Goal: Task Accomplishment & Management: Complete application form

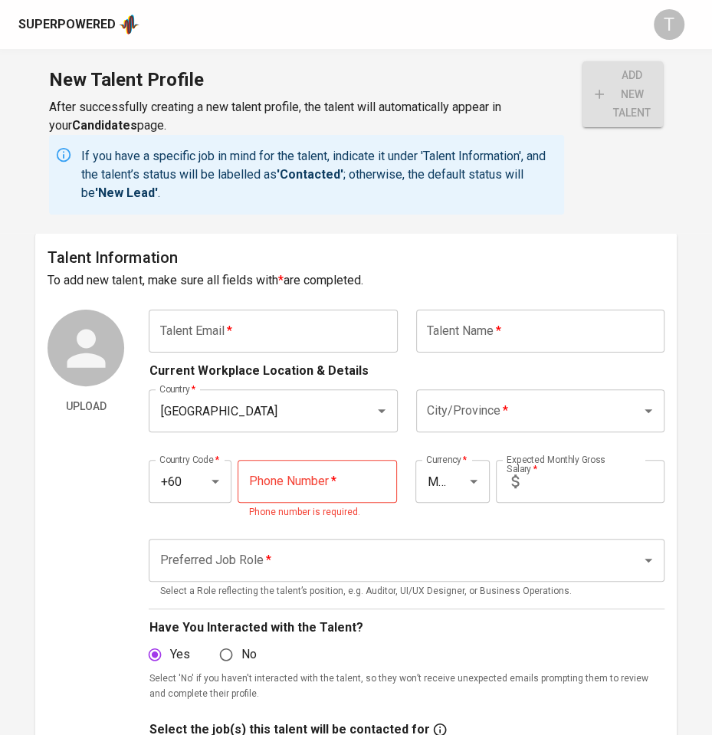
click at [303, 314] on input "text" at bounding box center [273, 331] width 248 height 43
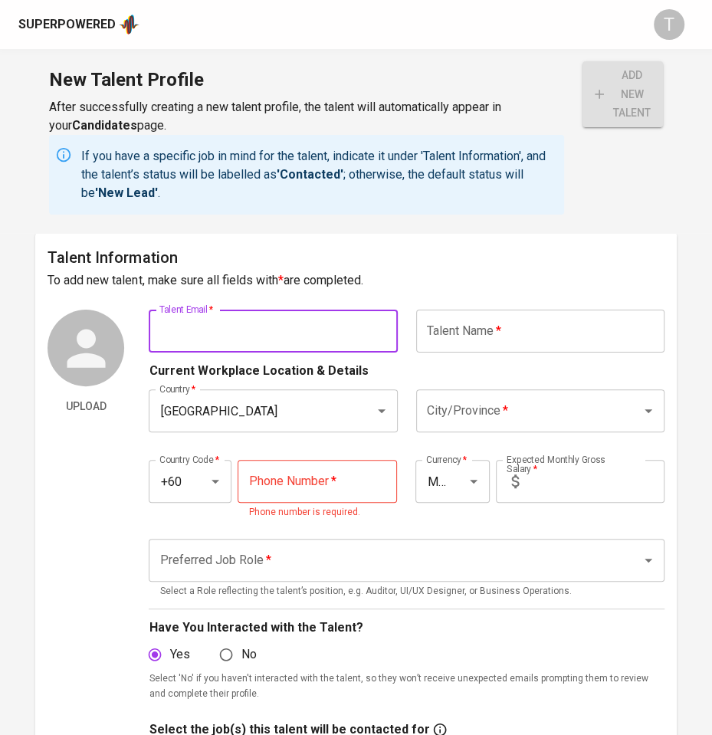
paste input "[EMAIL_ADDRESS][DOMAIN_NAME]"
type input "[EMAIL_ADDRESS][DOMAIN_NAME]"
click at [581, 325] on input "text" at bounding box center [540, 331] width 248 height 43
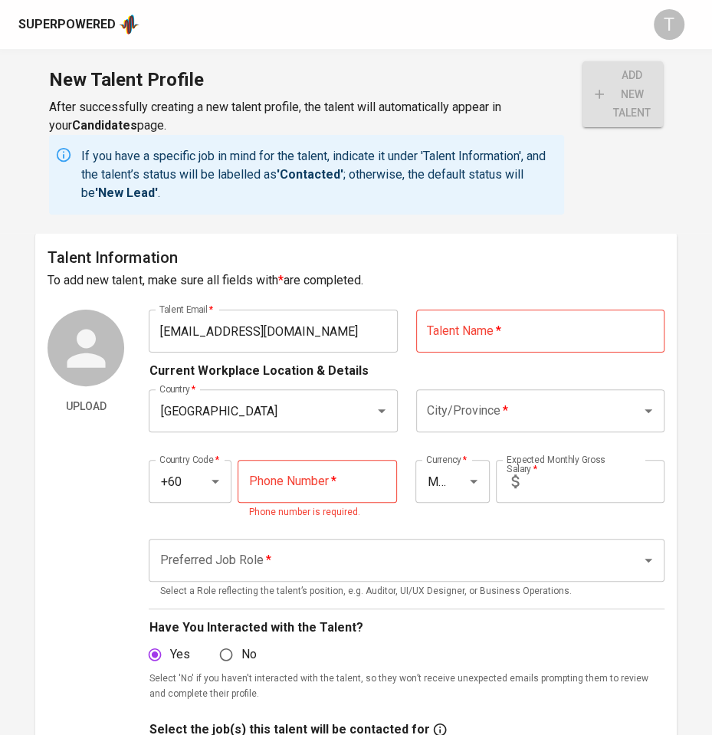
click at [536, 338] on input "text" at bounding box center [540, 331] width 248 height 43
paste input "[DEMOGRAPHIC_DATA] [PERSON_NAME]"
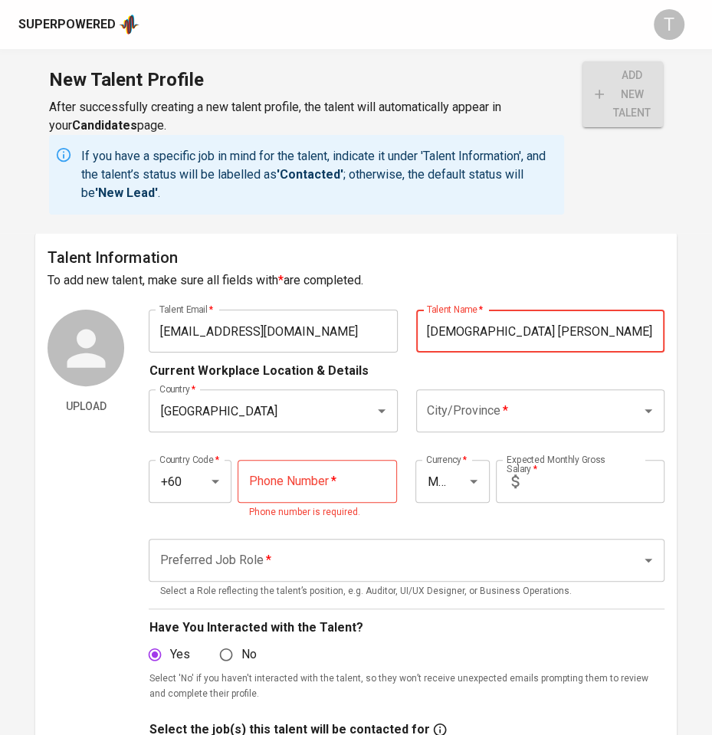
type input "[DEMOGRAPHIC_DATA] [PERSON_NAME]"
click at [561, 407] on input "City/Province   *" at bounding box center [519, 410] width 192 height 29
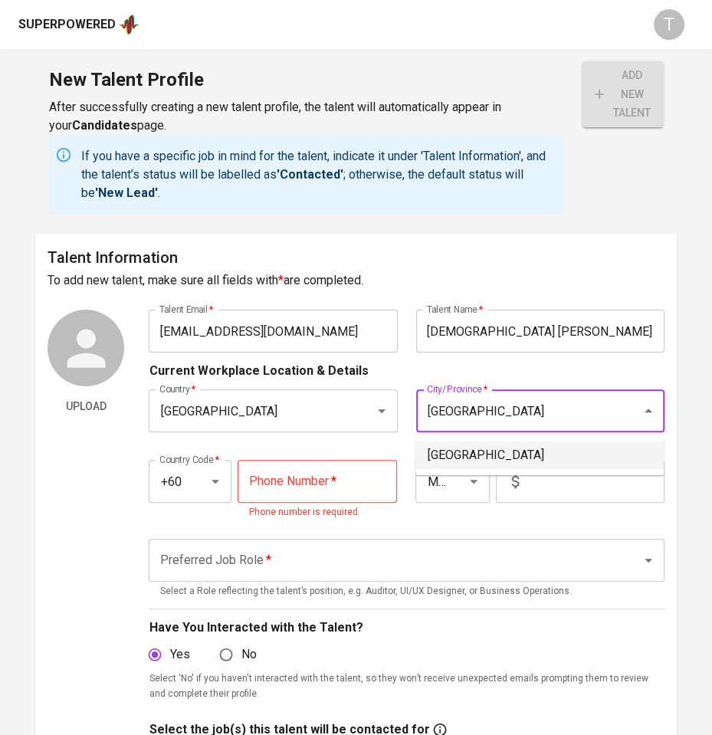
type input "Kuala Lumpur"
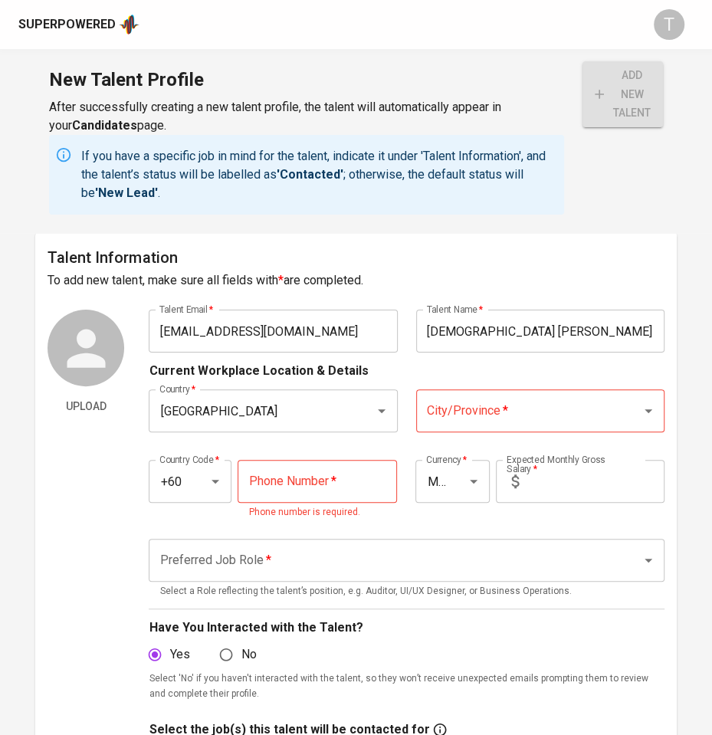
click at [349, 480] on input "tel" at bounding box center [317, 481] width 159 height 43
paste input "19-651-6513"
click at [458, 425] on div "City/Province *" at bounding box center [540, 410] width 248 height 43
type input "19-651-6513"
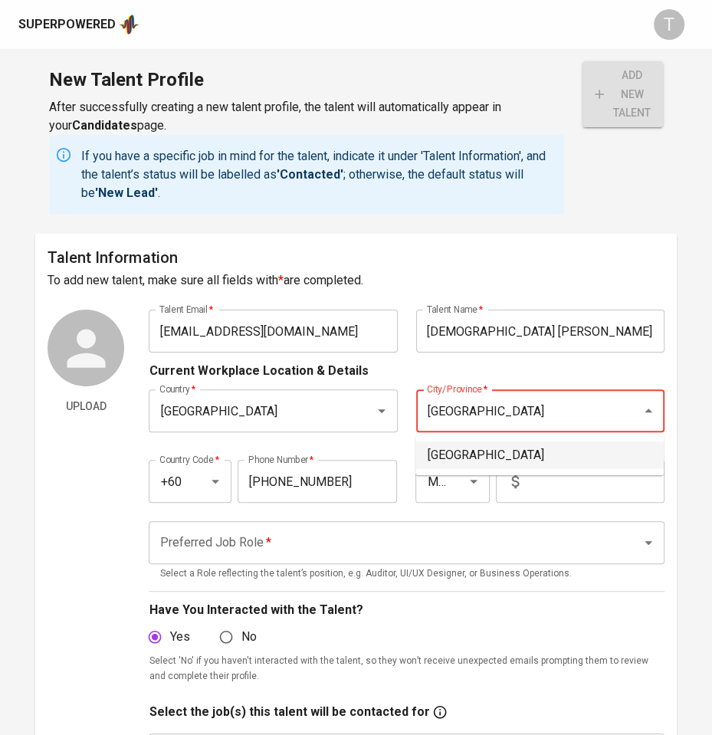
click at [461, 445] on li "Kuala Lumpur" at bounding box center [539, 455] width 248 height 28
type input "Kuala Lumpur"
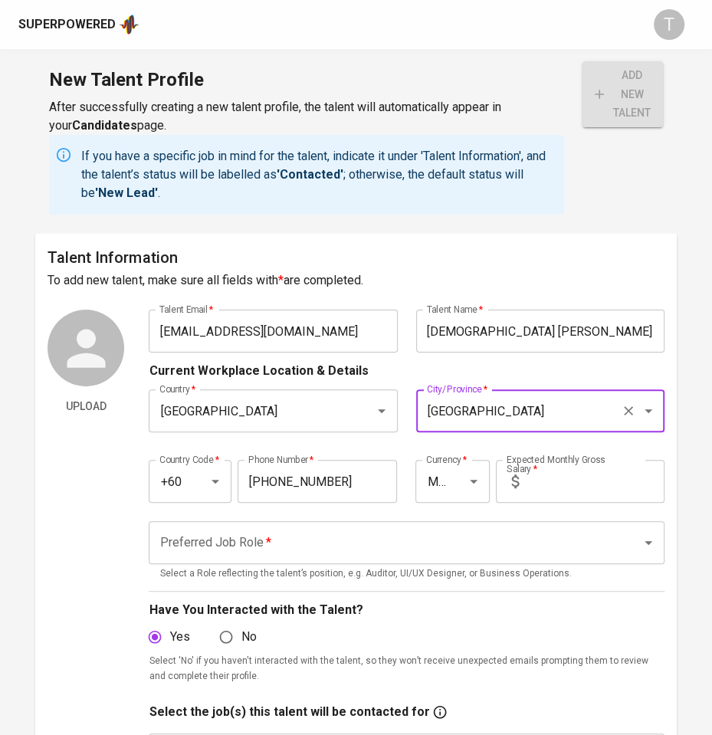
click at [540, 491] on input "text" at bounding box center [594, 481] width 139 height 43
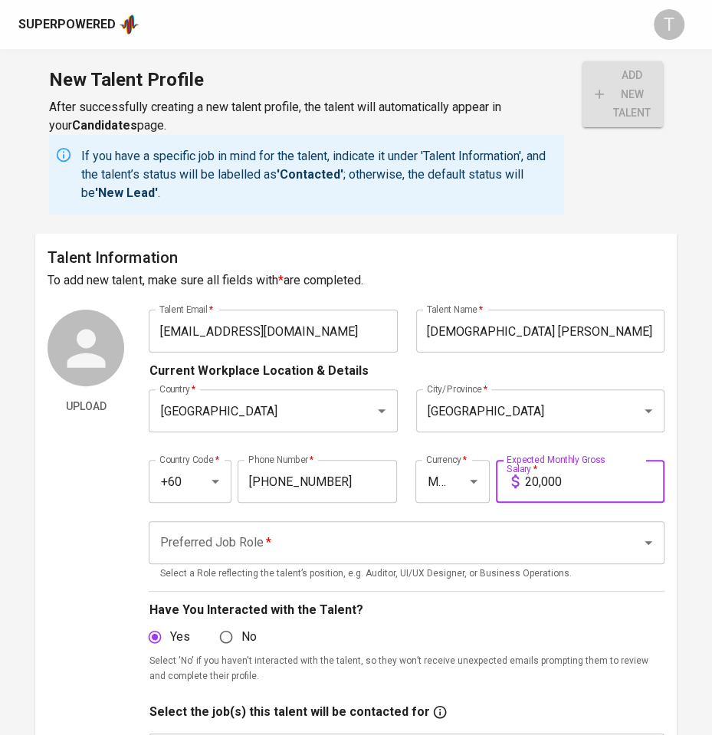
click at [471, 526] on div "Preferred Job Role *" at bounding box center [406, 542] width 515 height 43
type input "20,000"
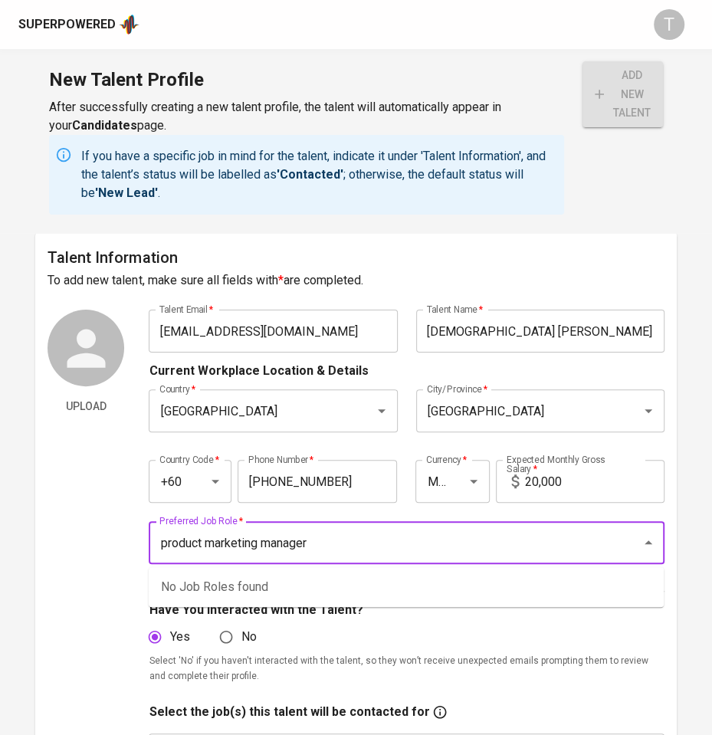
click at [315, 552] on input "product marketing manager" at bounding box center [385, 542] width 458 height 29
click at [315, 550] on input "product marketing manager" at bounding box center [385, 542] width 458 height 29
click at [312, 543] on input "product marketing manager" at bounding box center [385, 542] width 458 height 29
drag, startPoint x: 329, startPoint y: 541, endPoint x: 125, endPoint y: 537, distance: 203.9
click at [125, 537] on div "Upload Talent Email   * wahidah.jailani@gmail.com Talent Email * Talent Name   …" at bounding box center [356, 647] width 616 height 674
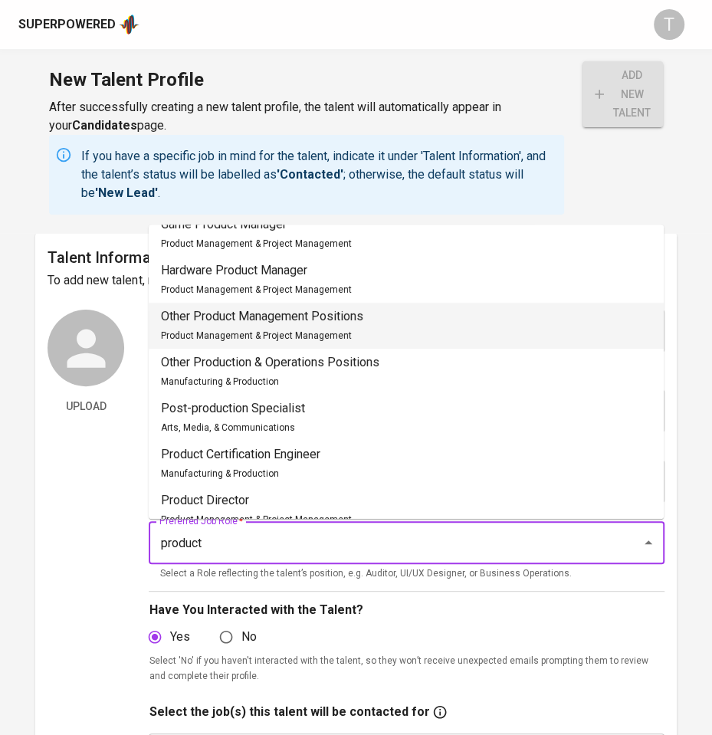
scroll to position [111, 0]
click at [447, 322] on li "Other Product Management Positions Product Management & Project Management" at bounding box center [406, 327] width 515 height 46
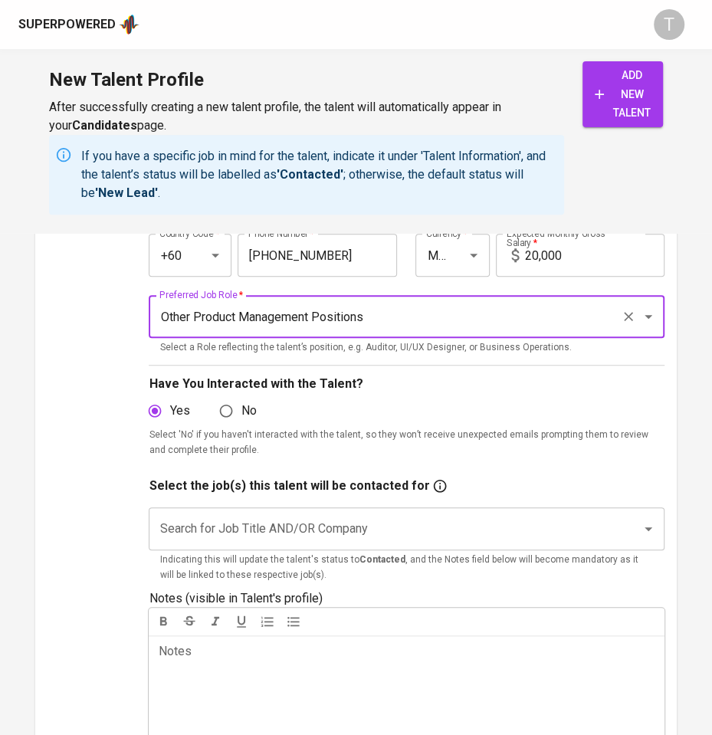
scroll to position [273, 0]
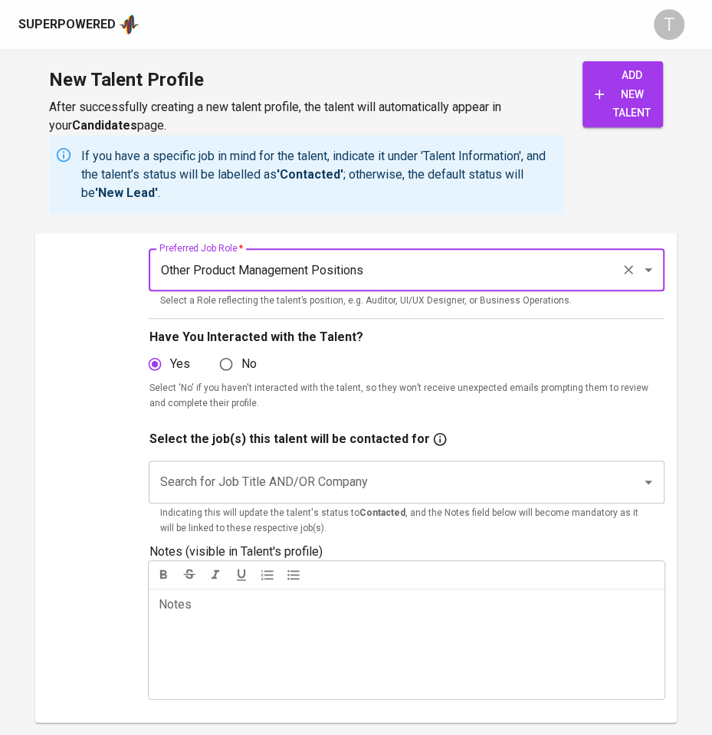
type input "Other Product Management Positions"
click at [356, 474] on input "Search for Job Title AND/OR Company" at bounding box center [385, 482] width 458 height 29
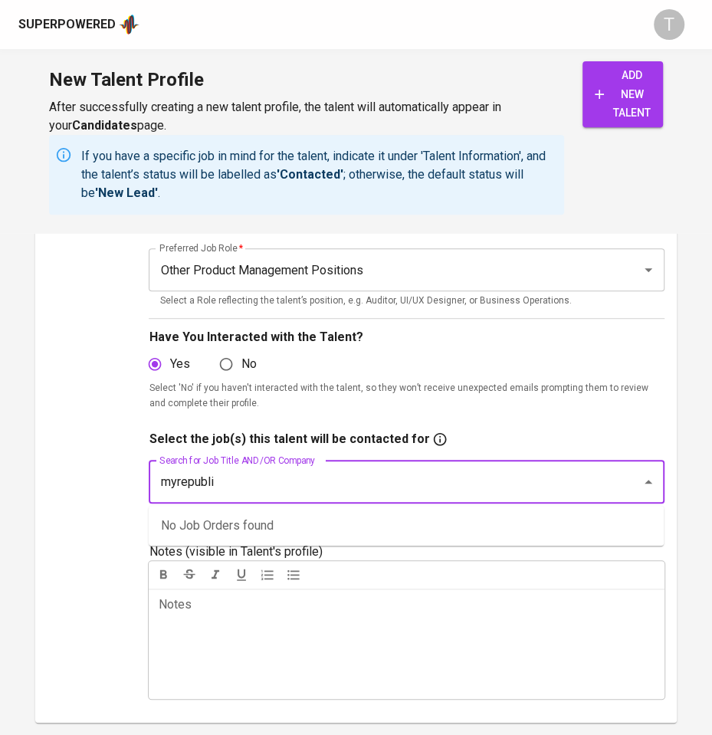
type input "myrepublic"
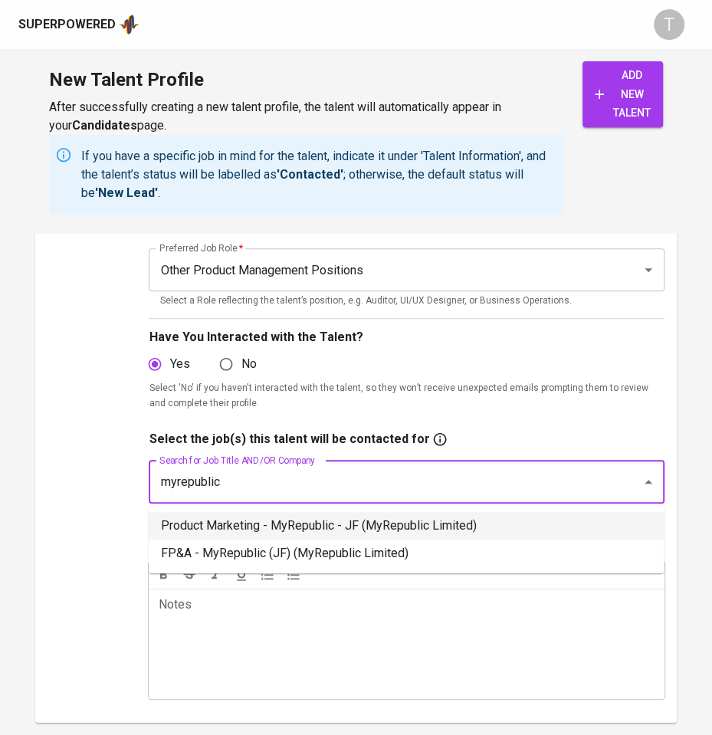
drag, startPoint x: 342, startPoint y: 522, endPoint x: 330, endPoint y: 520, distance: 12.5
click at [342, 521] on li "Product Marketing - MyRepublic - JF (MyRepublic Limited)" at bounding box center [406, 526] width 515 height 28
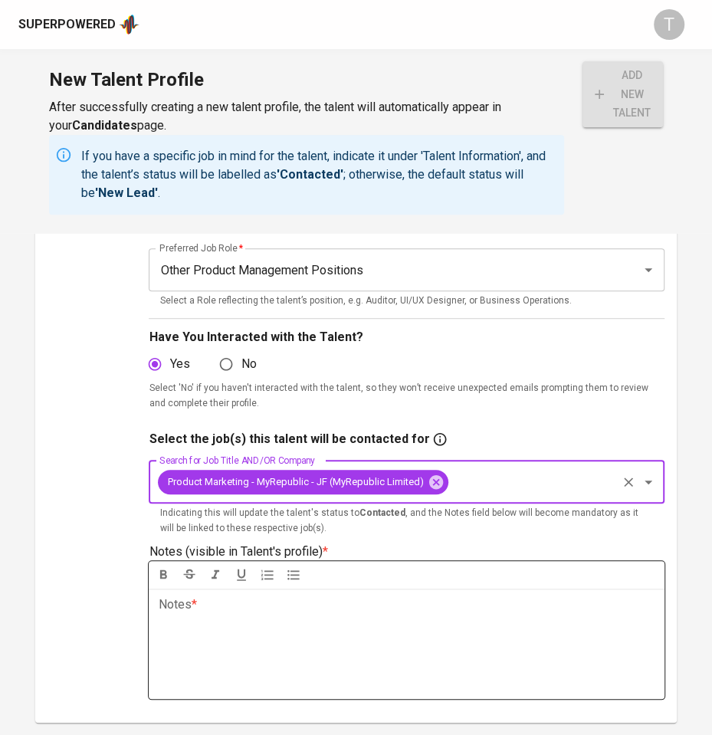
click at [273, 644] on div "Notes * ﻿" at bounding box center [406, 644] width 515 height 110
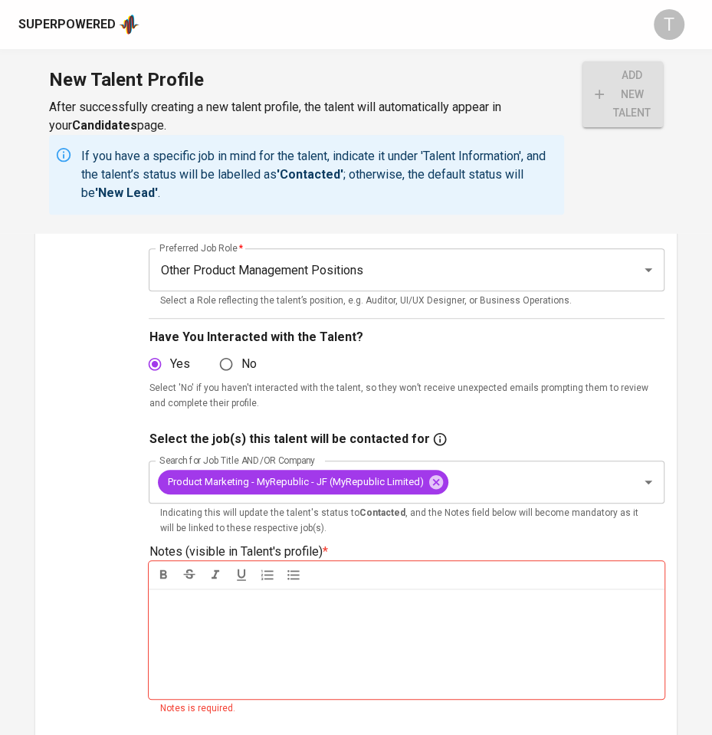
click at [322, 642] on div "Notes * ﻿" at bounding box center [406, 644] width 515 height 110
drag, startPoint x: 215, startPoint y: 642, endPoint x: 212, endPoint y: 629, distance: 12.6
click at [212, 629] on div "Notes * ﻿" at bounding box center [406, 644] width 515 height 110
click at [308, 642] on div "Notes * ﻿" at bounding box center [406, 644] width 515 height 110
click at [422, 627] on div "Notes * ﻿" at bounding box center [406, 644] width 515 height 110
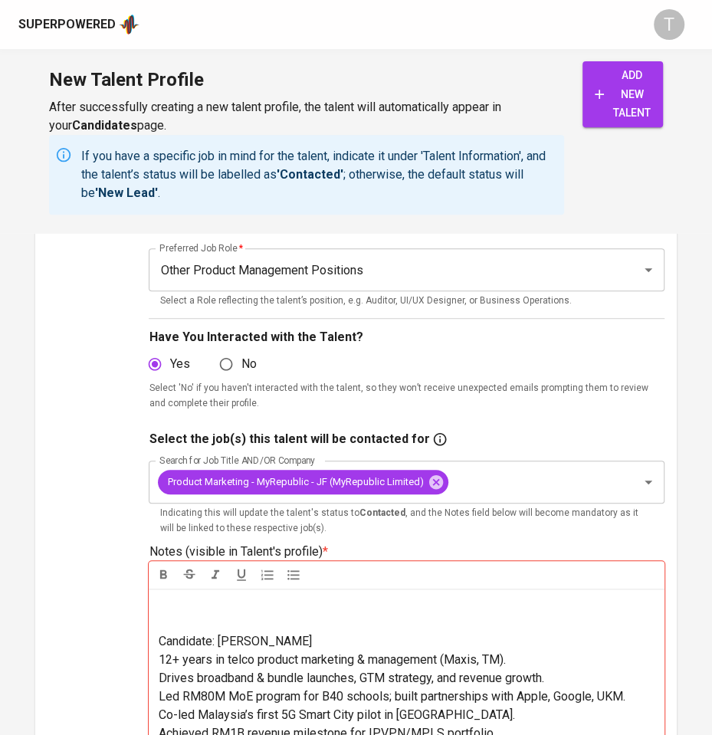
drag, startPoint x: 402, startPoint y: 630, endPoint x: 281, endPoint y: 650, distance: 123.5
click at [399, 632] on p "Candidate: Sakinatul Wahidah Jailani" at bounding box center [406, 641] width 497 height 18
drag, startPoint x: 215, startPoint y: 639, endPoint x: 113, endPoint y: 644, distance: 101.3
click at [113, 644] on div "Upload Talent Email   * wahidah.jailani@gmail.com Talent Email * Talent Name   …" at bounding box center [356, 452] width 616 height 830
click at [364, 652] on span "12+ years in telco product marketing & management (Maxis, TM)." at bounding box center [331, 659] width 347 height 15
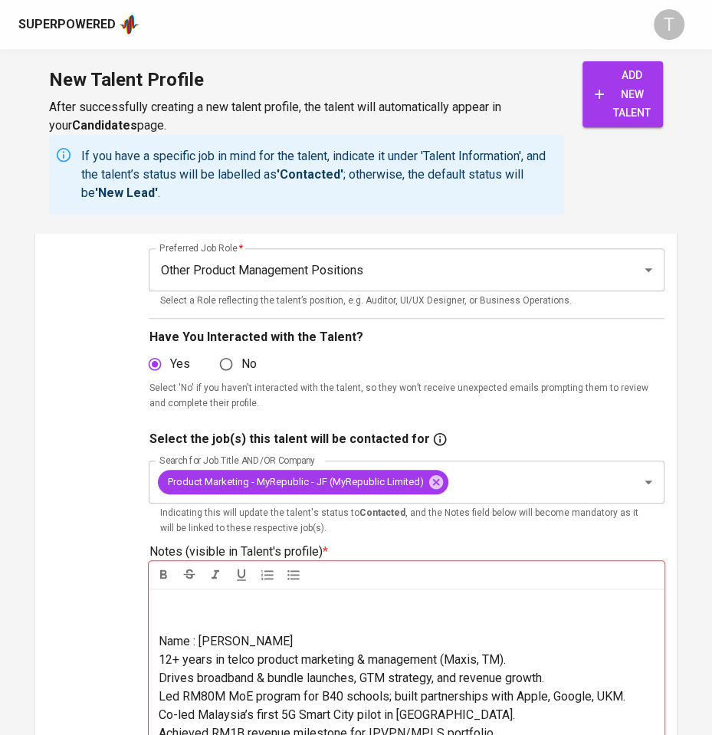
click at [361, 635] on p "Name : Sakinatul Wahidah Jailani" at bounding box center [406, 641] width 497 height 18
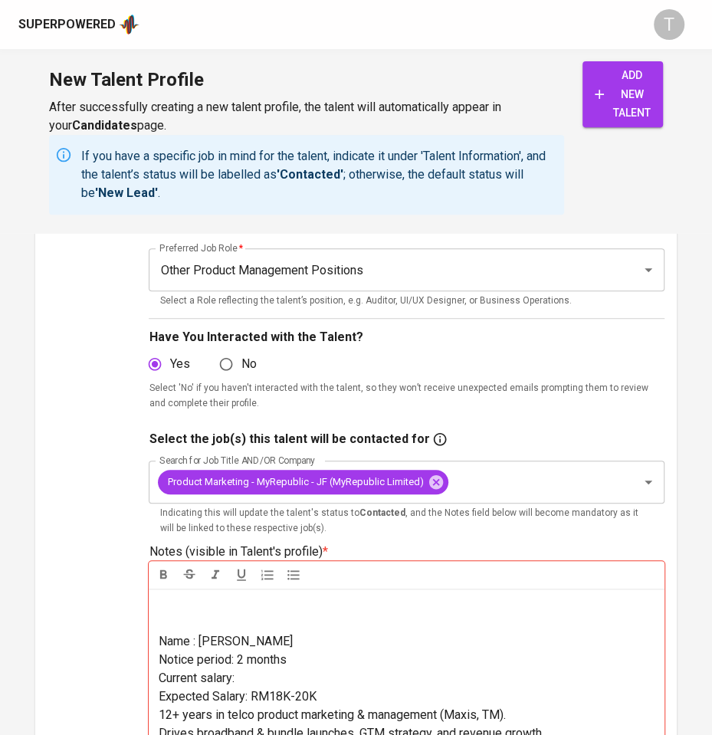
click at [305, 670] on p "Current salary:" at bounding box center [406, 678] width 497 height 18
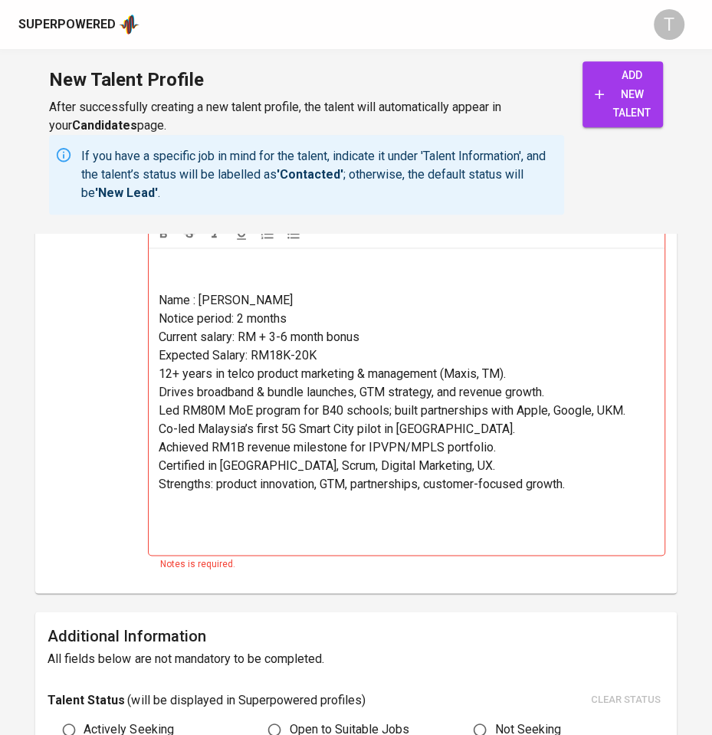
scroll to position [612, 0]
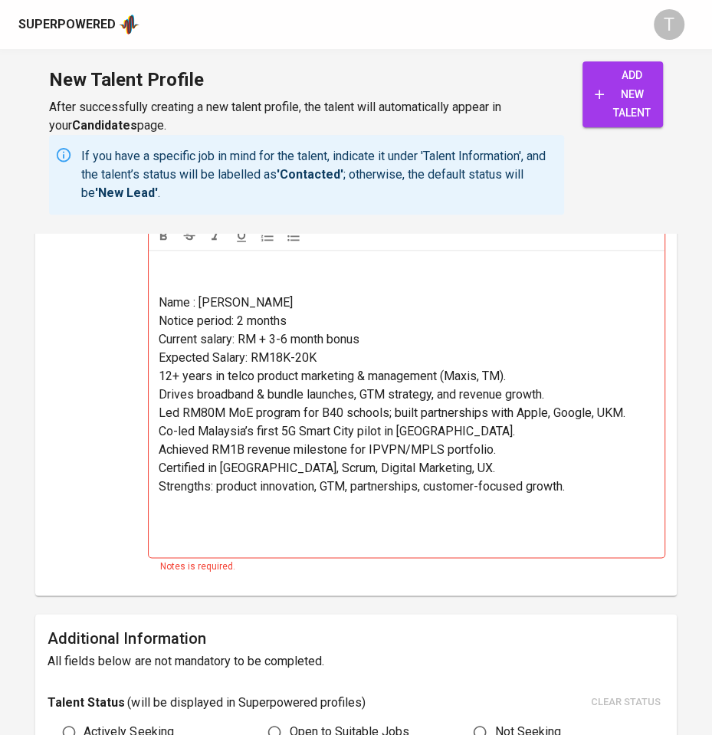
click at [392, 351] on p "Expected Salary: RM18K-20K" at bounding box center [406, 358] width 497 height 18
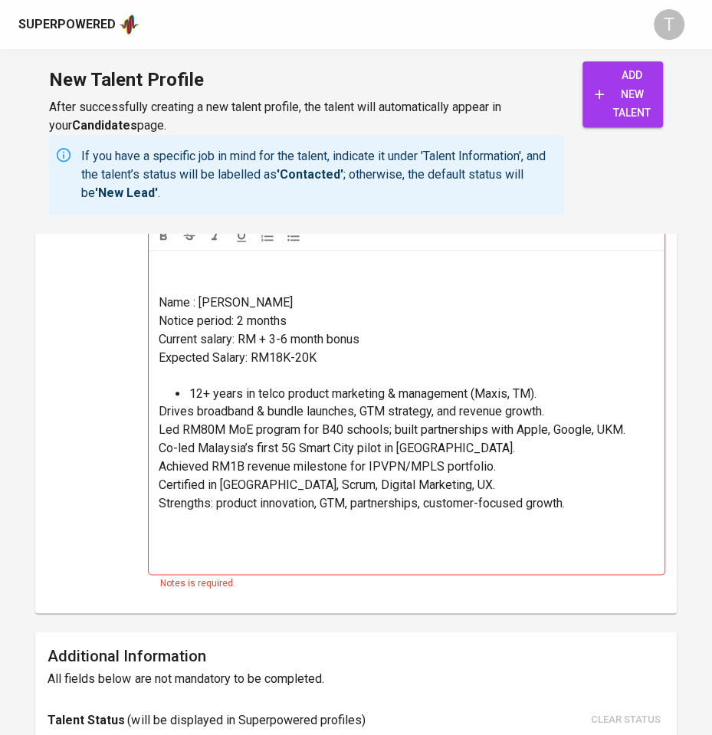
click at [157, 407] on div "Name : Sakinatul Wahidah Jailani Notice period: 2 months Current salary: RM + 3…" at bounding box center [406, 412] width 515 height 325
click at [156, 425] on div "Name : Sakinatul Wahidah Jailani Notice period: 2 months Current salary: RM + 3…" at bounding box center [406, 412] width 515 height 324
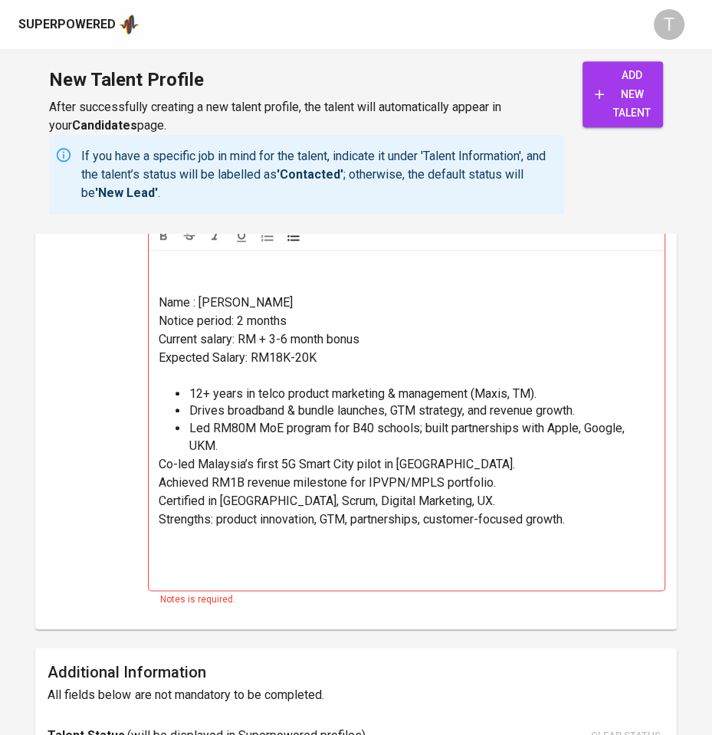
click at [161, 463] on span "Co-led Malaysia’s first 5G Smart City pilot in Langkawi." at bounding box center [336, 464] width 356 height 15
click at [159, 480] on span "Achieved RM1B revenue milestone for IPVPN/MPLS portfolio." at bounding box center [326, 481] width 337 height 15
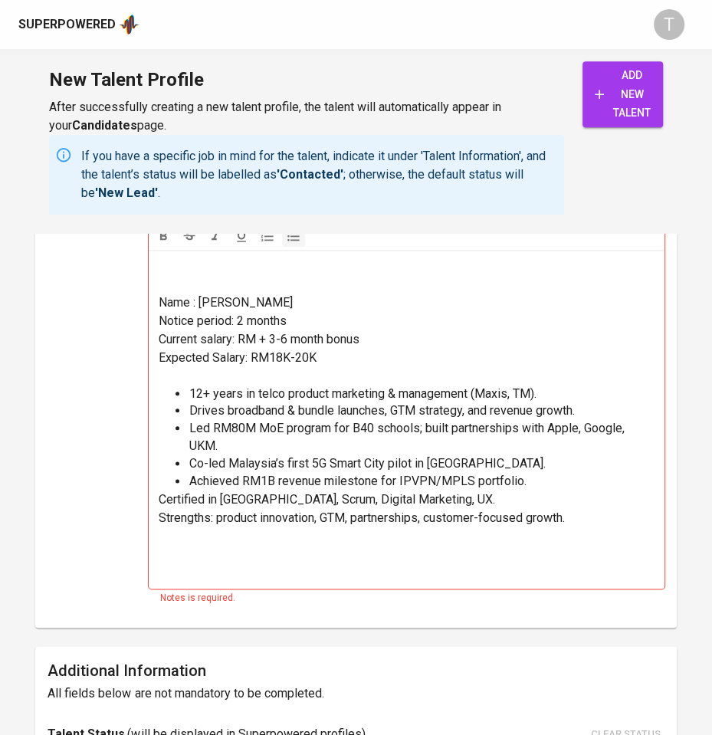
click at [158, 491] on p "Certified in Agile, Scrum, Digital Marketing, UX." at bounding box center [406, 500] width 497 height 18
click at [159, 510] on span "Strengths: product innovation, GTM, partnerships, customer-focused growth." at bounding box center [361, 517] width 406 height 15
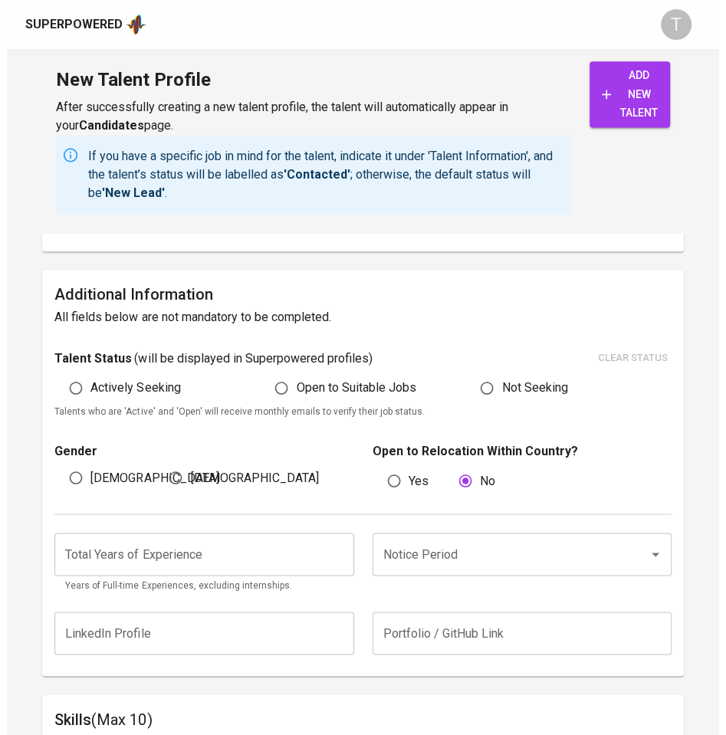
scroll to position [983, 0]
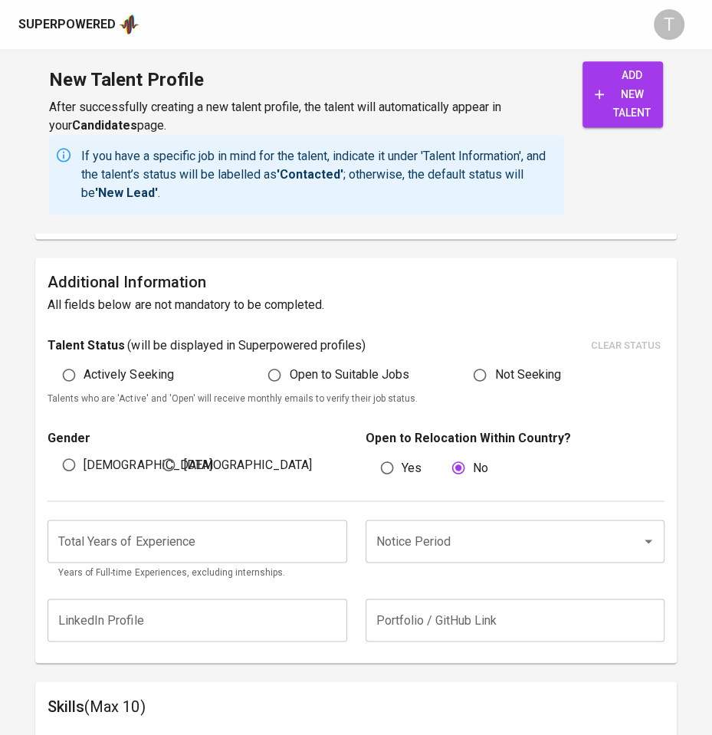
drag, startPoint x: 84, startPoint y: 394, endPoint x: 110, endPoint y: 418, distance: 36.3
click at [91, 394] on div "Talent Status ( will be displayed in Superpowered profiles ) clear status Activ…" at bounding box center [356, 371] width 616 height 74
drag, startPoint x: 176, startPoint y: 456, endPoint x: 130, endPoint y: 392, distance: 78.5
click at [175, 455] on input "[DEMOGRAPHIC_DATA]" at bounding box center [168, 464] width 29 height 29
radio input "true"
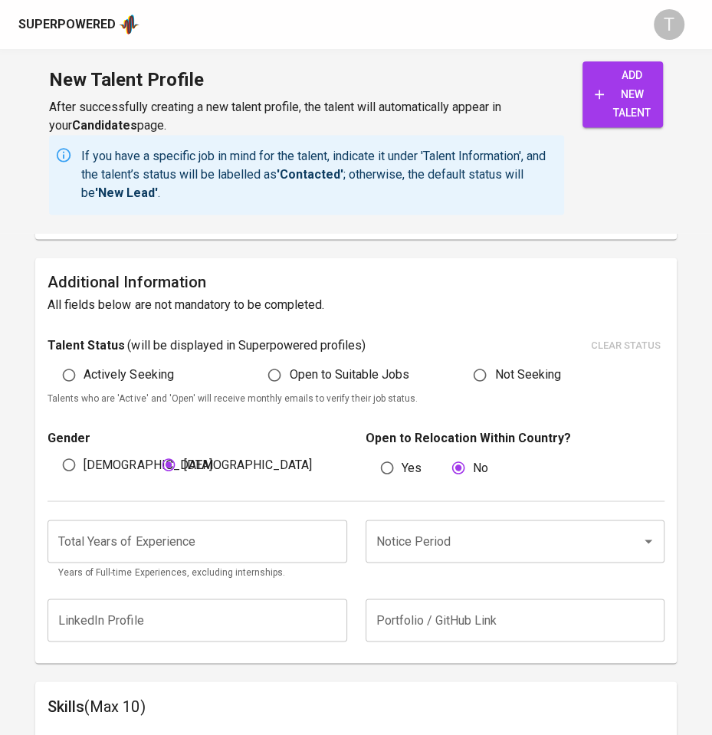
click at [126, 376] on span "Actively Seeking" at bounding box center [129, 375] width 90 height 18
click at [84, 376] on input "Actively Seeking" at bounding box center [68, 374] width 29 height 29
radio input "true"
click at [258, 542] on input "number" at bounding box center [197, 541] width 299 height 43
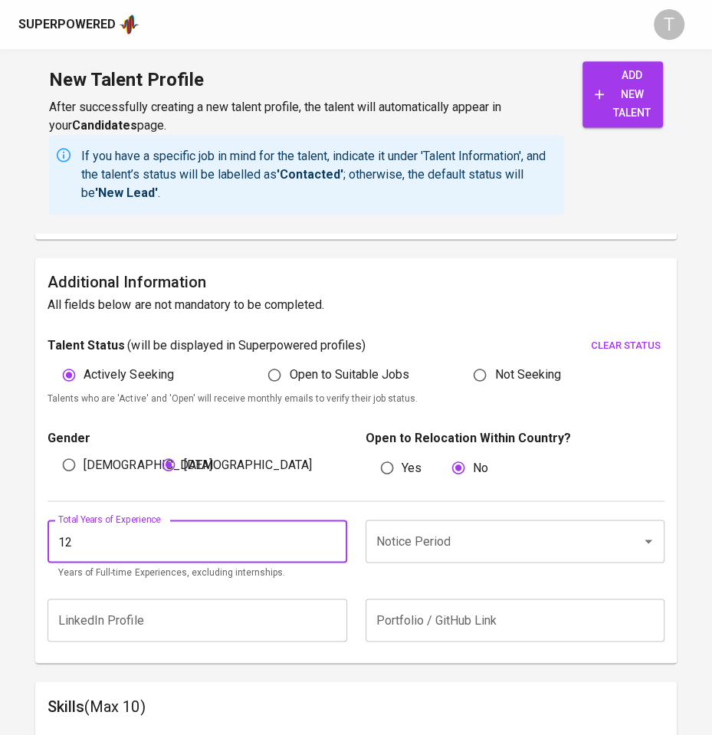
type input "12"
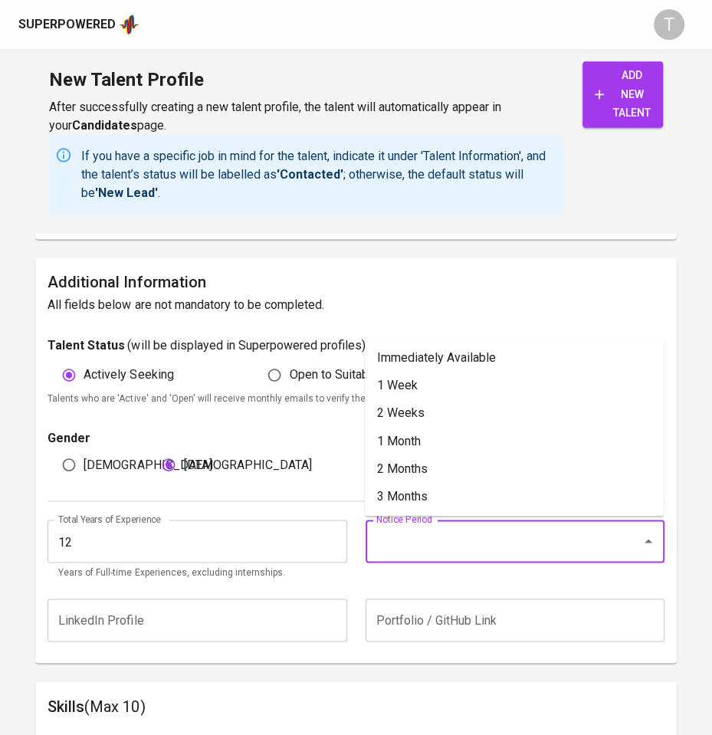
click at [397, 539] on input "Notice Period" at bounding box center [493, 541] width 242 height 29
click at [422, 461] on li "2 Months" at bounding box center [514, 469] width 299 height 28
type input "2 Months"
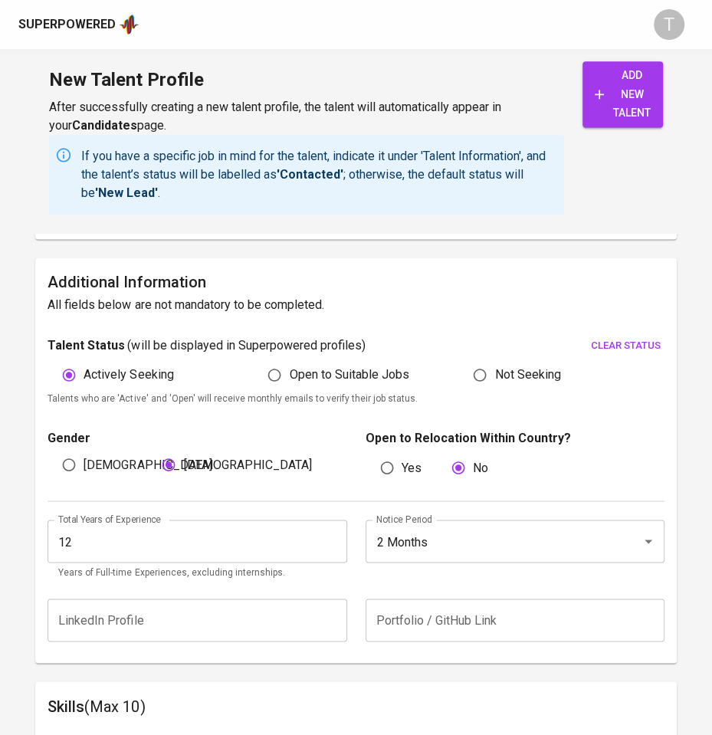
drag, startPoint x: 609, startPoint y: 95, endPoint x: 599, endPoint y: 77, distance: 19.9
click at [609, 94] on span "add new talent" at bounding box center [623, 94] width 56 height 57
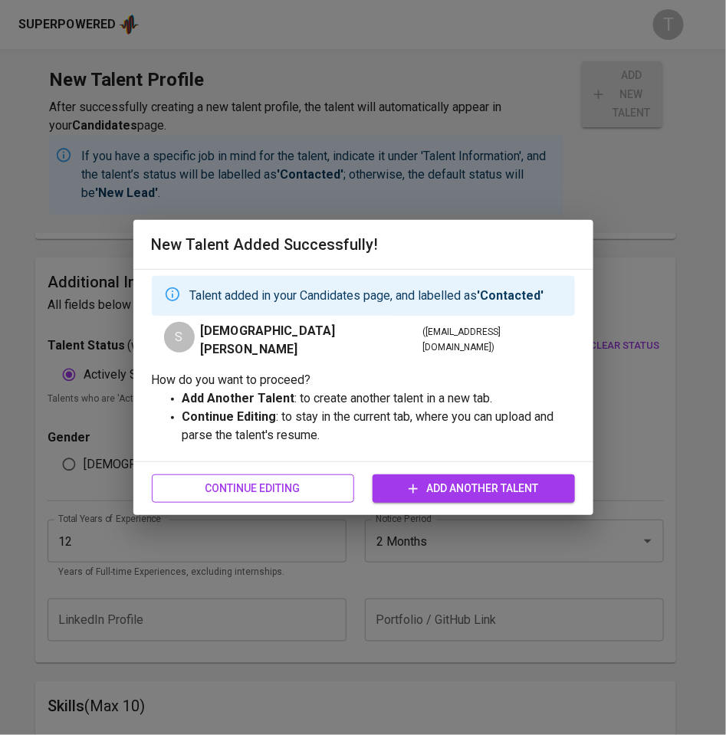
click at [313, 481] on span "Continue Editing" at bounding box center [253, 488] width 178 height 19
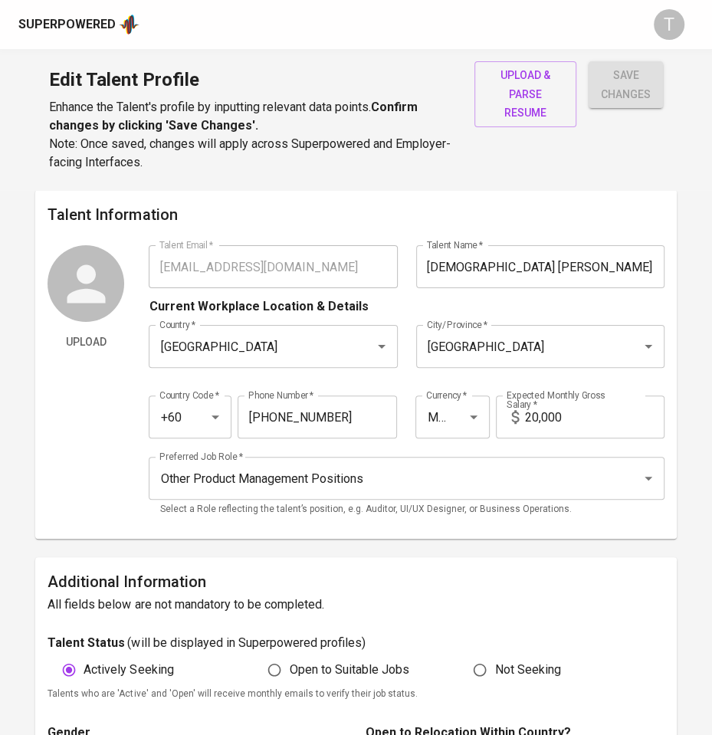
type input "wahidah.jailani@gmail.com"
type input "SAKINATUL WAHIDAH JAILANI"
type input "[GEOGRAPHIC_DATA]"
type input "+60"
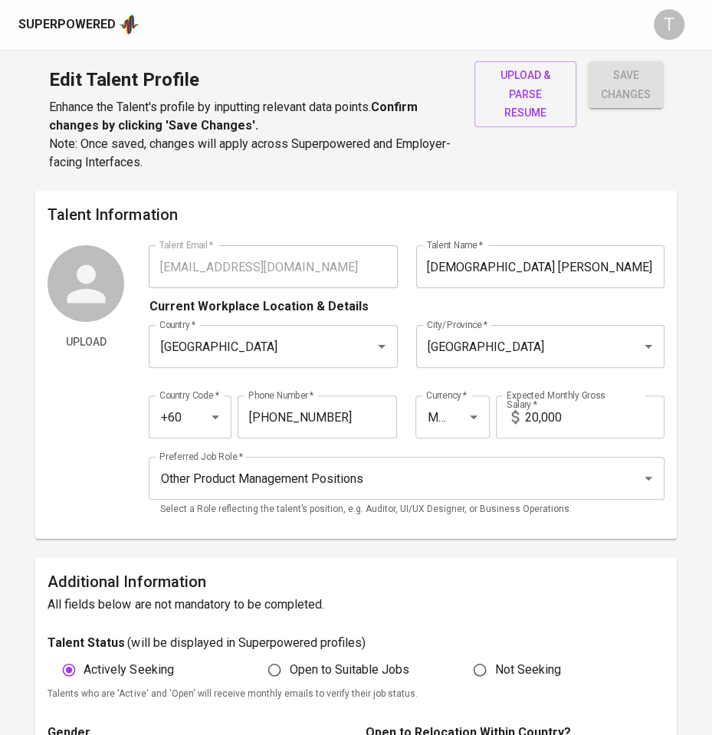
type input "19-651-6513"
type input "MYR"
type input "20,000"
type input "Other Product Management Positions"
radio input "true"
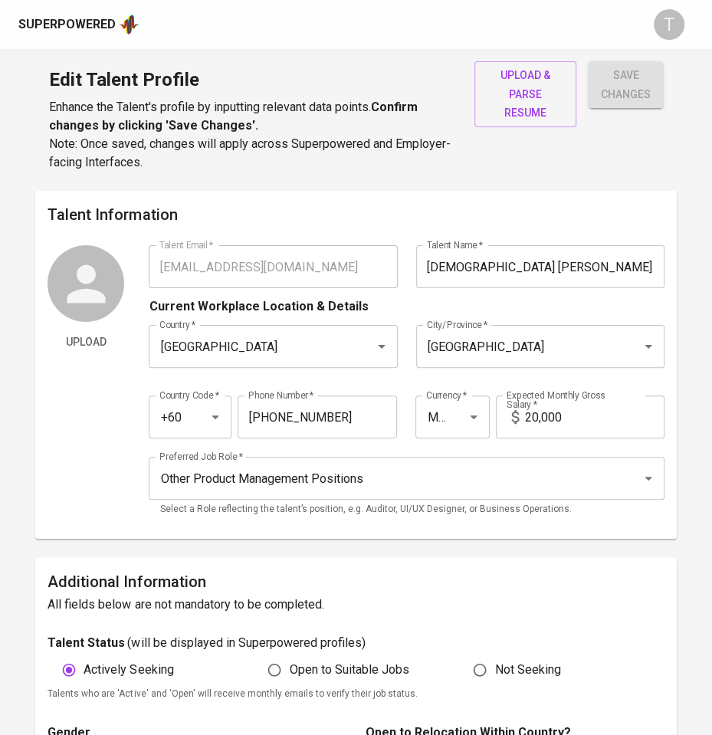
radio input "true"
type input "12"
type input "2 Months"
click at [116, 261] on div "Upload Talent Email   * wahidah.jailani@gmail.com Talent Email * Talent Name   …" at bounding box center [356, 385] width 616 height 281
click at [510, 83] on span "upload & parse resume" at bounding box center [525, 94] width 77 height 57
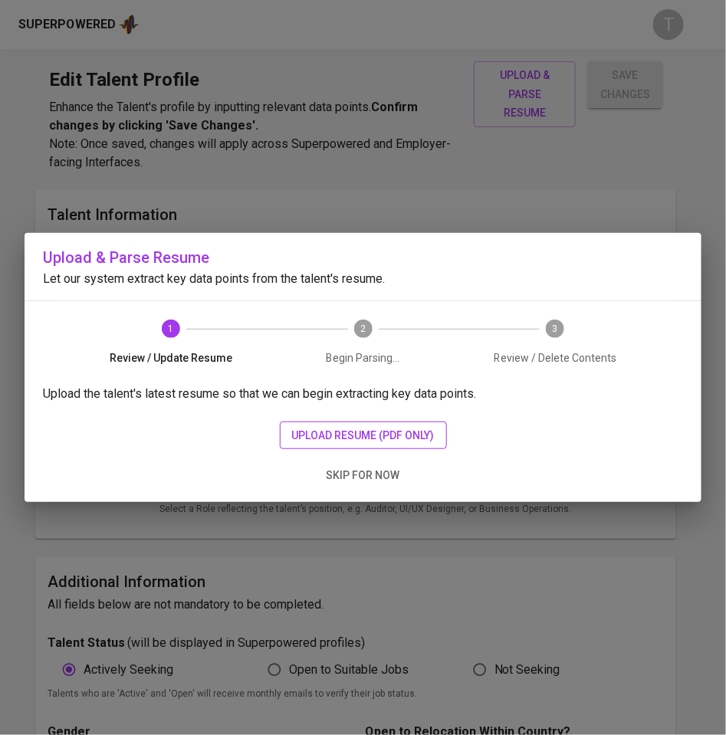
click at [399, 437] on span "upload resume (pdf only)" at bounding box center [363, 435] width 143 height 19
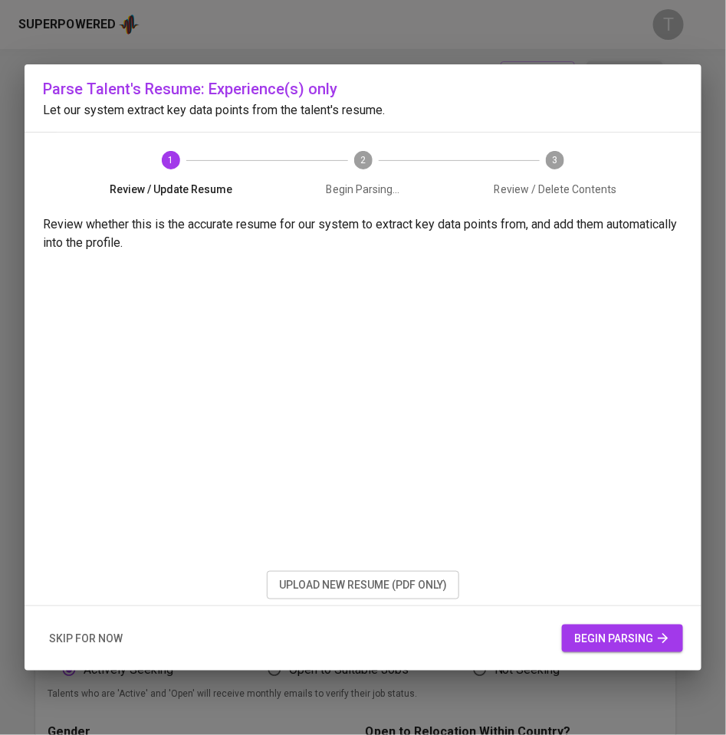
click at [613, 632] on span "begin parsing" at bounding box center [622, 638] width 97 height 19
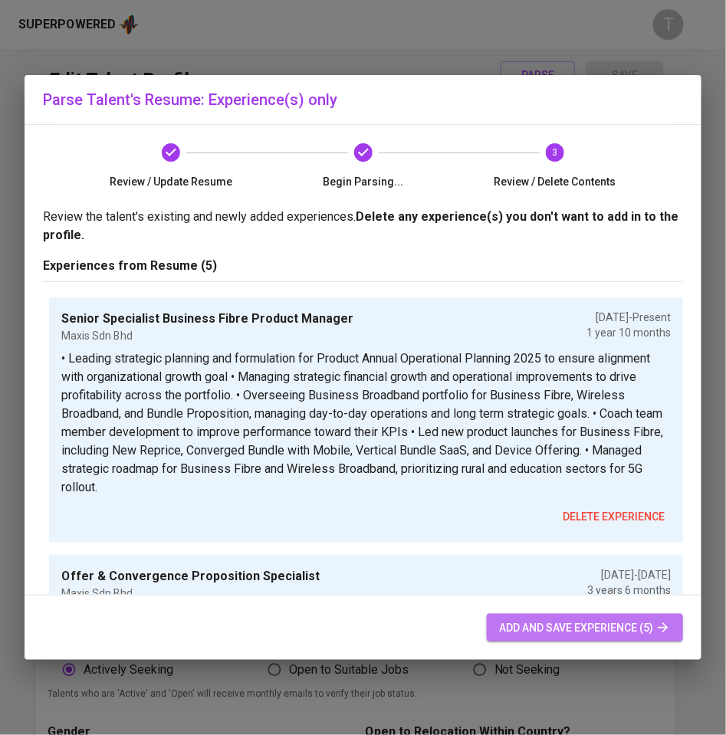
click at [571, 619] on span "add and save experience (5)" at bounding box center [585, 628] width 172 height 19
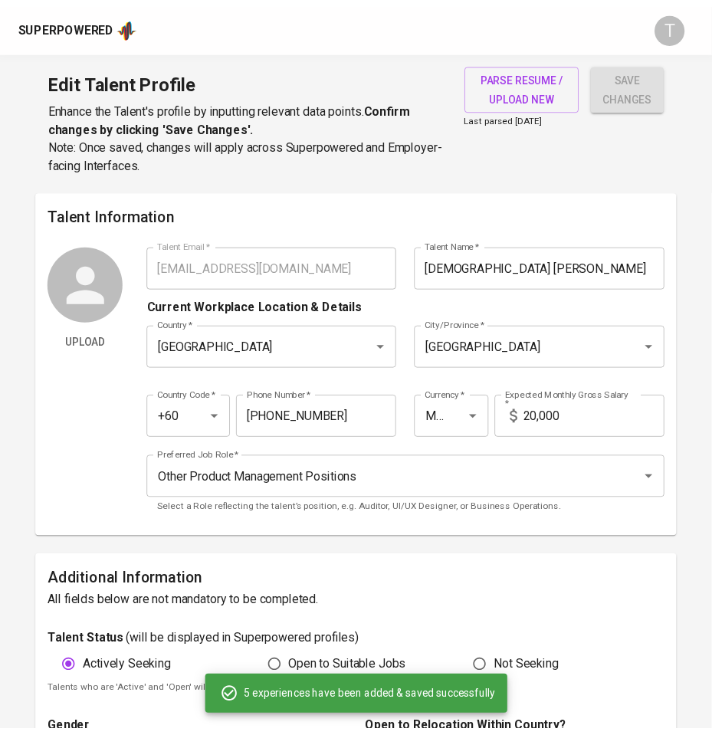
scroll to position [517, 0]
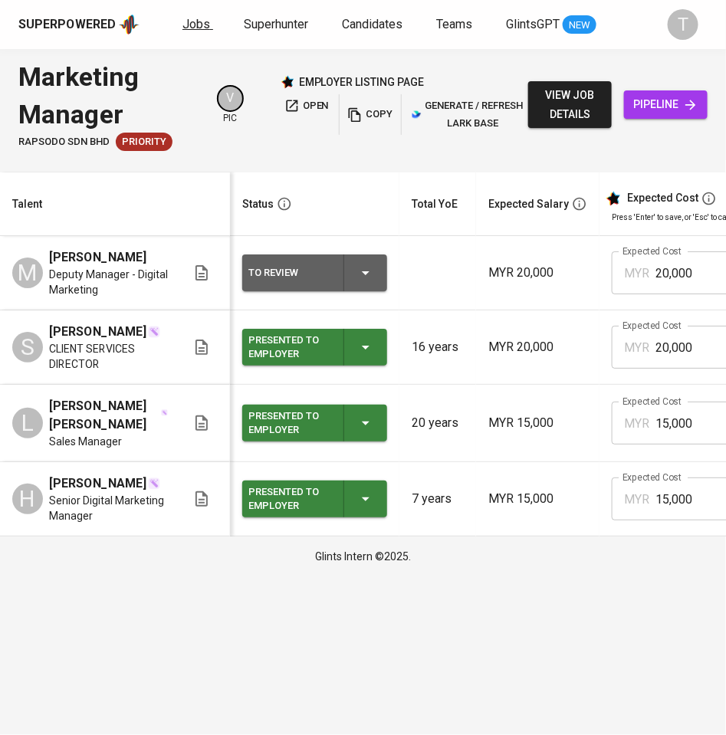
click at [186, 23] on span "Jobs" at bounding box center [196, 24] width 28 height 15
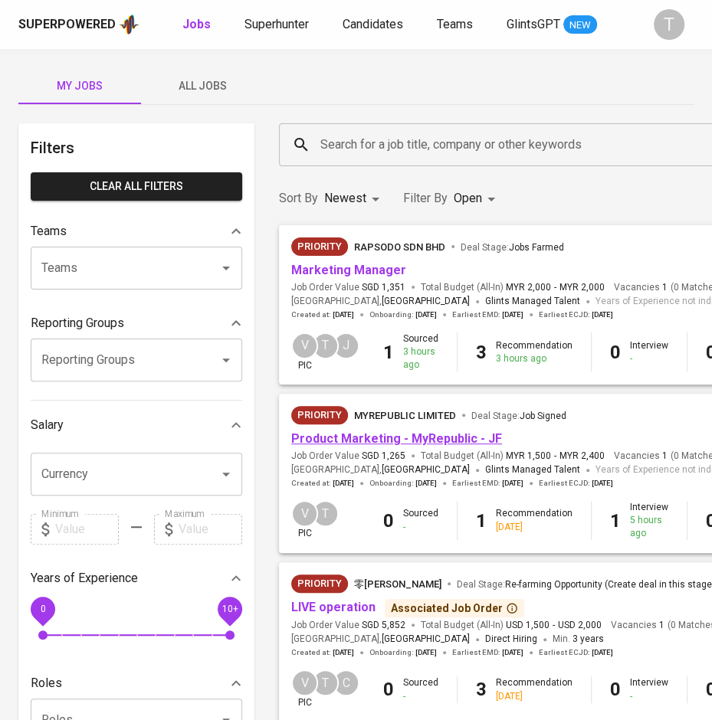
click at [434, 434] on link "Product Marketing - MyRepublic - JF" at bounding box center [396, 439] width 211 height 15
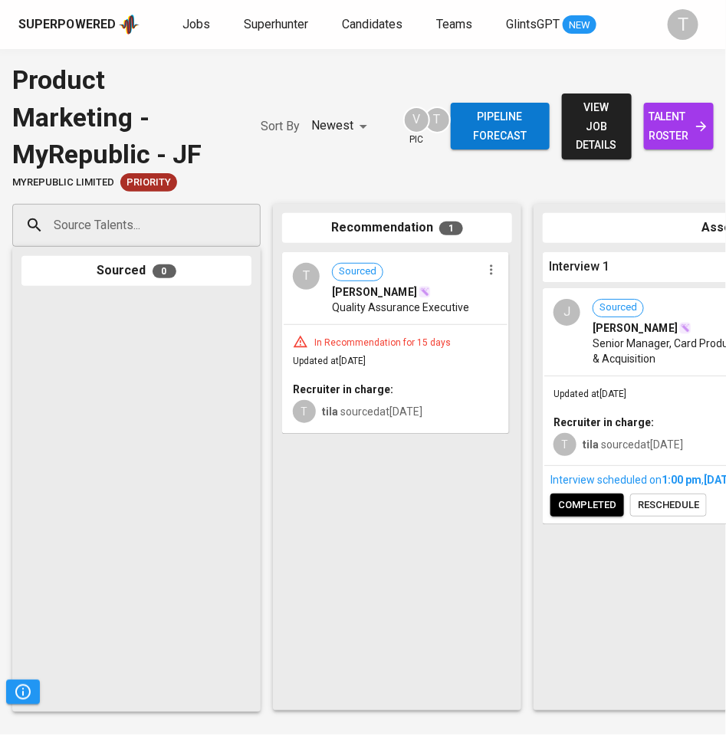
click at [188, 228] on input "Source Talents..." at bounding box center [130, 225] width 161 height 29
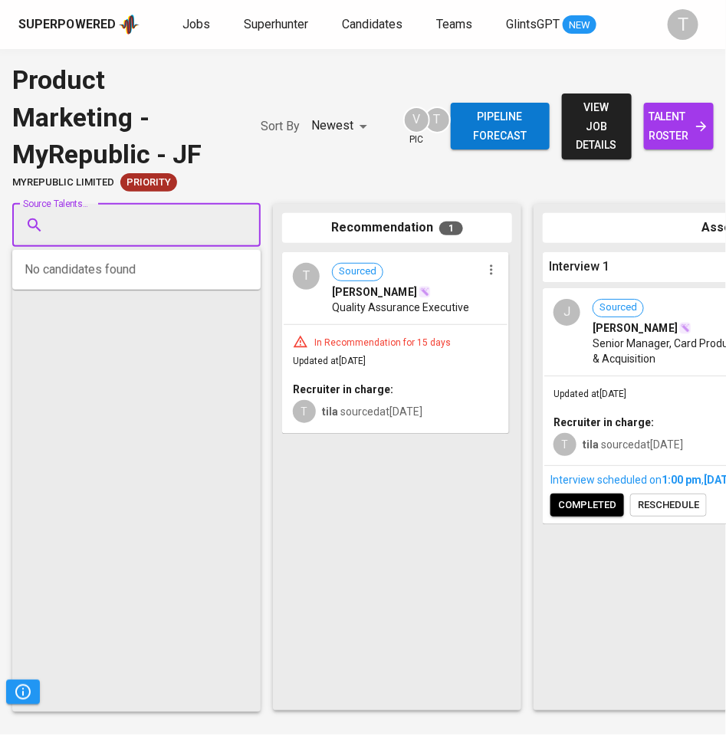
paste input "[EMAIL_ADDRESS][DOMAIN_NAME]"
type input "[EMAIL_ADDRESS][DOMAIN_NAME]"
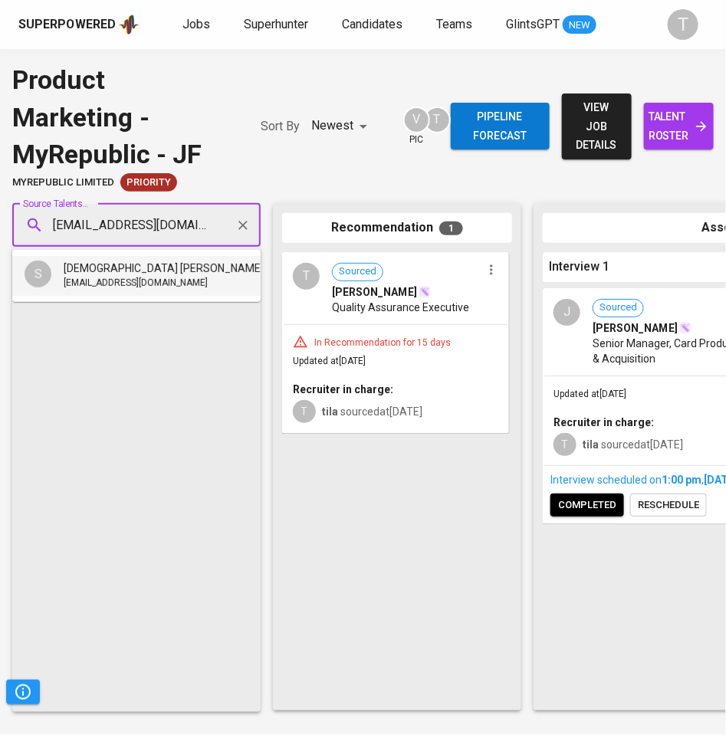
click at [136, 267] on span "[DEMOGRAPHIC_DATA] [PERSON_NAME]" at bounding box center [164, 268] width 200 height 15
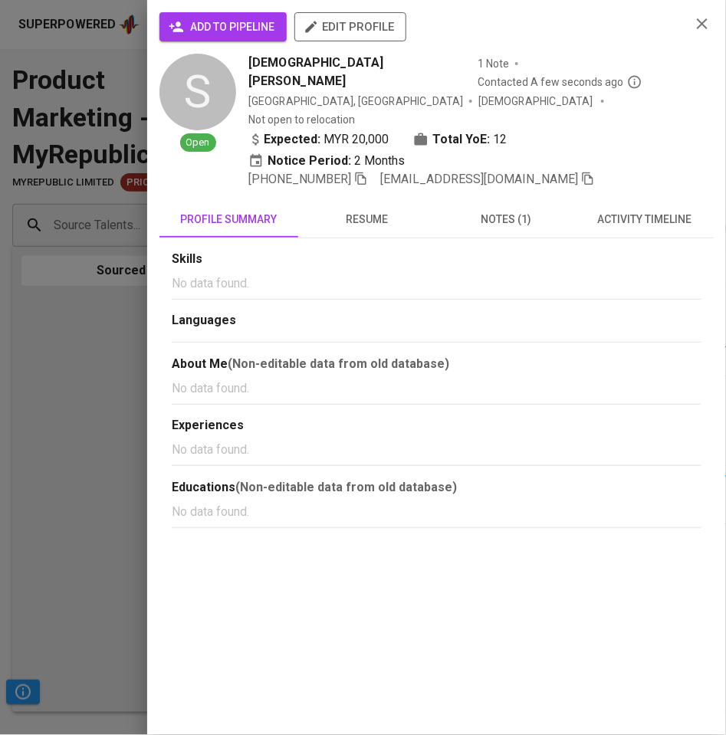
click at [229, 33] on span "add to pipeline" at bounding box center [223, 27] width 103 height 19
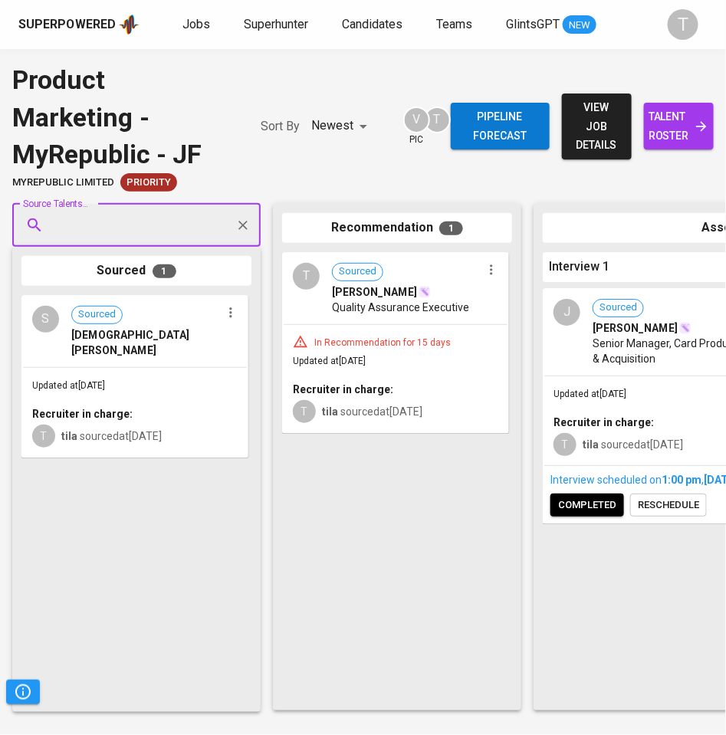
paste input "[EMAIL_ADDRESS][DOMAIN_NAME]"
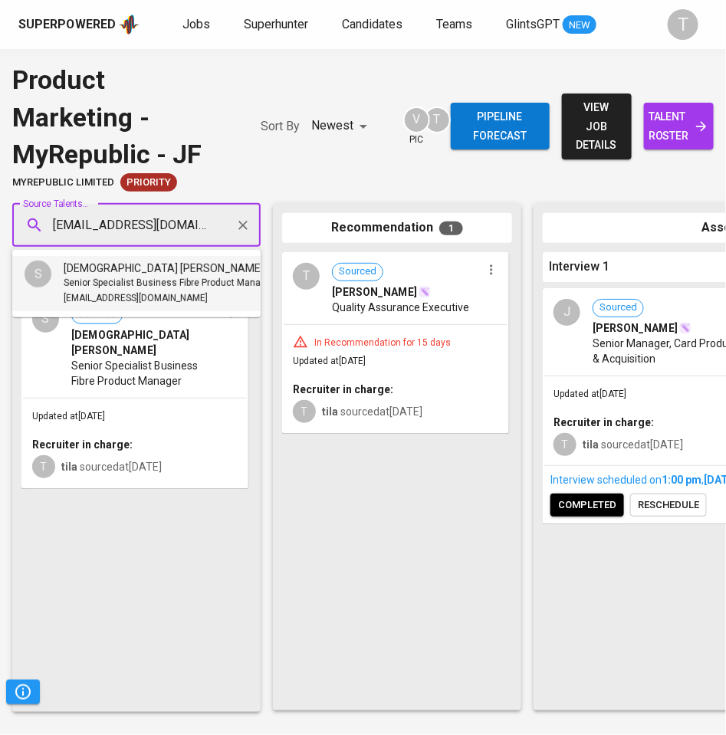
drag, startPoint x: 196, startPoint y: 589, endPoint x: 200, endPoint y: 560, distance: 30.1
click at [198, 582] on div "S Sourced SAKINATUL WAHIDAH JAILANI Senior Specialist Business Fibre Product Ma…" at bounding box center [136, 499] width 230 height 408
click at [179, 377] on span "Senior Specialist Business Fibre Product Manager" at bounding box center [145, 373] width 149 height 31
type input "wahidah.jailani@gmail.com"
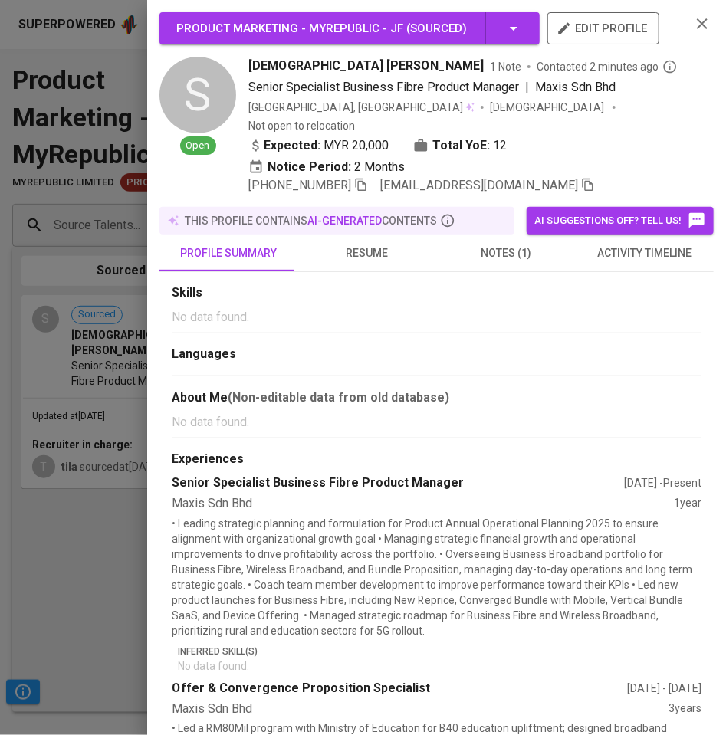
click at [484, 244] on span "notes (1)" at bounding box center [506, 253] width 120 height 19
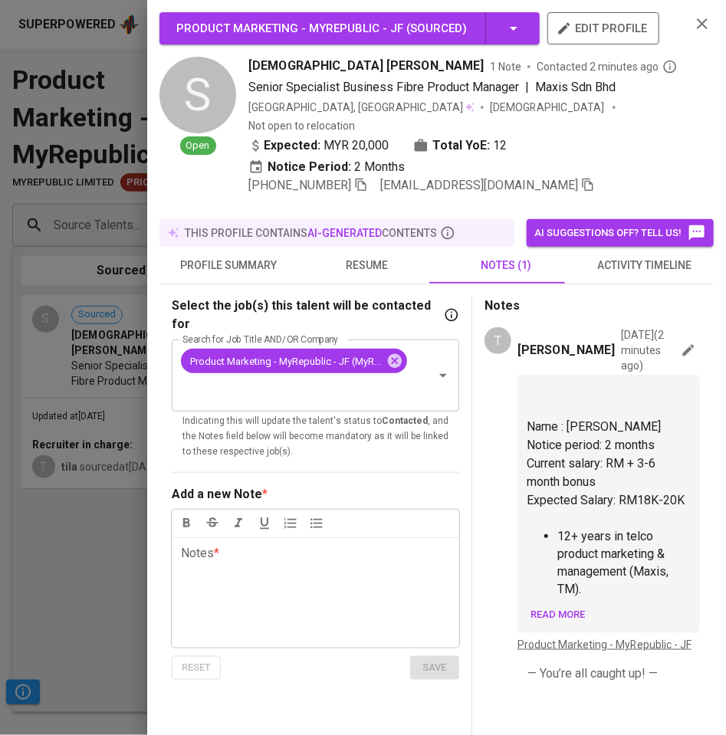
click at [660, 332] on p "Sep 10, 2025 ( 2 minutes ago )" at bounding box center [649, 350] width 56 height 46
click at [681, 343] on icon "button" at bounding box center [688, 350] width 15 height 15
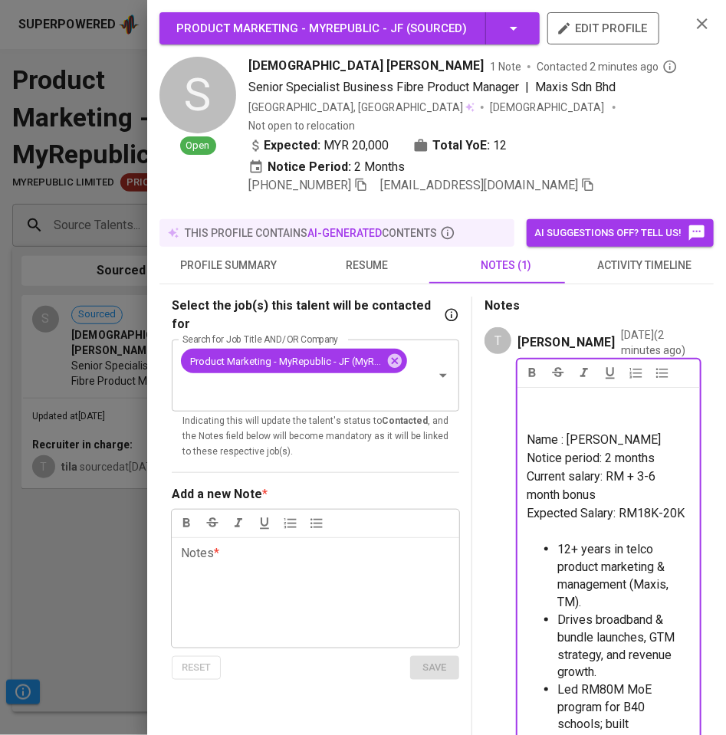
click at [627, 484] on span "Current salary: RM + 3-6 month bonus" at bounding box center [593, 485] width 132 height 33
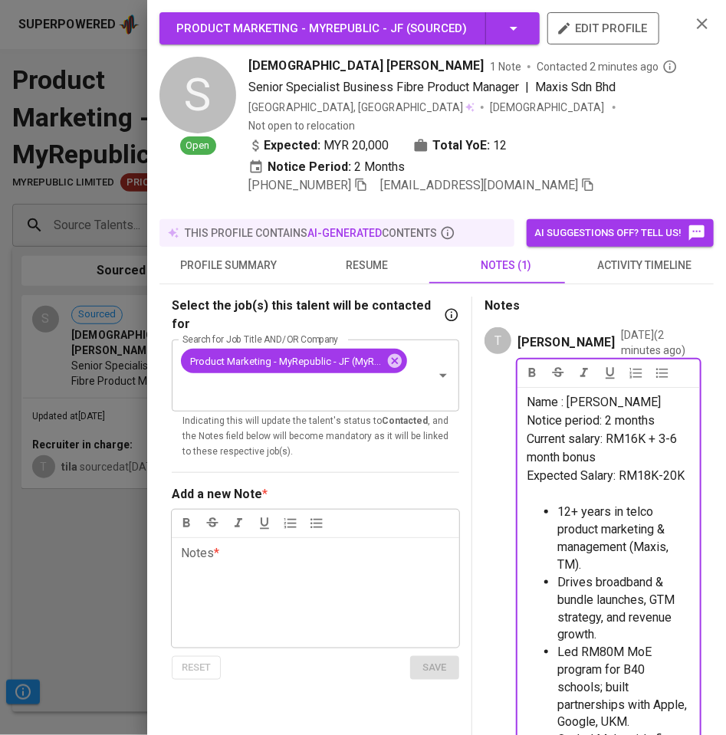
scroll to position [40, 0]
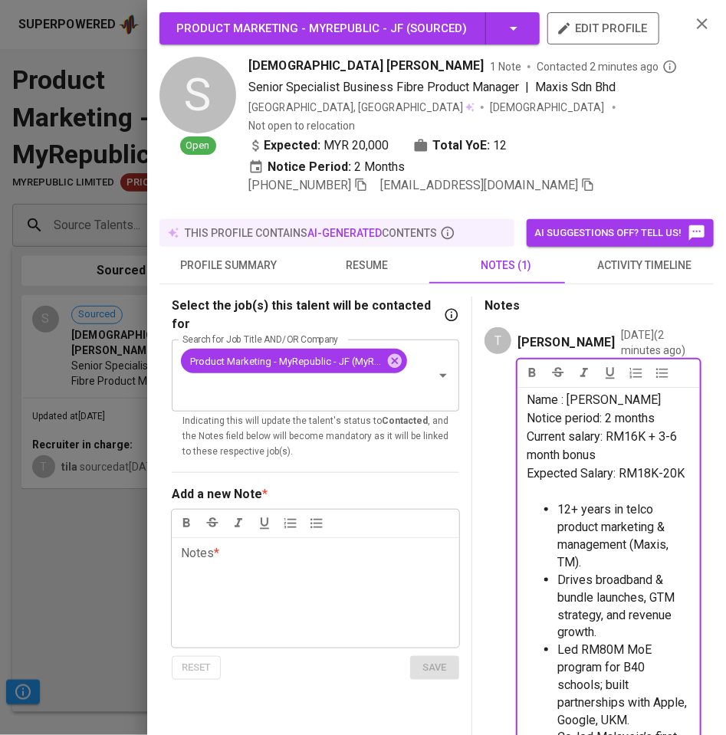
click at [638, 444] on span "Current salary: RM16K + 3-6 month bonus" at bounding box center [603, 445] width 153 height 33
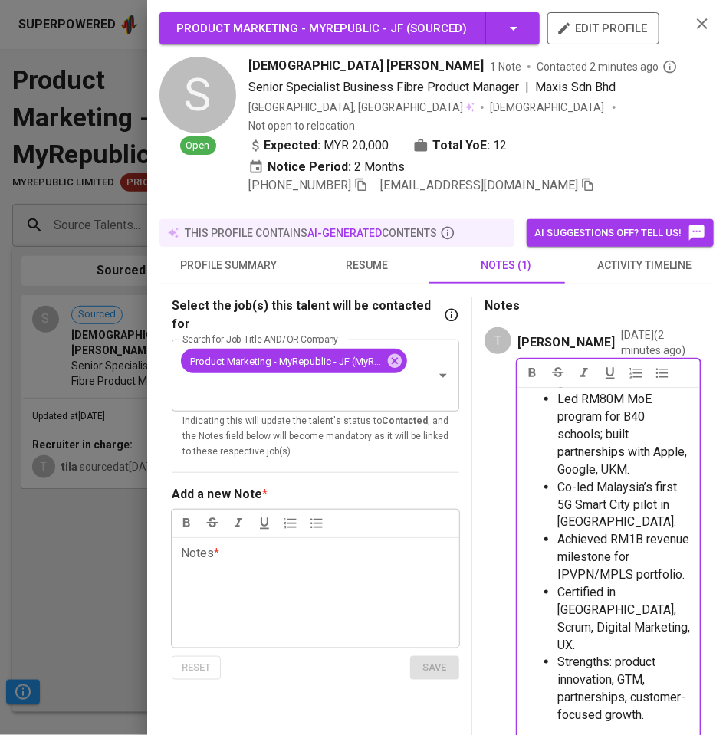
scroll to position [379, 0]
click at [628, 662] on span "Strengths: product innovation, GTM, partnerships, customer-focused growth." at bounding box center [621, 688] width 128 height 67
click at [488, 399] on div "T Fatilah Nasyianah Sep 10, 2025 ( 2 minutes ago ) Name : Sakinatul Wahidah Jai…" at bounding box center [591, 582] width 215 height 510
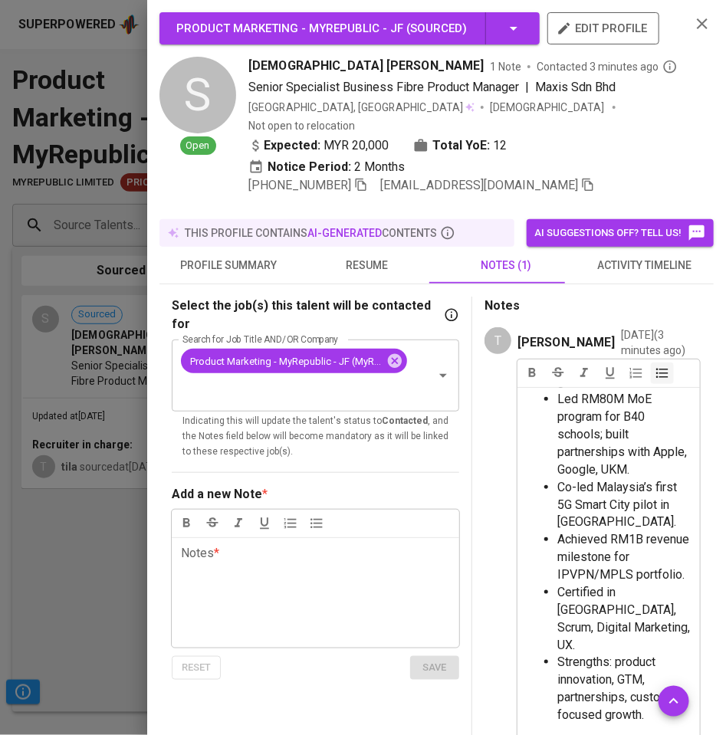
scroll to position [278, 0]
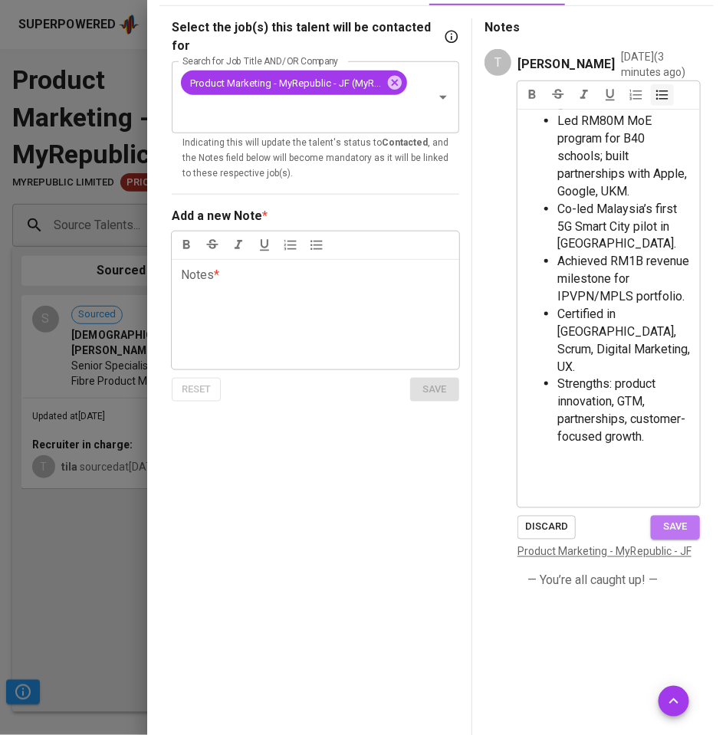
click at [661, 519] on span "save" at bounding box center [675, 528] width 34 height 18
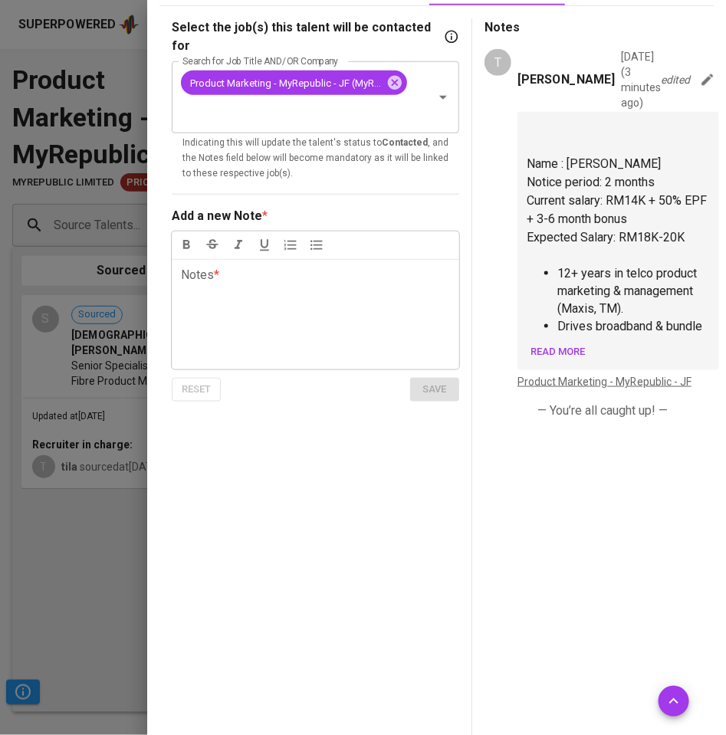
click at [81, 614] on div at bounding box center [363, 367] width 726 height 735
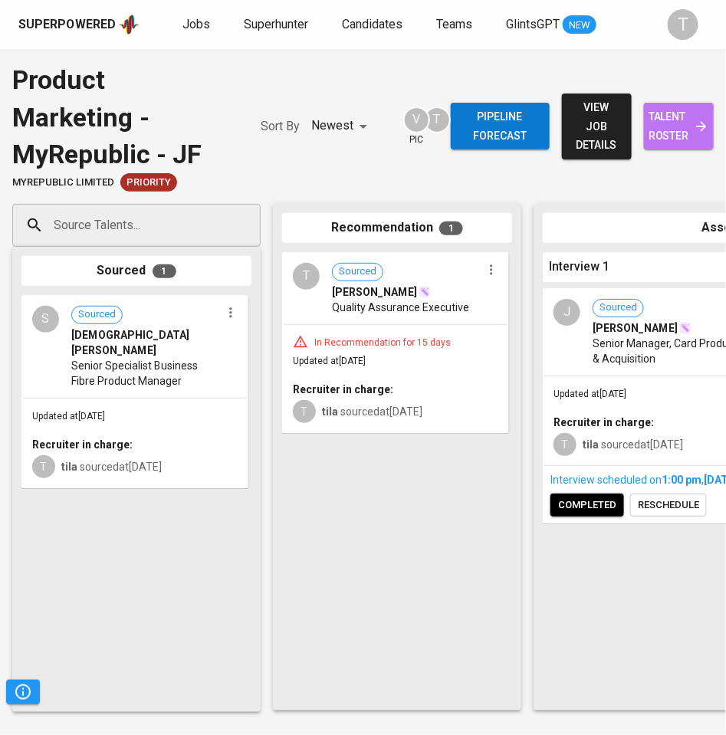
click at [690, 121] on span "talent roster" at bounding box center [678, 126] width 45 height 38
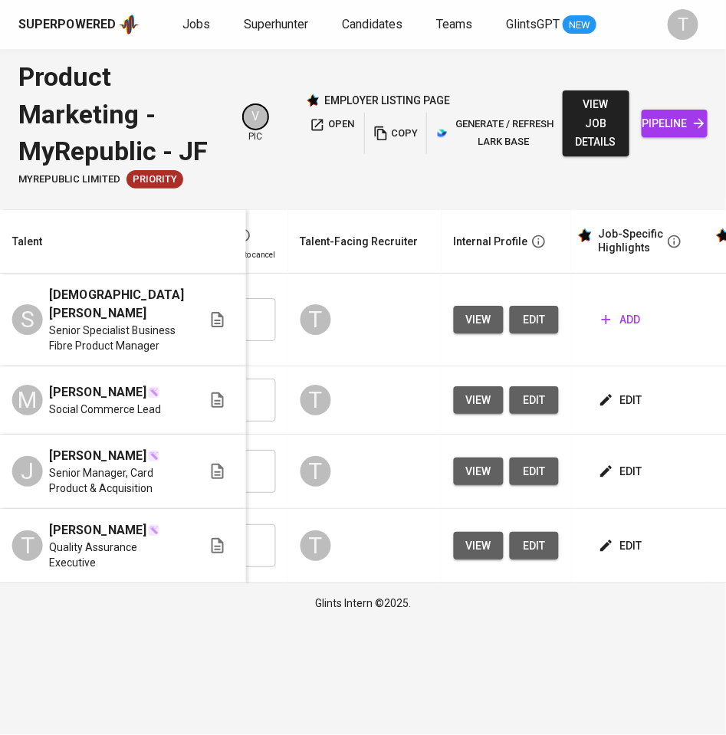
scroll to position [0, 552]
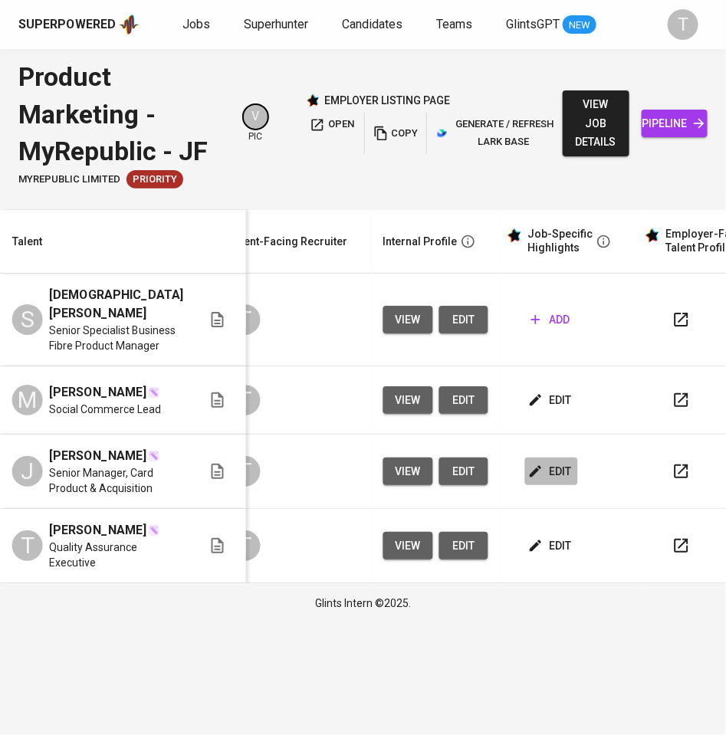
click at [532, 481] on span "edit" at bounding box center [551, 471] width 41 height 19
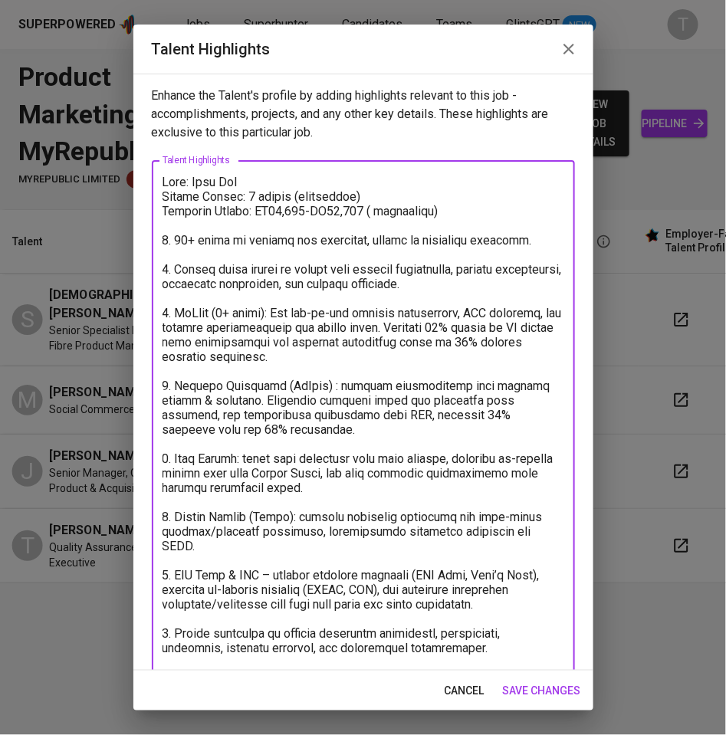
scroll to position [26, 0]
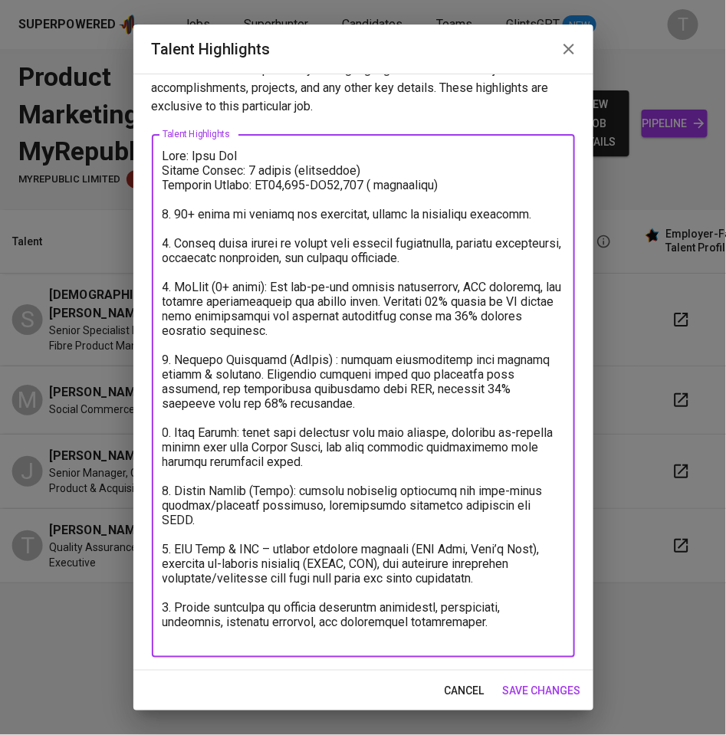
drag, startPoint x: 162, startPoint y: 180, endPoint x: 550, endPoint y: 743, distance: 682.9
click at [550, 623] on html "Superpowered Jobs Superhunter Candidates Teams GlintsGPT NEW T Product Marketin…" at bounding box center [363, 311] width 726 height 623
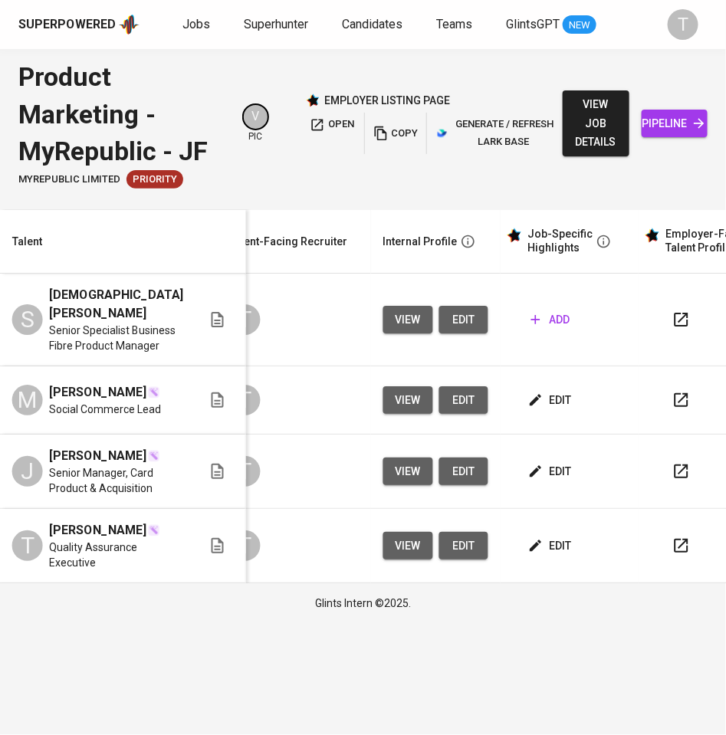
click at [546, 323] on span "add" at bounding box center [550, 319] width 39 height 19
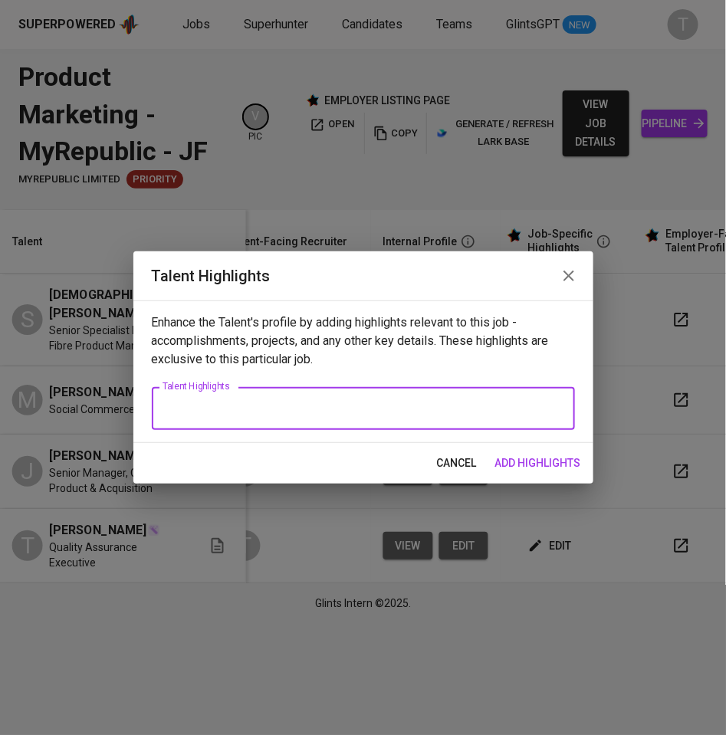
click at [320, 406] on textarea at bounding box center [363, 409] width 402 height 15
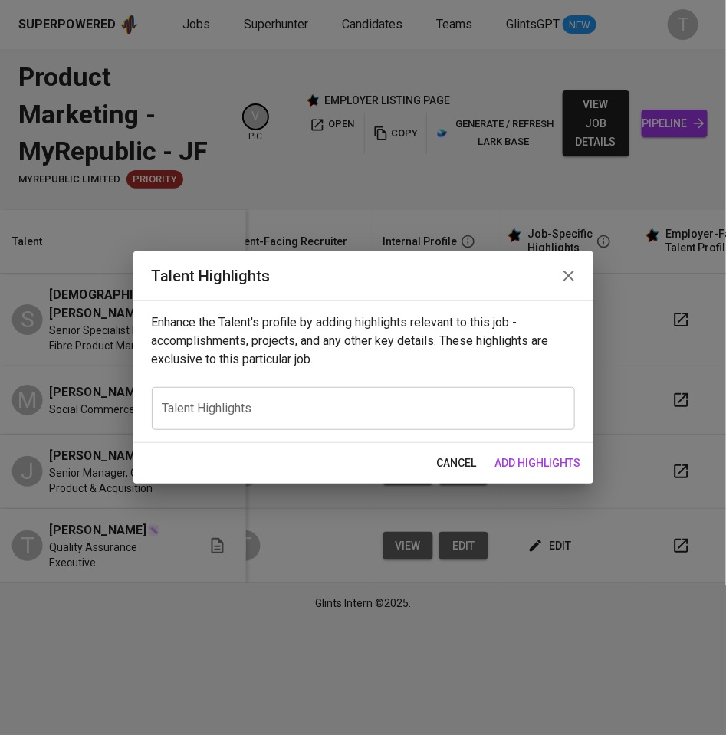
click at [305, 389] on div "x Talent Highlights" at bounding box center [363, 408] width 423 height 43
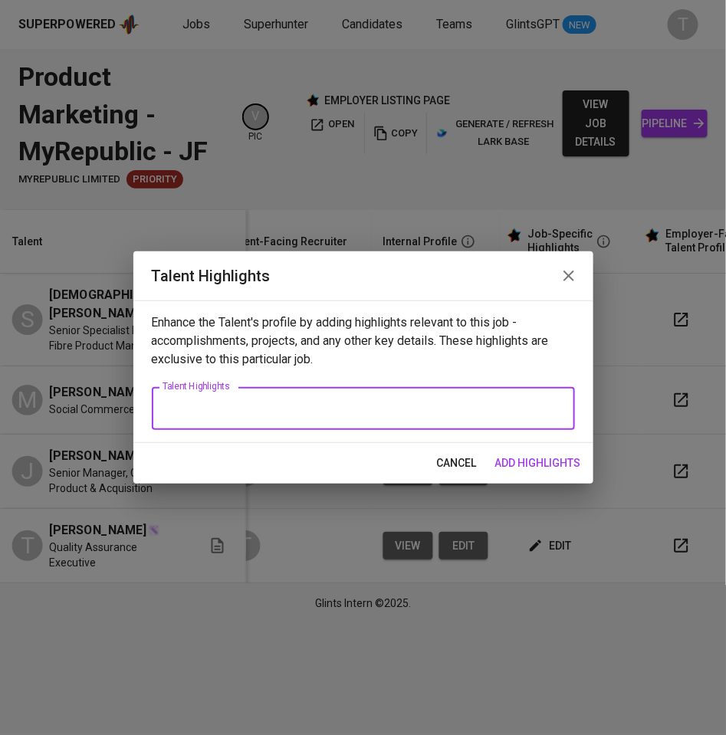
paste textarea "Name: Sakinatul Wahidah Jailani Notice Period: Not stated (likely negotiable) E…"
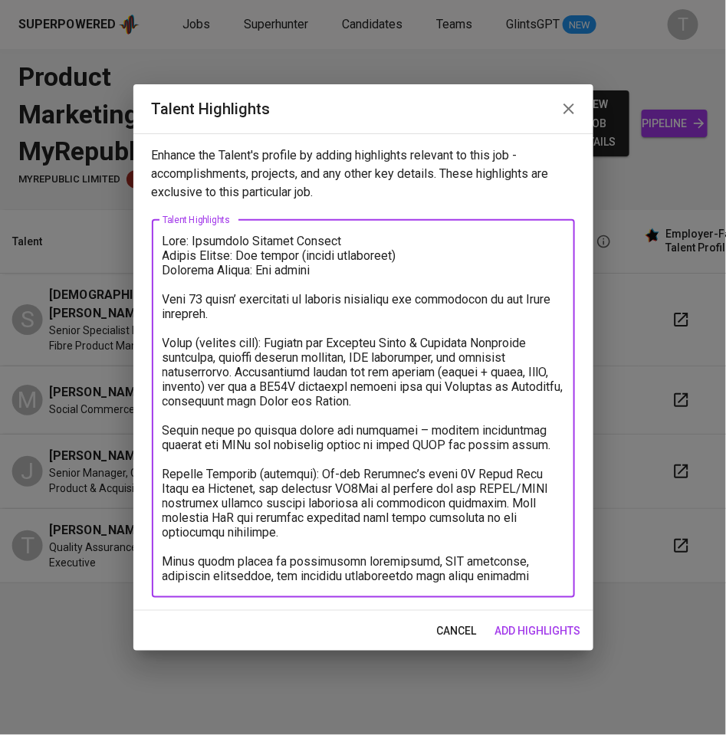
drag, startPoint x: 426, startPoint y: 251, endPoint x: 245, endPoint y: 250, distance: 180.9
click at [245, 250] on textarea at bounding box center [363, 408] width 402 height 349
drag, startPoint x: 332, startPoint y: 264, endPoint x: 257, endPoint y: 267, distance: 75.1
click at [257, 267] on textarea at bounding box center [363, 408] width 402 height 349
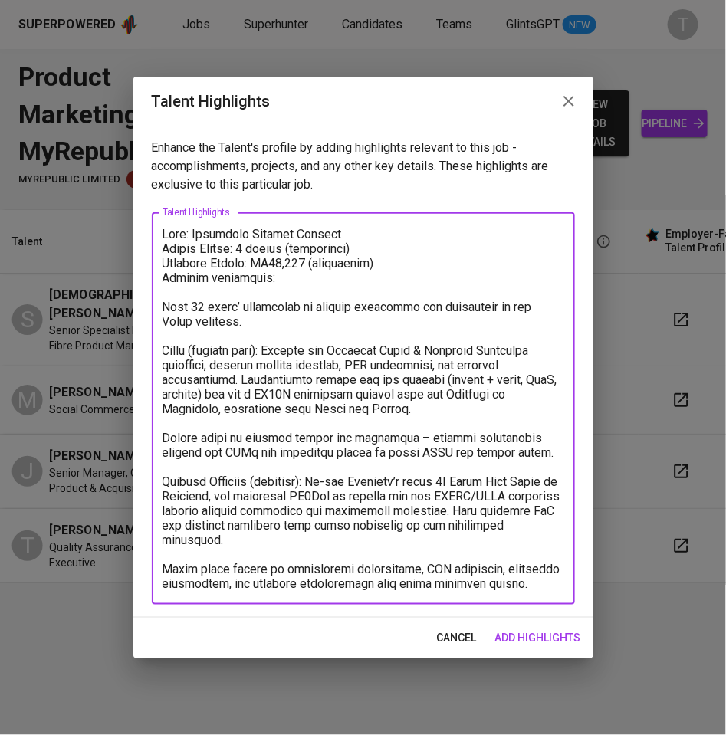
click at [297, 284] on textarea at bounding box center [363, 409] width 402 height 364
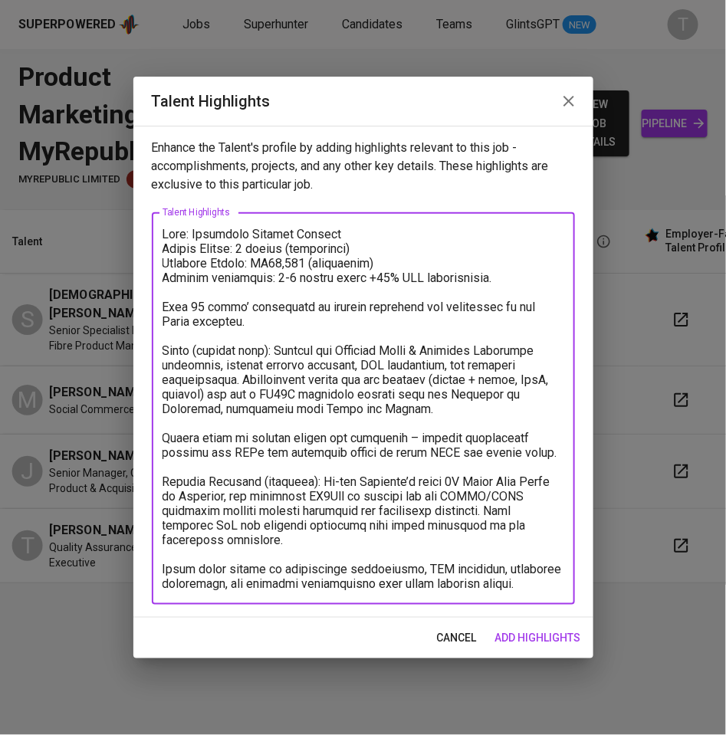
click at [376, 278] on textarea at bounding box center [363, 409] width 402 height 364
click at [167, 310] on textarea at bounding box center [363, 409] width 402 height 364
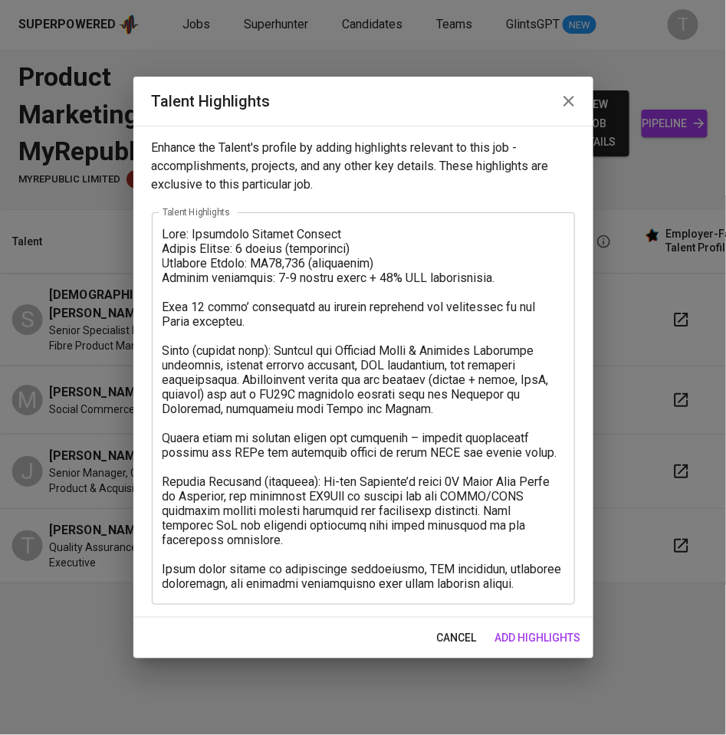
drag, startPoint x: 159, startPoint y: 304, endPoint x: 169, endPoint y: 313, distance: 13.6
click at [162, 304] on div "x Talent Highlights" at bounding box center [363, 408] width 423 height 392
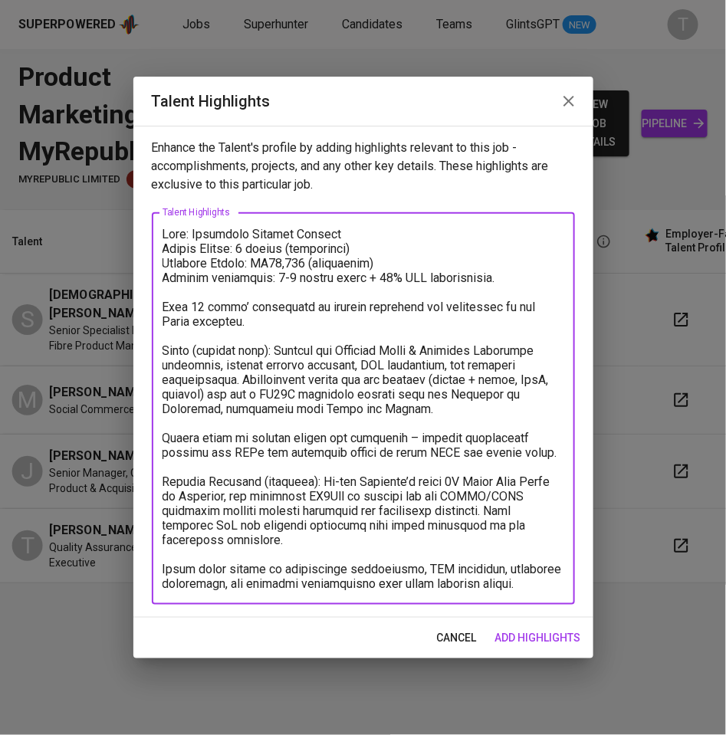
click at [161, 307] on div "x Talent Highlights" at bounding box center [363, 408] width 423 height 392
drag, startPoint x: 162, startPoint y: 304, endPoint x: 185, endPoint y: 336, distance: 39.6
click at [162, 305] on textarea at bounding box center [363, 409] width 402 height 364
click at [162, 349] on textarea at bounding box center [363, 409] width 402 height 364
click at [163, 435] on textarea at bounding box center [363, 409] width 402 height 364
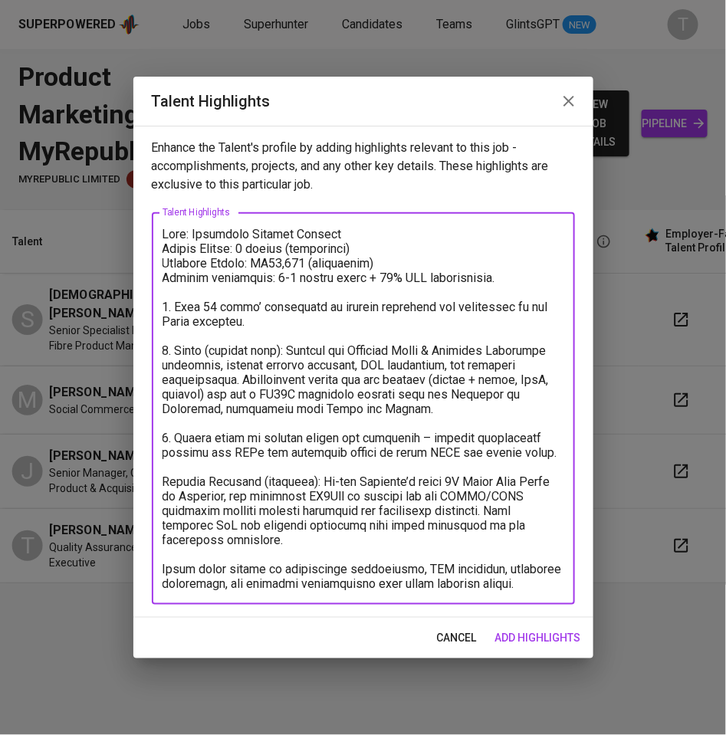
click at [182, 489] on textarea at bounding box center [363, 409] width 402 height 364
drag, startPoint x: 174, startPoint y: 438, endPoint x: 559, endPoint y: 455, distance: 385.1
click at [559, 455] on textarea at bounding box center [363, 409] width 402 height 364
drag, startPoint x: 209, startPoint y: 443, endPoint x: 185, endPoint y: 441, distance: 23.9
click at [209, 443] on textarea at bounding box center [363, 409] width 402 height 364
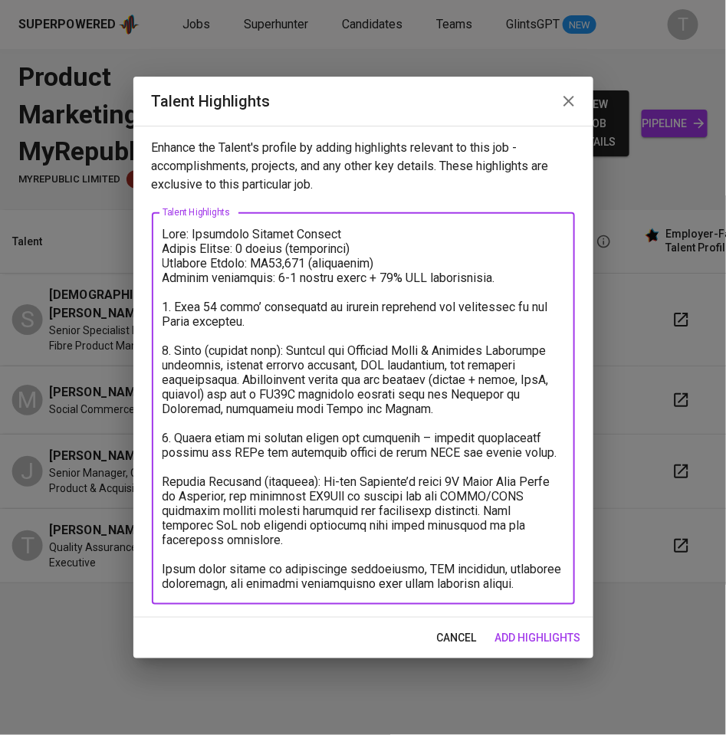
click at [179, 435] on textarea at bounding box center [363, 409] width 402 height 364
drag, startPoint x: 177, startPoint y: 436, endPoint x: 564, endPoint y: 448, distance: 387.2
click at [565, 448] on div "x Talent Highlights" at bounding box center [363, 408] width 423 height 392
paste textarea "the education sector to boost ARPU and reduce churn. For example, launched a fi…"
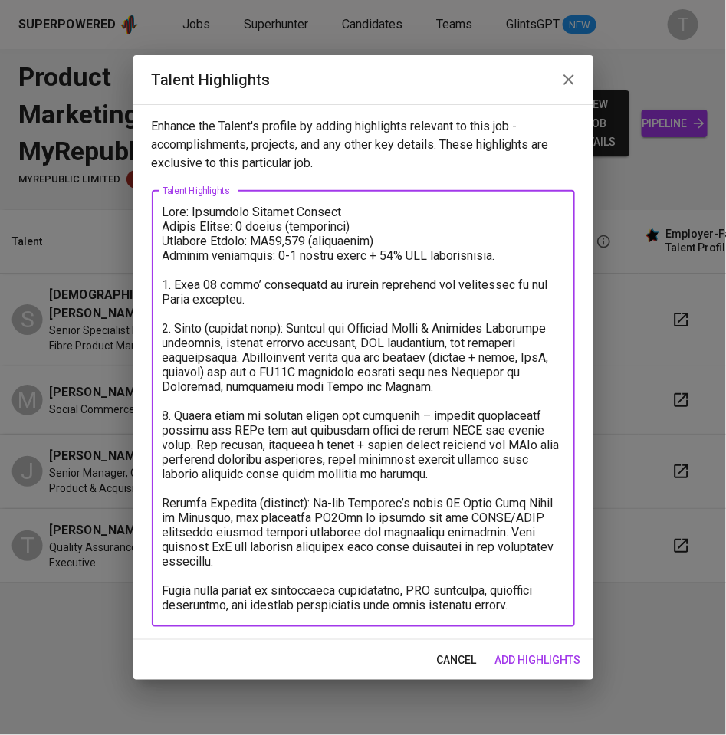
click at [163, 501] on textarea at bounding box center [363, 409] width 402 height 408
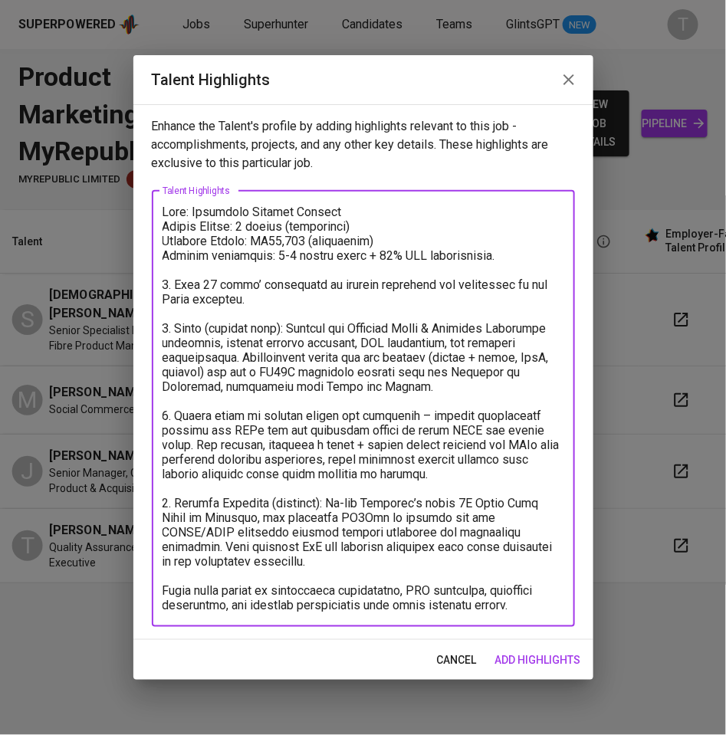
click at [163, 586] on textarea at bounding box center [363, 409] width 402 height 408
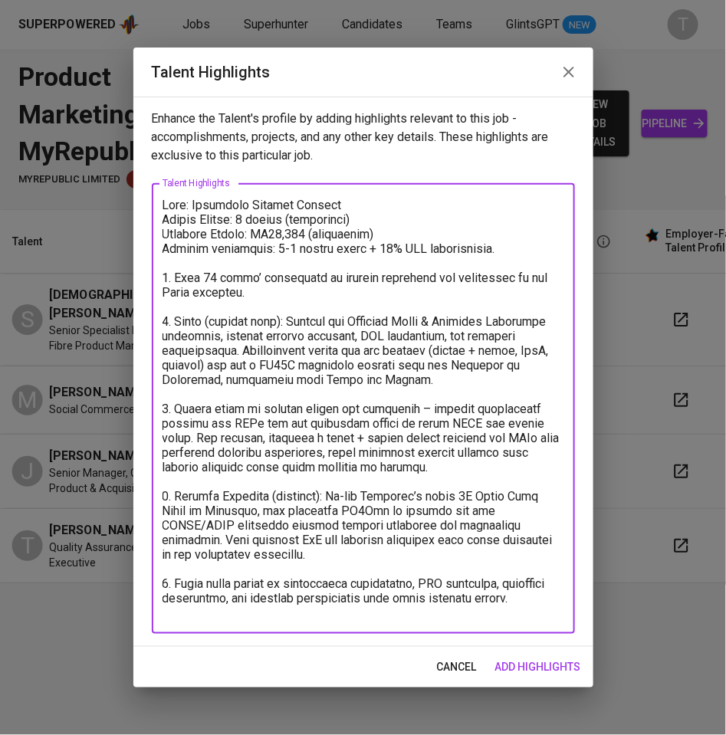
type textarea "Name: Sakinatul Wahidah Jailani Notice Period: 2 months (negotiable) Expected S…"
click at [520, 665] on span "add highlights" at bounding box center [538, 667] width 86 height 19
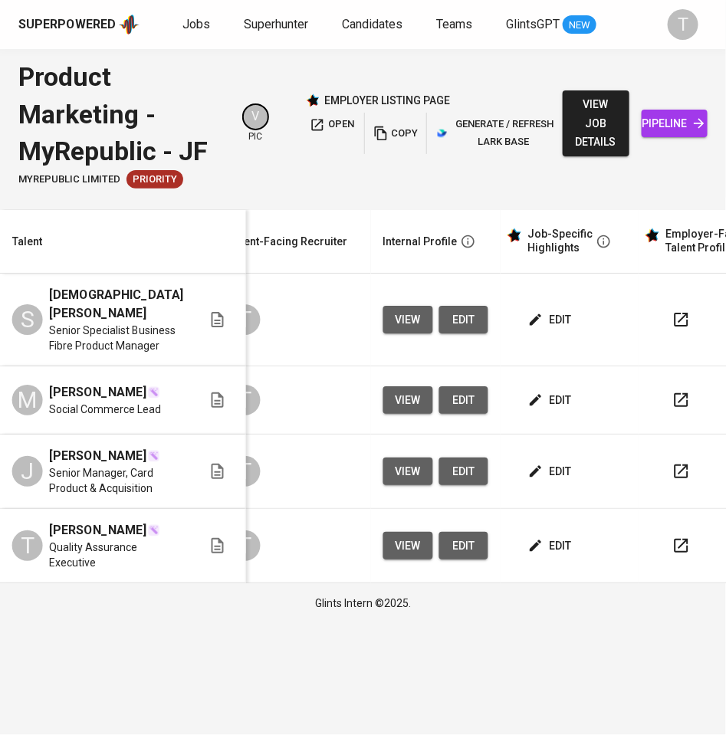
click at [550, 319] on span "edit" at bounding box center [551, 319] width 41 height 19
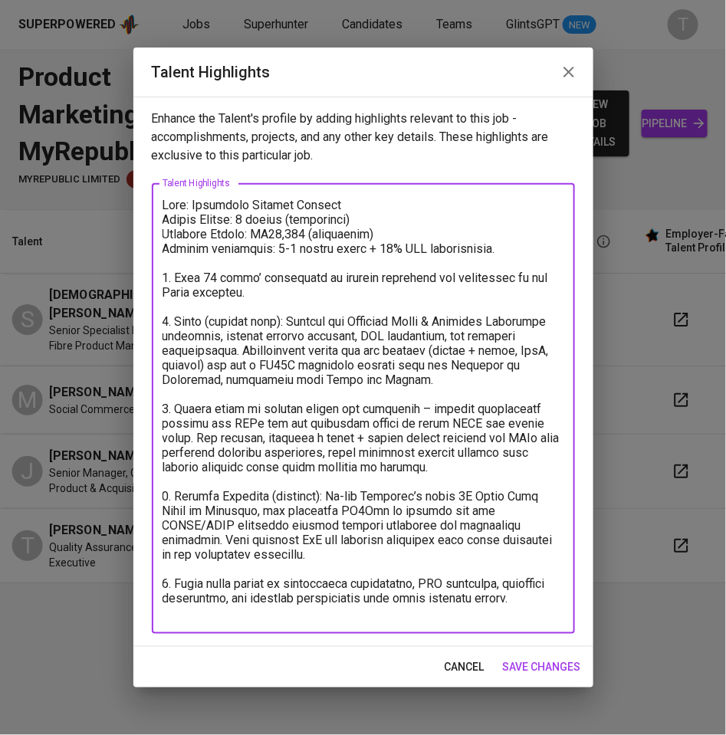
click at [395, 241] on textarea at bounding box center [363, 409] width 402 height 422
drag, startPoint x: 530, startPoint y: 249, endPoint x: 163, endPoint y: 248, distance: 366.4
click at [163, 248] on textarea at bounding box center [363, 409] width 402 height 422
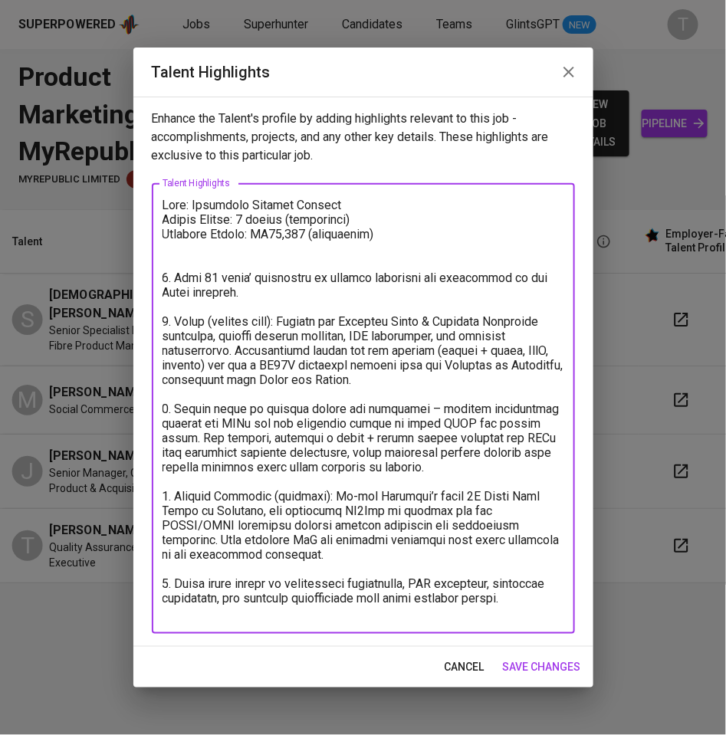
type textarea "Name: Sakinatul Wahidah Jailani Notice Period: 2 months (negotiable) Expected S…"
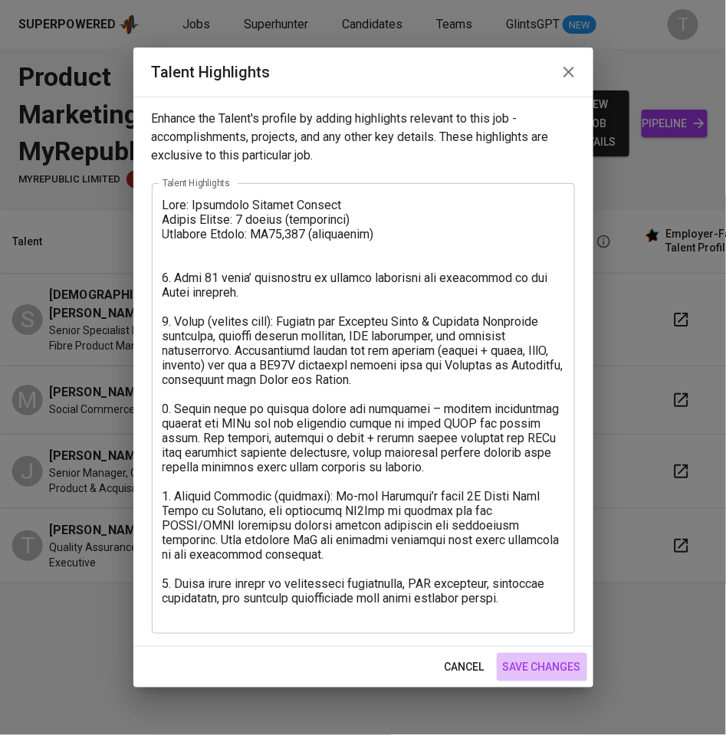
click at [517, 663] on span "save changes" at bounding box center [542, 667] width 78 height 19
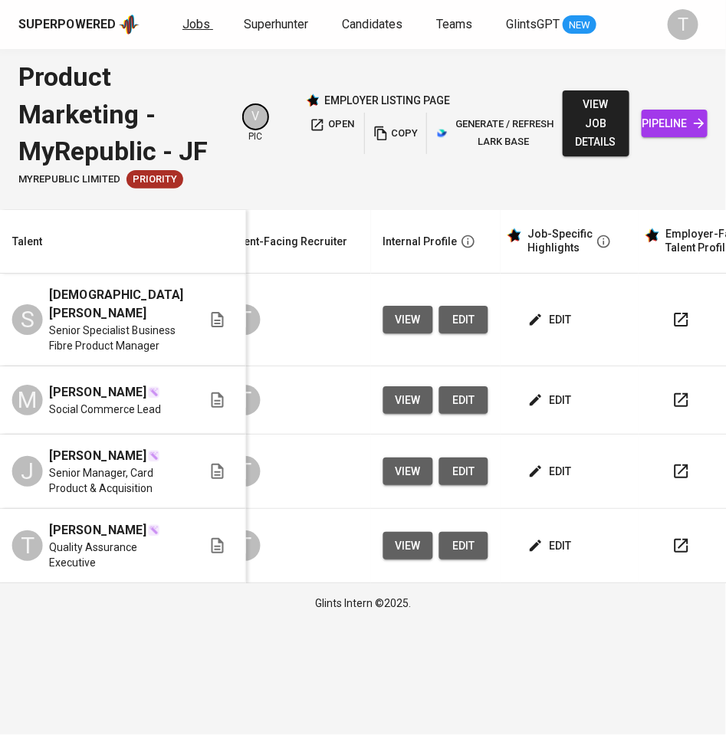
click at [186, 20] on span "Jobs" at bounding box center [196, 24] width 28 height 15
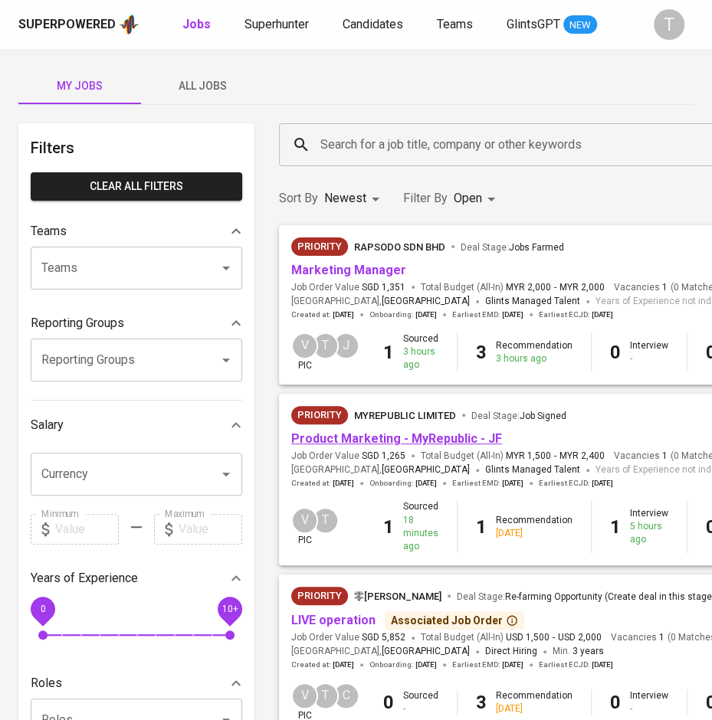
click at [353, 436] on link "Product Marketing - MyRepublic - JF" at bounding box center [396, 439] width 211 height 15
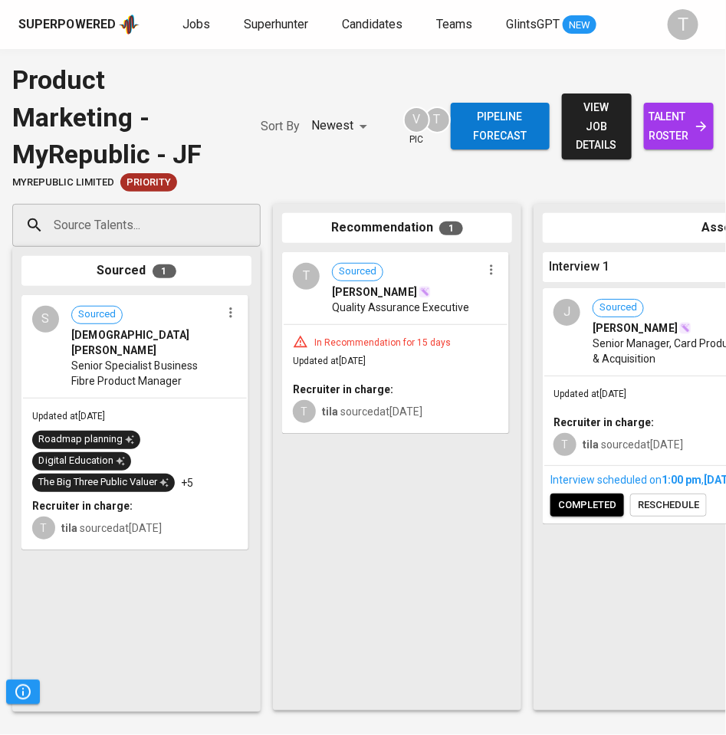
click at [148, 236] on input "Source Talents..." at bounding box center [130, 225] width 161 height 29
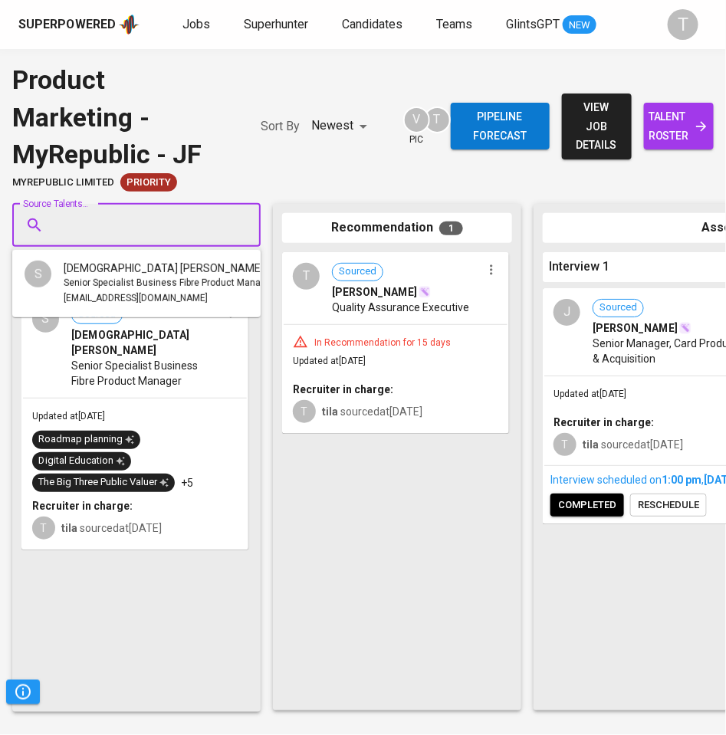
paste input "naveenjoshua91@gmail.com"
type input "naveenjoshua91@gmail.com"
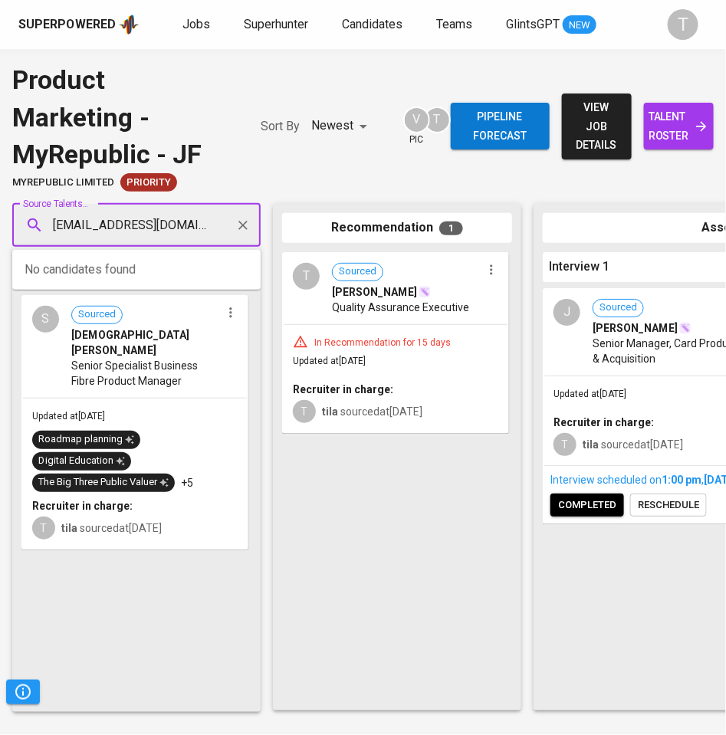
scroll to position [0, 2]
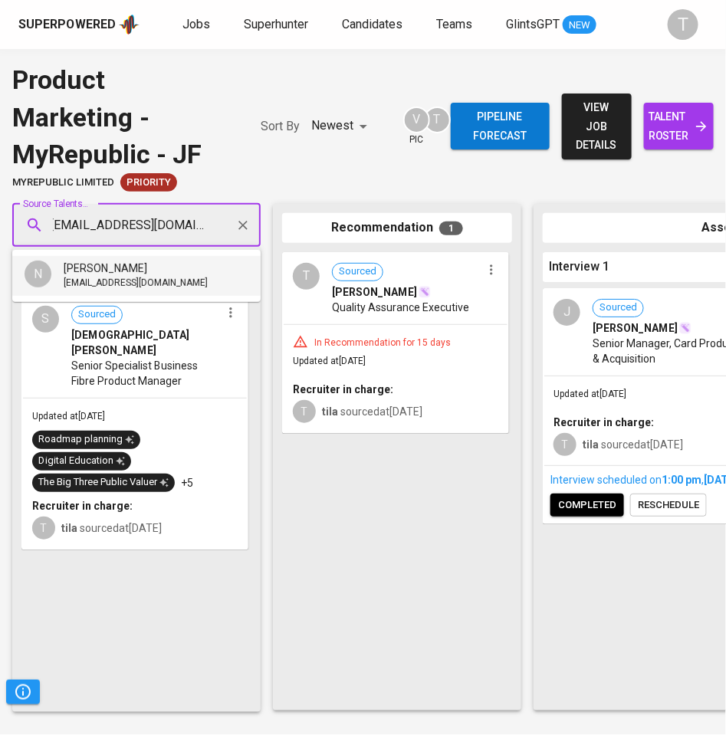
click at [167, 281] on span "naveenjoshua91@gmail.com" at bounding box center [136, 283] width 144 height 15
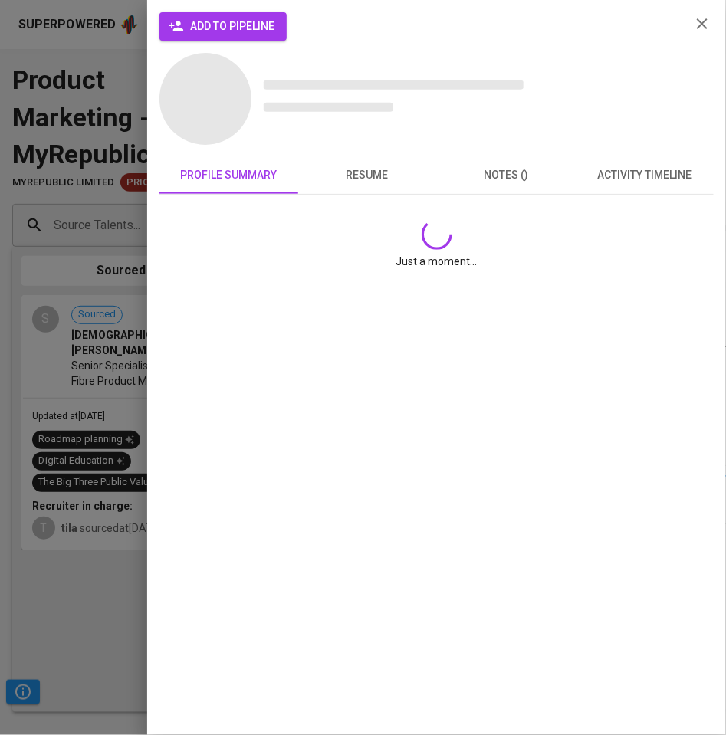
scroll to position [0, 0]
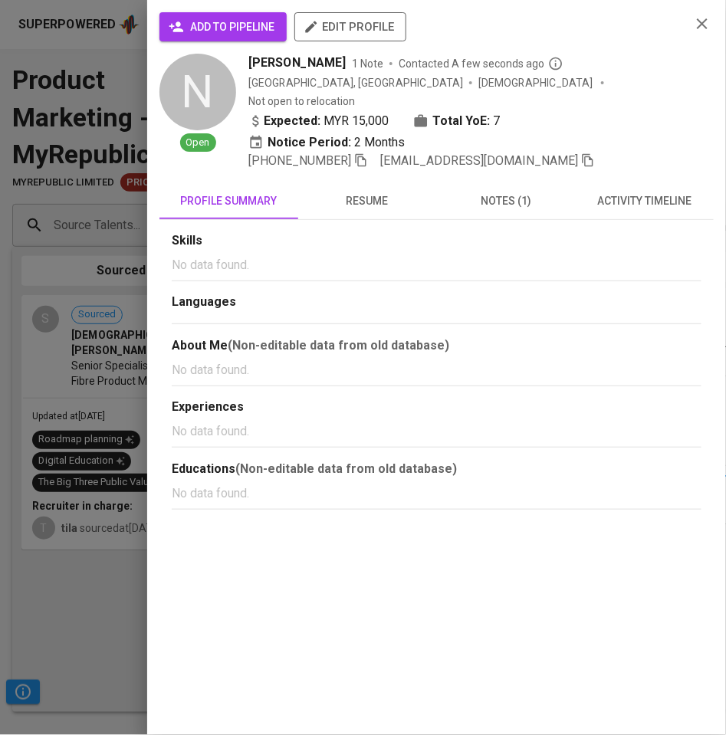
click at [233, 24] on span "add to pipeline" at bounding box center [223, 27] width 103 height 19
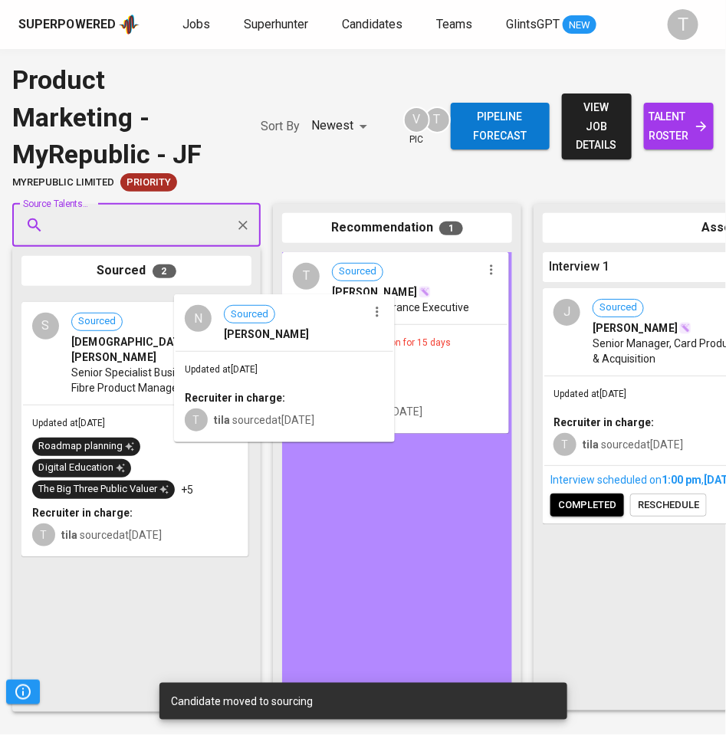
drag, startPoint x: 165, startPoint y: 366, endPoint x: 350, endPoint y: 369, distance: 185.5
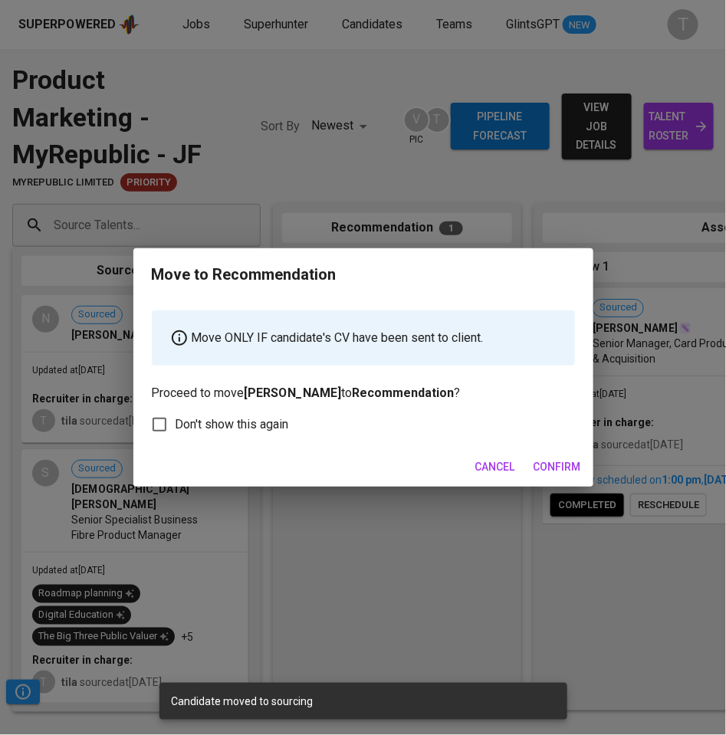
click at [560, 462] on span "Confirm" at bounding box center [557, 467] width 48 height 19
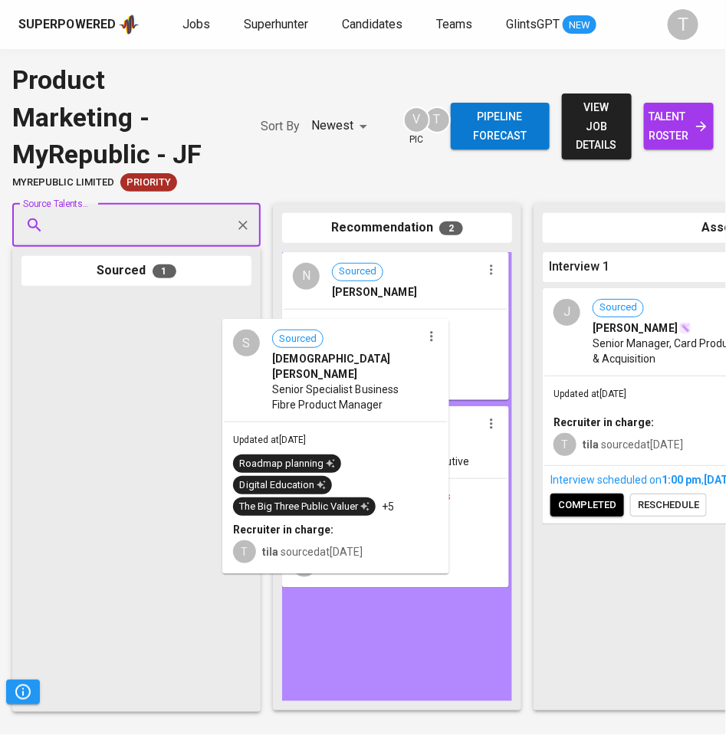
drag, startPoint x: 125, startPoint y: 453, endPoint x: 455, endPoint y: 490, distance: 332.4
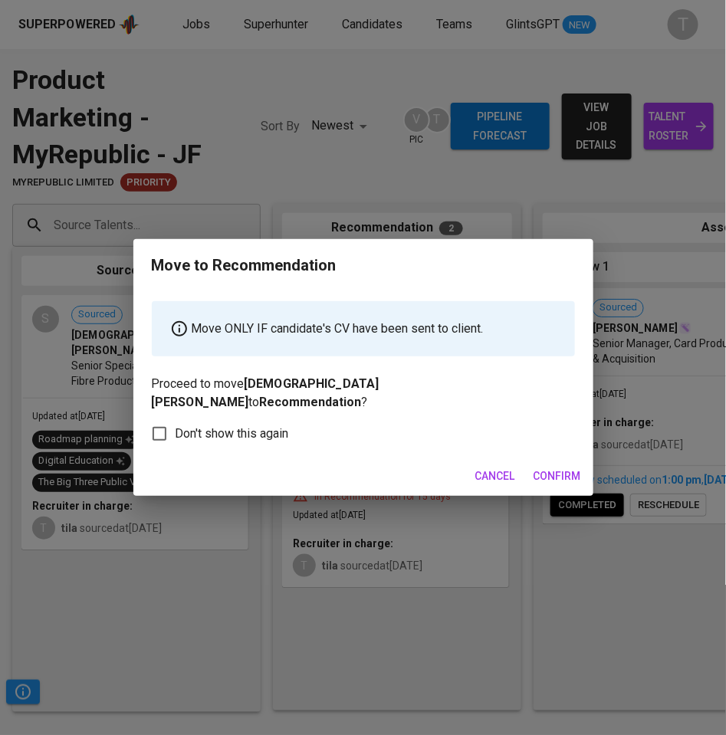
click at [556, 467] on span "Confirm" at bounding box center [557, 476] width 48 height 19
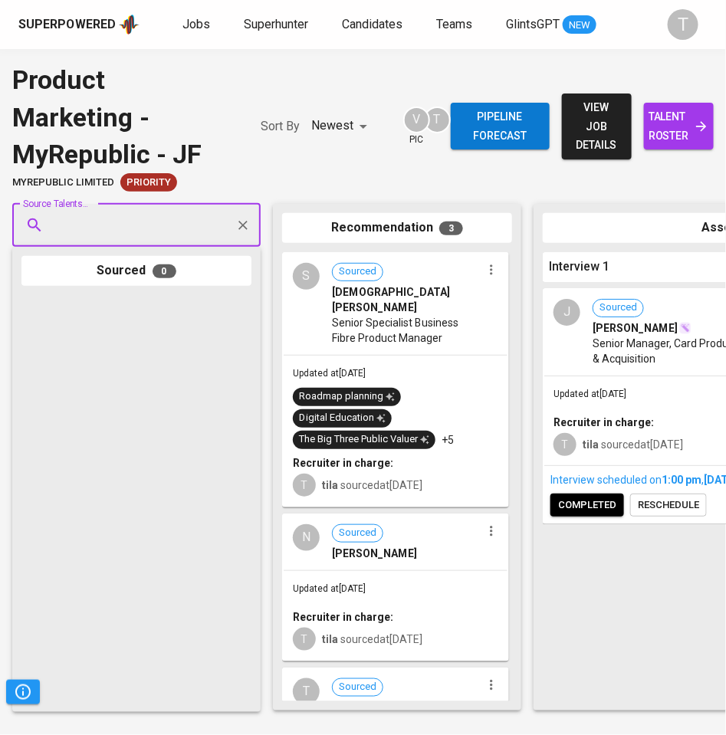
click at [684, 139] on span "talent roster" at bounding box center [678, 126] width 45 height 38
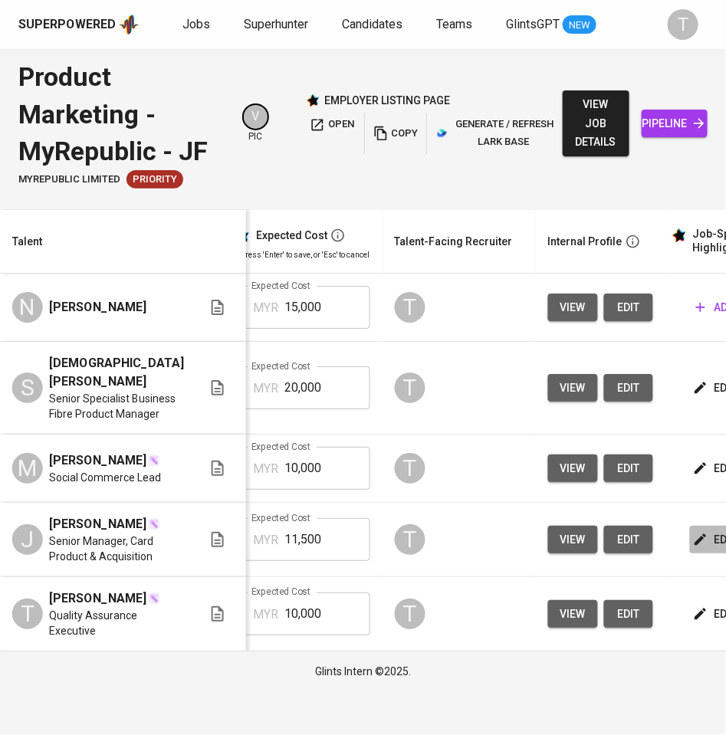
click at [696, 550] on span "edit" at bounding box center [716, 539] width 41 height 19
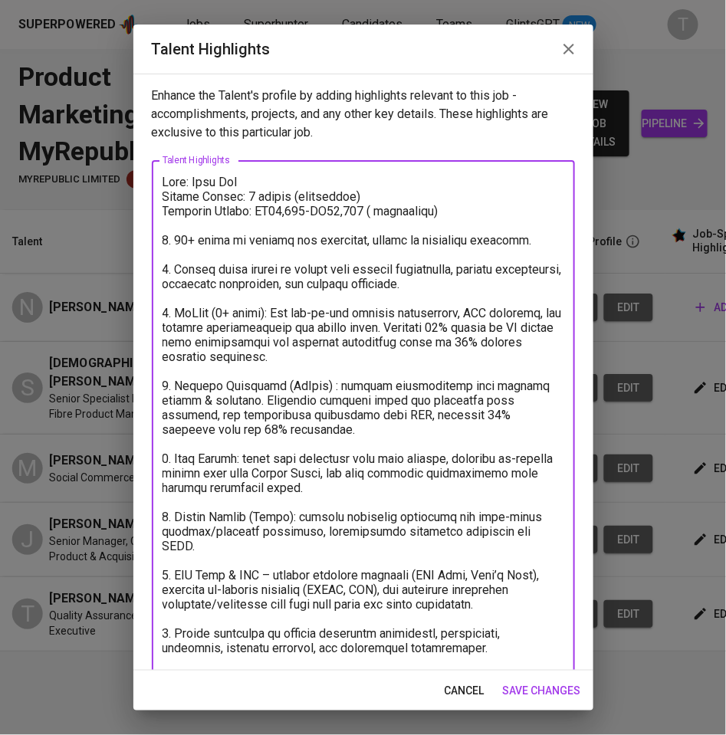
scroll to position [26, 0]
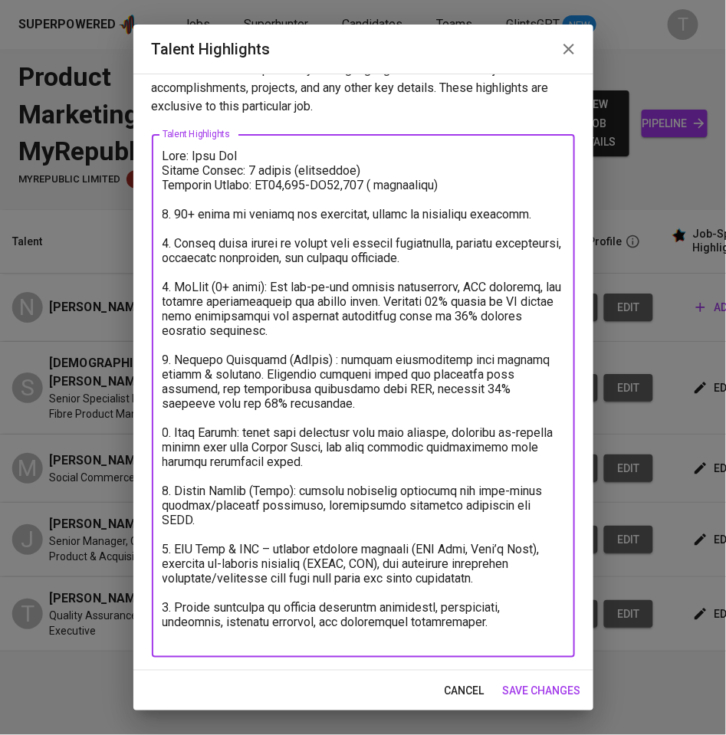
drag, startPoint x: 163, startPoint y: 180, endPoint x: 548, endPoint y: 744, distance: 682.8
click at [548, 691] on html "Superpowered Jobs Superhunter Candidates Teams GlintsGPT NEW T Product Marketin…" at bounding box center [363, 345] width 726 height 691
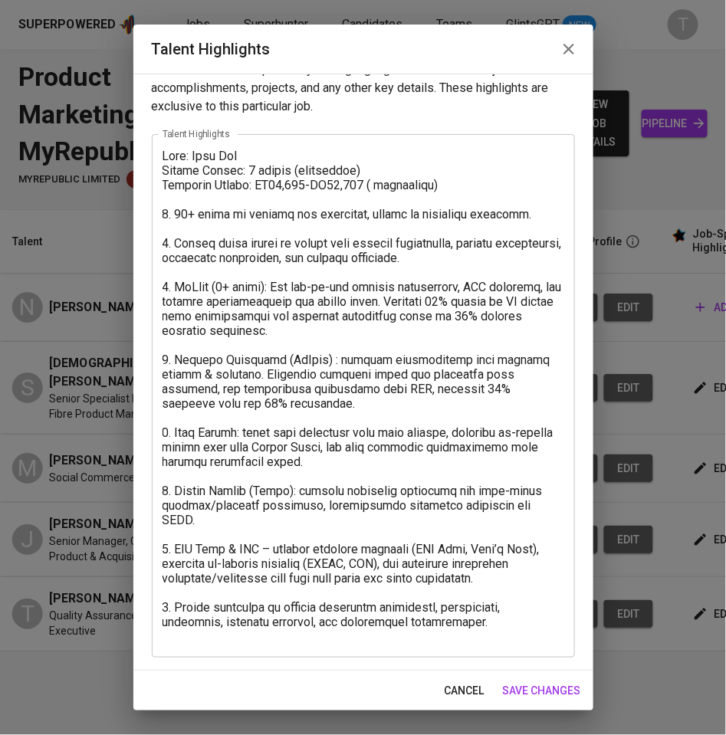
drag, startPoint x: 558, startPoint y: 683, endPoint x: 487, endPoint y: 388, distance: 303.4
click at [558, 683] on span "save changes" at bounding box center [542, 690] width 78 height 19
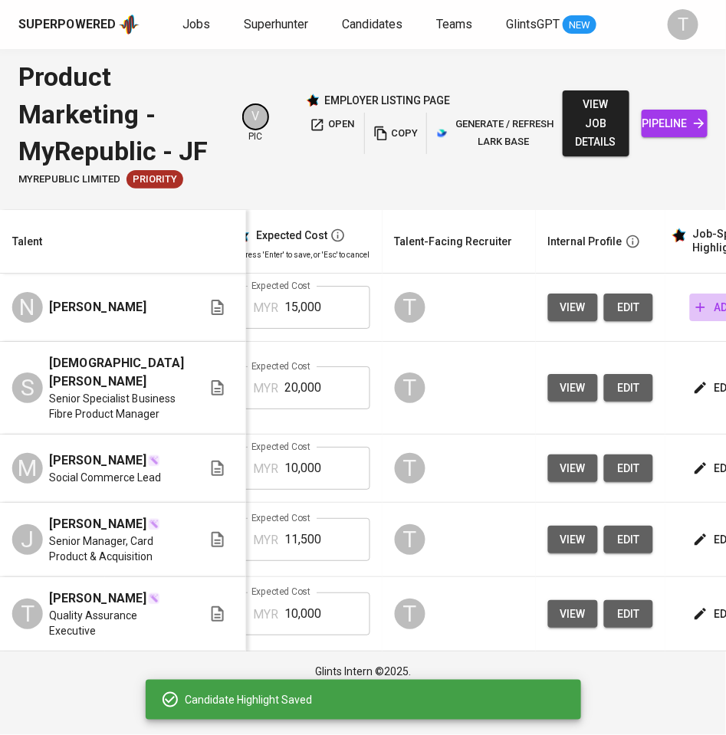
click at [696, 305] on span "add" at bounding box center [715, 307] width 39 height 19
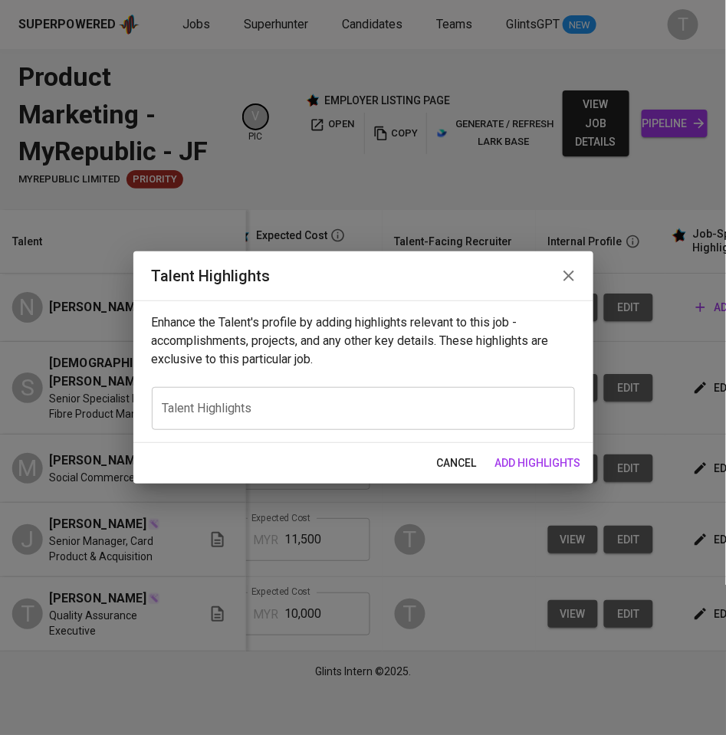
click at [242, 405] on textarea at bounding box center [363, 409] width 402 height 15
click at [295, 410] on textarea at bounding box center [363, 409] width 402 height 15
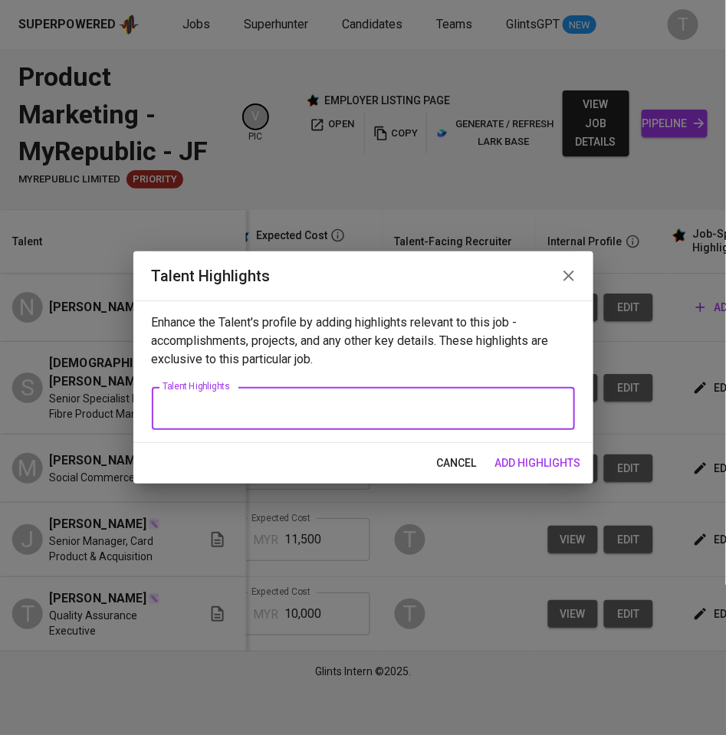
paste textarea "Name: Naveen [Full Name not stated in CV] Notice Period: Not stated (likely neg…"
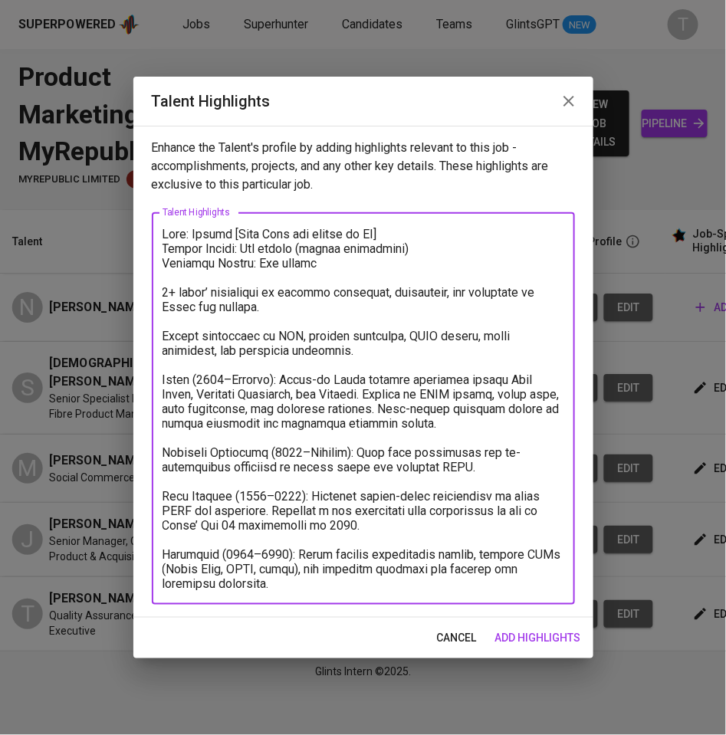
drag, startPoint x: 389, startPoint y: 235, endPoint x: 245, endPoint y: 235, distance: 144.1
click at [245, 235] on textarea at bounding box center [363, 409] width 402 height 364
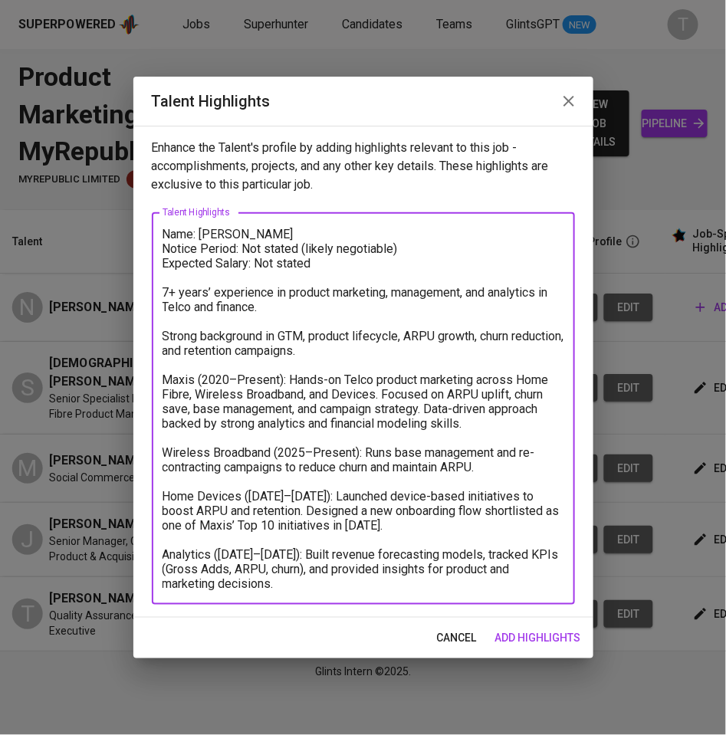
drag, startPoint x: 408, startPoint y: 247, endPoint x: 241, endPoint y: 244, distance: 166.3
click at [241, 244] on textarea "Name: Naveen Joshua Notice Period: Not stated (likely negotiable) Expected Sala…" at bounding box center [363, 409] width 402 height 364
drag, startPoint x: 337, startPoint y: 261, endPoint x: 258, endPoint y: 257, distance: 79.8
click at [258, 257] on textarea "Name: Naveen Joshua Notice Period: 2 months (negotiable) Expected Salary: Not s…" at bounding box center [363, 409] width 402 height 364
click at [163, 294] on textarea "Name: Naveen Joshua Notice Period: 2 months (negotiable) Expected Salary: RM15,…" at bounding box center [363, 409] width 402 height 364
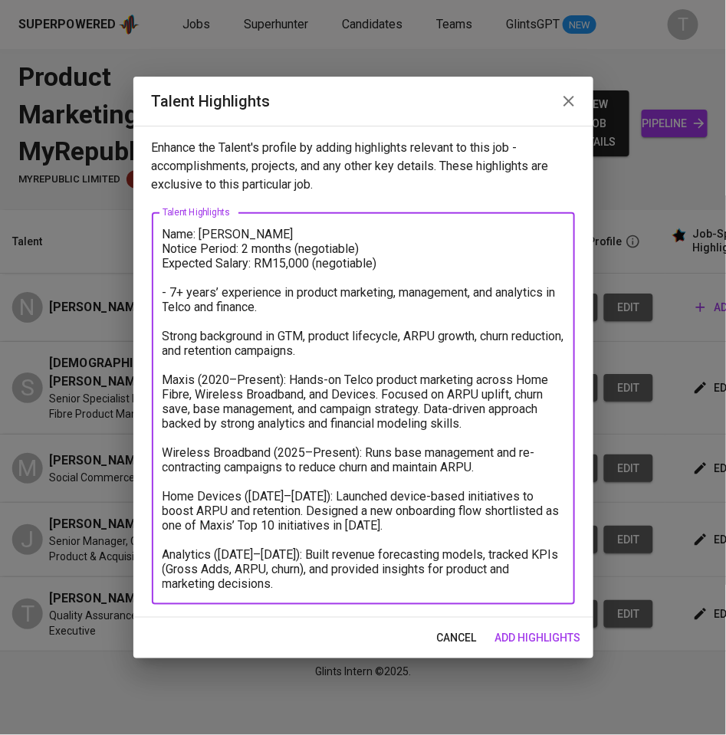
click at [164, 334] on textarea "Name: Naveen Joshua Notice Period: 2 months (negotiable) Expected Salary: RM15,…" at bounding box center [363, 409] width 402 height 364
click at [163, 375] on textarea "Name: Naveen Joshua Notice Period: 2 months (negotiable) Expected Salary: RM15,…" at bounding box center [363, 409] width 402 height 364
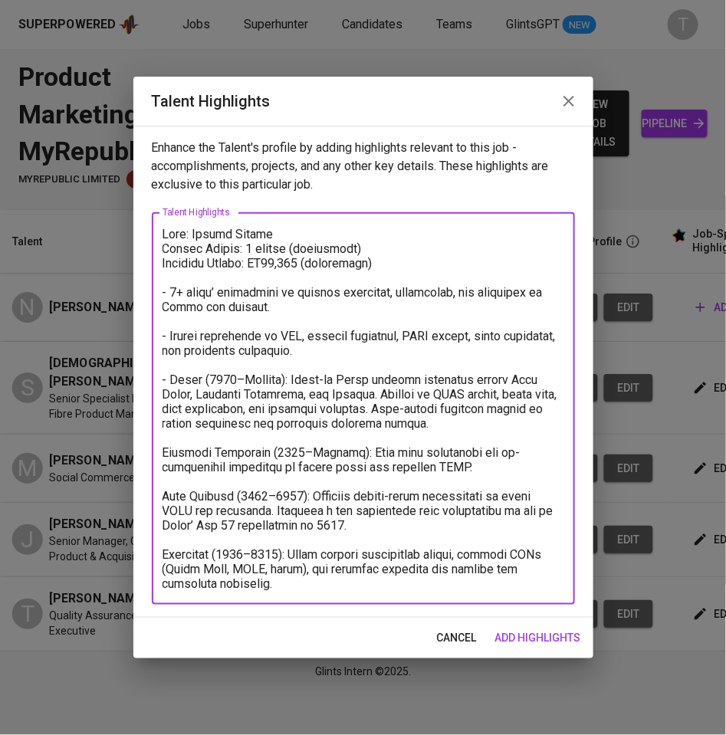
click at [166, 449] on textarea at bounding box center [363, 409] width 402 height 364
click at [165, 497] on textarea at bounding box center [363, 409] width 402 height 364
click at [165, 556] on textarea at bounding box center [363, 409] width 402 height 364
type textarea "Name: Naveen Joshua Notice Period: 2 months (negotiable) Expected Salary: RM15,…"
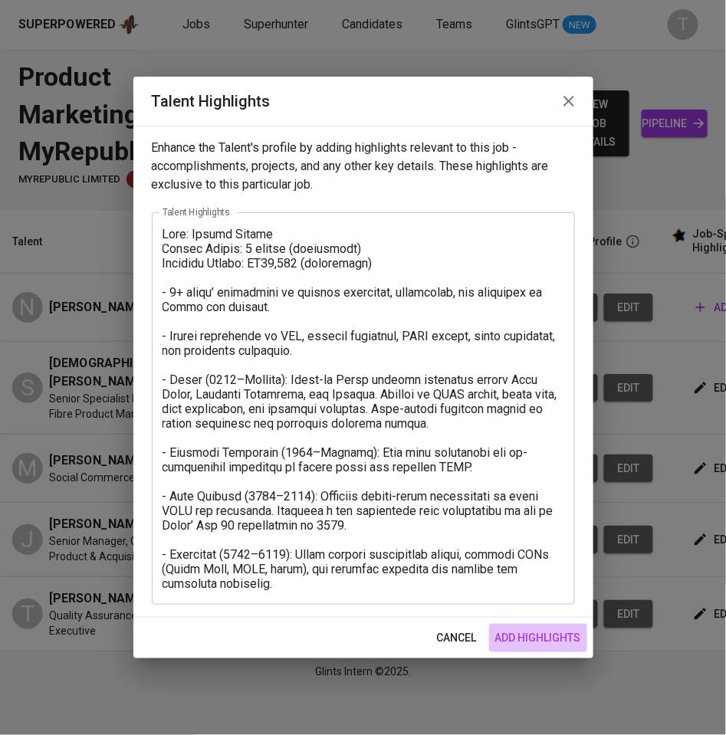
click at [529, 636] on span "add highlights" at bounding box center [538, 637] width 86 height 19
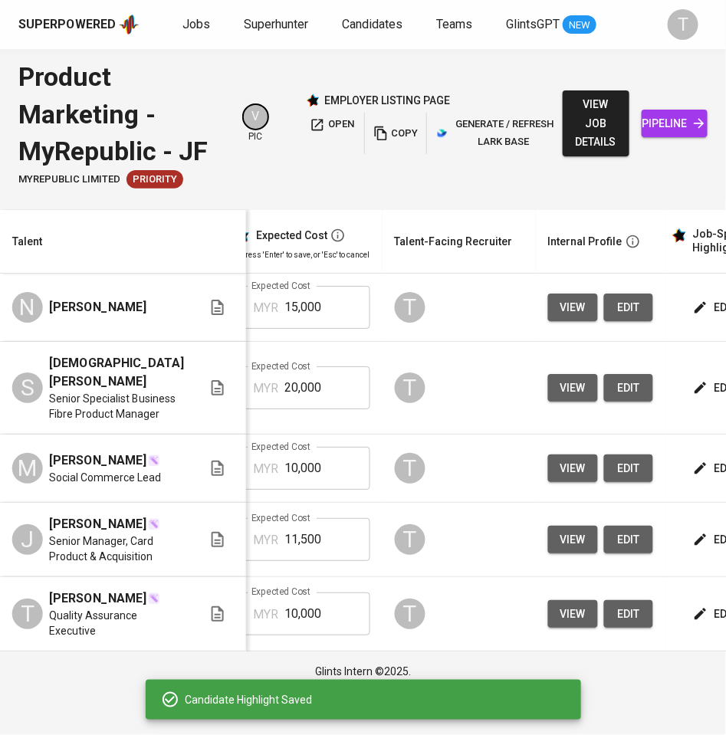
scroll to position [0, 0]
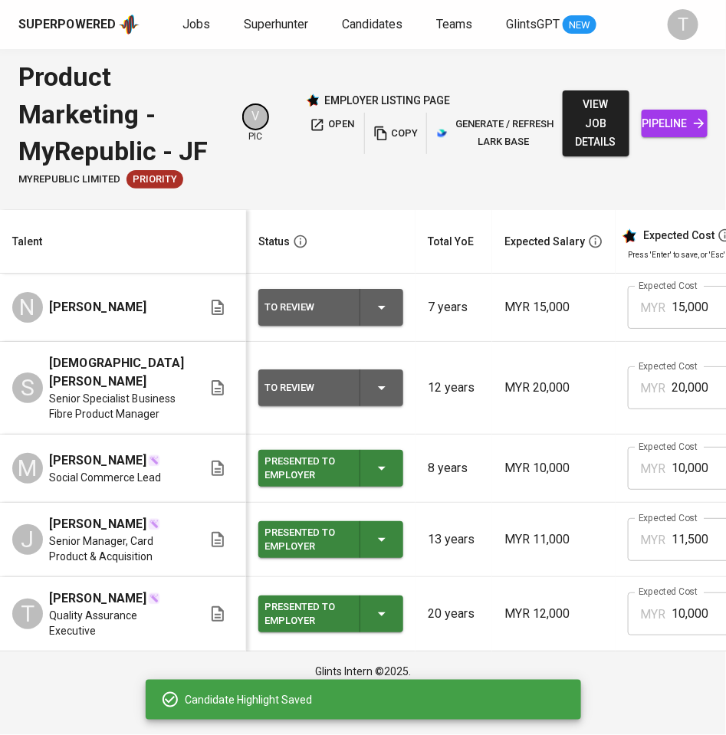
click at [372, 313] on icon "button" at bounding box center [381, 307] width 18 height 18
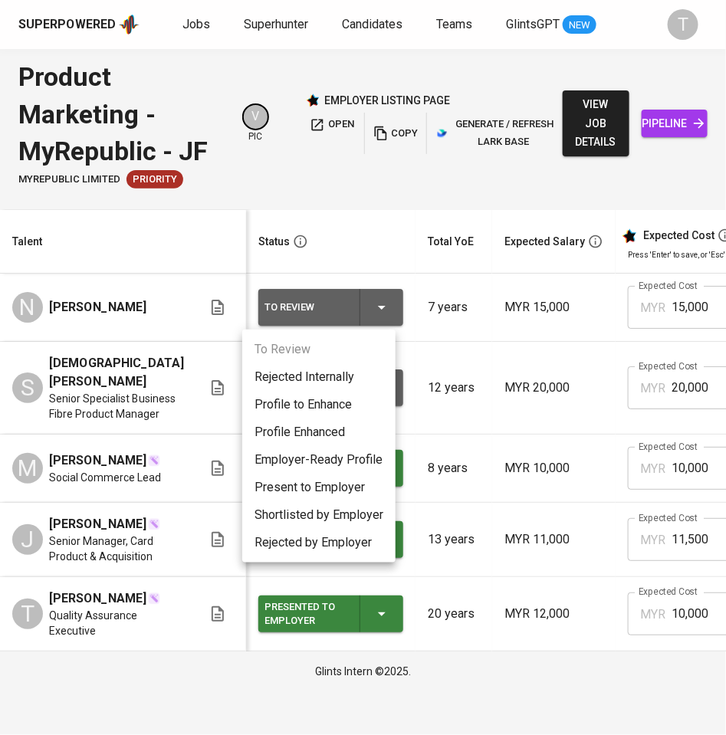
click at [329, 481] on li "Present to Employer" at bounding box center [318, 488] width 153 height 28
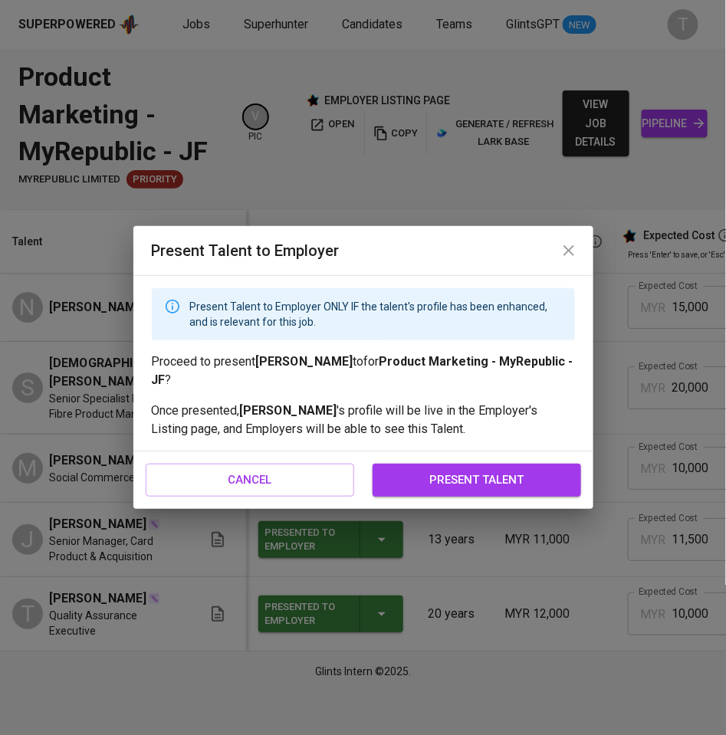
click at [435, 477] on span "present talent" at bounding box center [476, 480] width 175 height 20
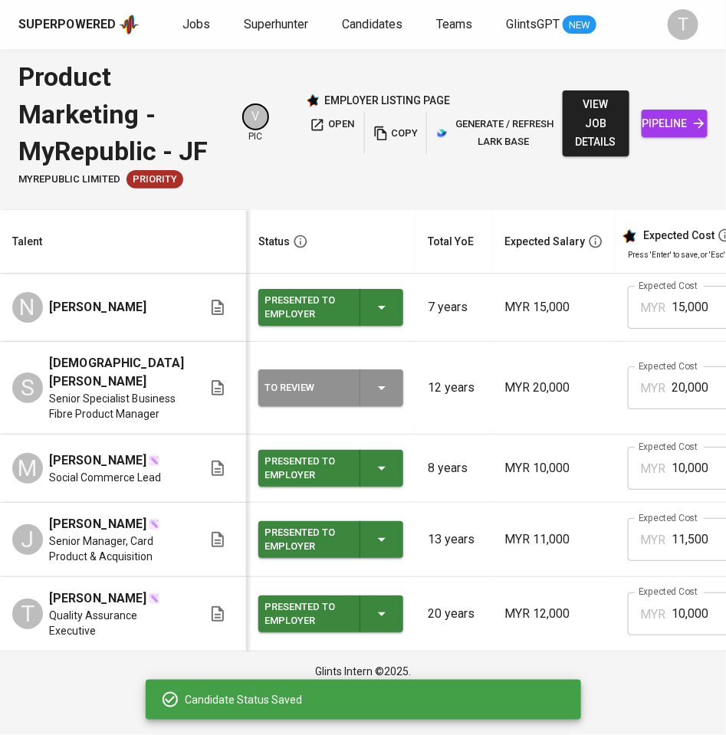
click at [372, 395] on icon "button" at bounding box center [381, 388] width 18 height 18
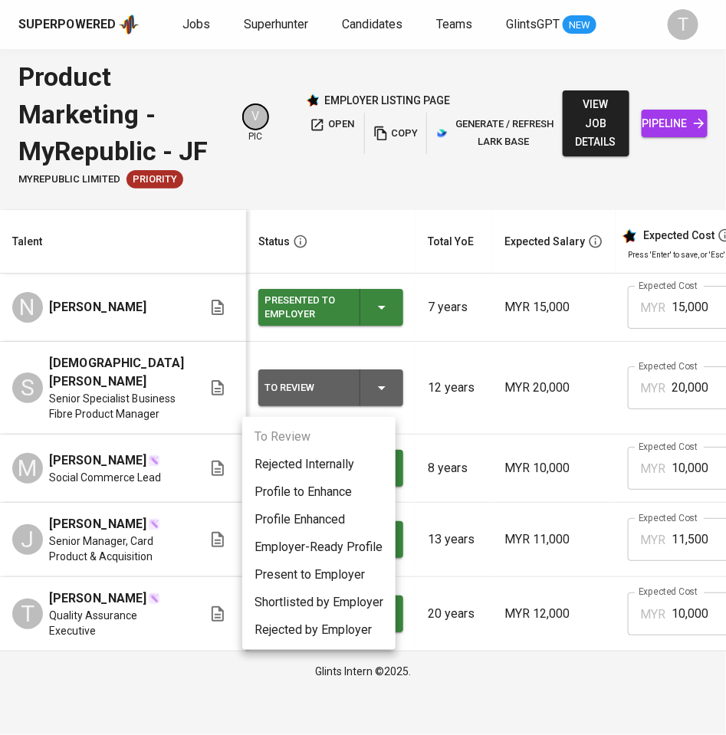
click at [345, 577] on li "Present to Employer" at bounding box center [318, 575] width 153 height 28
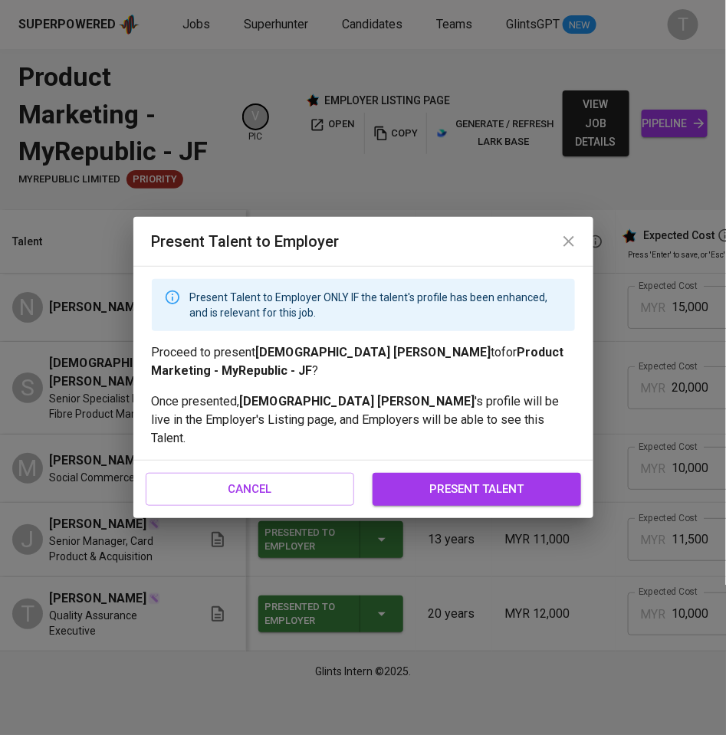
click at [464, 479] on span "present talent" at bounding box center [476, 489] width 175 height 20
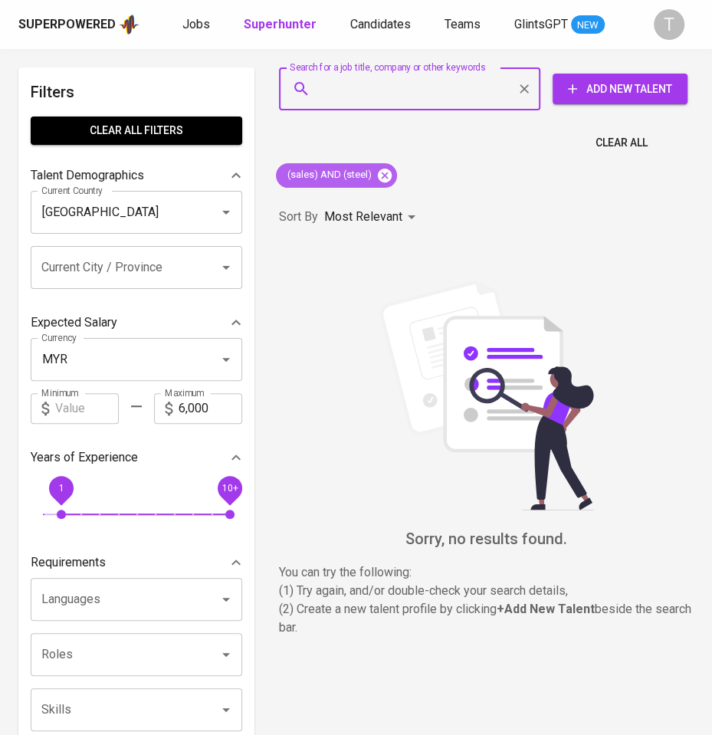
click at [387, 174] on icon at bounding box center [385, 175] width 14 height 14
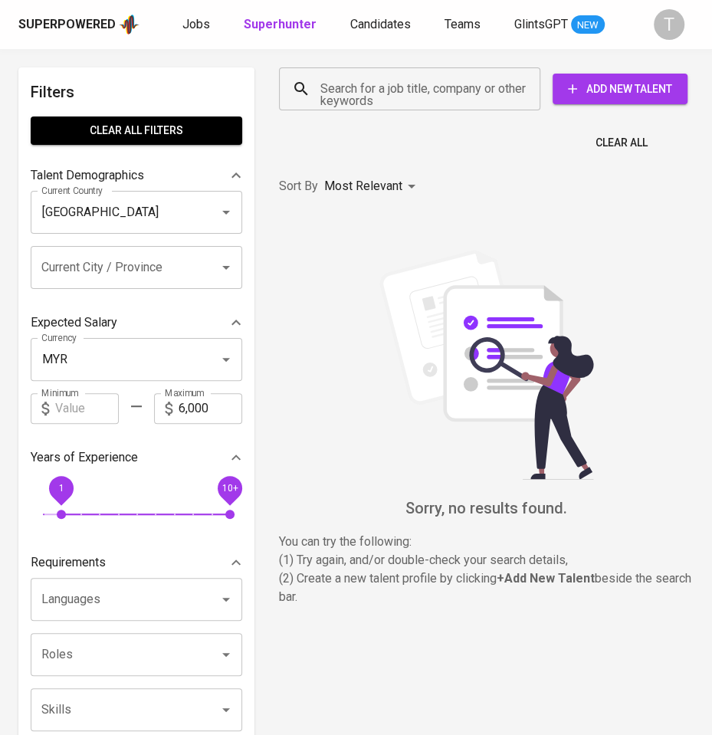
click at [372, 92] on input "Search for a job title, company or other keywords" at bounding box center [414, 88] width 194 height 29
paste input "[EMAIL_ADDRESS][DOMAIN_NAME]"
type input "[EMAIL_ADDRESS][DOMAIN_NAME]"
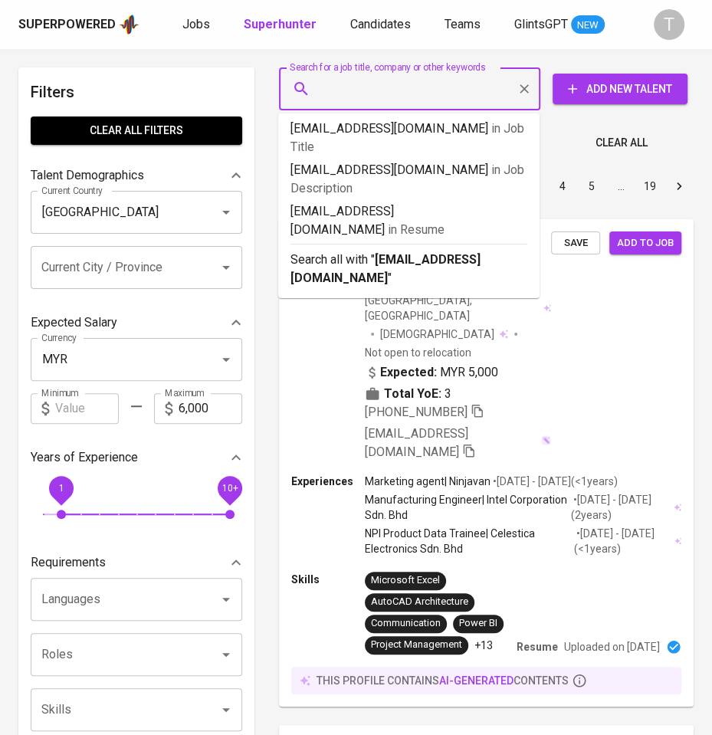
click at [397, 100] on input "Search for a job title, company or other keywords" at bounding box center [414, 88] width 194 height 29
click at [366, 97] on input "Search for a job title, company or other keywords" at bounding box center [414, 88] width 194 height 29
click at [365, 95] on input "Search for a job title, company or other keywords" at bounding box center [414, 88] width 194 height 29
click at [364, 94] on input "Search for a job title, company or other keywords" at bounding box center [414, 88] width 194 height 29
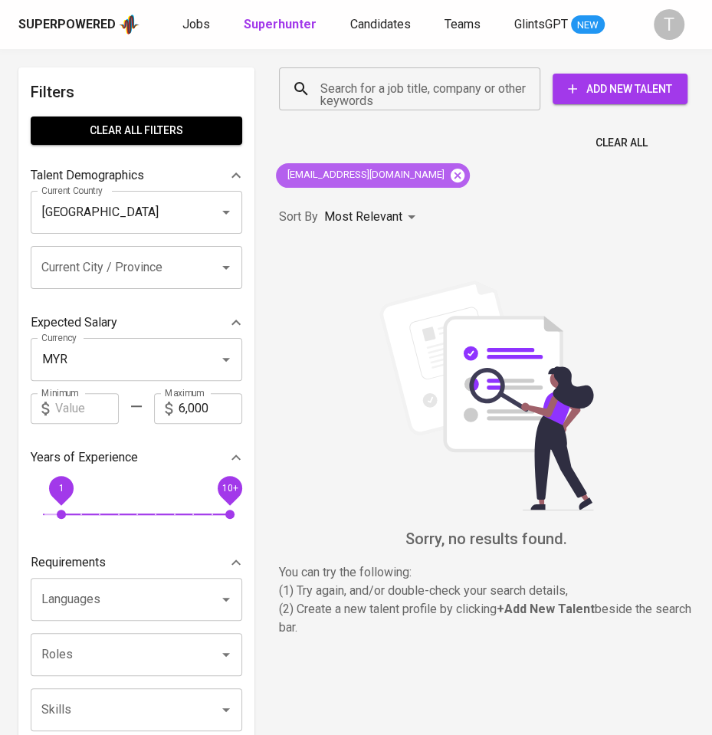
click at [451, 177] on icon at bounding box center [458, 175] width 14 height 14
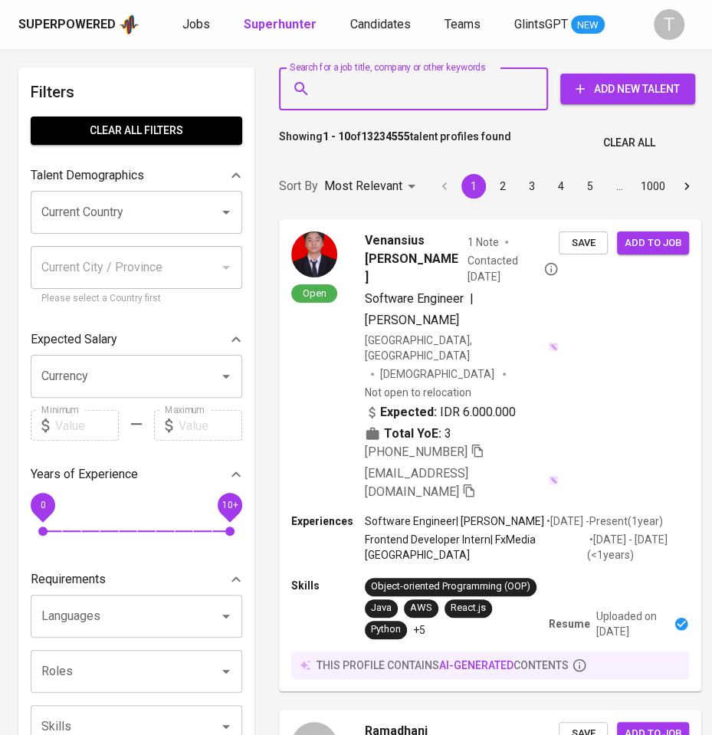
click at [435, 88] on input "Search for a job title, company or other keywords" at bounding box center [418, 88] width 202 height 29
paste input "[EMAIL_ADDRESS][DOMAIN_NAME]"
type input "[EMAIL_ADDRESS][DOMAIN_NAME]"
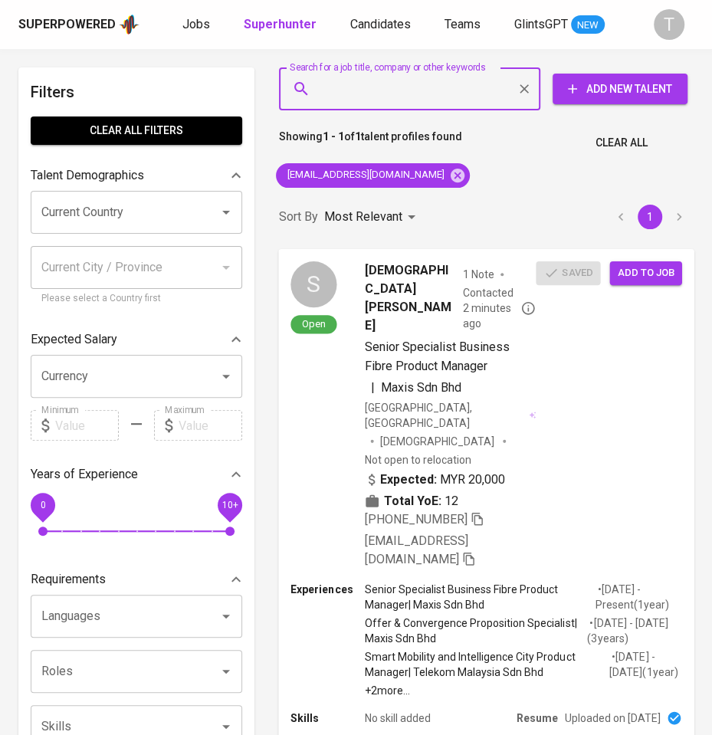
click at [641, 268] on span "Add to job" at bounding box center [646, 273] width 57 height 18
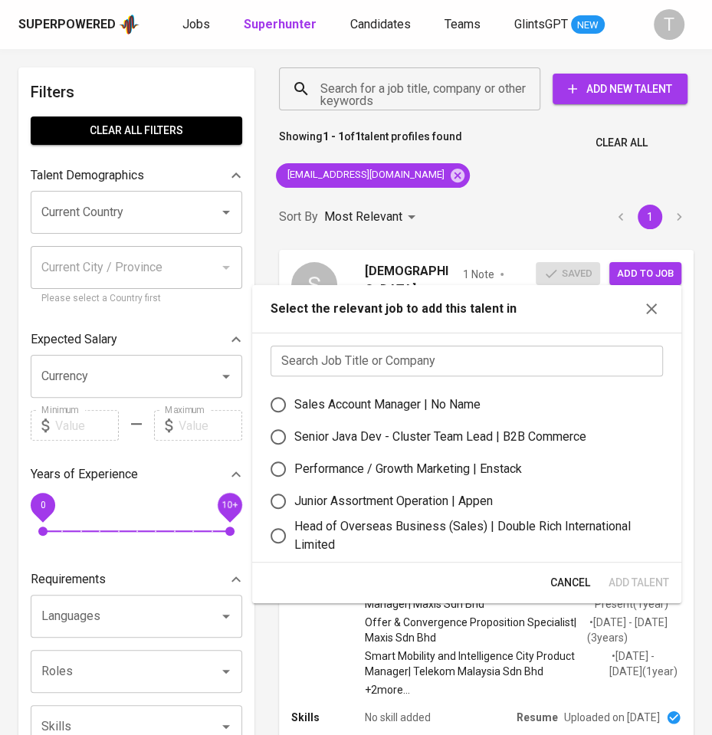
click at [404, 363] on input "text" at bounding box center [467, 361] width 392 height 31
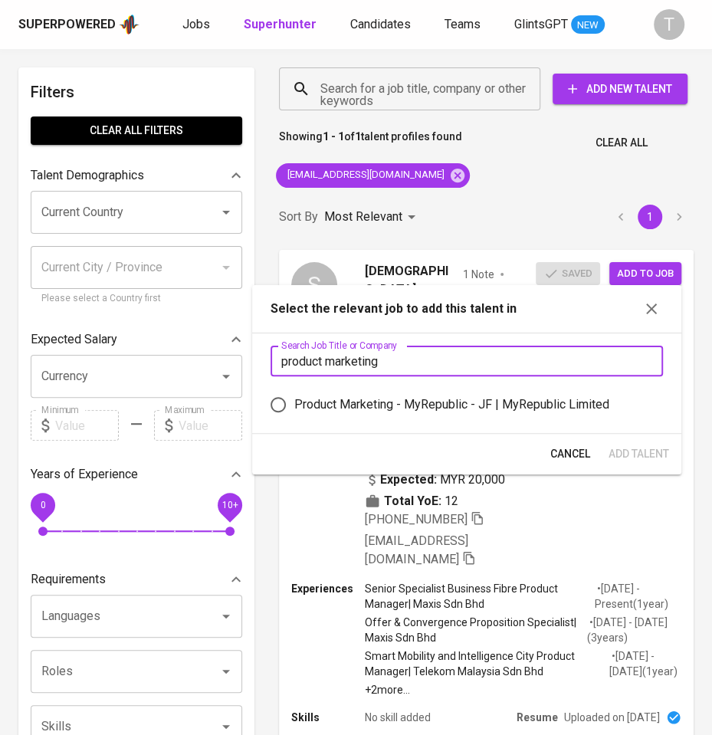
type input "product marketing"
click at [405, 398] on div "Product Marketing - MyRepublic - JF | MyRepublic Limited" at bounding box center [451, 404] width 315 height 18
click at [294, 398] on input "Product Marketing - MyRepublic - JF | MyRepublic Limited" at bounding box center [278, 405] width 32 height 32
radio input "true"
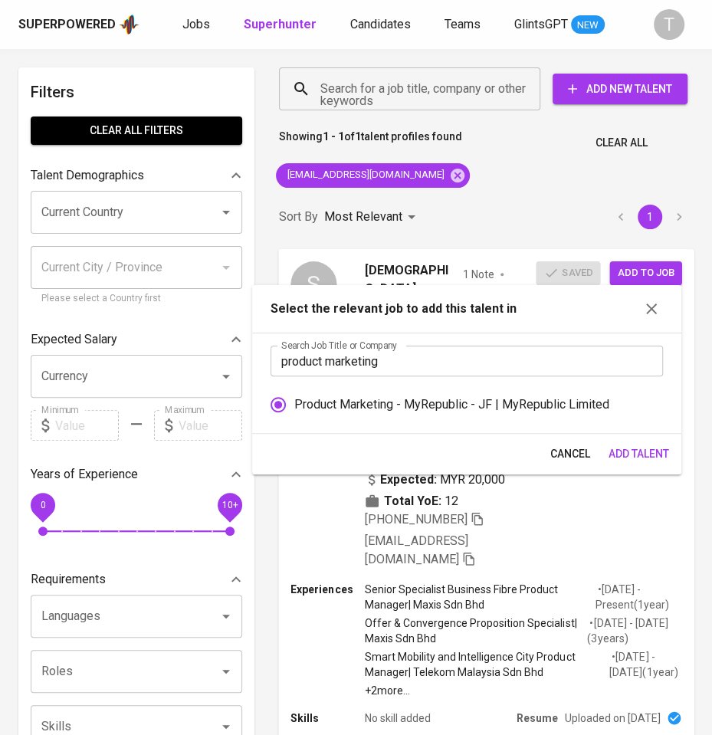
click at [632, 445] on span "Add Talent" at bounding box center [639, 454] width 61 height 19
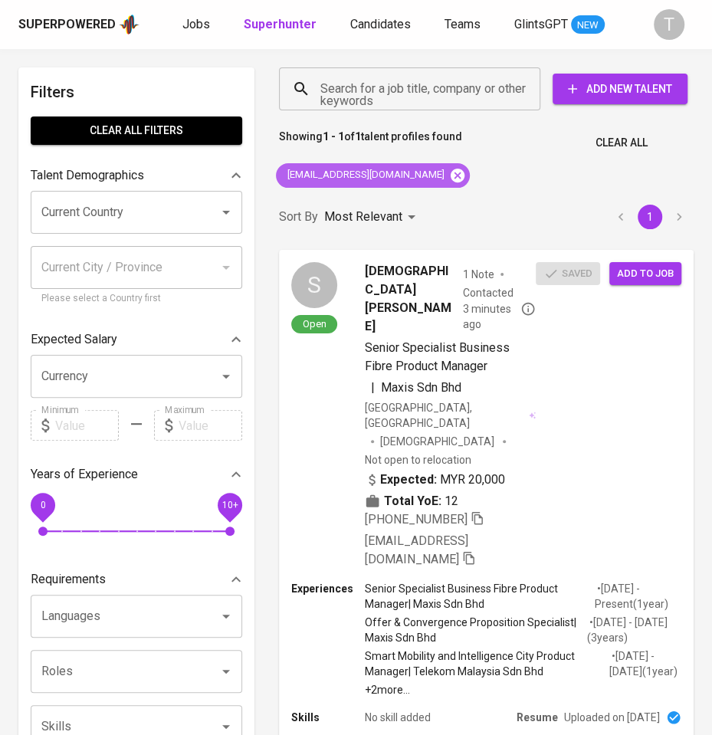
click at [451, 171] on icon at bounding box center [458, 175] width 14 height 14
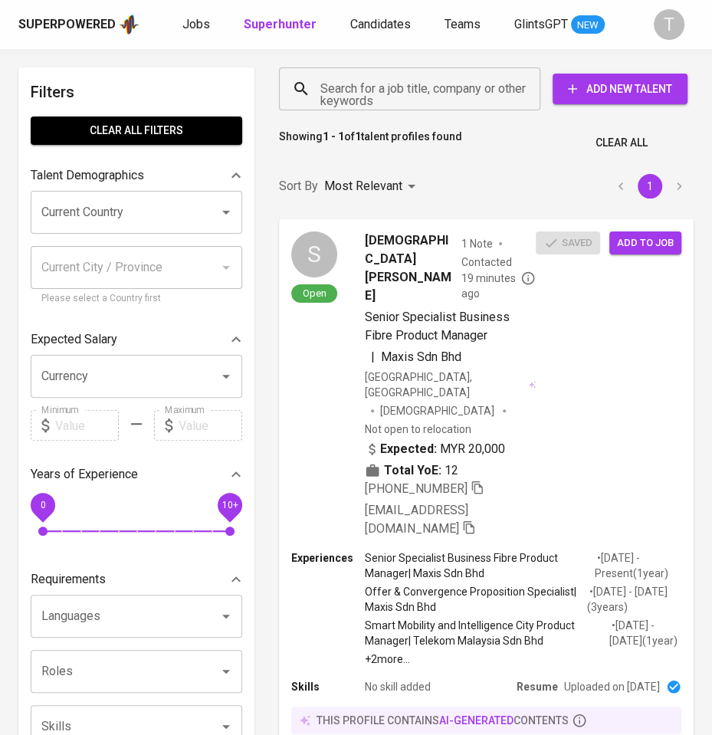
click at [375, 87] on input "Search for a job title, company or other keywords" at bounding box center [414, 88] width 194 height 29
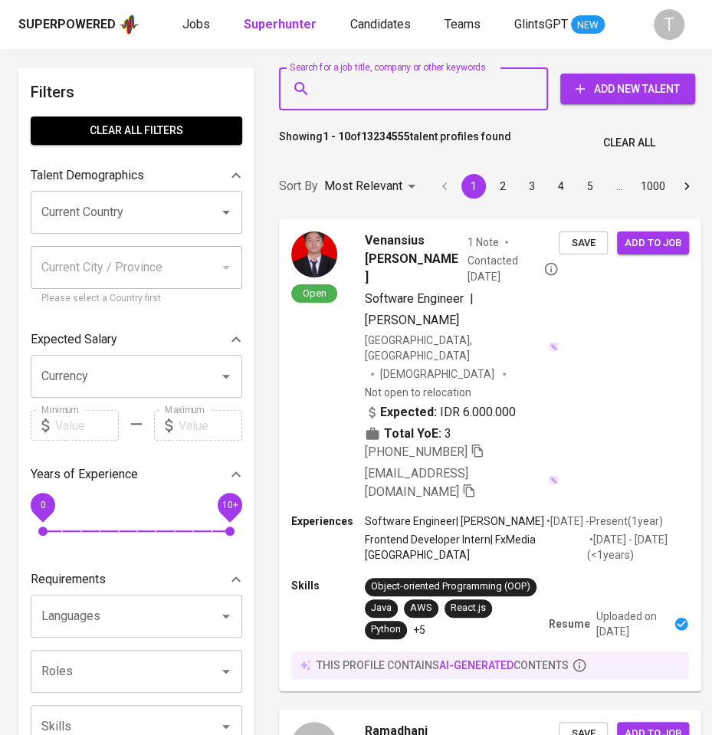
paste input "[EMAIL_ADDRESS][DOMAIN_NAME]"
type input "[EMAIL_ADDRESS][DOMAIN_NAME]"
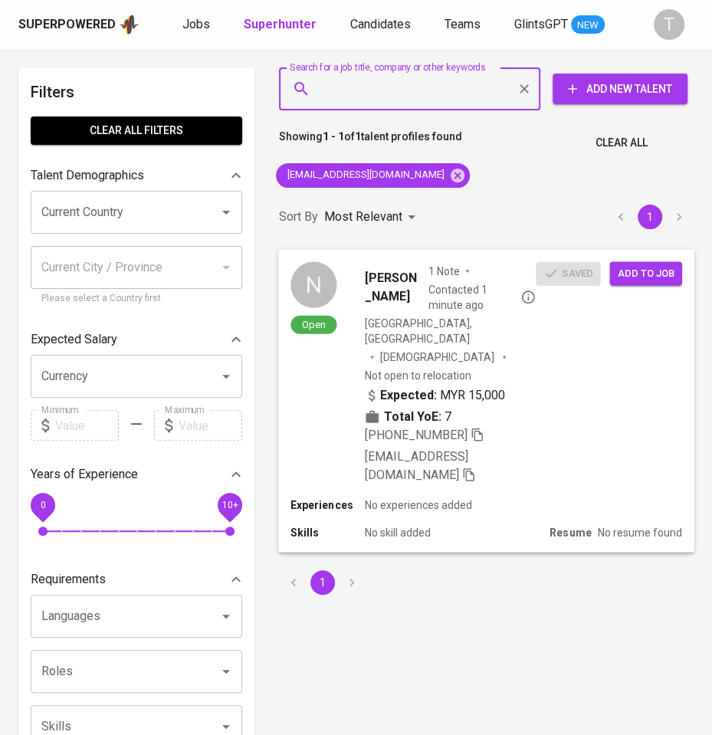
click at [635, 271] on span "Add to job" at bounding box center [646, 273] width 57 height 18
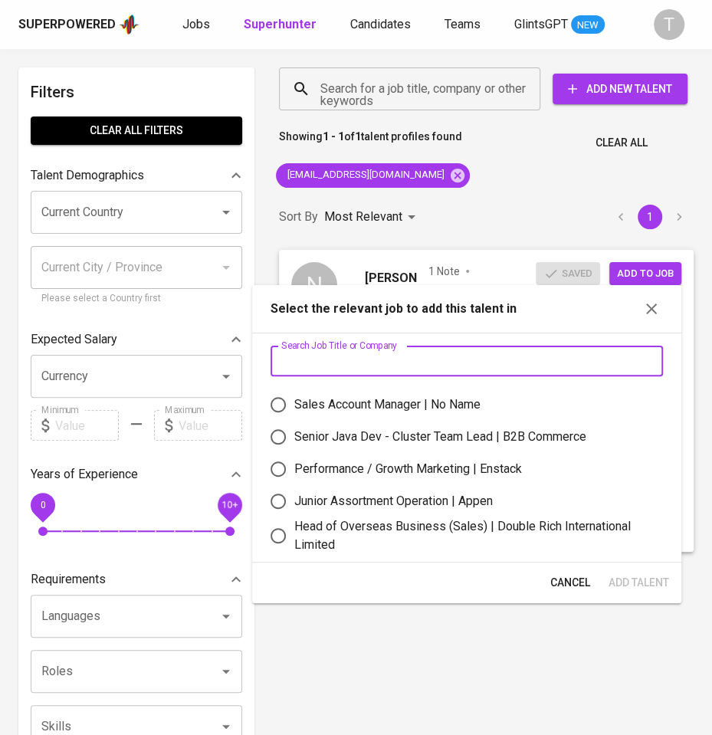
click at [456, 351] on input "text" at bounding box center [467, 361] width 392 height 31
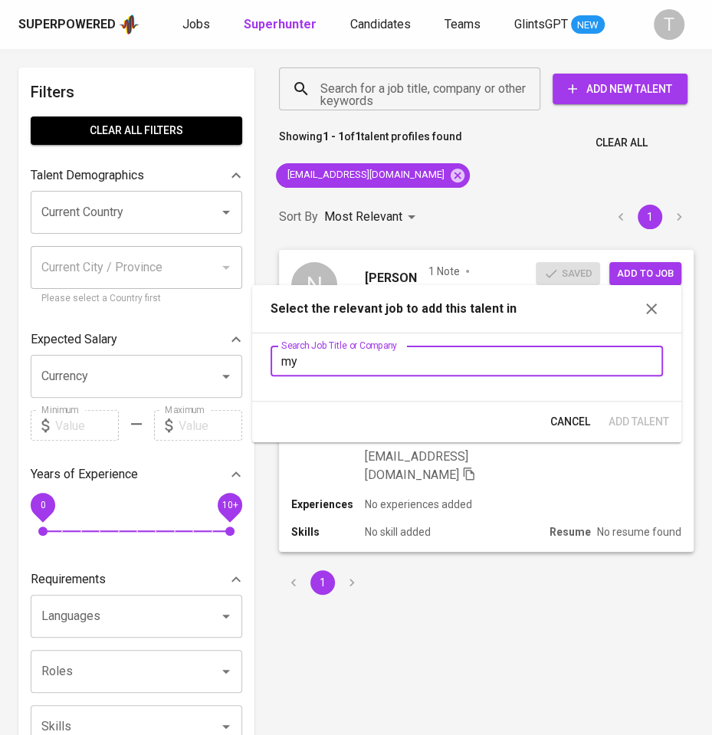
type input "m"
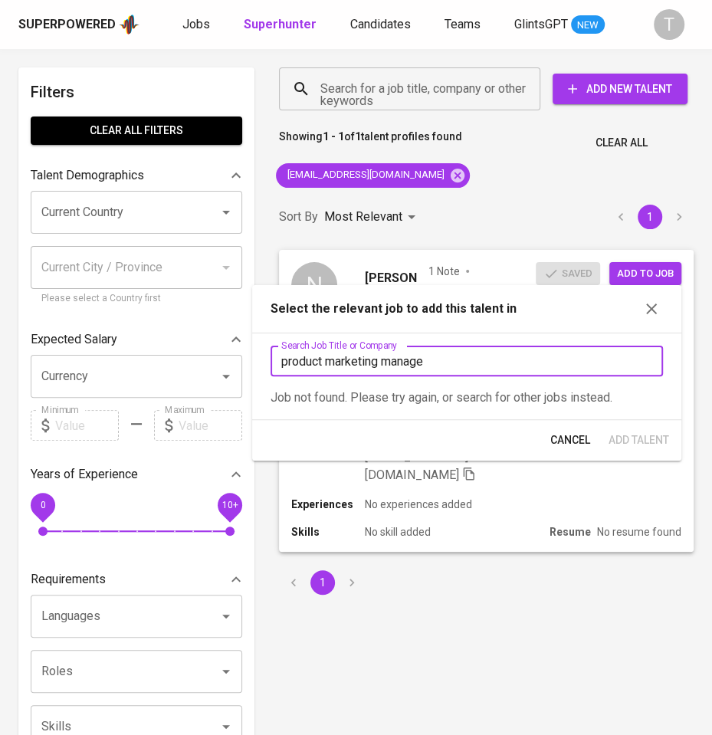
type input "product marketing manager"
click at [454, 355] on input "product marketing manager" at bounding box center [467, 361] width 392 height 31
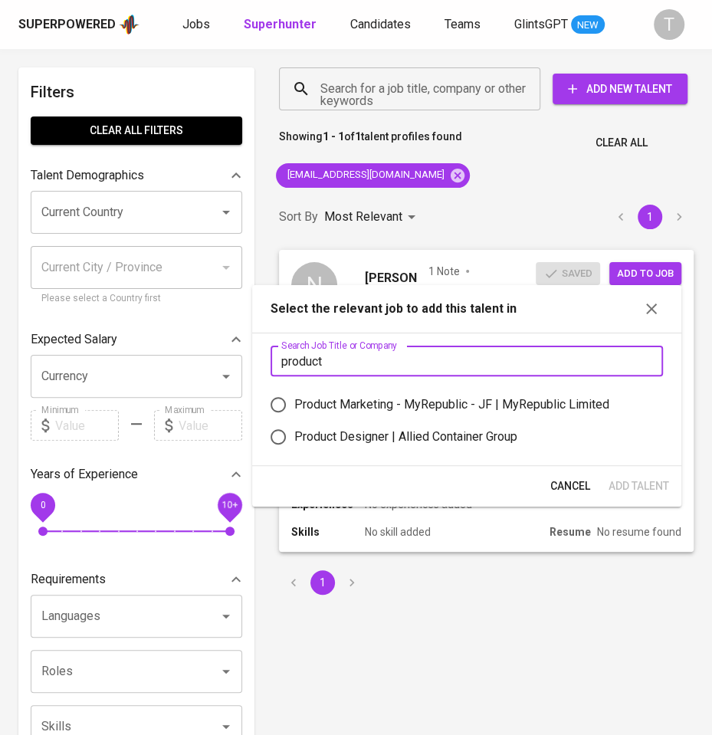
type input "product"
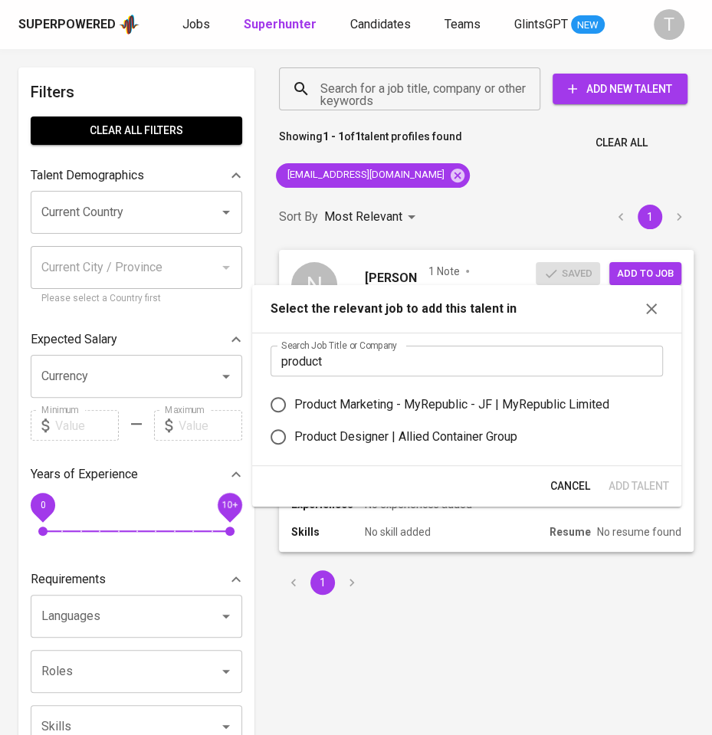
click at [453, 415] on label "Product Marketing - MyRepublic - JF | MyRepublic Limited" at bounding box center [456, 405] width 389 height 32
click at [294, 415] on input "Product Marketing - MyRepublic - JF | MyRepublic Limited" at bounding box center [278, 405] width 32 height 32
radio input "true"
click at [628, 491] on span "Add Talent" at bounding box center [639, 486] width 61 height 19
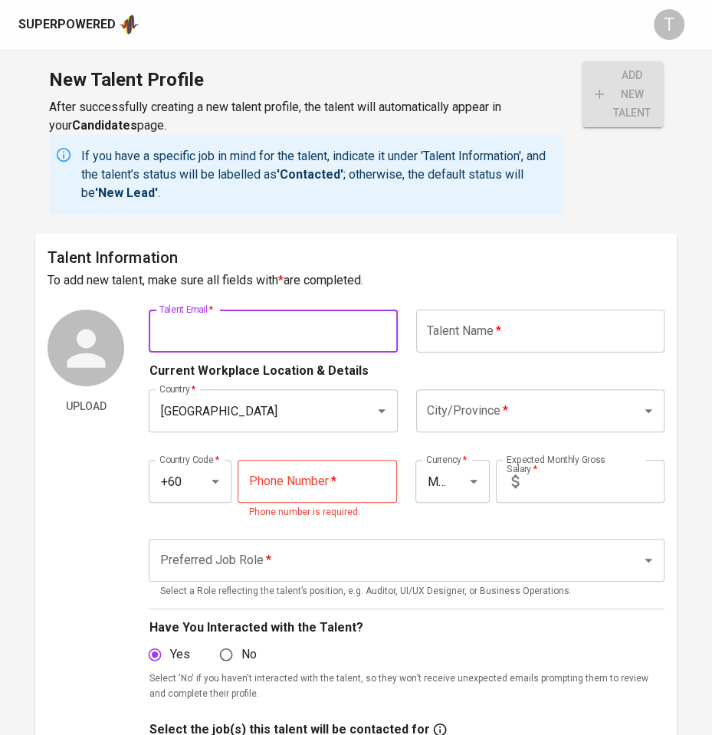
click at [225, 337] on input "text" at bounding box center [273, 331] width 248 height 43
paste input "[EMAIL_ADDRESS][DOMAIN_NAME]"
type input "[EMAIL_ADDRESS][DOMAIN_NAME]"
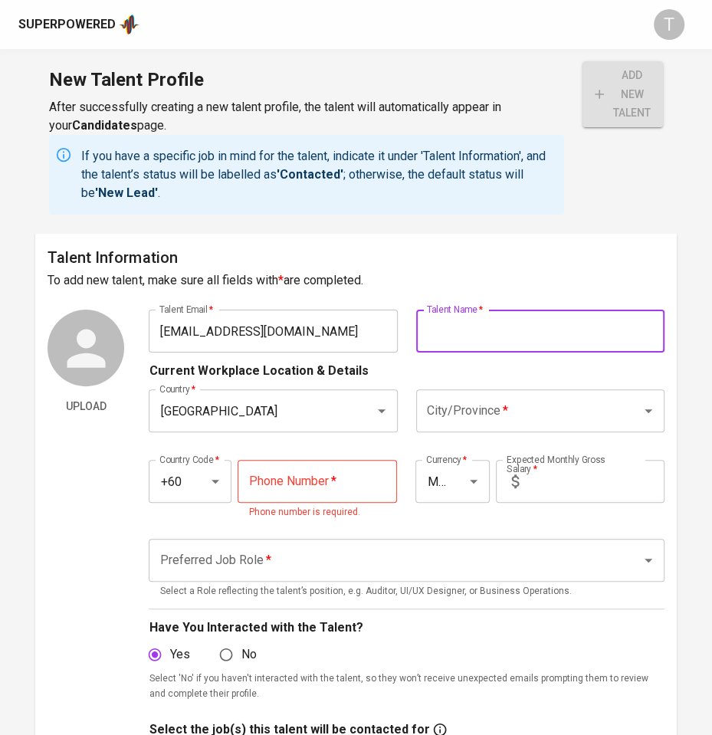
click at [449, 323] on input "text" at bounding box center [540, 331] width 248 height 43
click at [301, 494] on input "tel" at bounding box center [317, 481] width 159 height 43
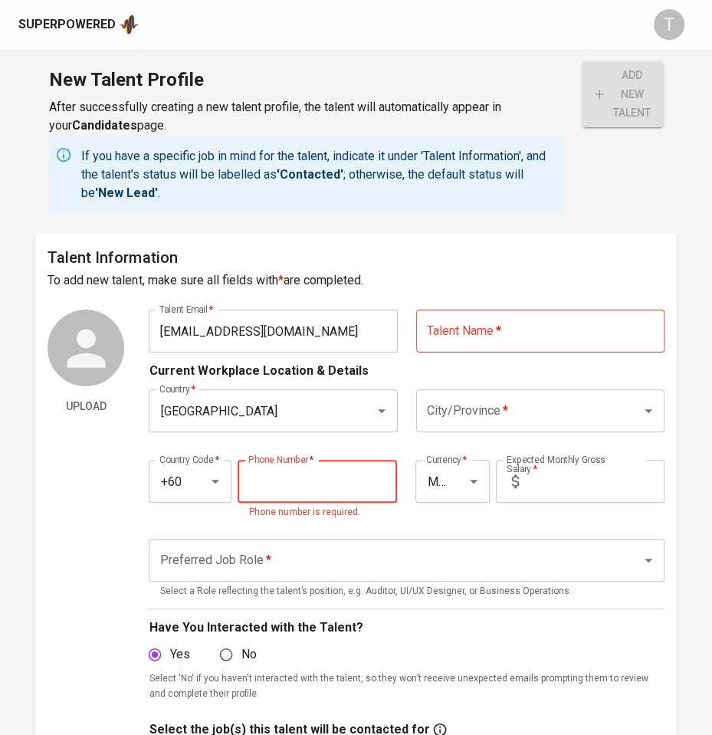
paste input "[PHONE_NUMBER]"
type input "[PHONE_NUMBER]"
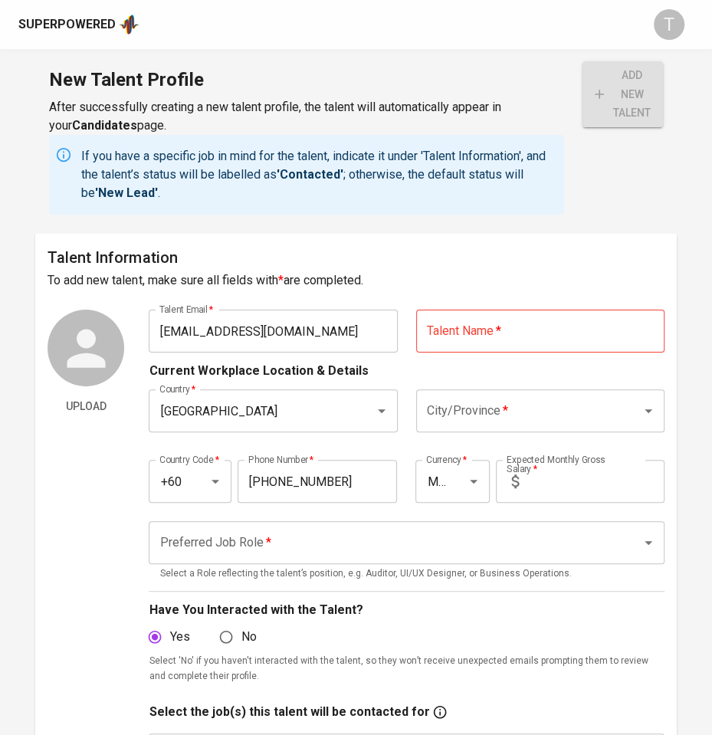
click at [471, 320] on input "text" at bounding box center [540, 331] width 248 height 43
paste input "[PERSON_NAME]"
type input "[PERSON_NAME]"
click at [482, 401] on input "City/Province   *" at bounding box center [519, 410] width 192 height 29
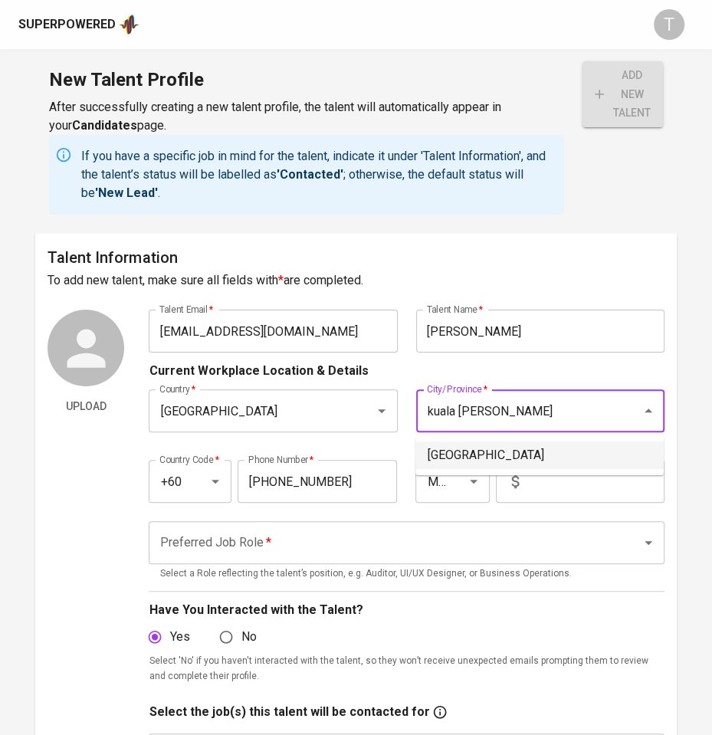
drag, startPoint x: 518, startPoint y: 452, endPoint x: 560, endPoint y: 447, distance: 42.5
click at [564, 445] on li "[GEOGRAPHIC_DATA]" at bounding box center [539, 455] width 248 height 28
type input "[GEOGRAPHIC_DATA]"
click at [560, 447] on div "Country Code   * +60 Country Code * Phone Number   * [PHONE_NUMBER] Phone Numbe…" at bounding box center [406, 476] width 515 height 71
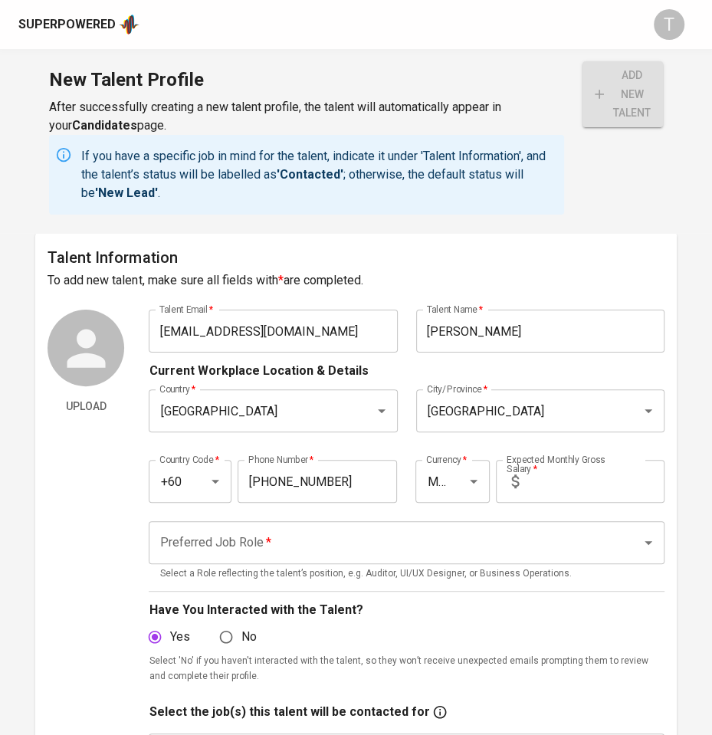
click at [575, 490] on input "text" at bounding box center [594, 481] width 139 height 43
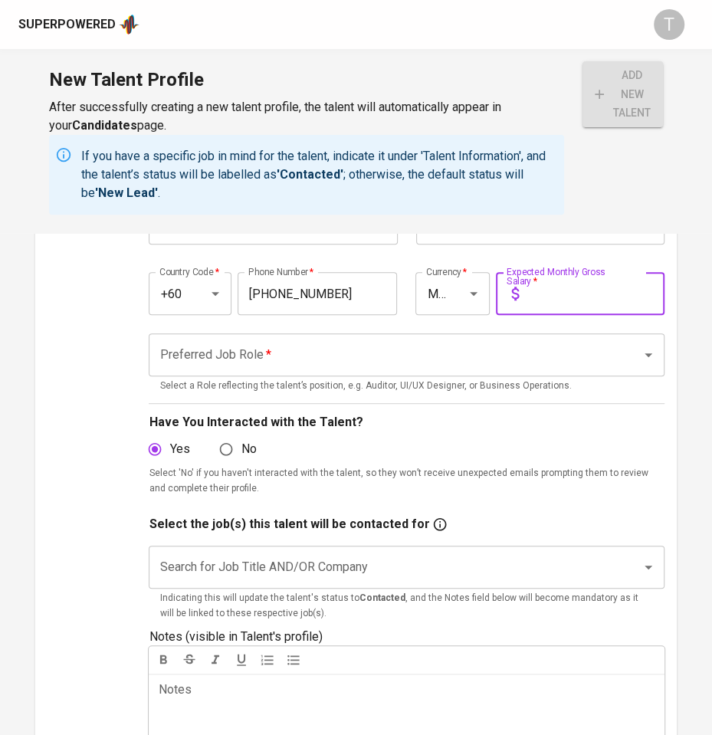
scroll to position [209, 0]
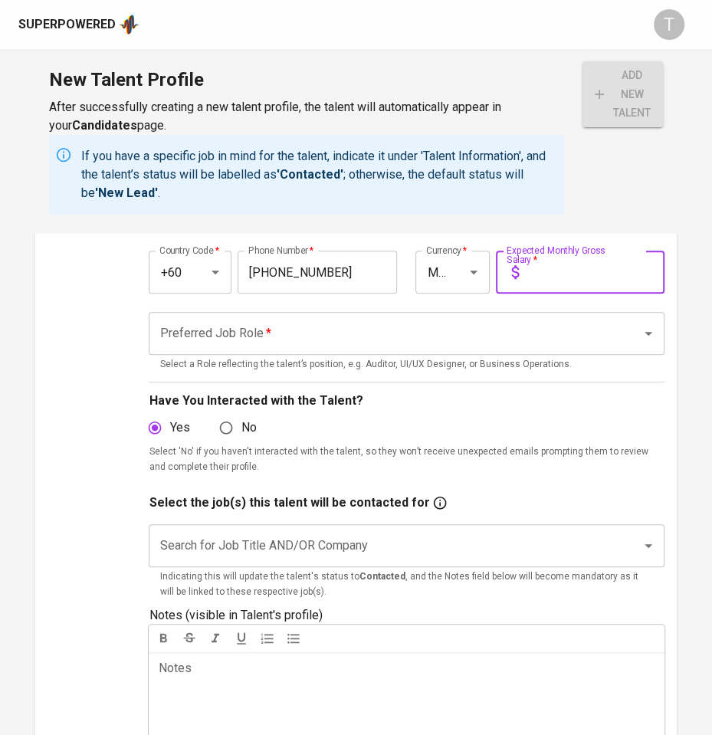
click at [375, 333] on input "Preferred Job Role   *" at bounding box center [385, 333] width 458 height 29
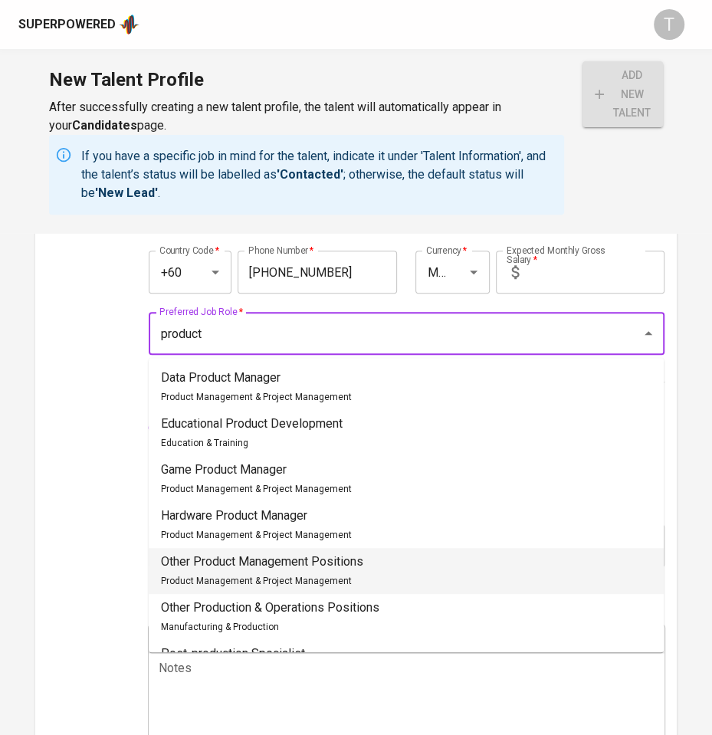
drag, startPoint x: 349, startPoint y: 559, endPoint x: 356, endPoint y: 558, distance: 7.7
click at [347, 559] on p "Other Product Management Positions" at bounding box center [262, 562] width 202 height 18
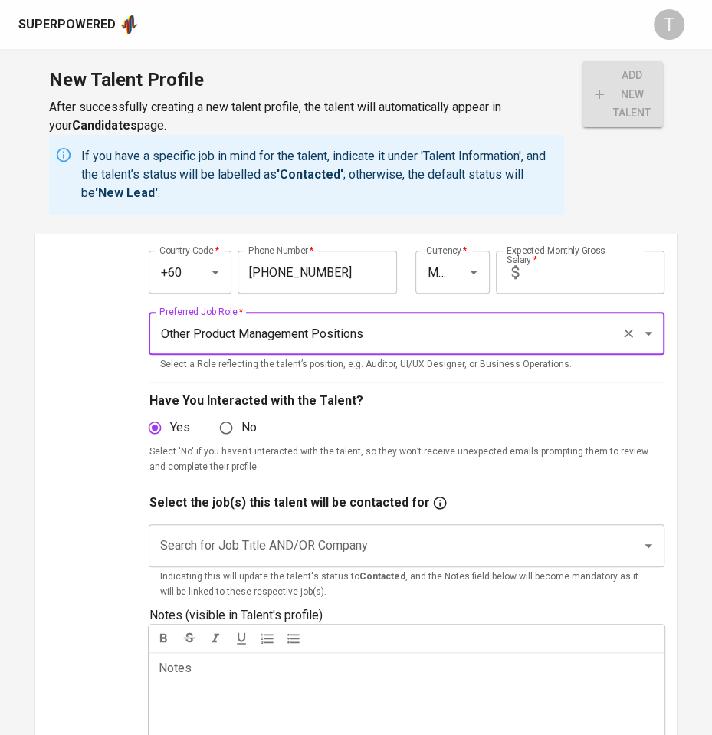
type input "Other Product Management Positions"
click at [344, 543] on input "Search for Job Title AND/OR Company" at bounding box center [385, 545] width 458 height 29
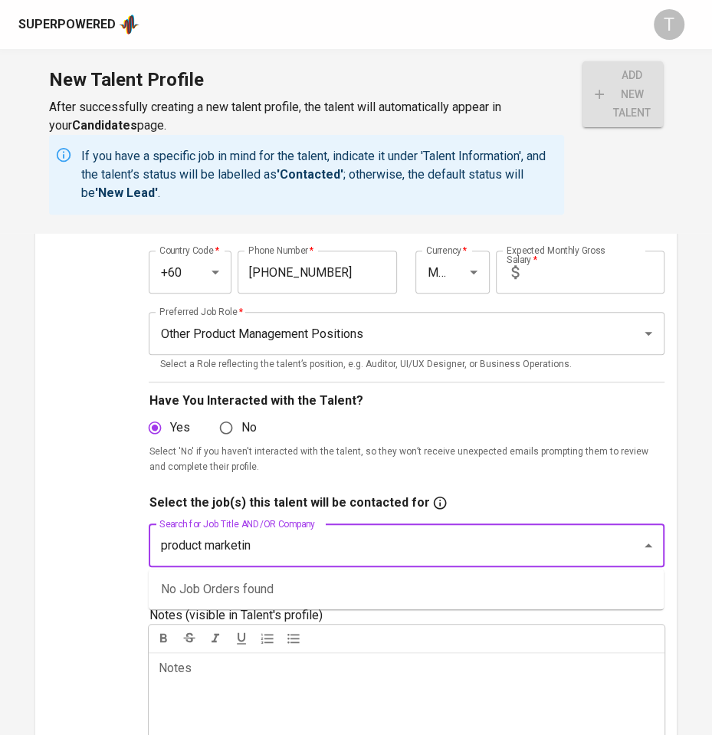
type input "product marketing"
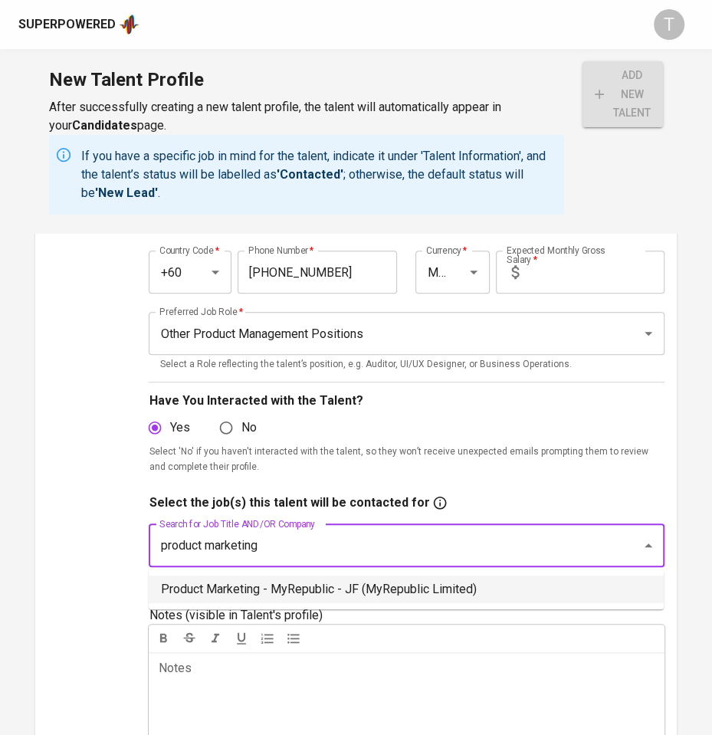
click at [379, 585] on li "Product Marketing - MyRepublic - JF (MyRepublic Limited)" at bounding box center [406, 590] width 515 height 28
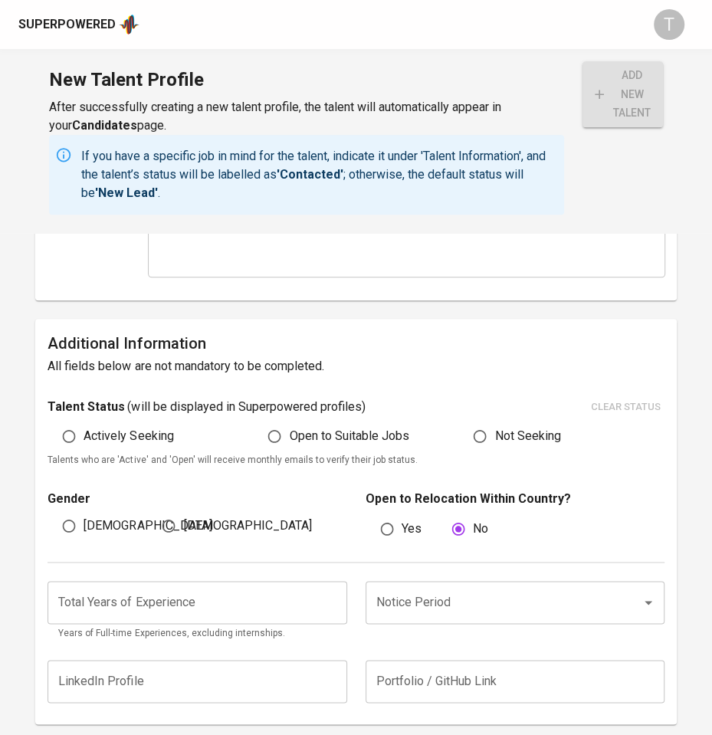
scroll to position [680, 0]
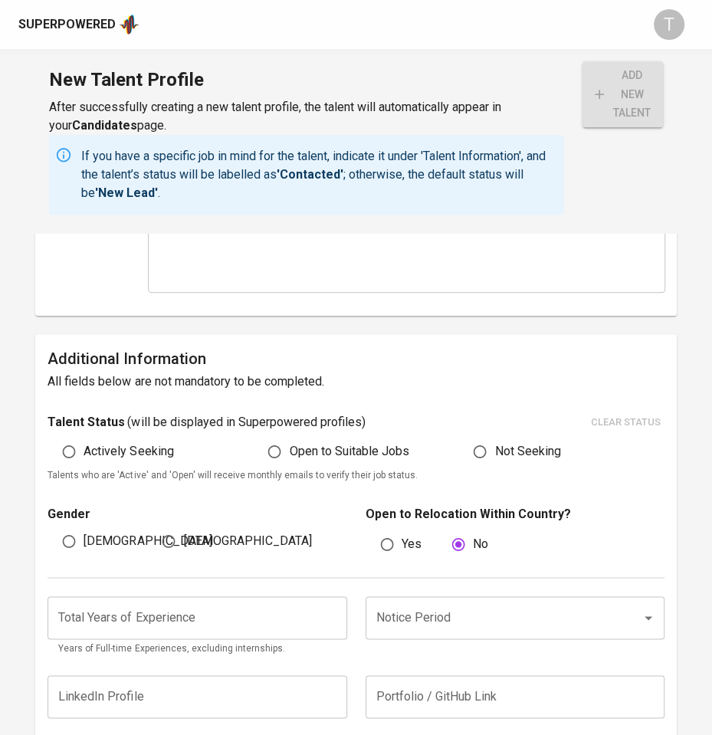
click at [481, 618] on input "Notice Period" at bounding box center [493, 617] width 242 height 29
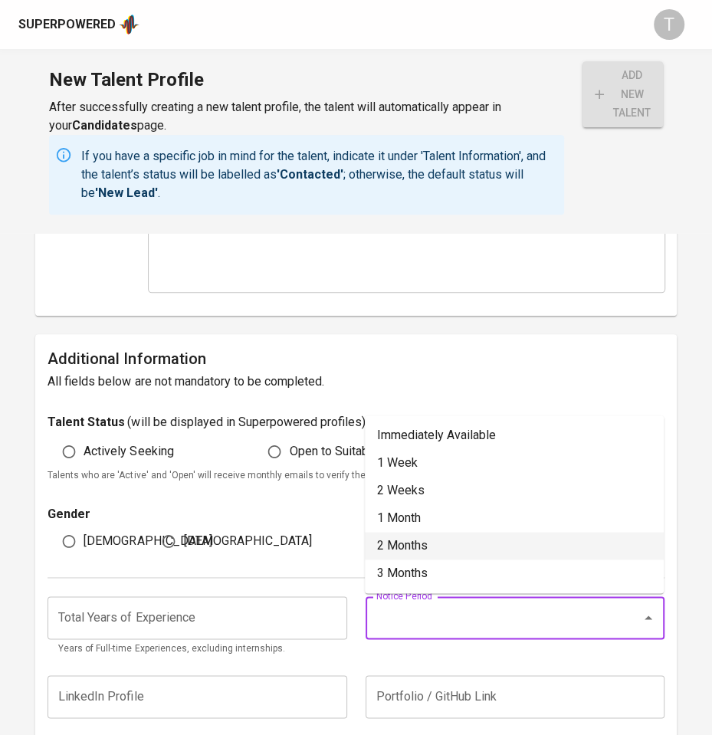
drag, startPoint x: 451, startPoint y: 535, endPoint x: 444, endPoint y: 531, distance: 7.9
click at [451, 533] on li "2 Months" at bounding box center [514, 546] width 299 height 28
type input "2 Months"
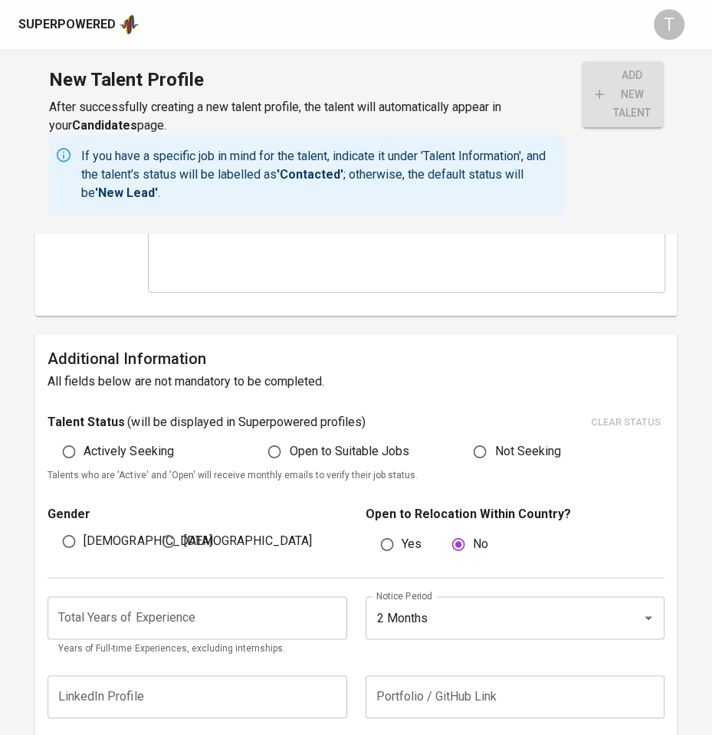
drag, startPoint x: 67, startPoint y: 531, endPoint x: 72, endPoint y: 499, distance: 32.5
click at [70, 527] on input "[DEMOGRAPHIC_DATA]" at bounding box center [68, 541] width 29 height 29
radio input "true"
drag, startPoint x: 62, startPoint y: 454, endPoint x: 238, endPoint y: 451, distance: 175.5
click at [67, 451] on input "Actively Seeking" at bounding box center [68, 451] width 29 height 29
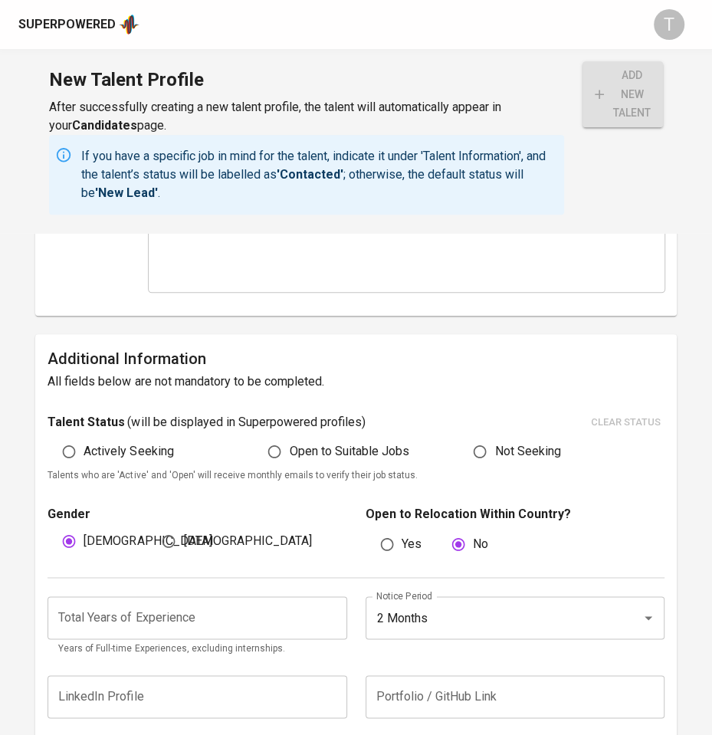
radio input "true"
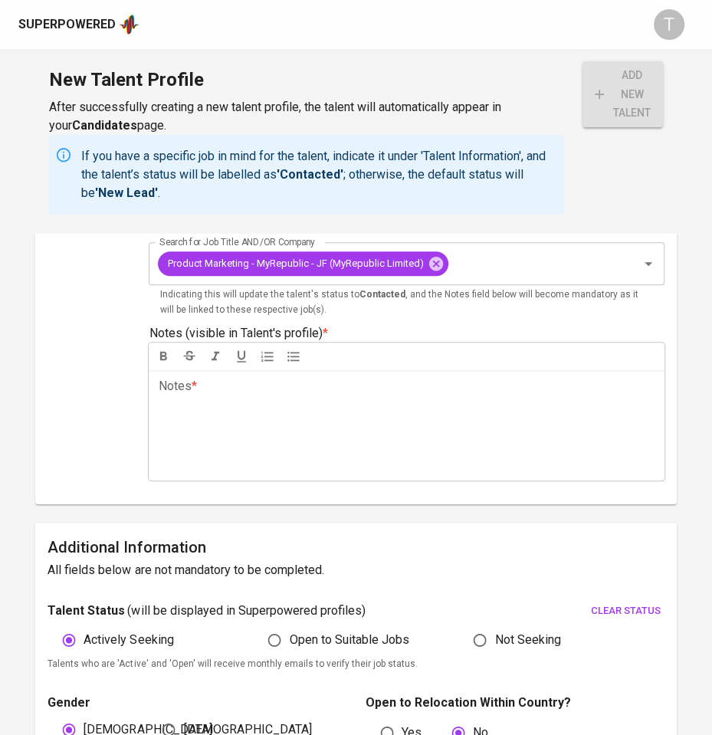
scroll to position [487, 0]
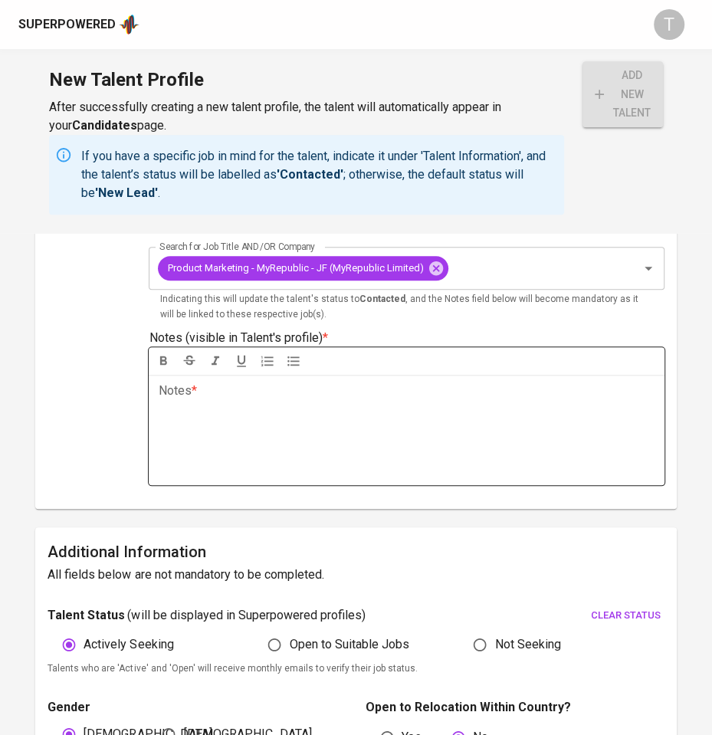
click at [317, 431] on div "Notes * ﻿" at bounding box center [406, 430] width 515 height 110
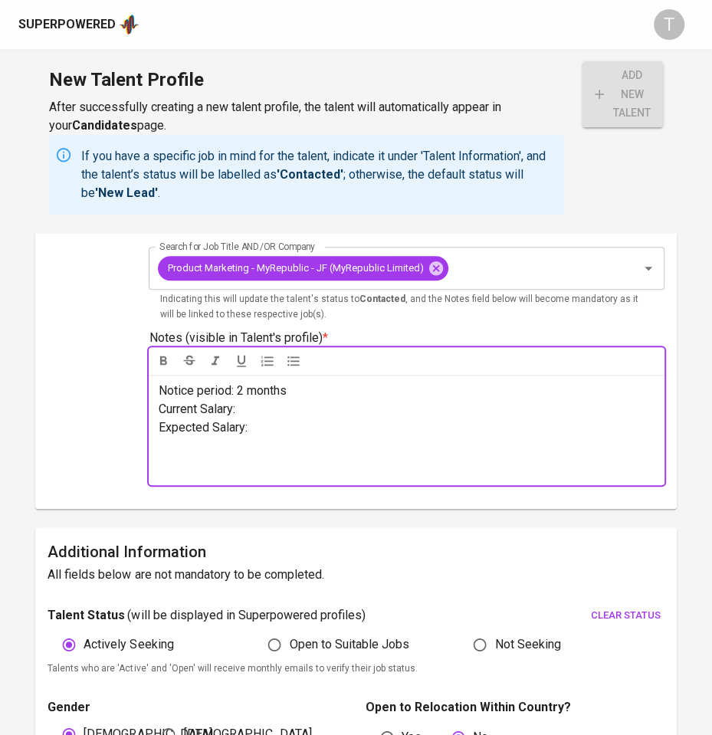
click at [291, 410] on p "Current Salary:" at bounding box center [406, 409] width 497 height 18
click at [241, 402] on span "Current Salary: EPF + bonus +telco allowance + general allowance= RM13.5K" at bounding box center [364, 409] width 413 height 15
click at [268, 430] on p "Expected Salary:" at bounding box center [406, 427] width 497 height 18
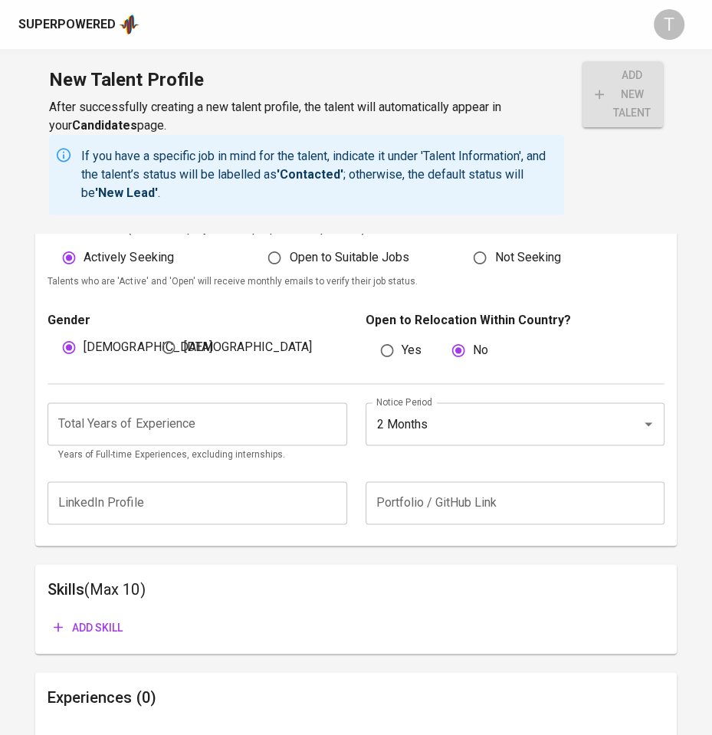
scroll to position [872, 0]
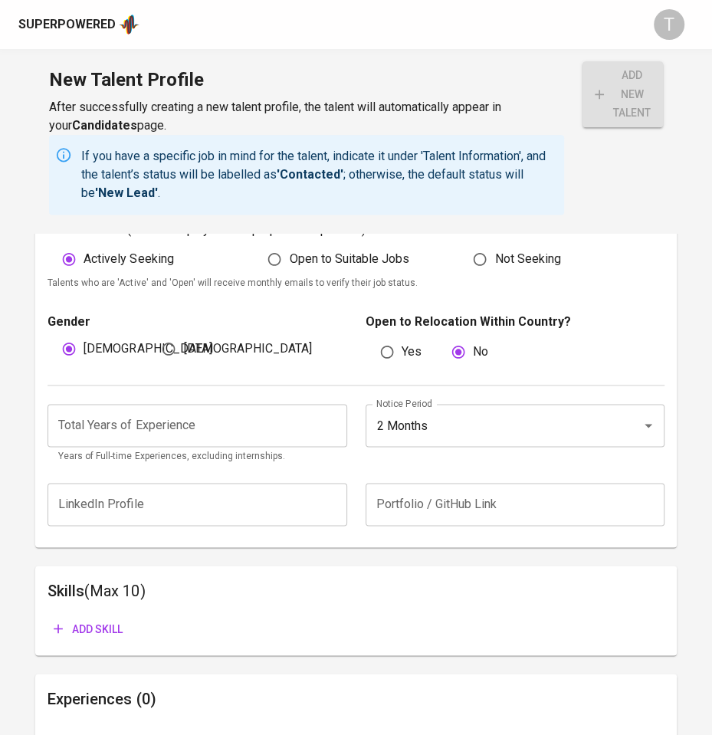
click at [232, 427] on input "number" at bounding box center [197, 425] width 299 height 43
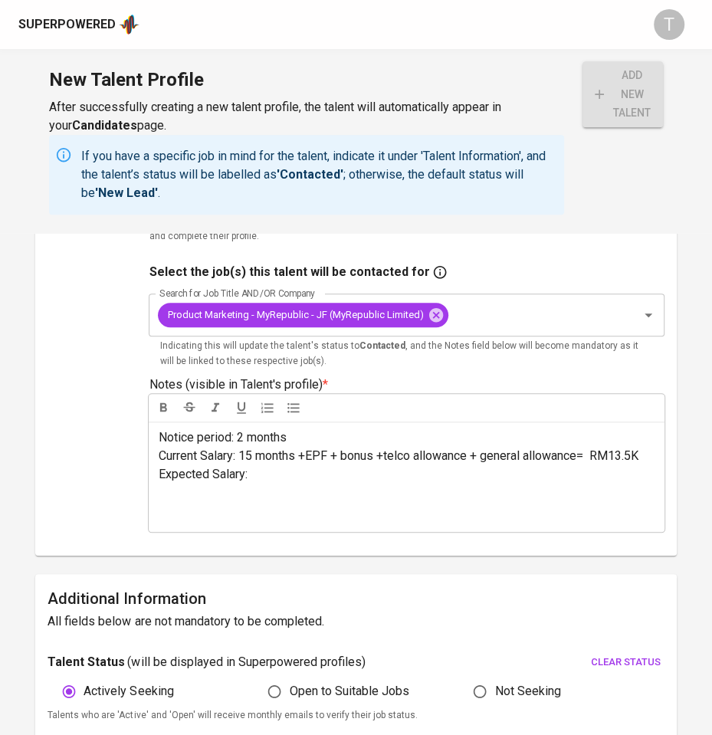
scroll to position [435, 0]
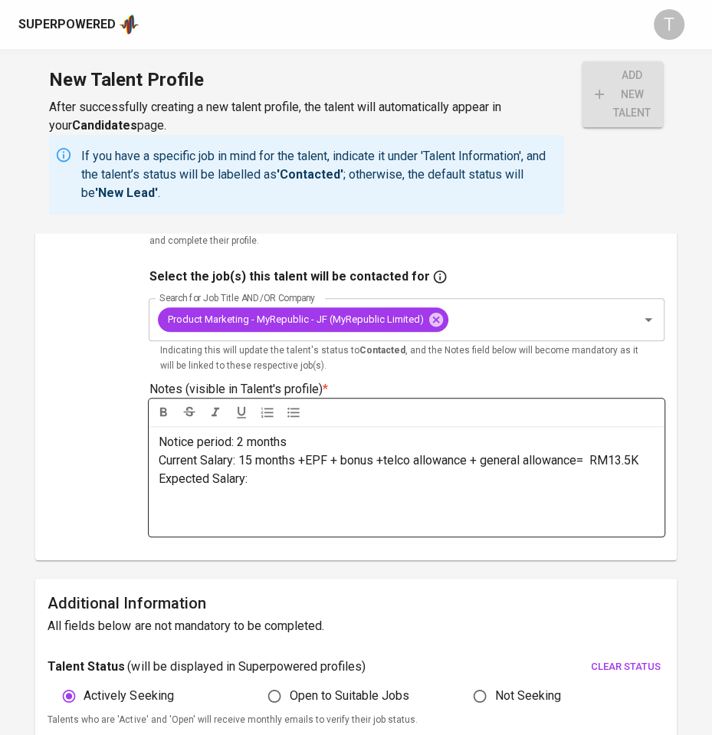
click at [279, 485] on p "Expected Salary:" at bounding box center [406, 479] width 497 height 18
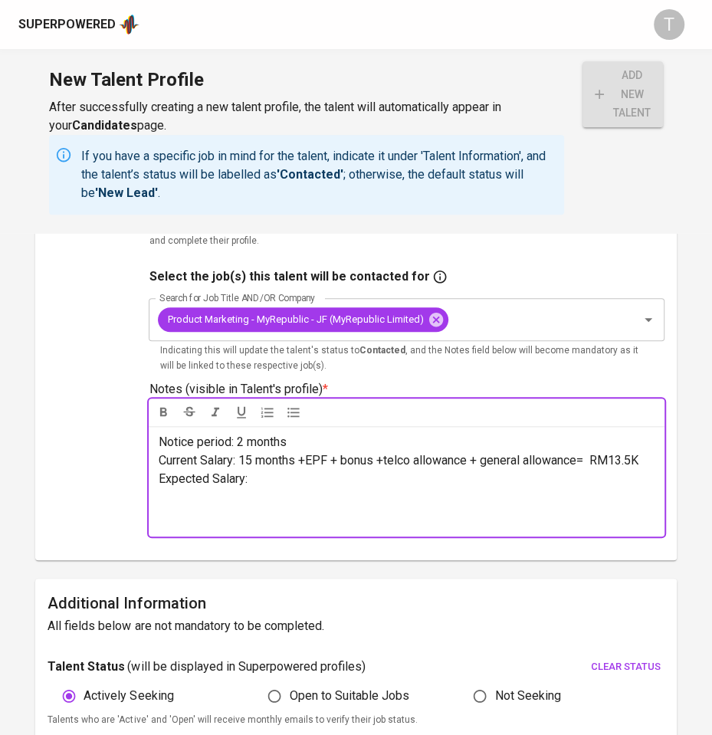
click at [332, 460] on span "Current Salary: 15 months +EPF + bonus +telco allowance + general allowance= RM…" at bounding box center [398, 460] width 480 height 15
click at [295, 478] on p "Expected Salary:" at bounding box center [406, 479] width 497 height 18
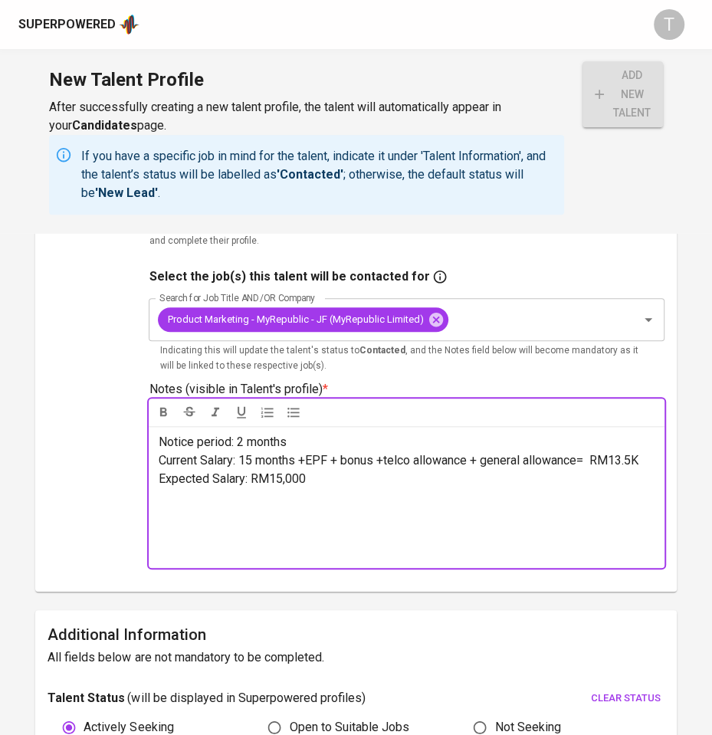
click at [280, 477] on span "Expected Salary: RM15,000" at bounding box center [231, 478] width 147 height 15
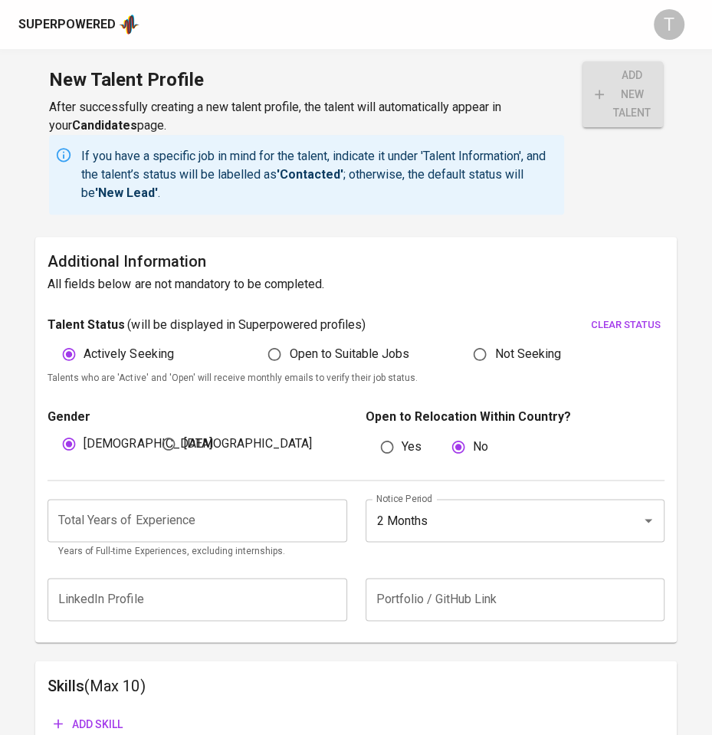
scroll to position [1010, 0]
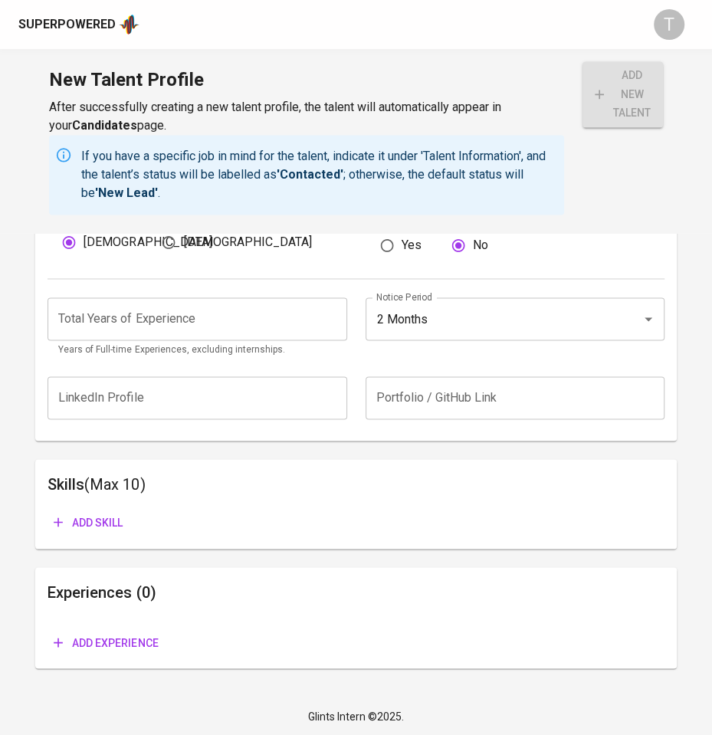
click at [250, 599] on h6 "Experiences (0)" at bounding box center [356, 591] width 616 height 25
click at [368, 498] on div "Add skill" at bounding box center [356, 516] width 616 height 41
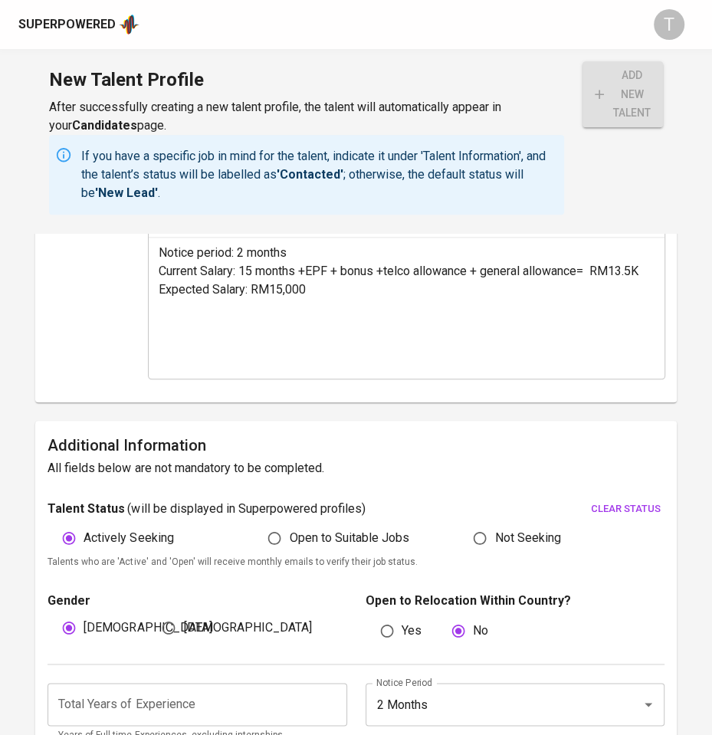
scroll to position [364, 0]
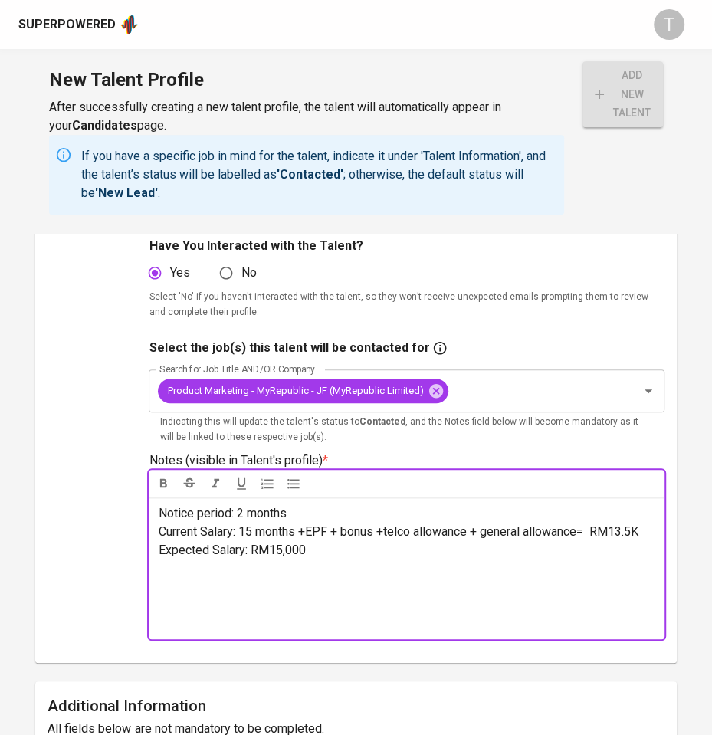
click at [318, 549] on p "Expected Salary: RM15,000" at bounding box center [406, 550] width 497 height 18
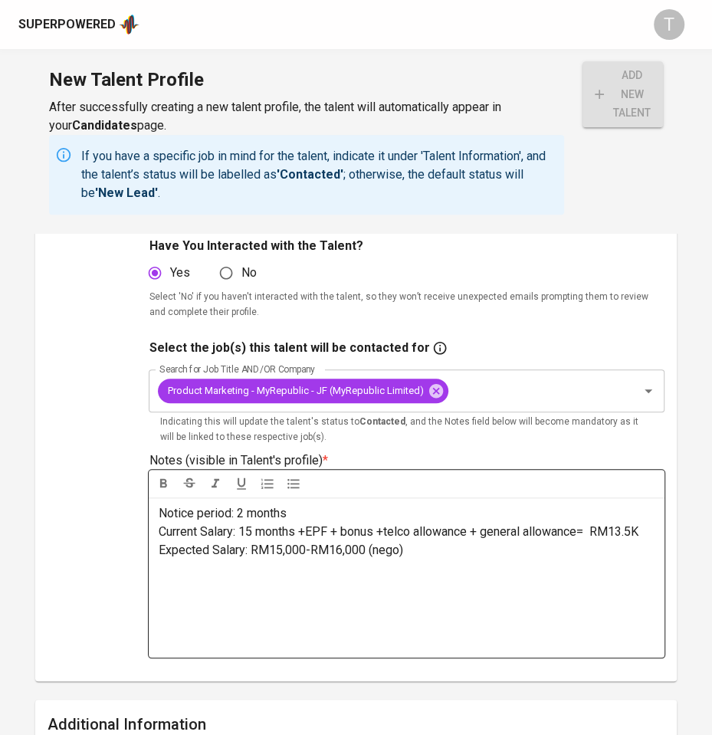
click at [238, 602] on p "﻿" at bounding box center [406, 605] width 497 height 18
click at [241, 589] on p "﻿" at bounding box center [406, 587] width 497 height 18
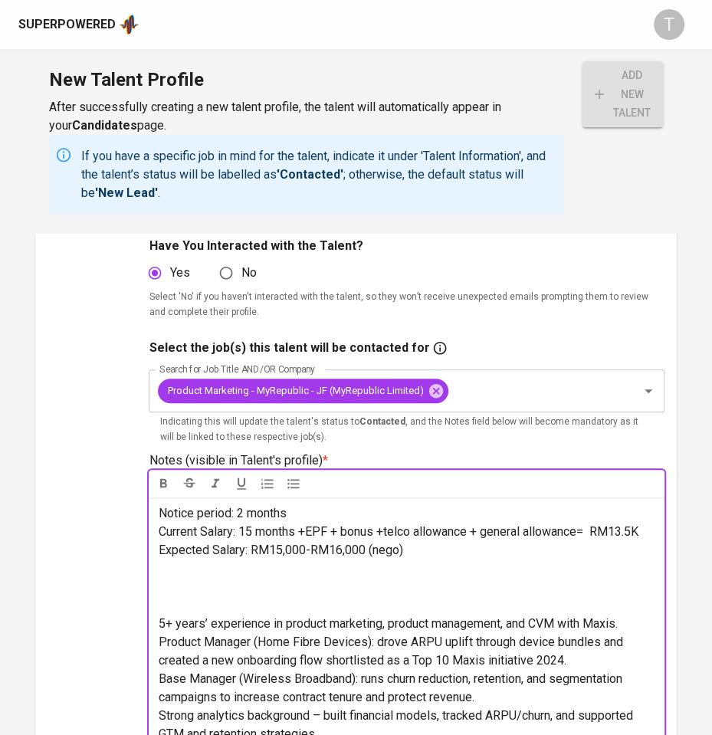
click at [159, 619] on span "5+ years’ experience in product marketing, product management, and CVM with Max…" at bounding box center [387, 623] width 459 height 15
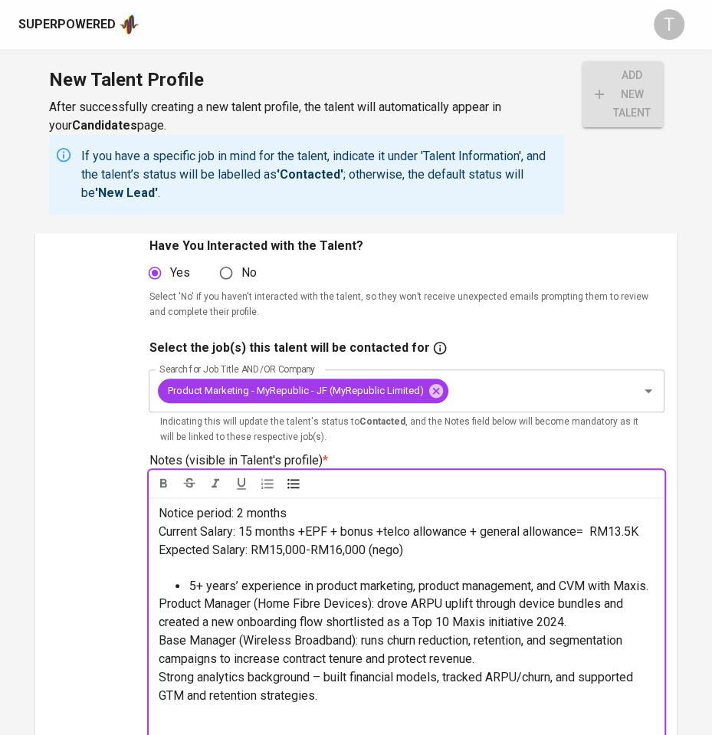
click at [159, 619] on span "Product Manager (Home Fibre Devices): drove ARPU uplift through device bundles …" at bounding box center [392, 612] width 468 height 33
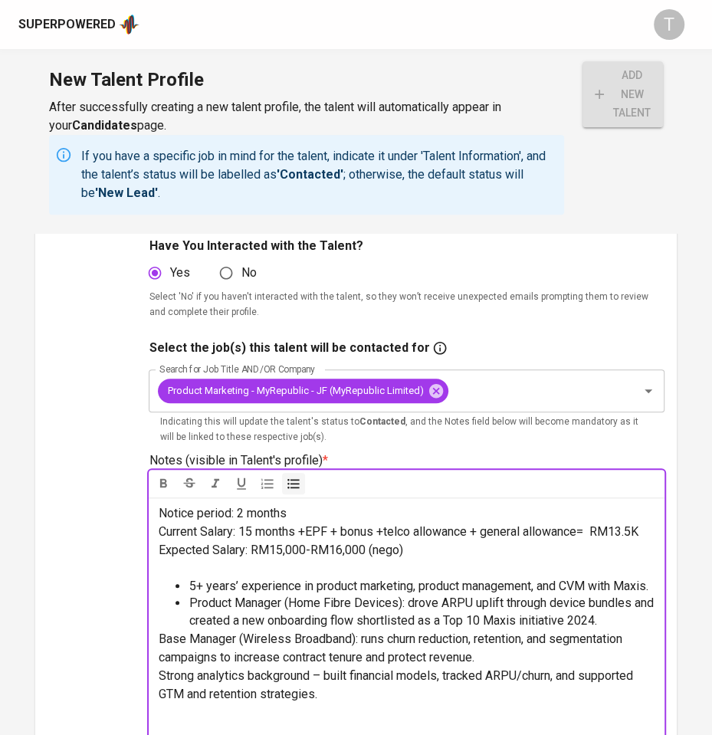
click at [159, 656] on span "Base Manager (Wireless Broadband): runs churn reduction, retention, and segment…" at bounding box center [391, 648] width 467 height 33
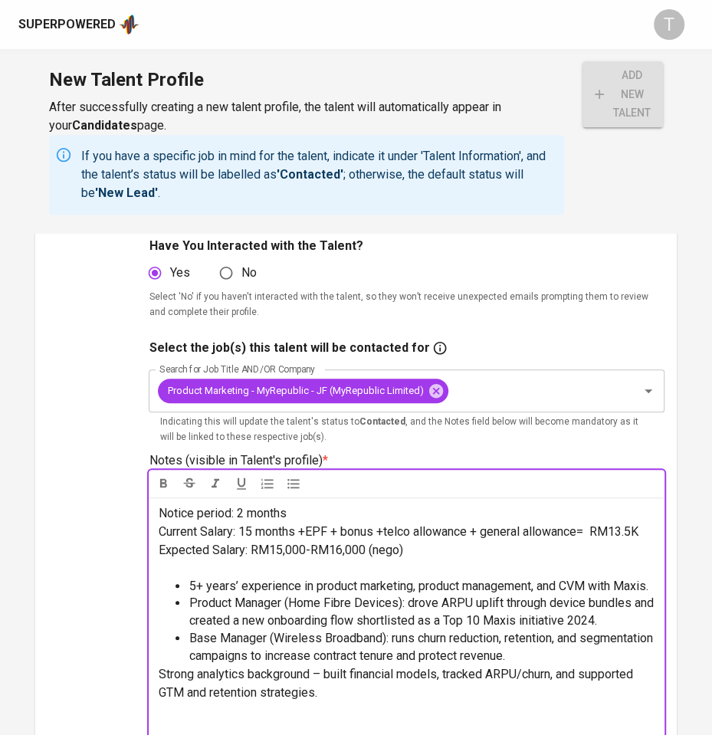
click at [161, 694] on span "Strong analytics background – built financial models, tracked ARPU/churn, and s…" at bounding box center [396, 683] width 477 height 33
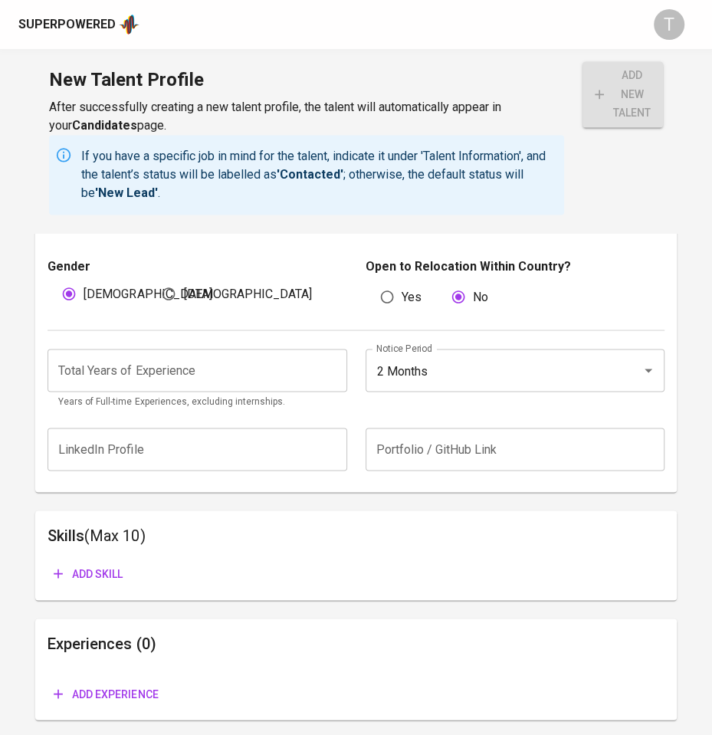
scroll to position [1138, 0]
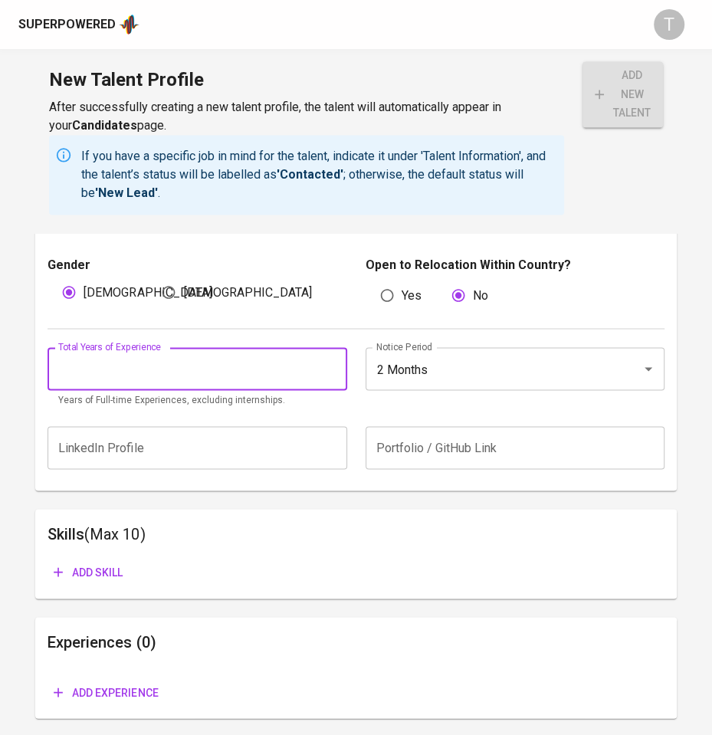
click at [185, 390] on input "number" at bounding box center [197, 368] width 299 height 43
type input "6"
type input "7"
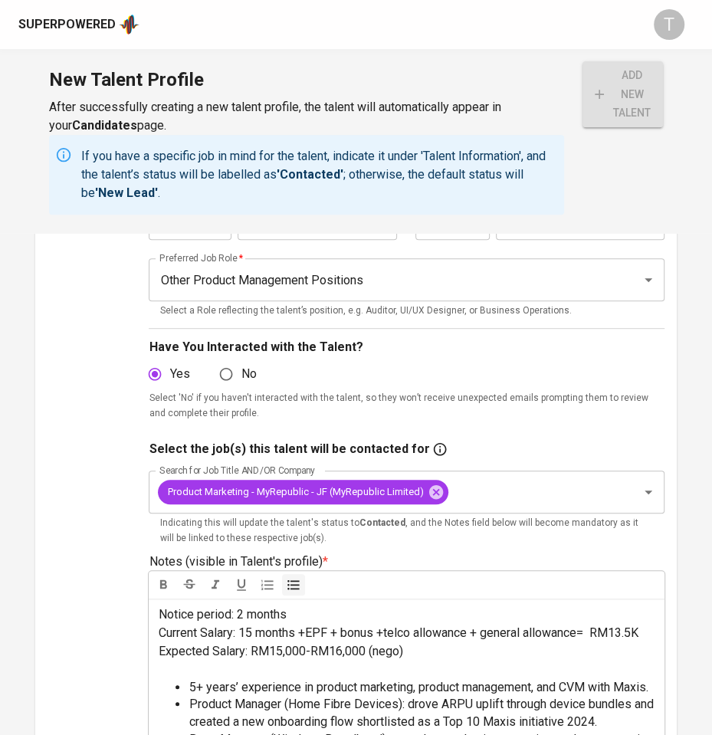
scroll to position [0, 0]
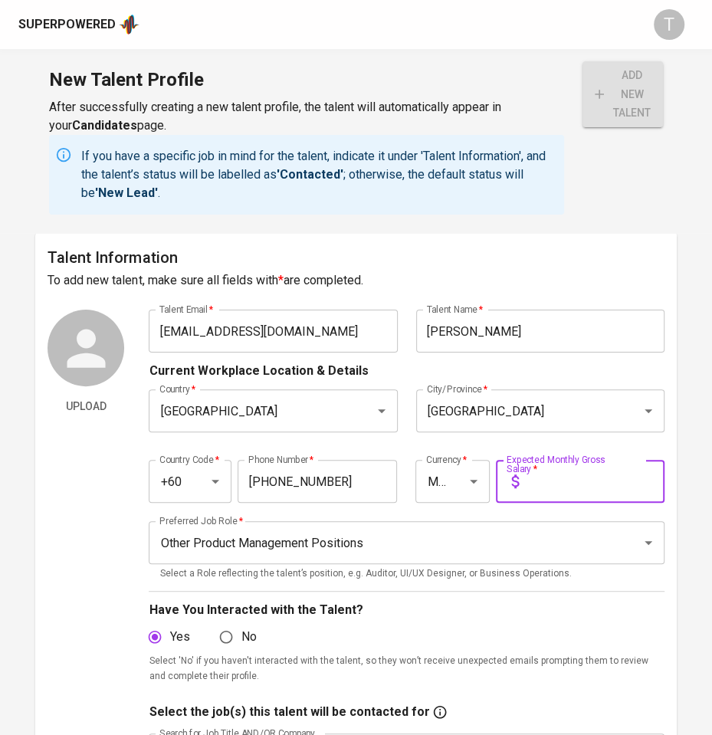
drag, startPoint x: 202, startPoint y: 522, endPoint x: 583, endPoint y: 487, distance: 383.3
click at [583, 487] on input "text" at bounding box center [594, 481] width 139 height 43
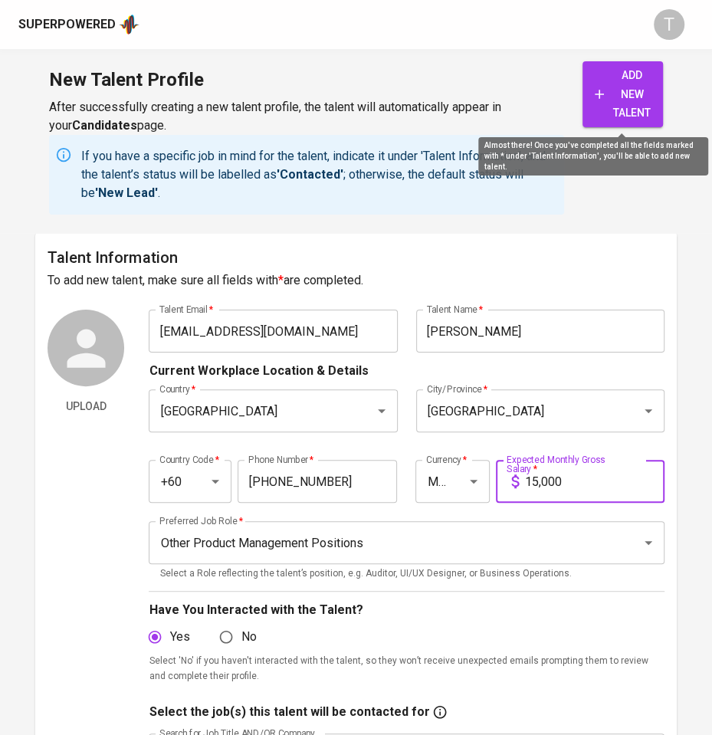
type input "15,000"
click at [632, 100] on span "add new talent" at bounding box center [623, 94] width 56 height 57
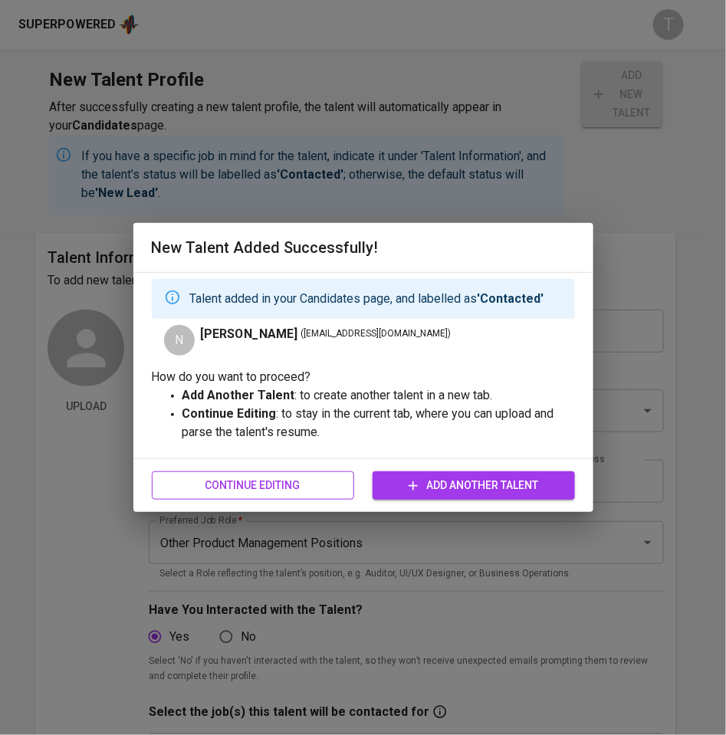
click at [317, 485] on span "Continue Editing" at bounding box center [253, 485] width 178 height 19
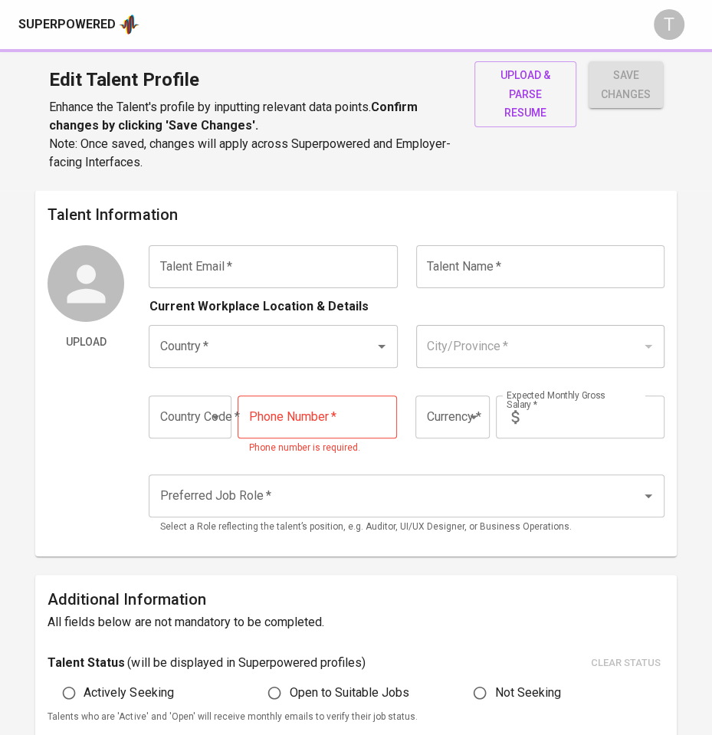
type input "naveenjoshua91@gmail.com"
type input "[PERSON_NAME]"
type input "[GEOGRAPHIC_DATA]"
type input "+60"
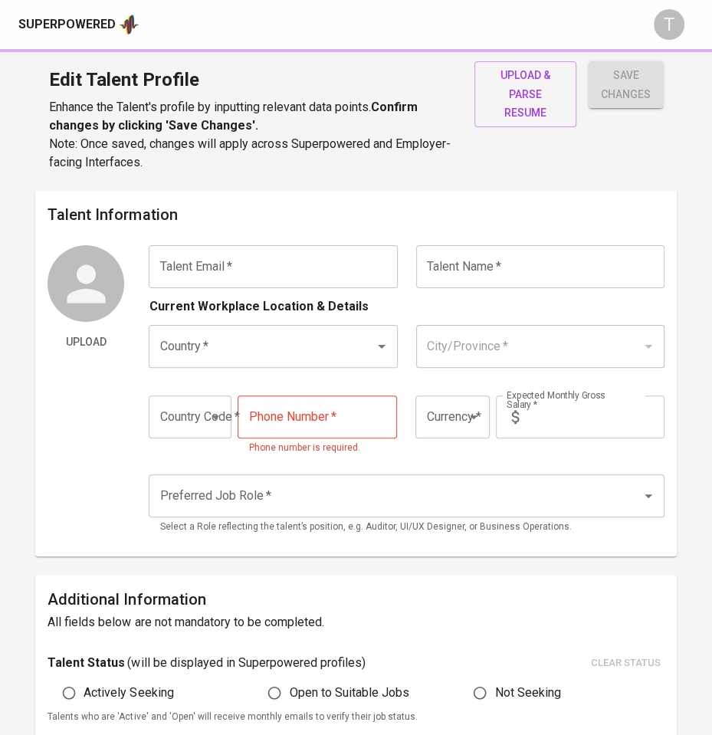
type input "12-268-2875"
type input "MYR"
type input "15,000"
type input "Other Product Management Positions"
radio input "true"
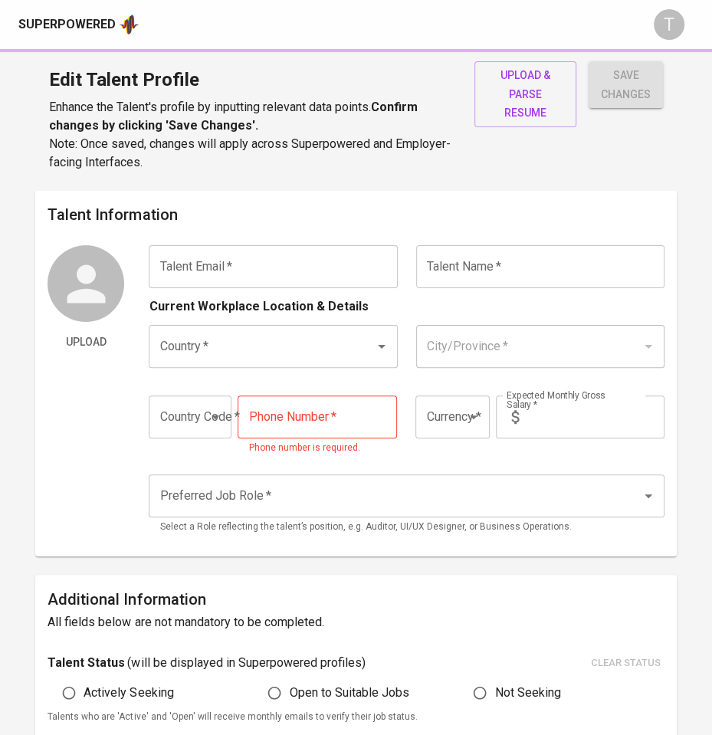
radio input "true"
type input "7"
type input "2 Months"
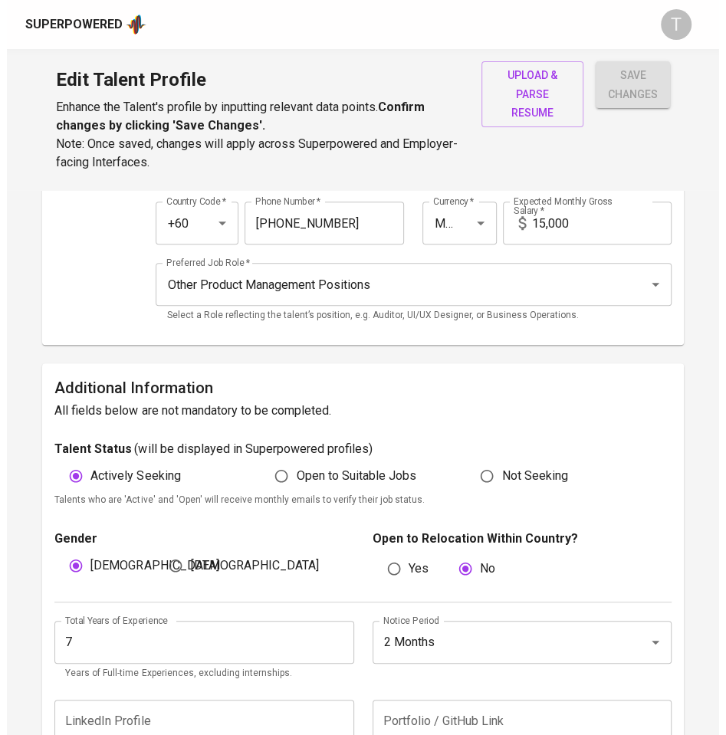
scroll to position [188, 0]
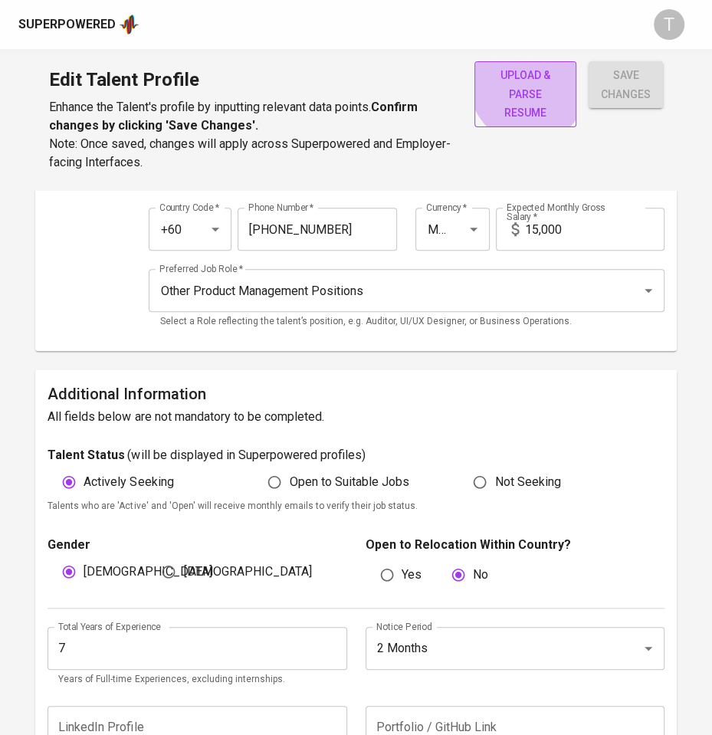
click at [527, 85] on span "upload & parse resume" at bounding box center [525, 94] width 77 height 57
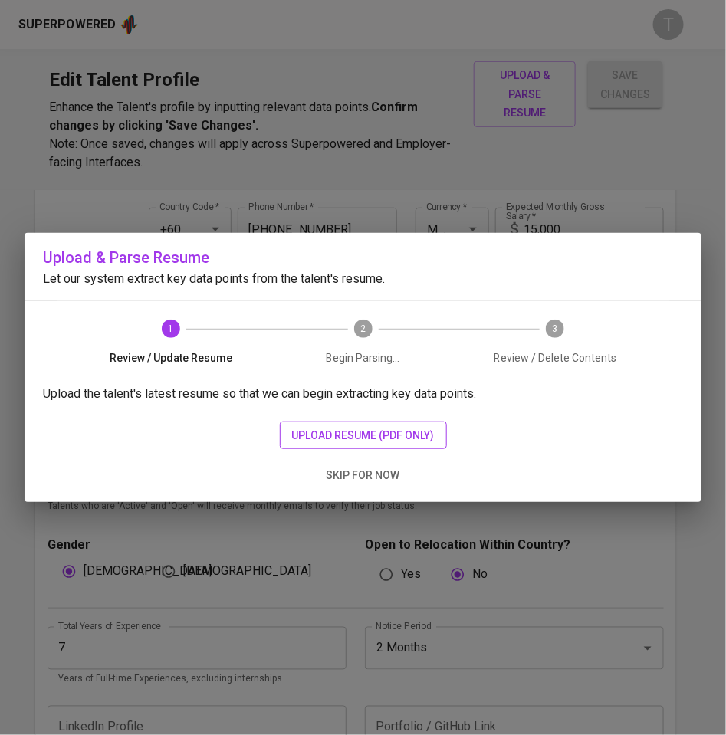
click at [326, 433] on span "upload resume (pdf only)" at bounding box center [363, 435] width 143 height 19
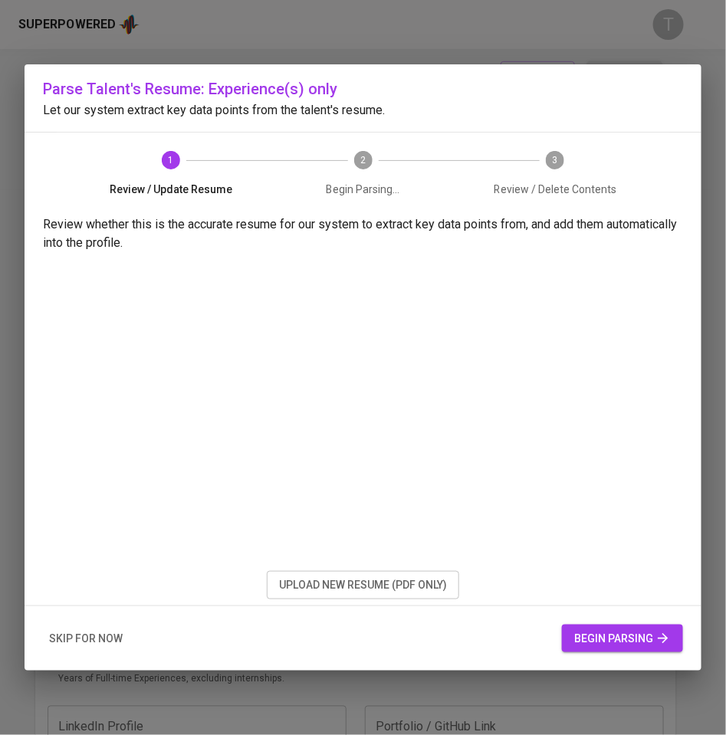
click at [634, 625] on button "begin parsing" at bounding box center [622, 639] width 121 height 28
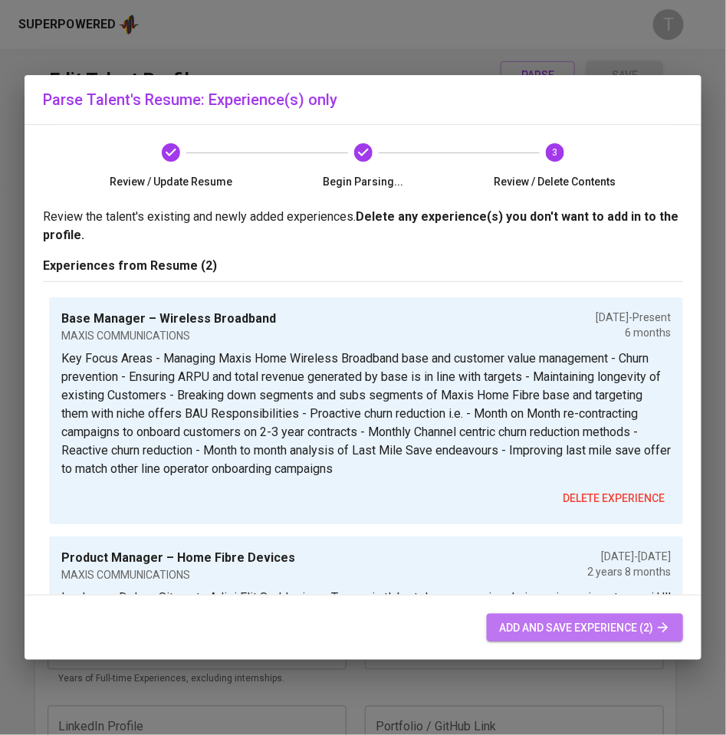
drag, startPoint x: 546, startPoint y: 623, endPoint x: 537, endPoint y: 621, distance: 10.2
click at [548, 621] on span "add and save experience (2)" at bounding box center [585, 628] width 172 height 19
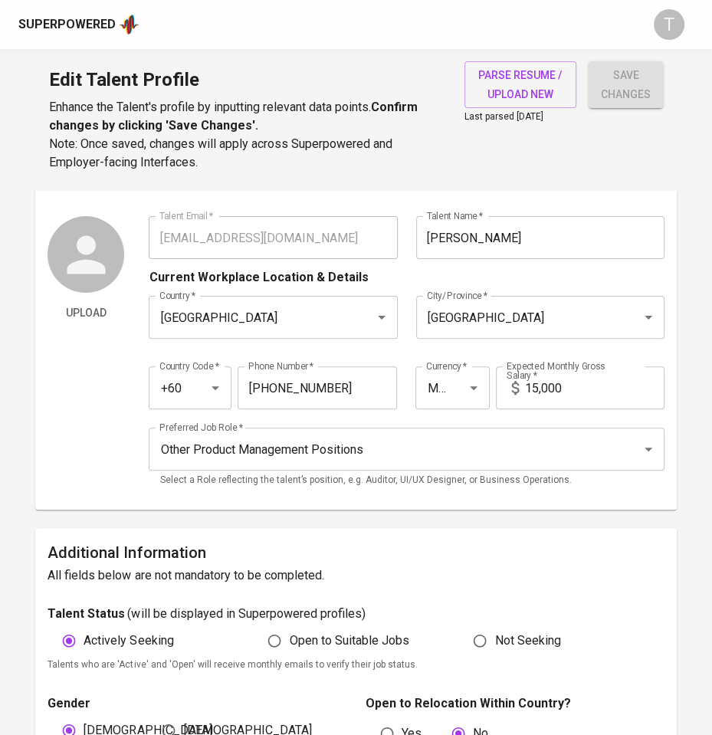
scroll to position [0, 0]
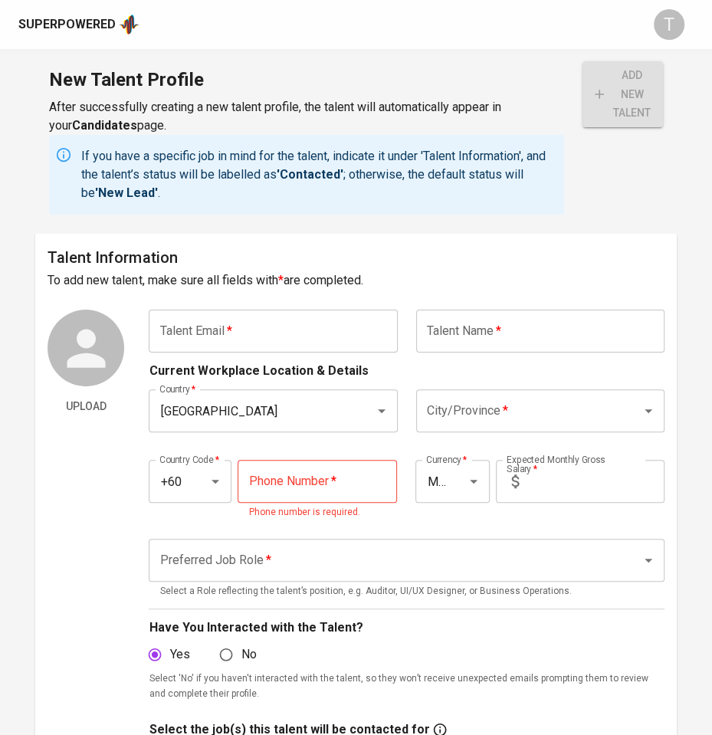
click at [267, 336] on input "text" at bounding box center [273, 331] width 248 height 43
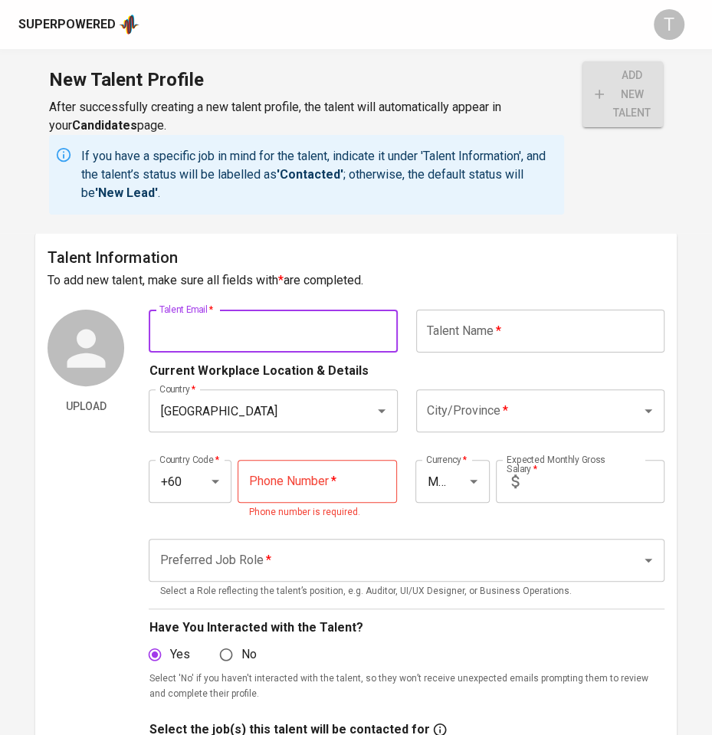
type input "v"
paste input "[EMAIL_ADDRESS][PERSON_NAME][DOMAIN_NAME]"
type input "[EMAIL_ADDRESS][PERSON_NAME][DOMAIN_NAME]"
drag, startPoint x: 465, startPoint y: 337, endPoint x: 453, endPoint y: 333, distance: 12.8
click at [465, 337] on input "text" at bounding box center [540, 331] width 248 height 43
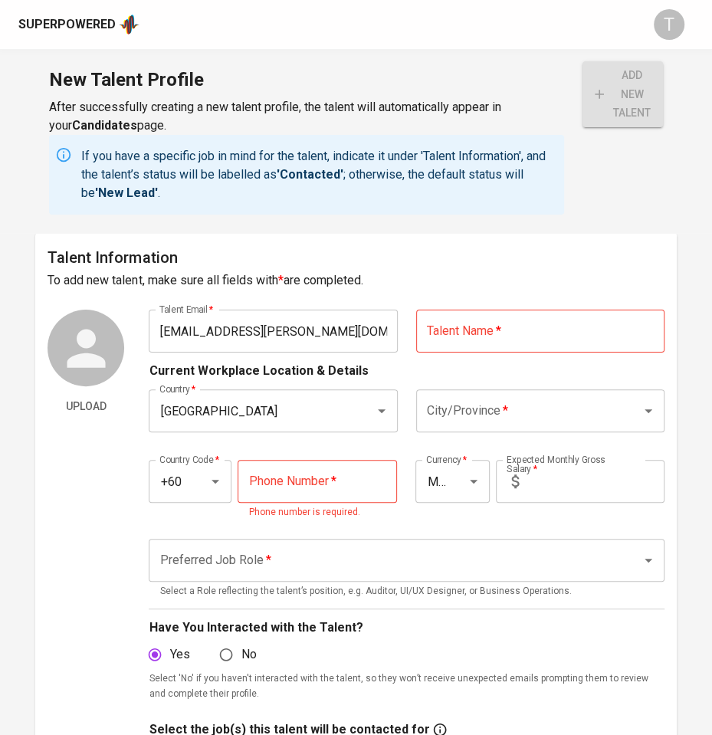
click at [512, 342] on input "text" at bounding box center [540, 331] width 248 height 43
paste input "[PERSON_NAME]"
type input "[PERSON_NAME]"
click at [470, 398] on input "City/Province   *" at bounding box center [519, 410] width 192 height 29
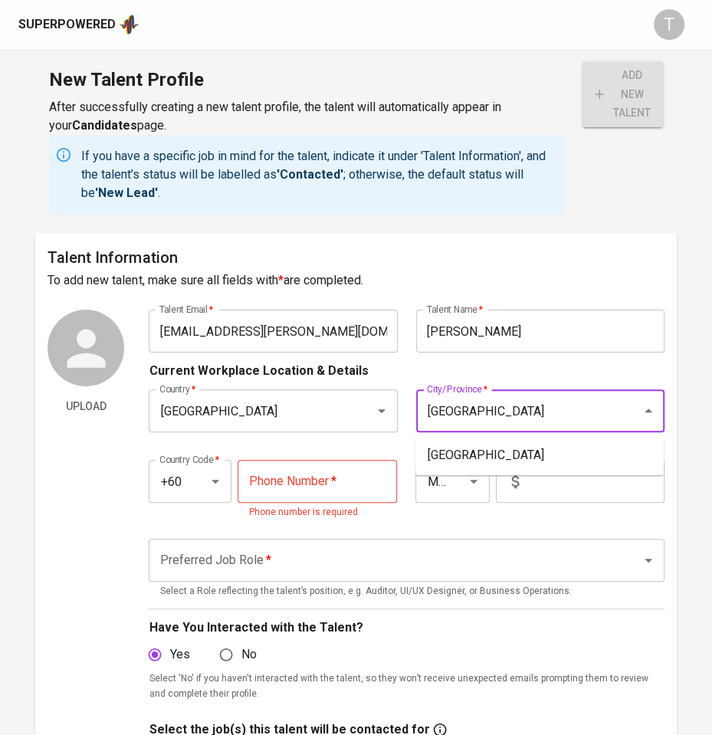
click at [487, 439] on ul "[GEOGRAPHIC_DATA]" at bounding box center [539, 455] width 248 height 40
click at [477, 445] on li "[GEOGRAPHIC_DATA]" at bounding box center [539, 455] width 248 height 28
type input "[GEOGRAPHIC_DATA]"
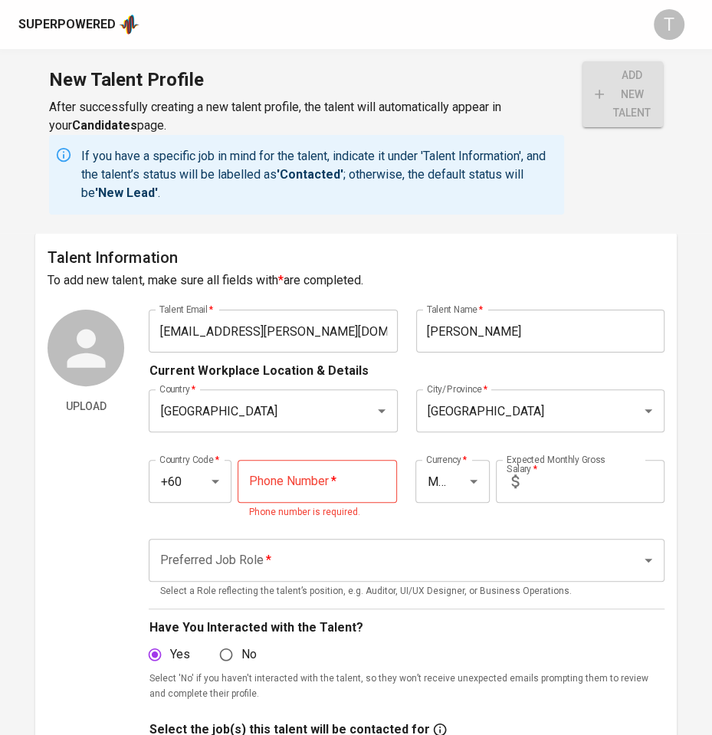
click at [313, 471] on input "tel" at bounding box center [317, 481] width 159 height 43
paste input "[PHONE_NUMBER]"
type input "[PHONE_NUMBER]"
click at [561, 474] on input "text" at bounding box center [594, 481] width 139 height 43
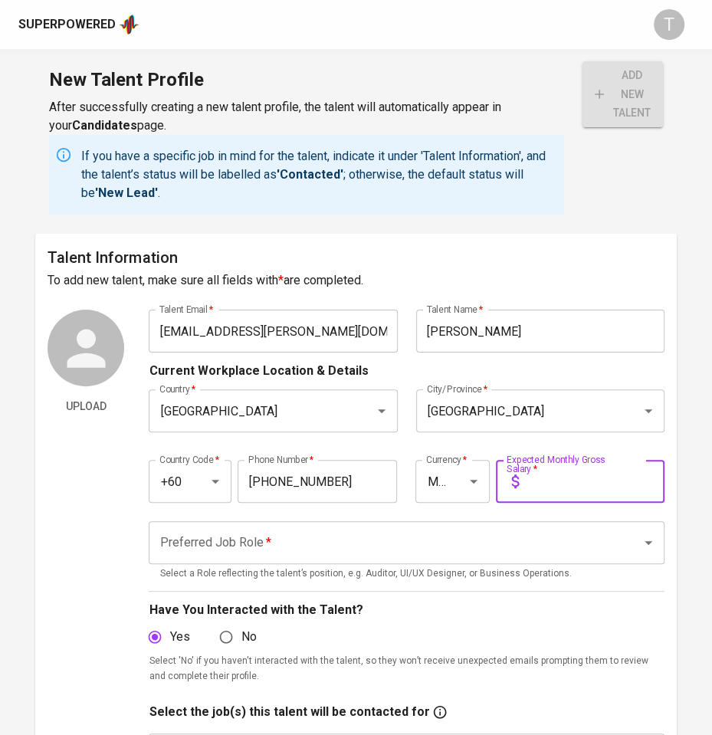
click at [199, 539] on input "Preferred Job Role   *" at bounding box center [385, 542] width 458 height 29
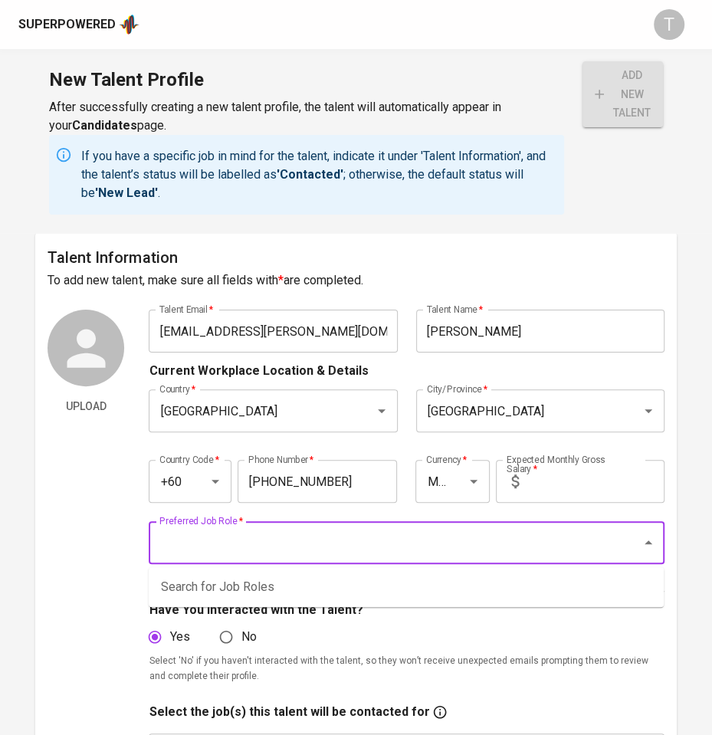
type input "m"
type input "r"
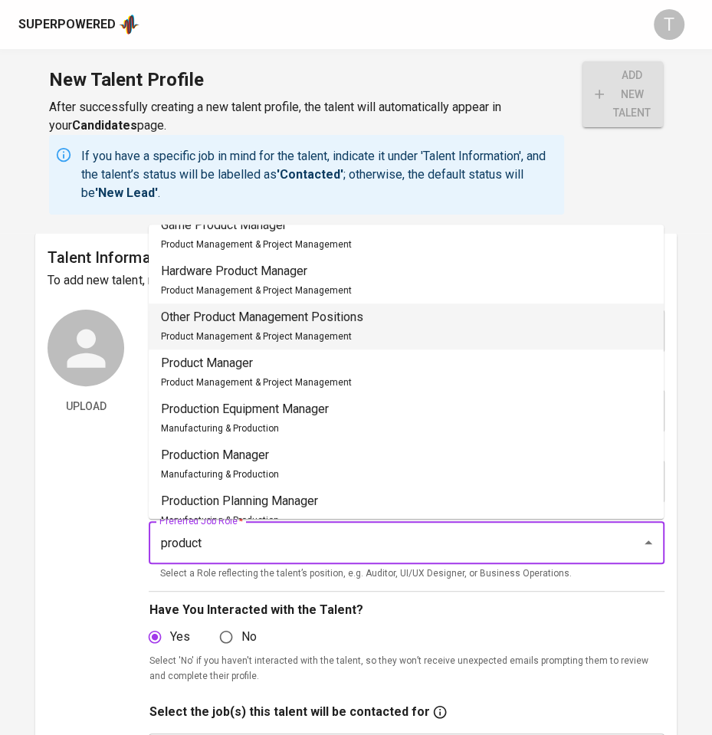
scroll to position [64, 0]
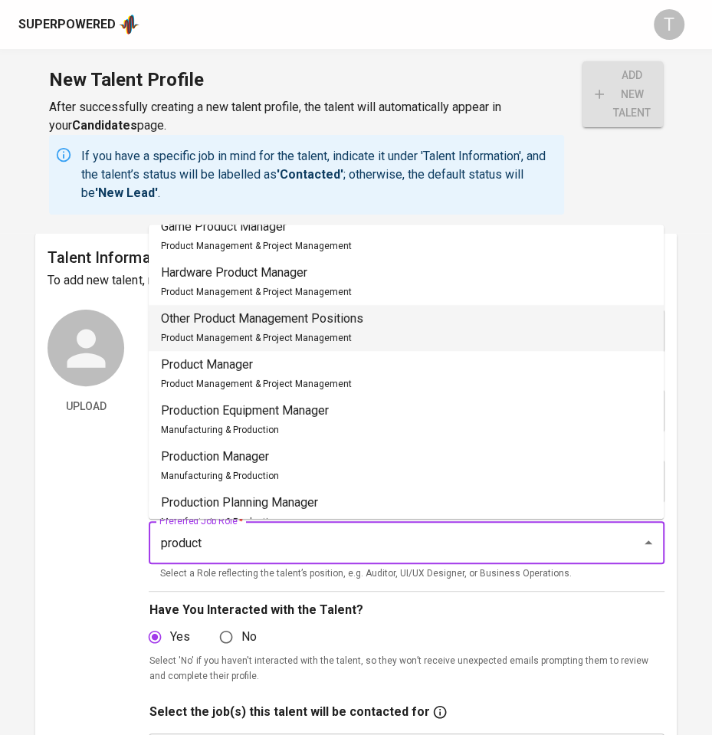
click at [376, 337] on li "Other Product Management Positions Product Management & Project Management" at bounding box center [406, 328] width 515 height 46
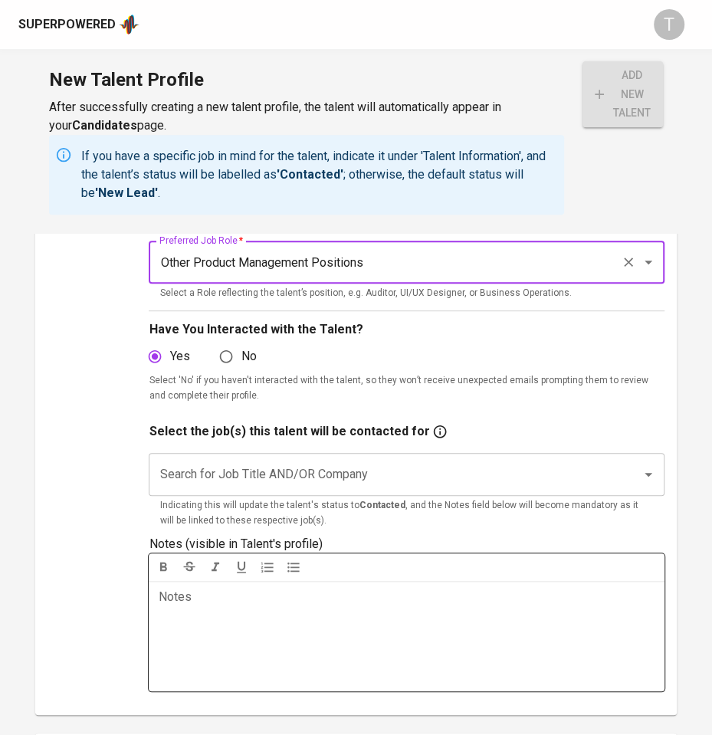
scroll to position [281, 0]
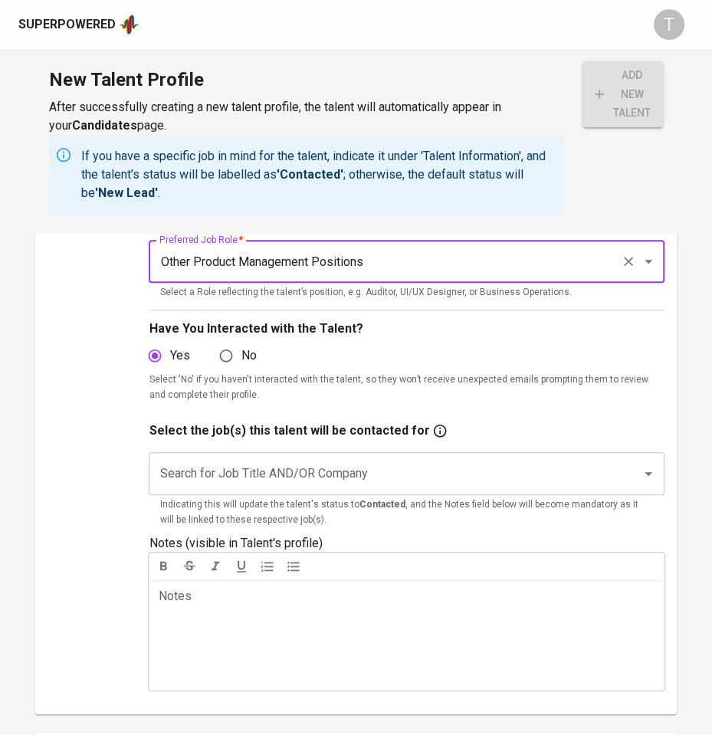
click at [272, 453] on div "Search for Job Title AND/OR Company" at bounding box center [406, 473] width 515 height 43
type input "Other Product Management Positions"
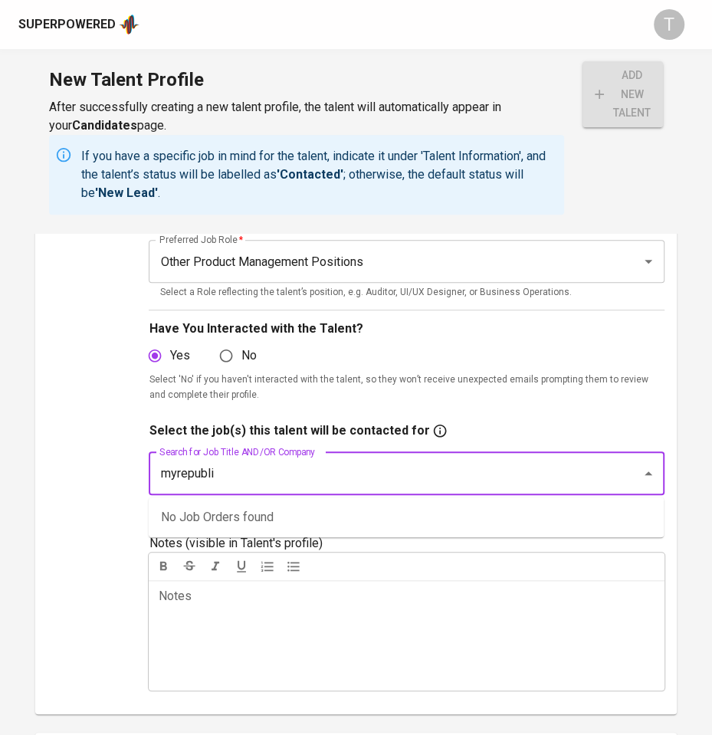
type input "myrepublic"
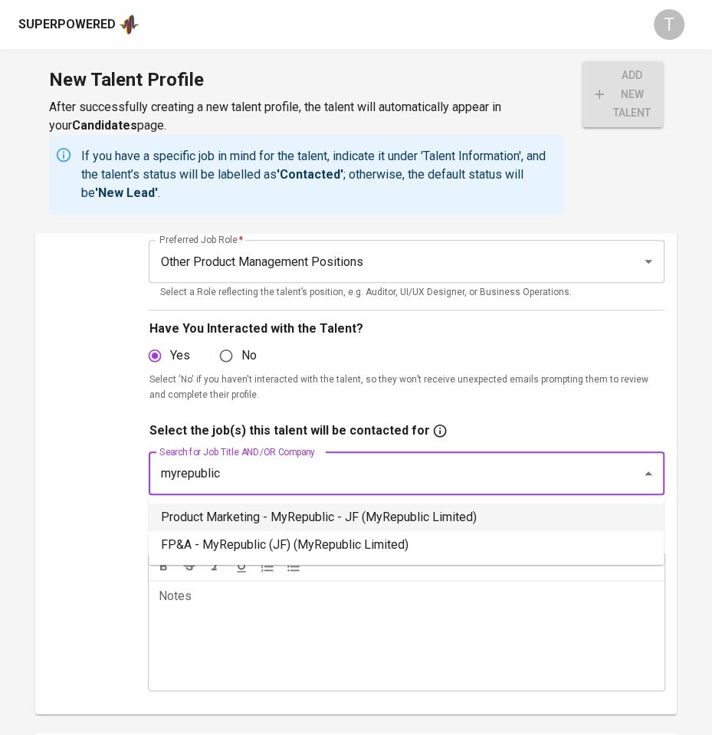
click at [282, 524] on li "Product Marketing - MyRepublic - JF (MyRepublic Limited)" at bounding box center [406, 518] width 515 height 28
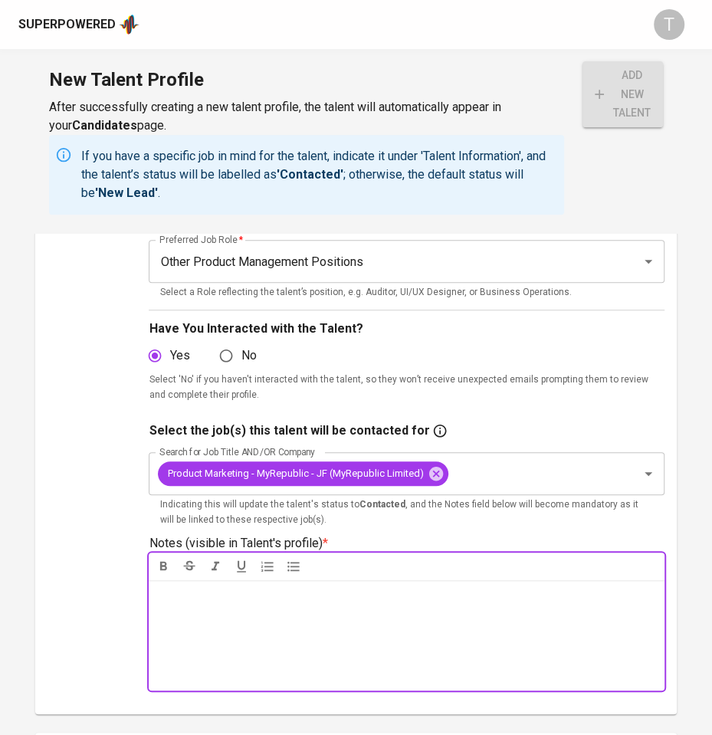
click at [261, 619] on div "Notes * ﻿" at bounding box center [406, 635] width 515 height 110
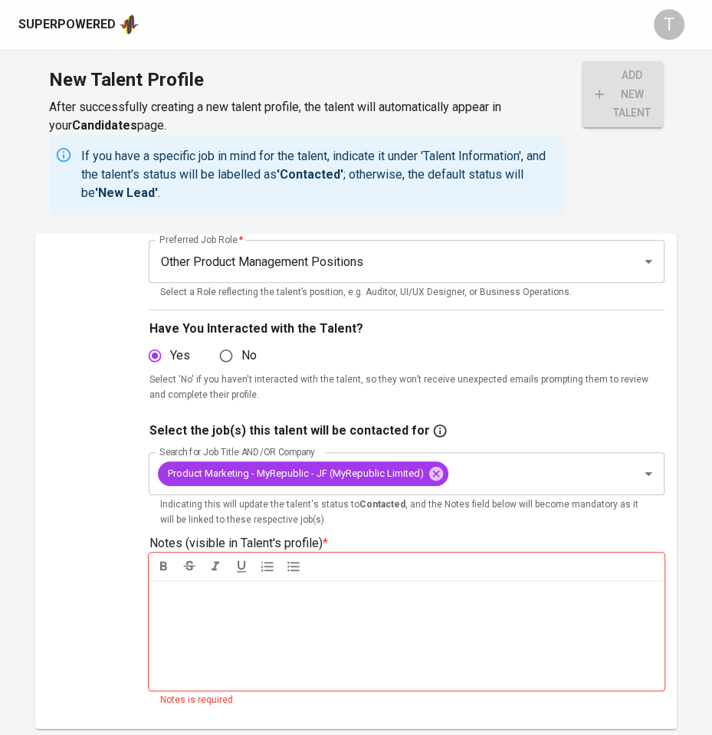
click at [211, 630] on div "Notes * ﻿" at bounding box center [406, 635] width 515 height 110
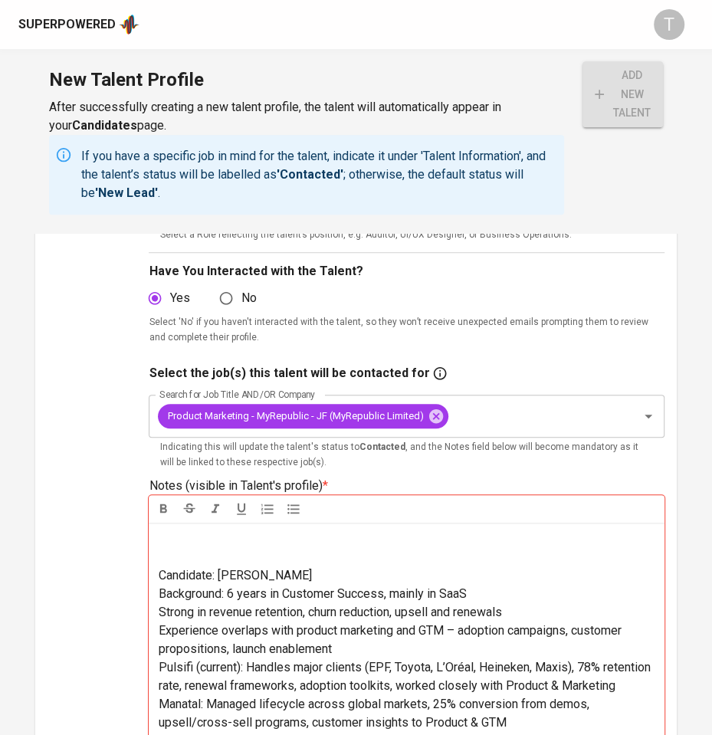
scroll to position [340, 0]
drag, startPoint x: 335, startPoint y: 571, endPoint x: 156, endPoint y: 577, distance: 178.7
click at [156, 577] on div "Candidate: [PERSON_NAME] Background: 6 years in Customer Success, mainly in Saa…" at bounding box center [406, 703] width 515 height 363
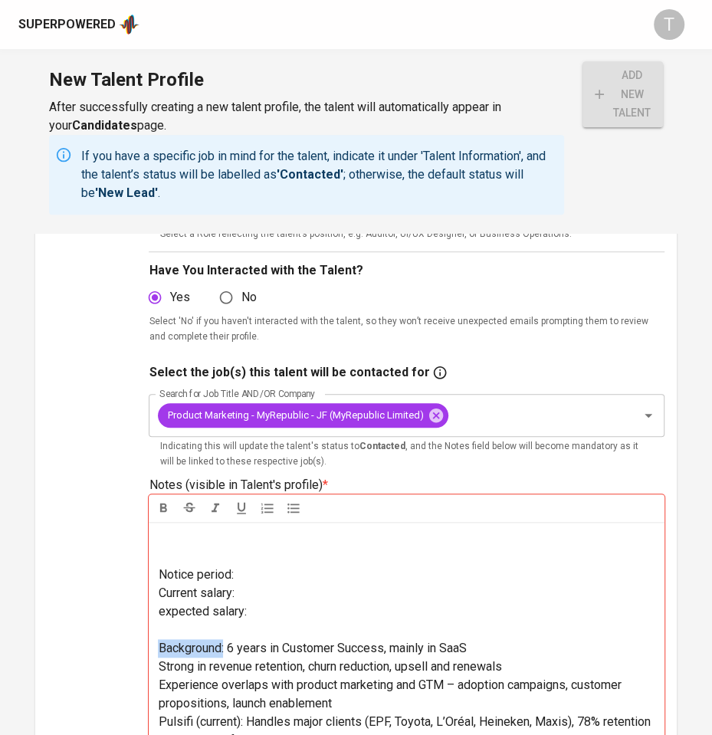
drag, startPoint x: 227, startPoint y: 646, endPoint x: 142, endPoint y: 645, distance: 85.1
click at [142, 645] on div "Upload Talent Email   * [EMAIL_ADDRESS][PERSON_NAME][DOMAIN_NAME] Talent Email …" at bounding box center [356, 458] width 616 height 976
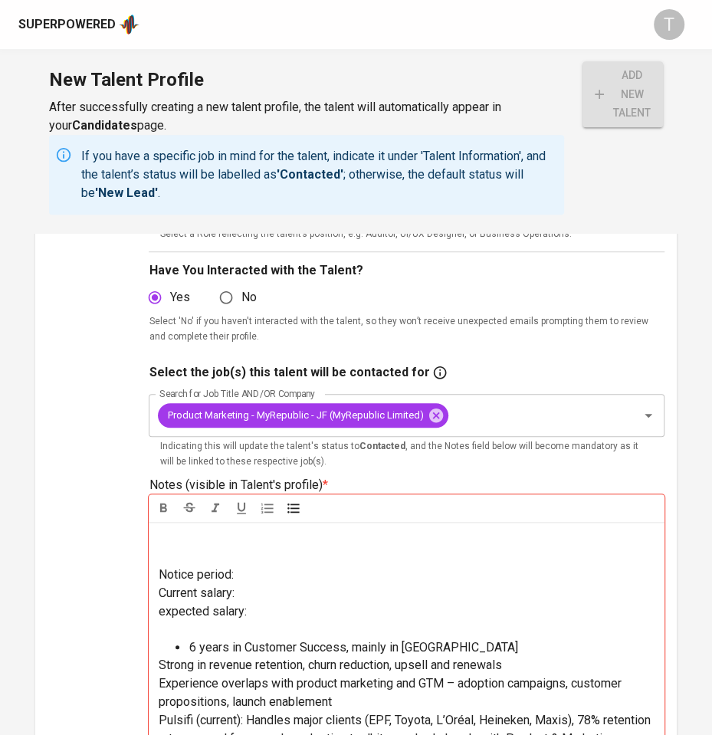
click at [159, 663] on span "Strong in revenue retention, churn reduction, upsell and renewals" at bounding box center [329, 665] width 343 height 15
click at [157, 680] on div "Notice period: Current salary: expected salary: ﻿ 6 years in Customer Success, …" at bounding box center [406, 721] width 515 height 399
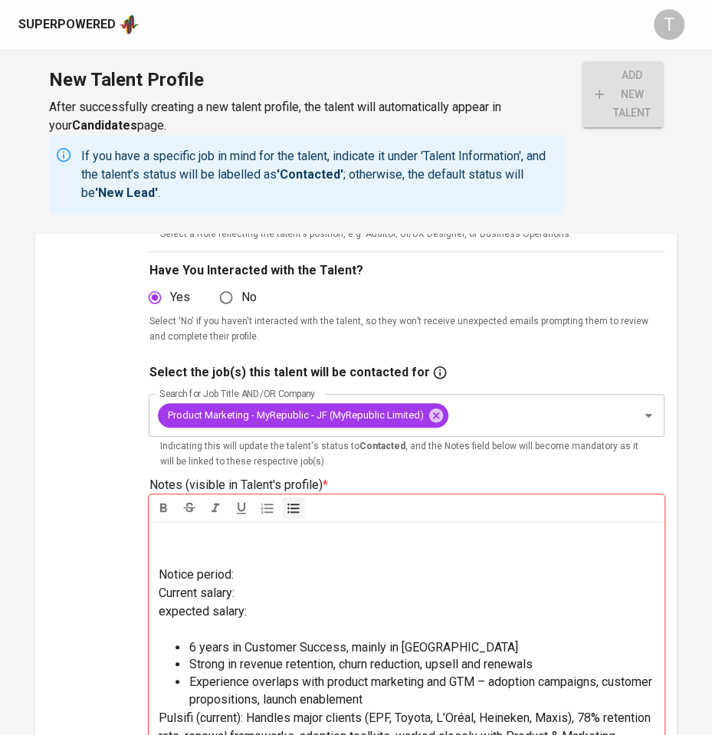
scroll to position [33, 0]
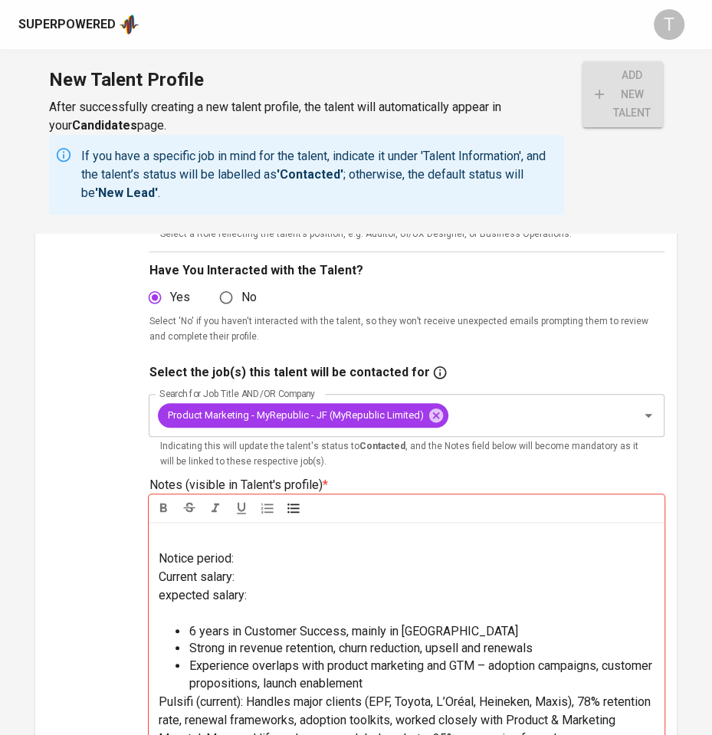
click at [157, 680] on div "Notice period: Current salary: expected salary: ﻿ 6 years in Customer Success, …" at bounding box center [406, 721] width 515 height 399
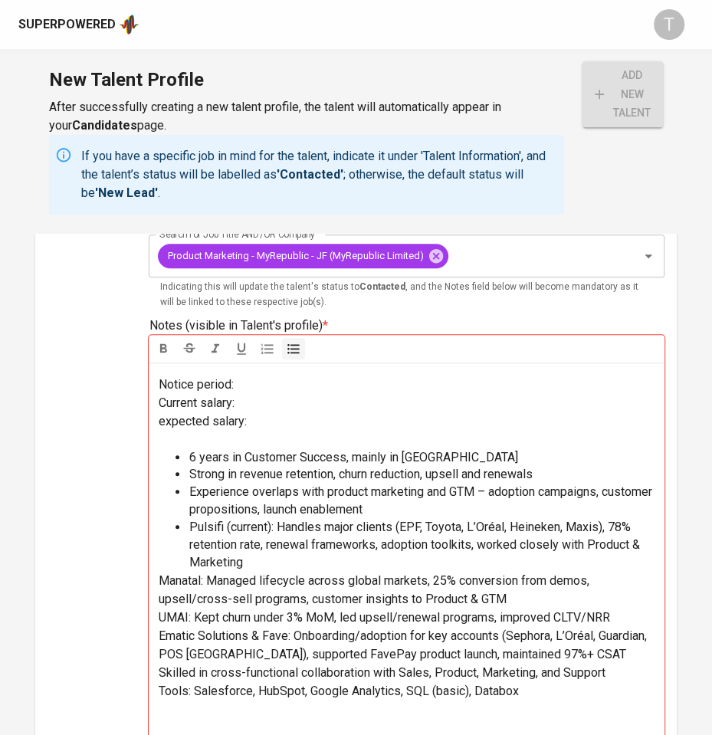
scroll to position [502, 0]
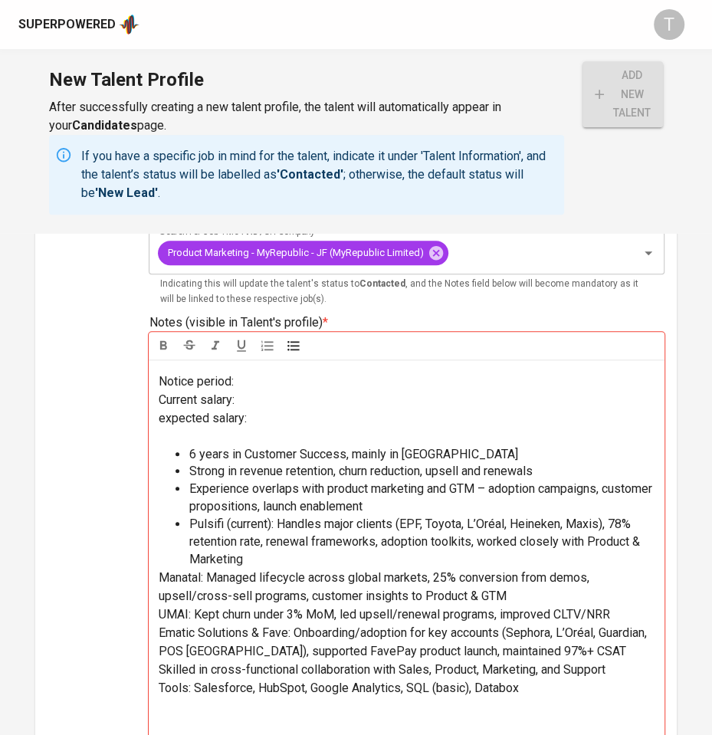
click at [160, 574] on span "Manatal: Managed lifecycle across global markets, 25% conversion from demos, up…" at bounding box center [375, 586] width 434 height 33
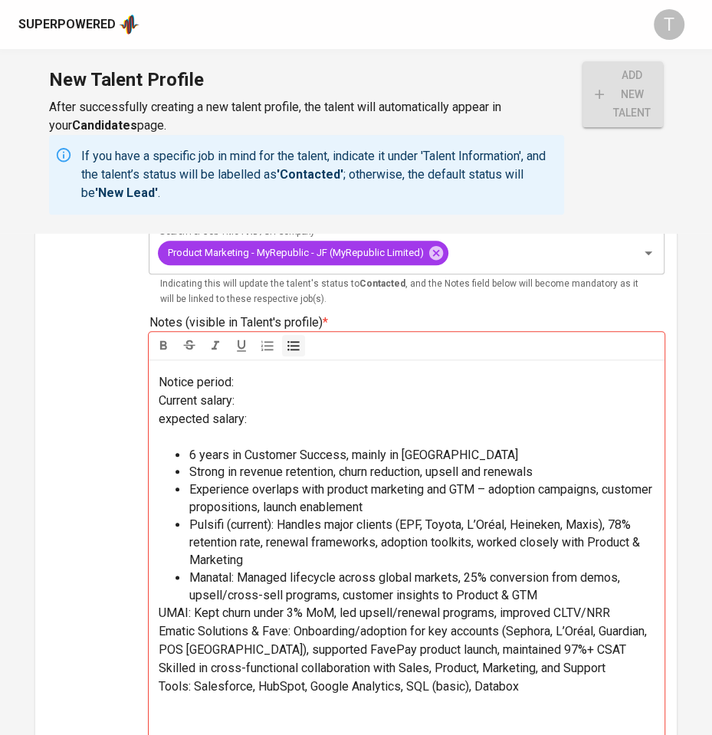
scroll to position [504, 0]
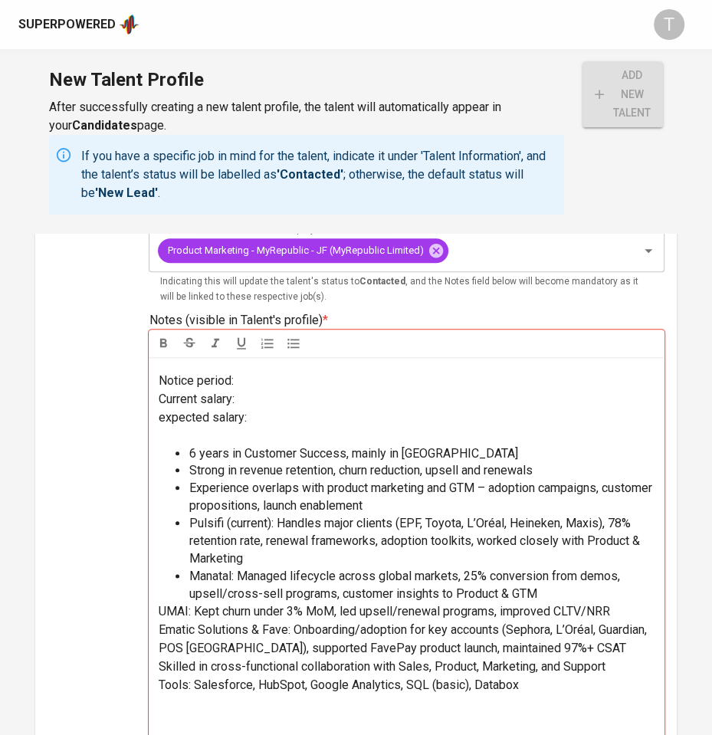
click at [160, 613] on span "UMAI: Kept churn under 3% MoM, led upsell/renewal programs, improved CLTV/NRR" at bounding box center [383, 611] width 451 height 15
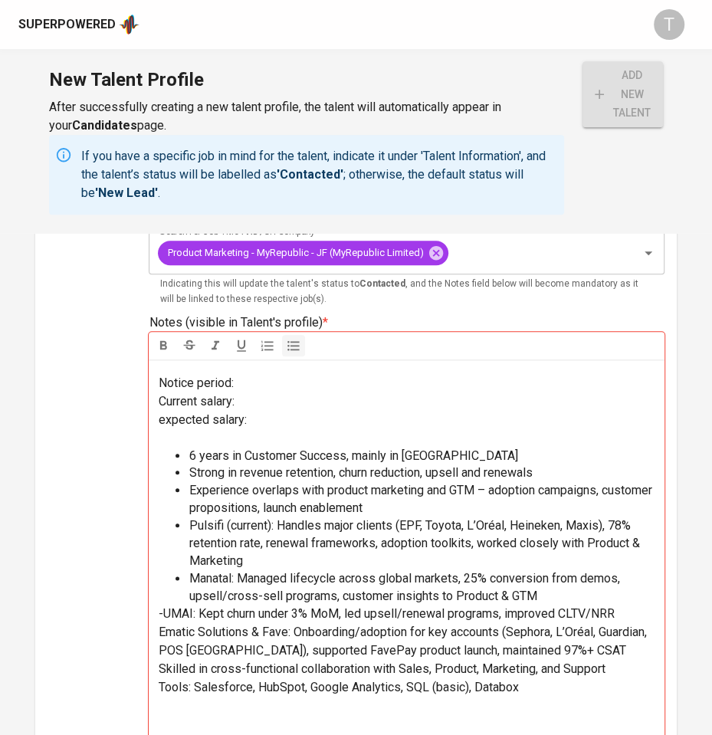
scroll to position [31, 0]
click at [161, 651] on span "Ematic Solutions & Fave: Onboarding/adoption for key accounts (Sephora, L’Oréal…" at bounding box center [403, 640] width 491 height 33
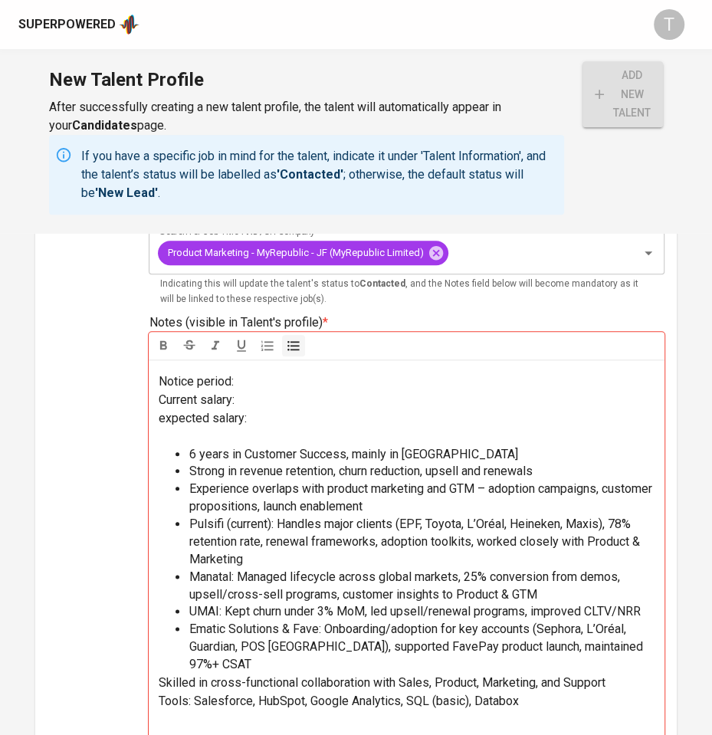
scroll to position [61, 0]
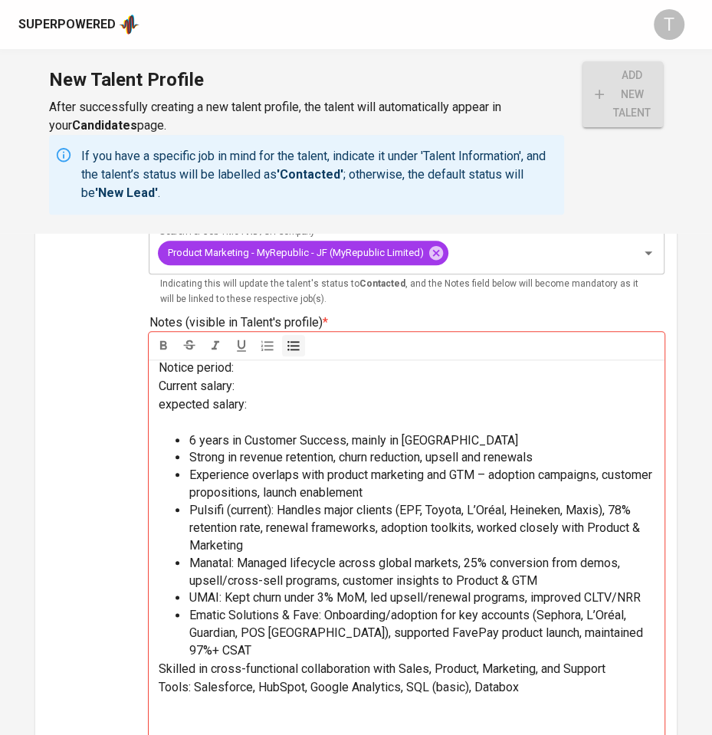
click at [161, 651] on ul "6 years in Customer Success, mainly in SaaS Strong in revenue retention, churn …" at bounding box center [406, 546] width 497 height 228
click at [159, 669] on span "Skilled in cross-functional collaboration with Sales, Product, Marketing, and S…" at bounding box center [381, 668] width 447 height 15
click at [162, 694] on span "Tools: Salesforce, HubSpot, Google Analytics, SQL (basic), Databox" at bounding box center [338, 687] width 360 height 15
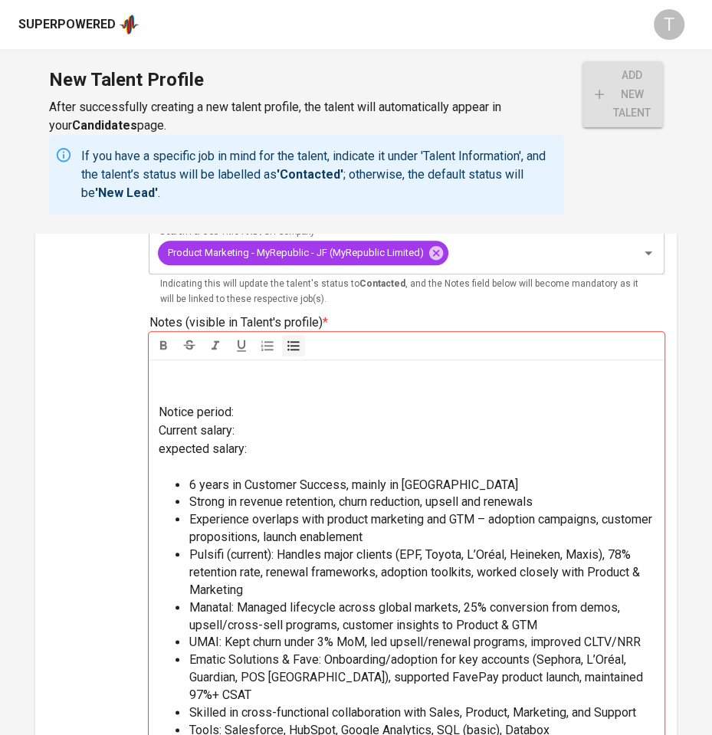
scroll to position [1, 0]
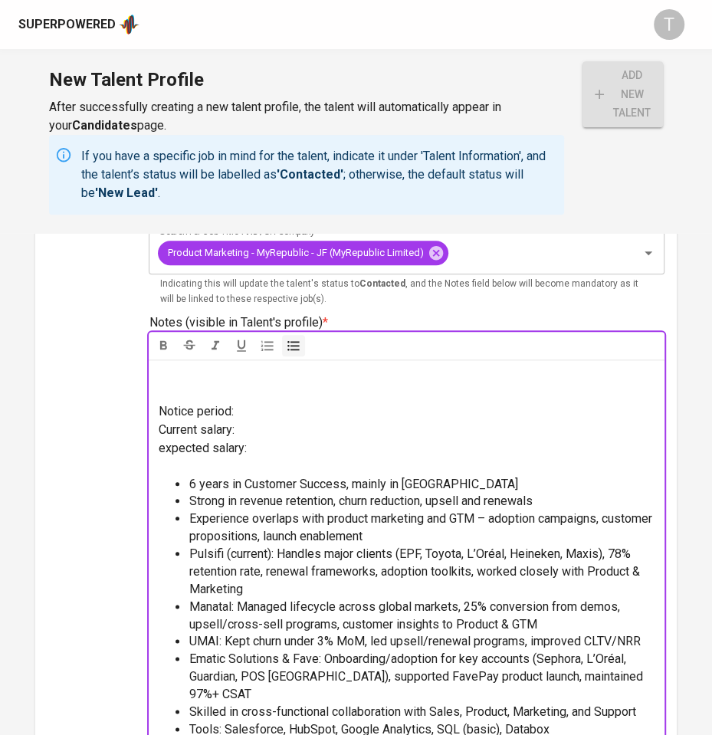
click at [271, 399] on p at bounding box center [406, 384] width 497 height 37
click at [267, 408] on p "Notice period:" at bounding box center [406, 411] width 497 height 18
click at [261, 425] on p "Current salary:" at bounding box center [406, 430] width 497 height 18
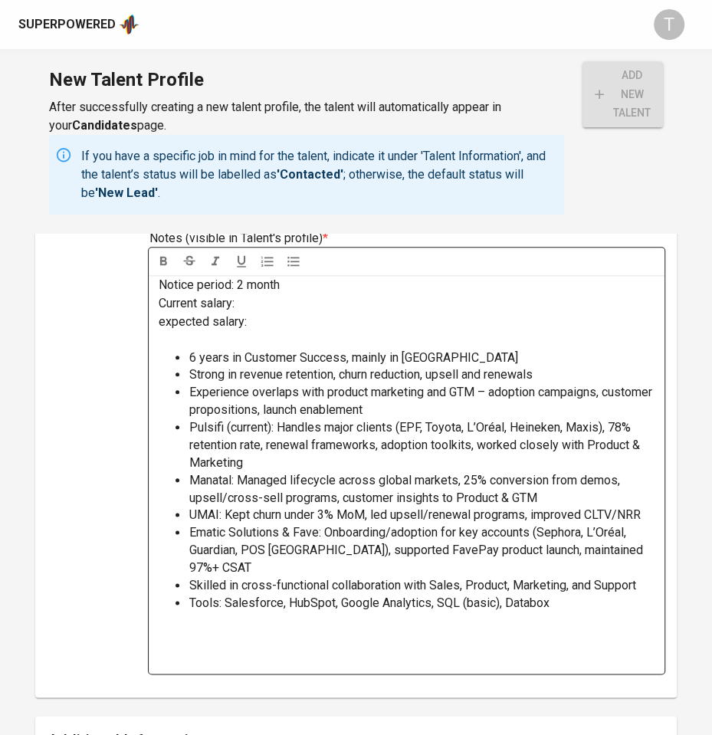
scroll to position [587, 0]
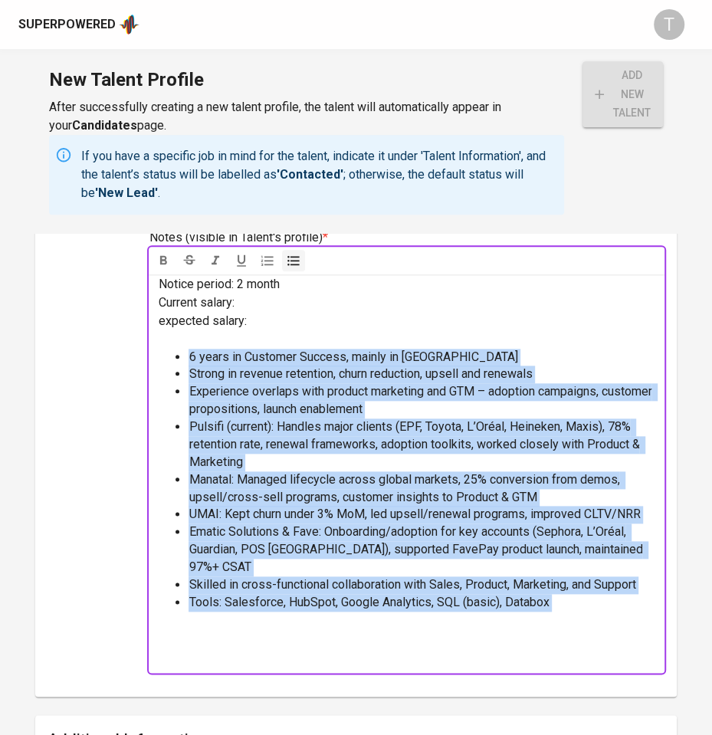
drag, startPoint x: 189, startPoint y: 320, endPoint x: 586, endPoint y: 625, distance: 500.1
click at [586, 625] on div "Notice period: 2 month Current salary: expected salary: ﻿ 6 years in Customer S…" at bounding box center [406, 473] width 515 height 399
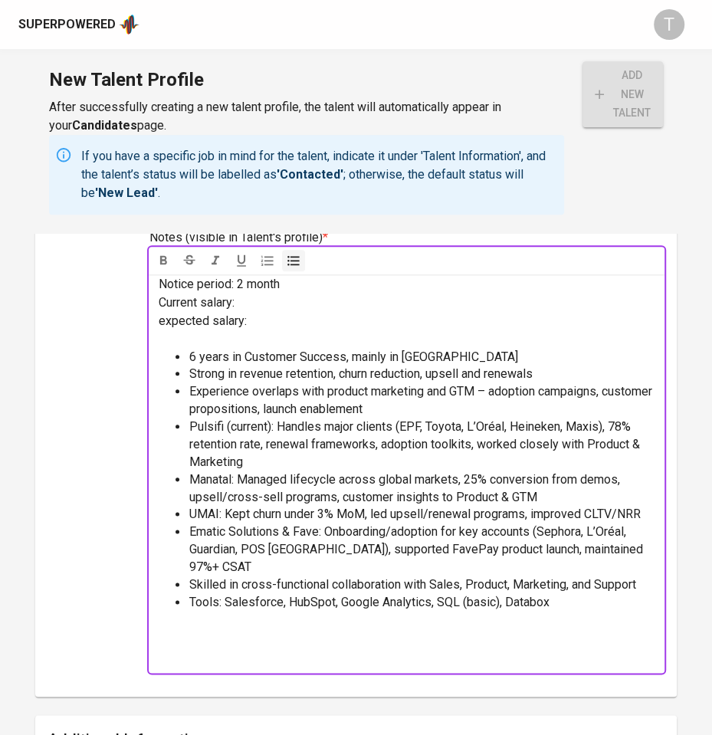
scroll to position [0, 0]
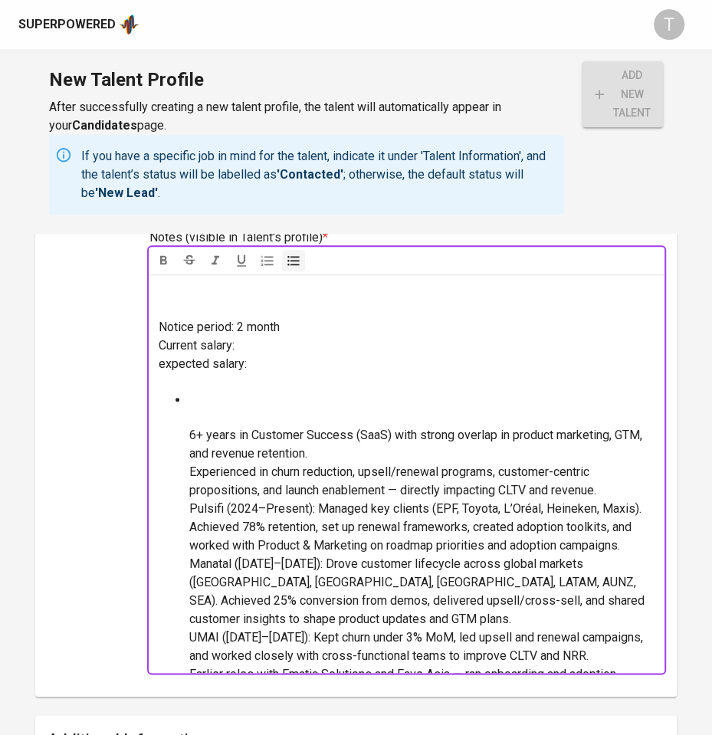
click at [253, 392] on li at bounding box center [422, 409] width 466 height 35
click at [187, 431] on ul "6+ years in Customer Success (SaaS) with strong overlap in product marketing, G…" at bounding box center [406, 601] width 497 height 418
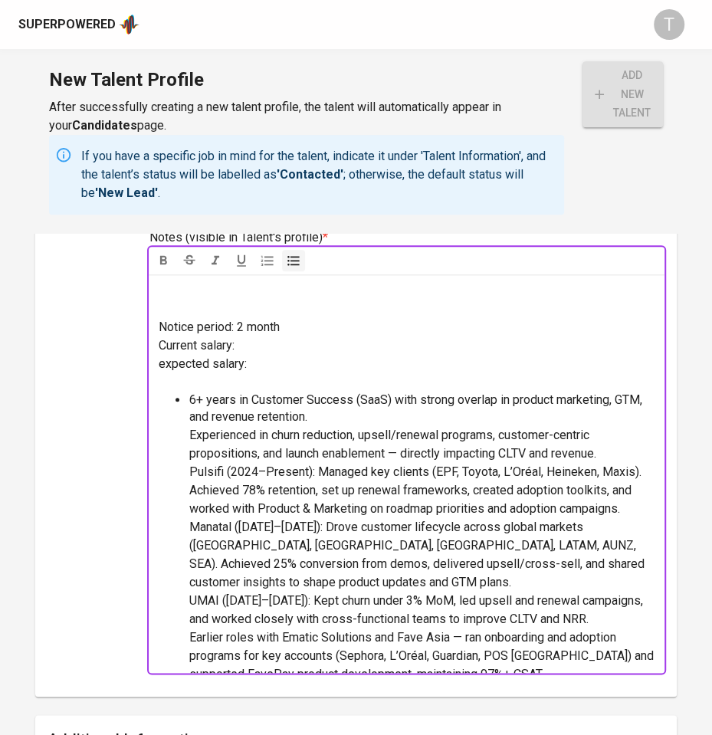
click at [187, 431] on ul "Experienced in churn reduction, upsell/renewal programs, customer-centric propo…" at bounding box center [406, 599] width 497 height 347
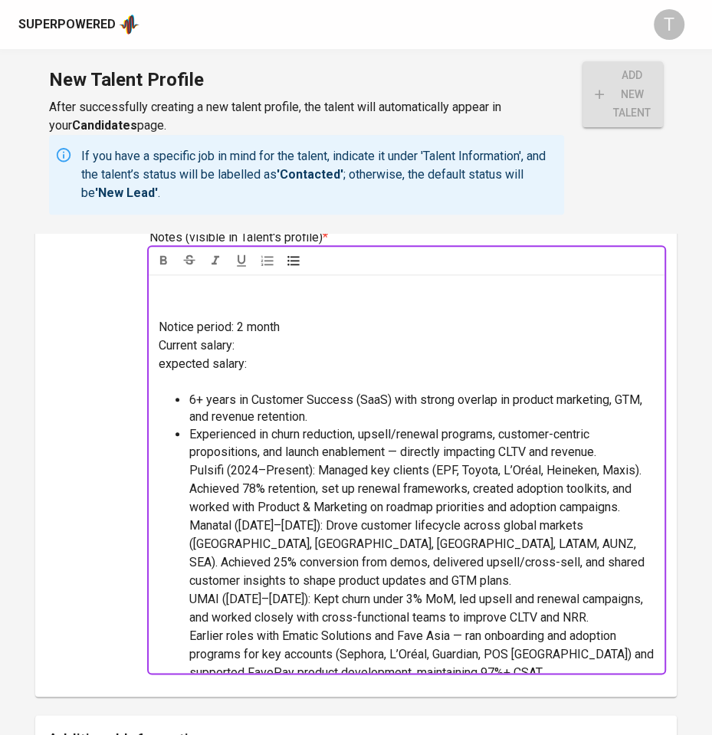
click at [189, 474] on span "Pulsifi (2024–Present): Managed key clients (EPF, Toyota, L’Oréal, Heineken, Ma…" at bounding box center [416, 488] width 455 height 51
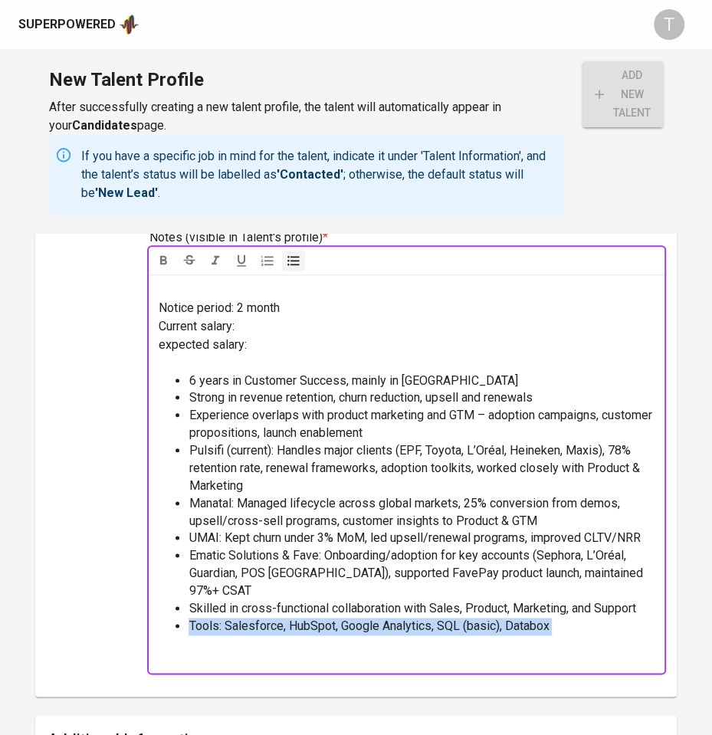
scroll to position [18, 0]
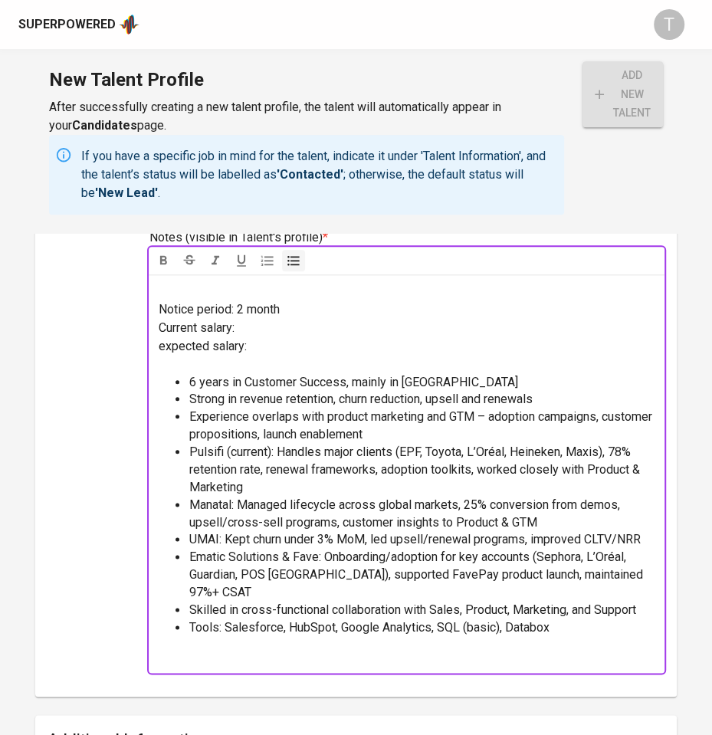
click at [258, 326] on p "Current salary:" at bounding box center [406, 328] width 497 height 18
click at [258, 343] on p "expected salary:" at bounding box center [406, 346] width 497 height 18
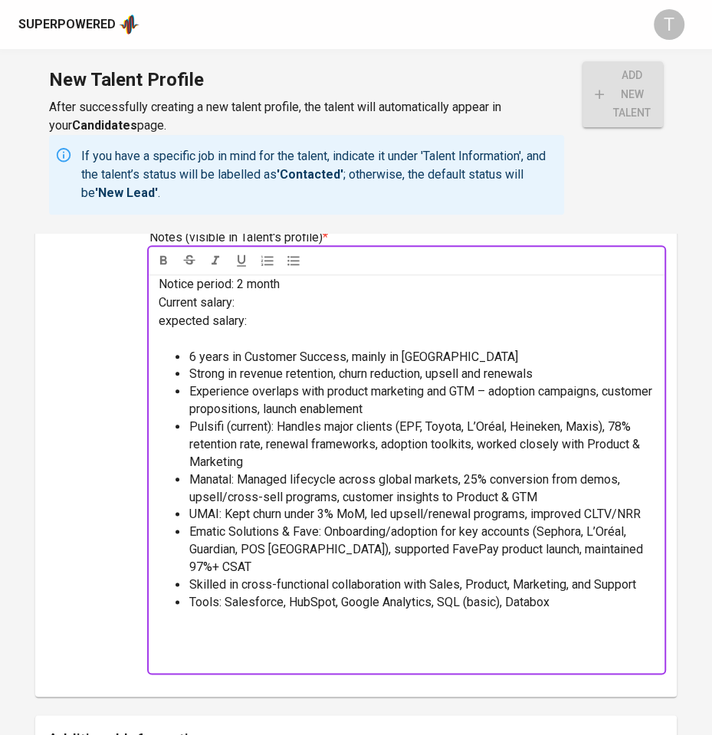
scroll to position [0, 0]
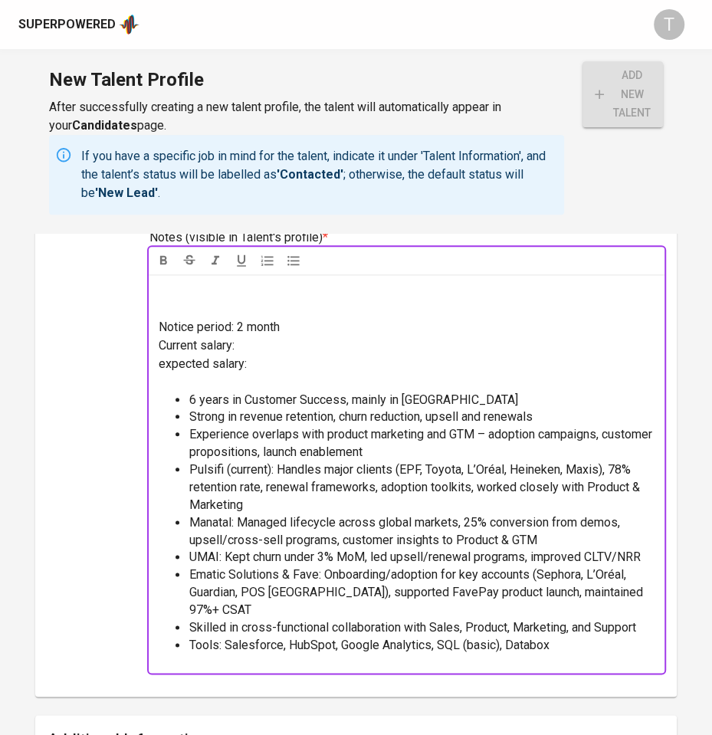
click at [259, 347] on p "Current salary:" at bounding box center [406, 345] width 497 height 18
click at [312, 366] on p "expected salary:" at bounding box center [406, 364] width 497 height 18
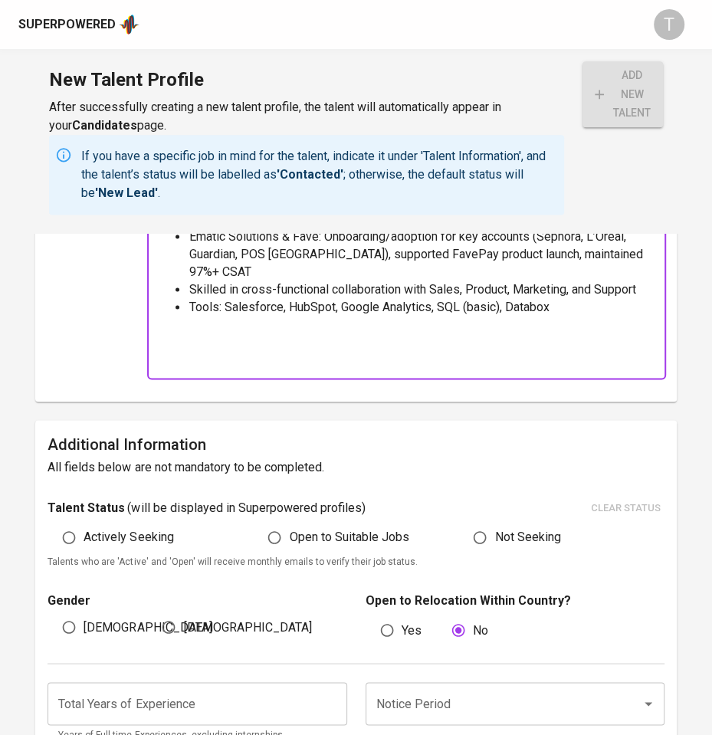
scroll to position [888, 0]
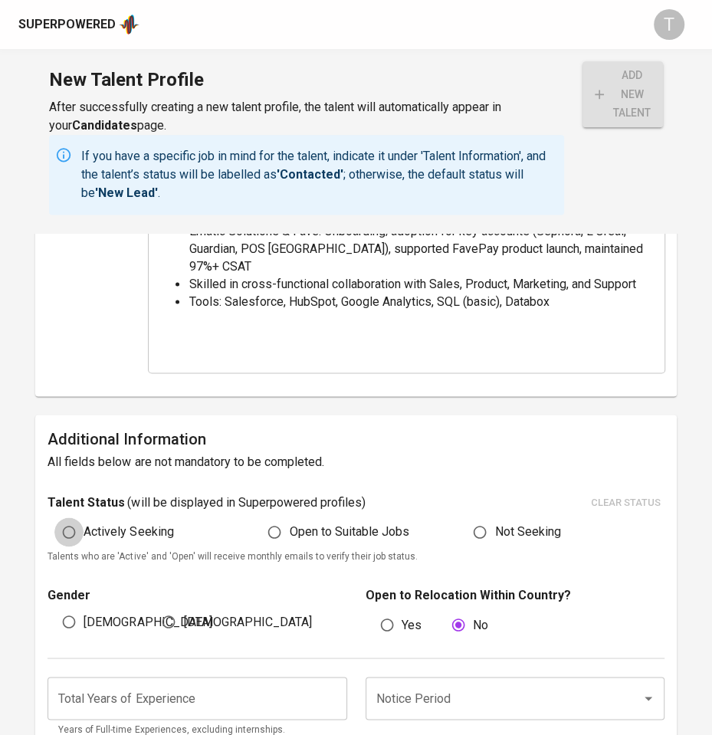
click at [77, 533] on input "Actively Seeking" at bounding box center [68, 531] width 29 height 29
radio input "true"
click at [192, 615] on span "[DEMOGRAPHIC_DATA]" at bounding box center [247, 621] width 128 height 18
click at [183, 615] on input "[DEMOGRAPHIC_DATA]" at bounding box center [168, 621] width 29 height 29
radio input "true"
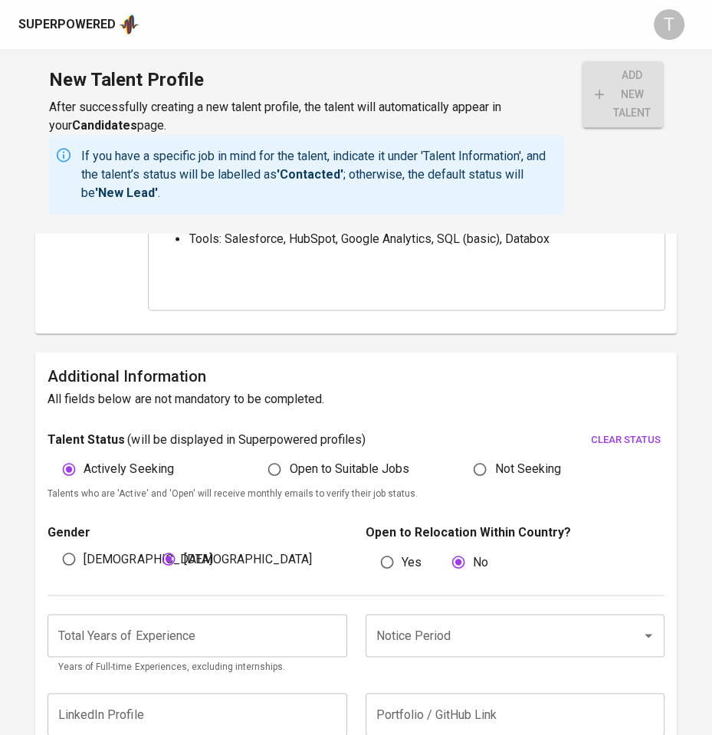
scroll to position [951, 0]
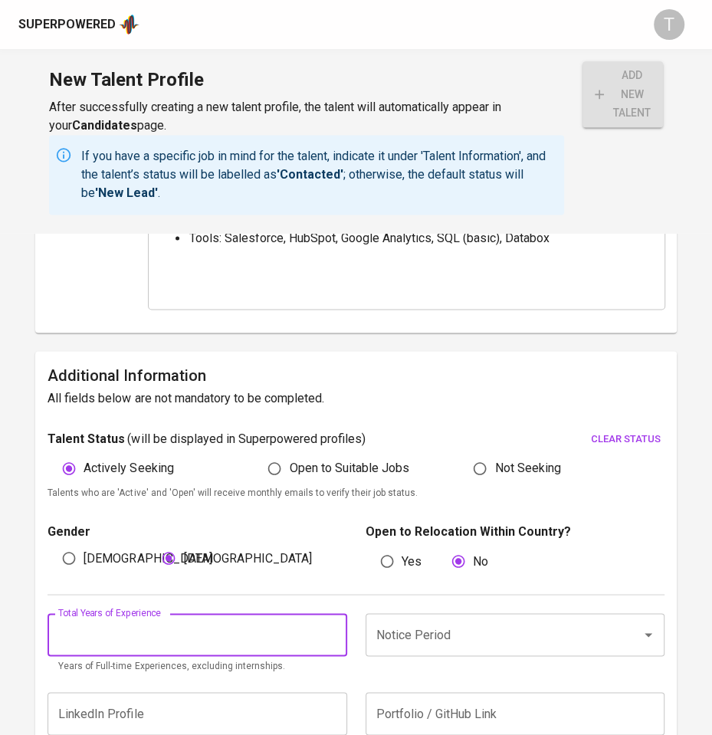
click at [189, 625] on input "number" at bounding box center [197, 634] width 299 height 43
click at [213, 640] on input "number" at bounding box center [197, 634] width 299 height 43
type input "6"
click at [439, 645] on input "Notice Period" at bounding box center [493, 634] width 242 height 29
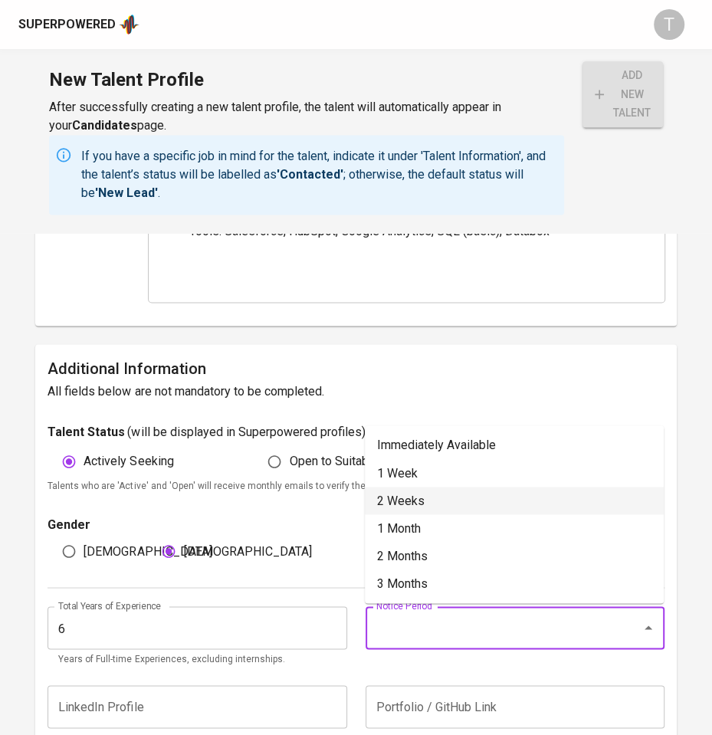
scroll to position [959, 0]
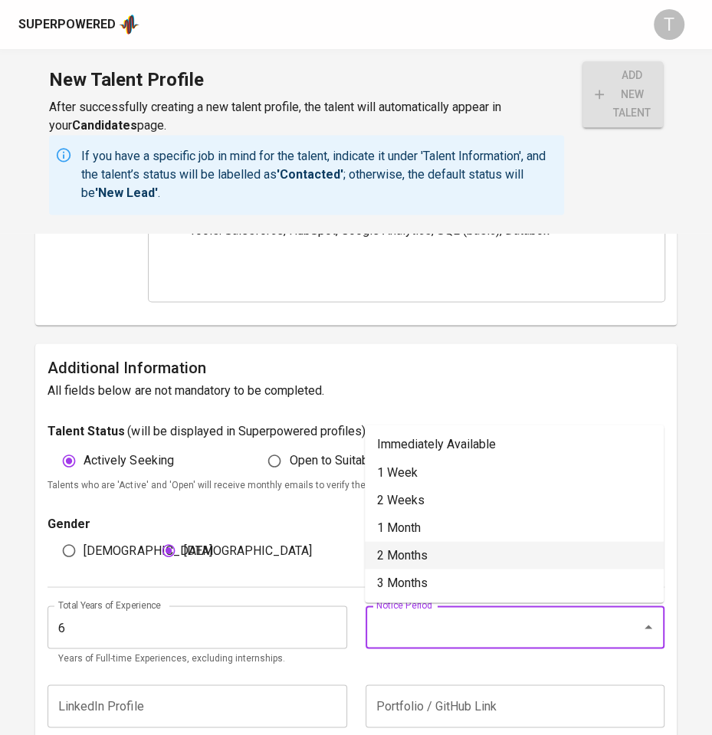
click at [422, 560] on li "2 Months" at bounding box center [514, 555] width 299 height 28
type input "2 Months"
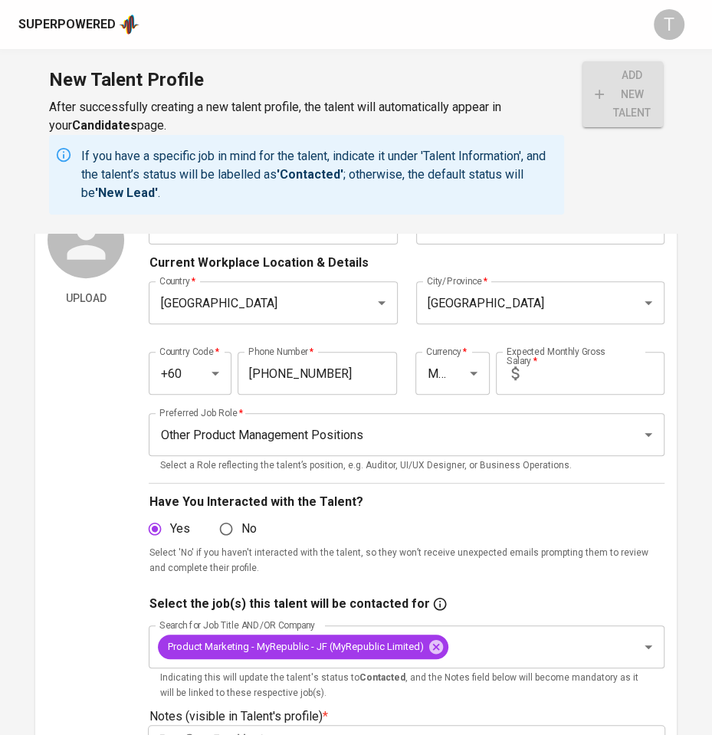
scroll to position [24, 0]
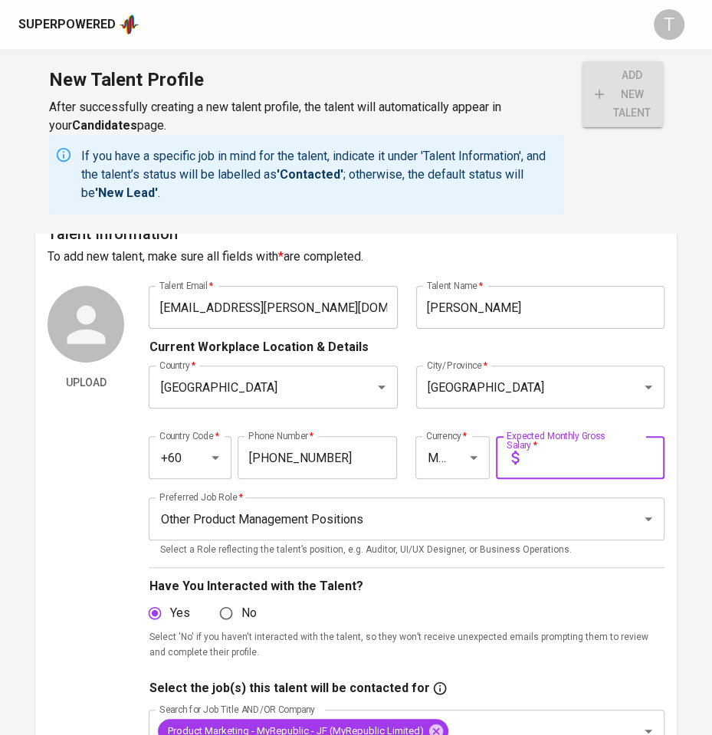
click at [559, 449] on input "text" at bounding box center [594, 457] width 139 height 43
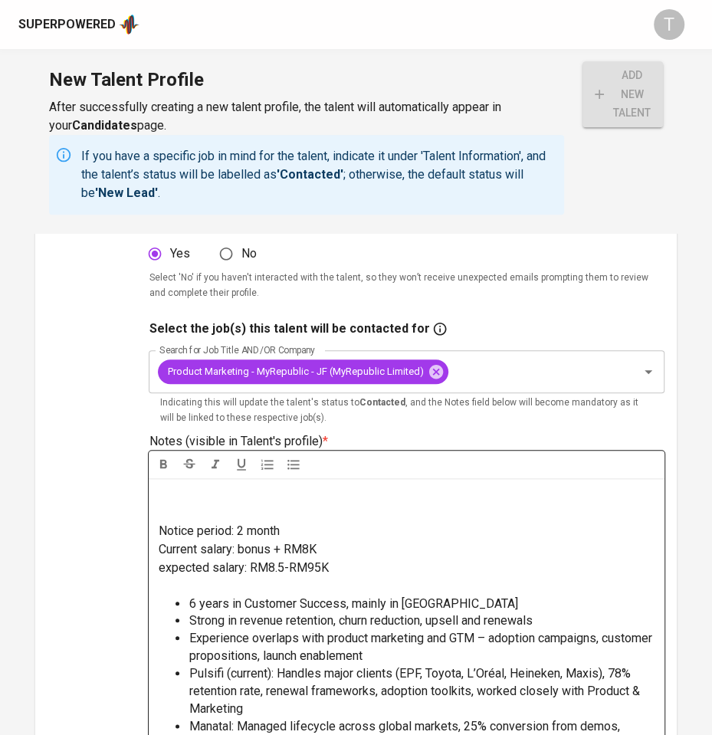
scroll to position [382, 0]
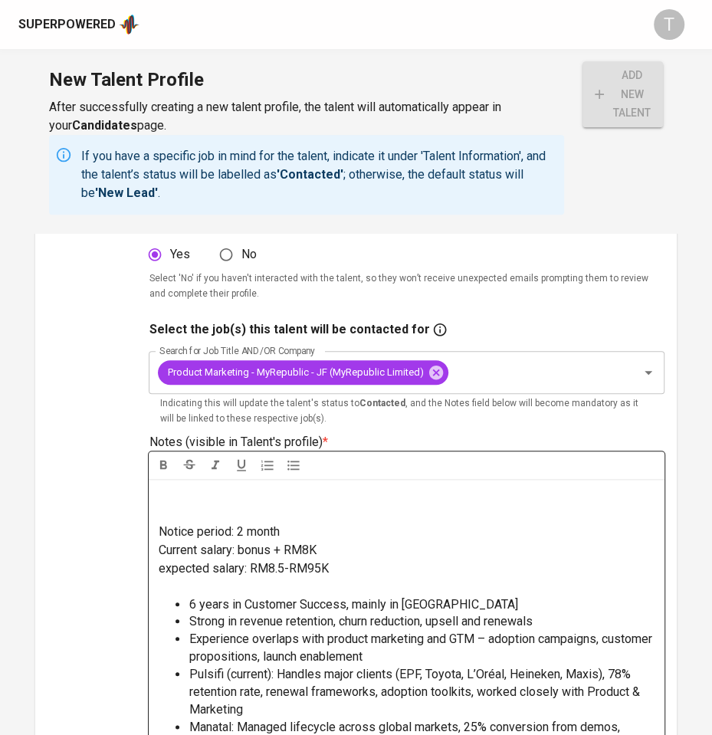
click at [313, 568] on span "expected salary: RM8.5-RM95K" at bounding box center [243, 568] width 170 height 15
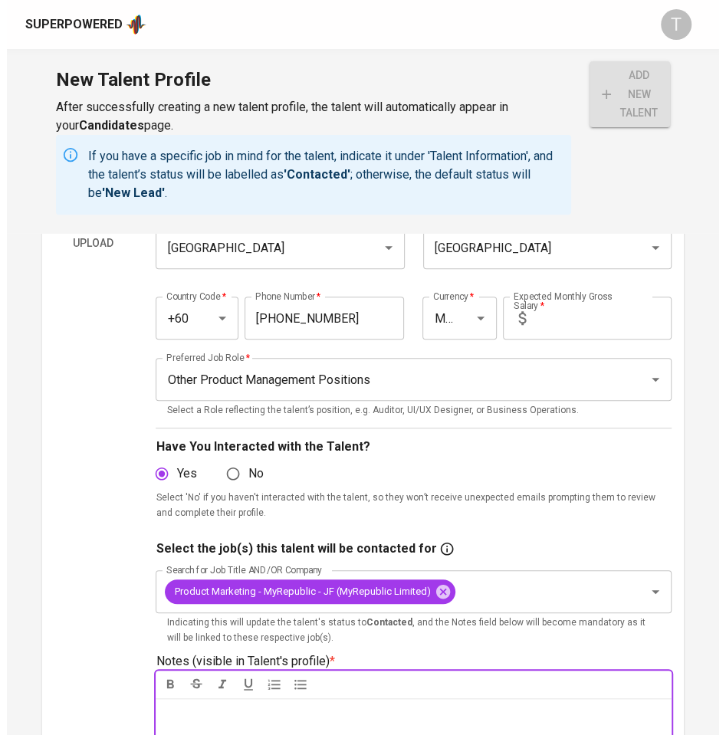
scroll to position [160, 0]
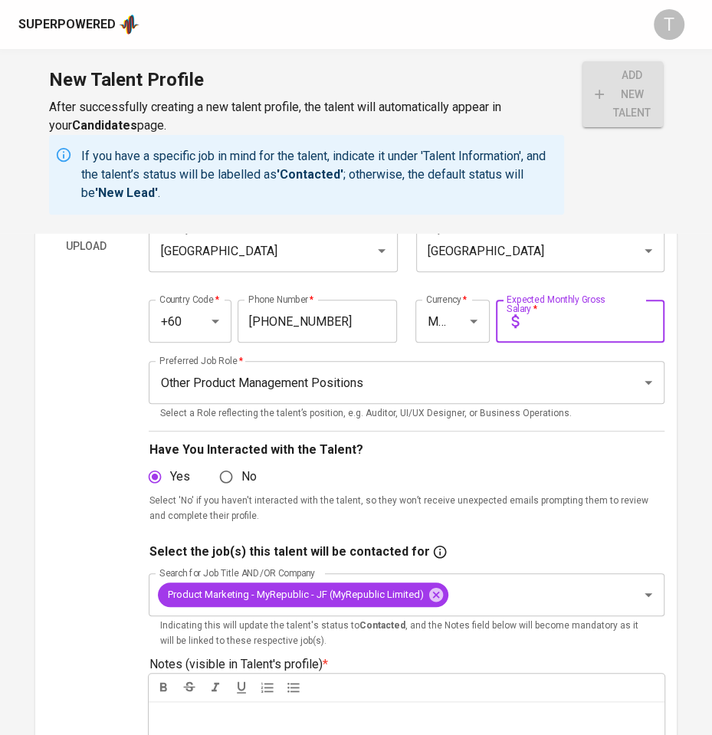
click at [566, 308] on input "text" at bounding box center [594, 321] width 139 height 43
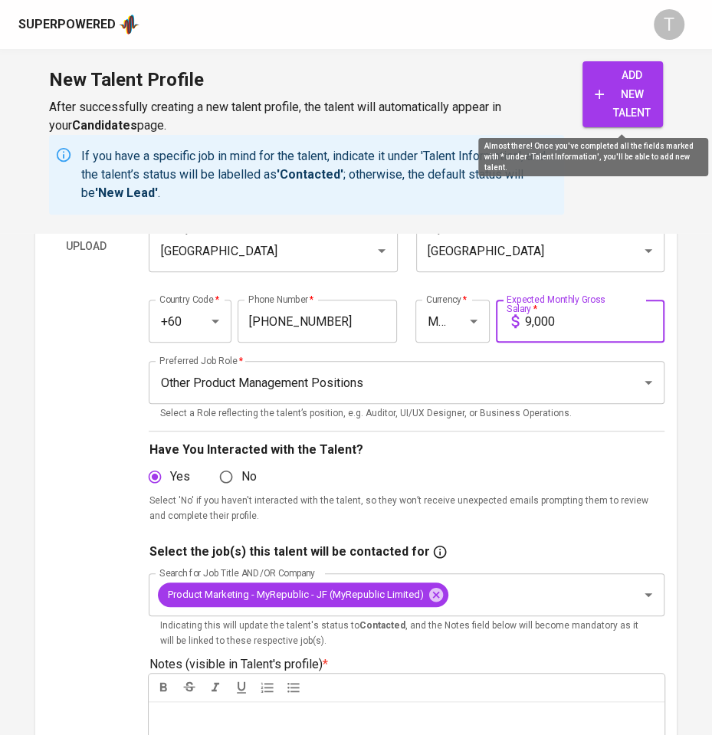
type input "9,000"
click at [630, 104] on span "add new talent" at bounding box center [623, 94] width 56 height 57
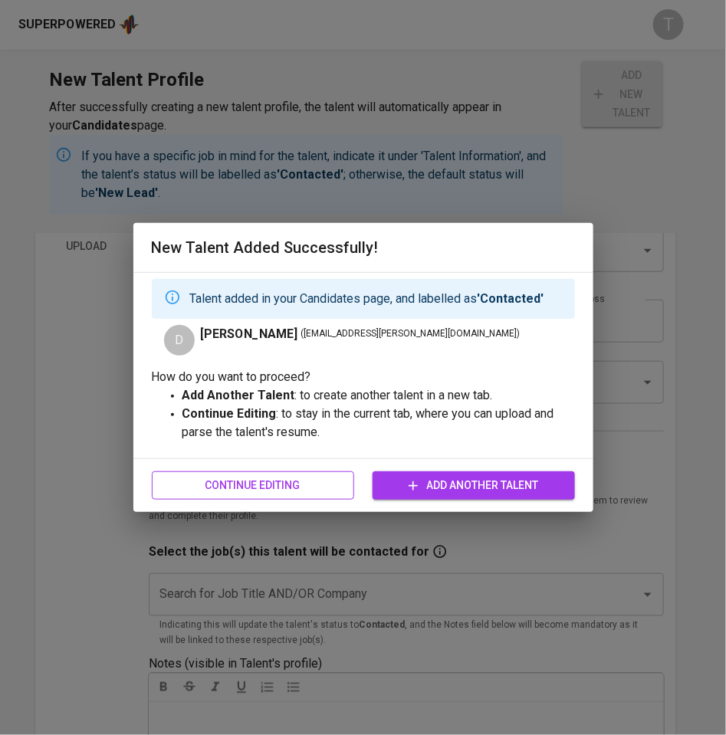
click at [260, 481] on span "Continue Editing" at bounding box center [253, 485] width 178 height 19
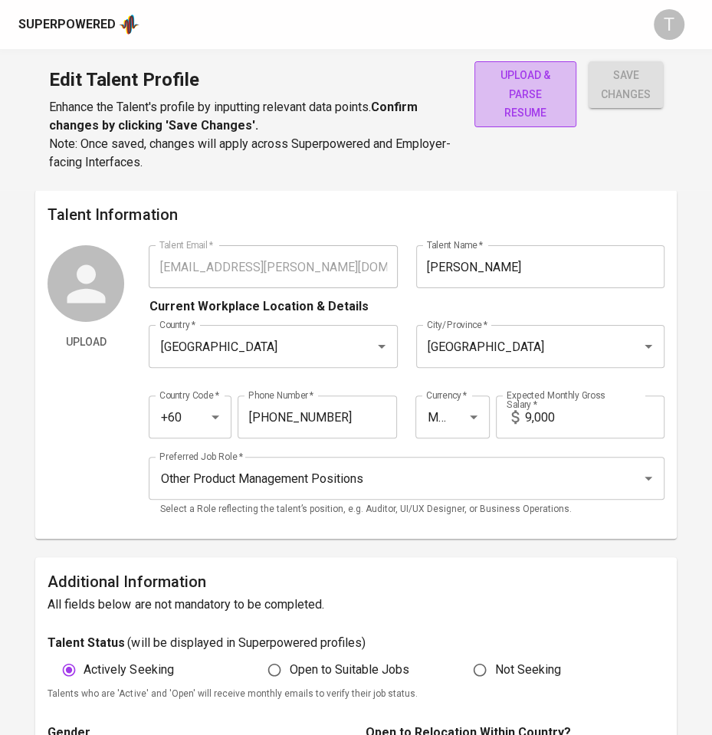
click at [561, 97] on span "upload & parse resume" at bounding box center [525, 94] width 77 height 57
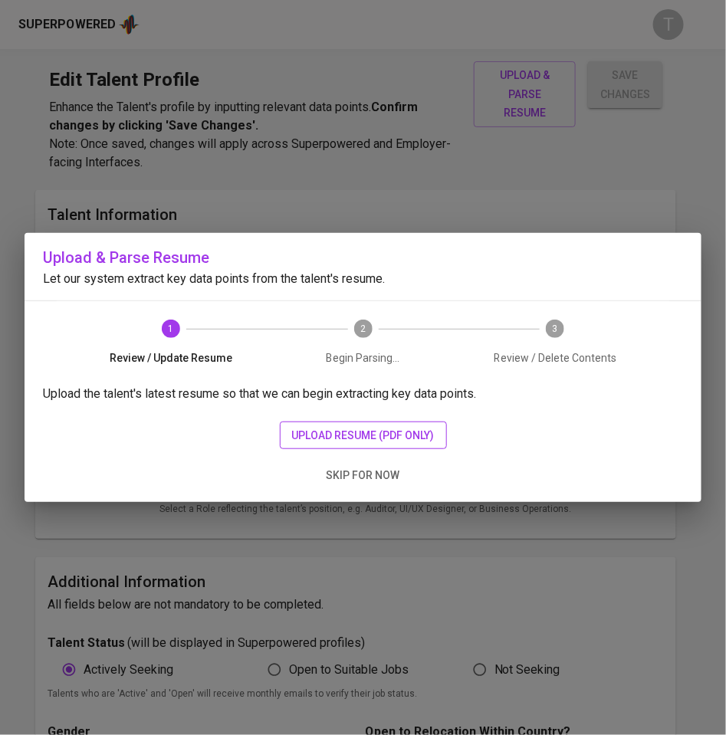
click at [398, 444] on span "upload resume (pdf only)" at bounding box center [363, 435] width 143 height 19
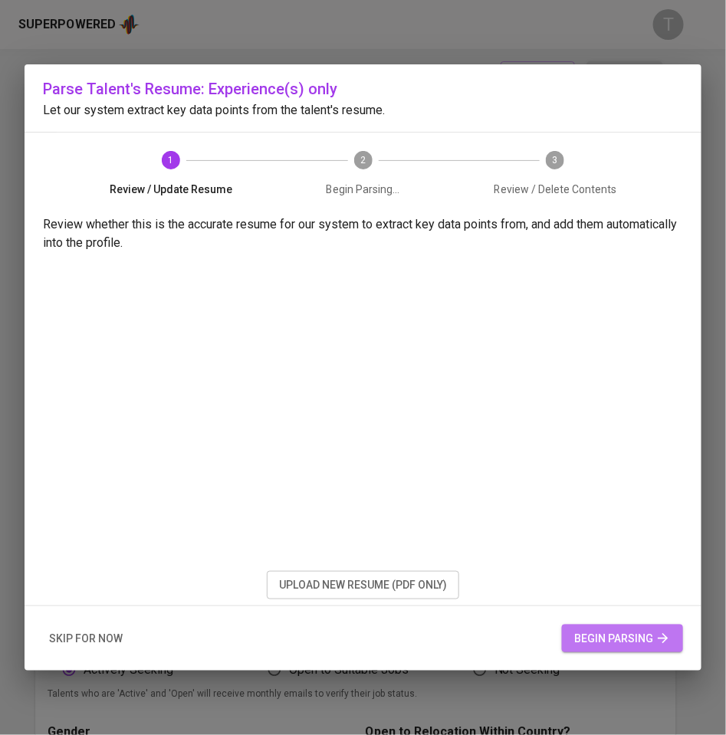
click at [625, 635] on span "begin parsing" at bounding box center [622, 638] width 97 height 19
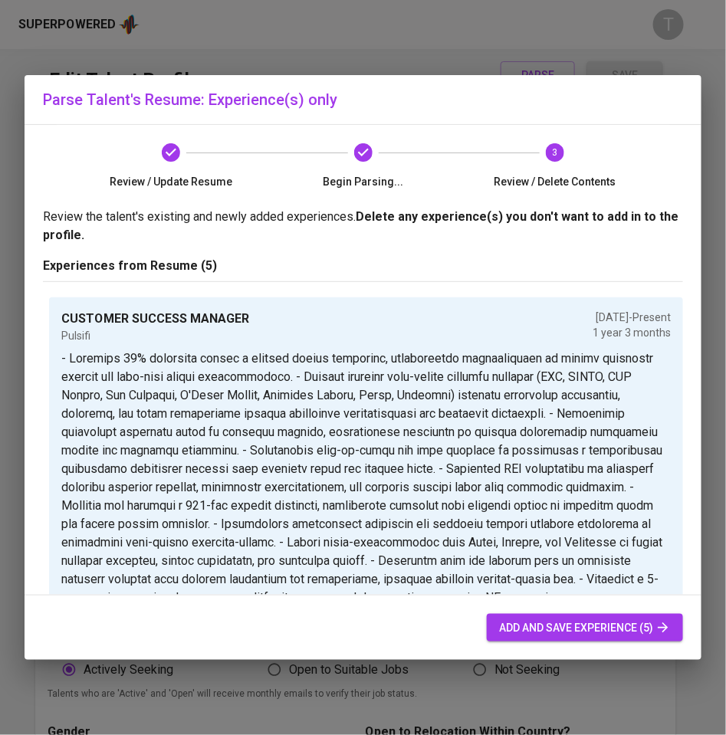
click at [553, 625] on span "add and save experience (5)" at bounding box center [585, 628] width 172 height 19
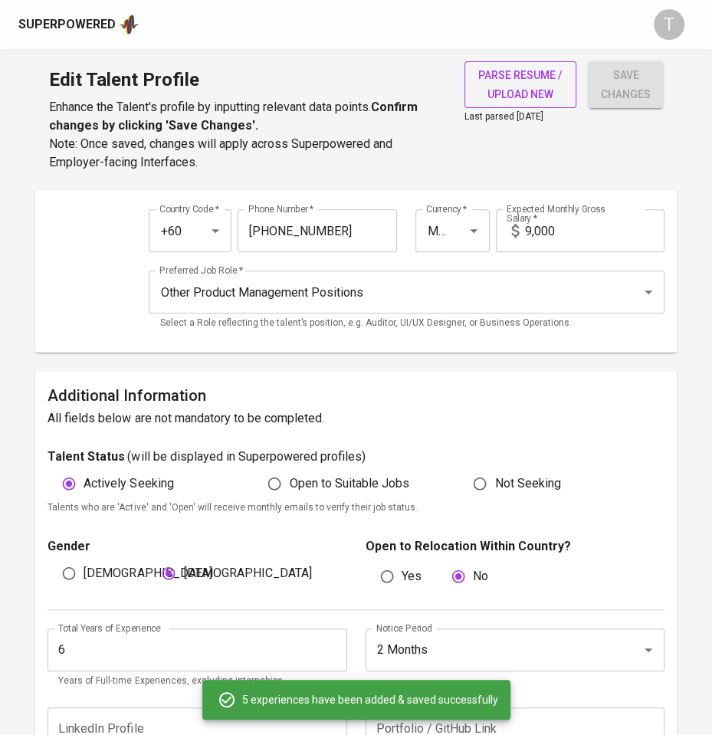
scroll to position [185, 0]
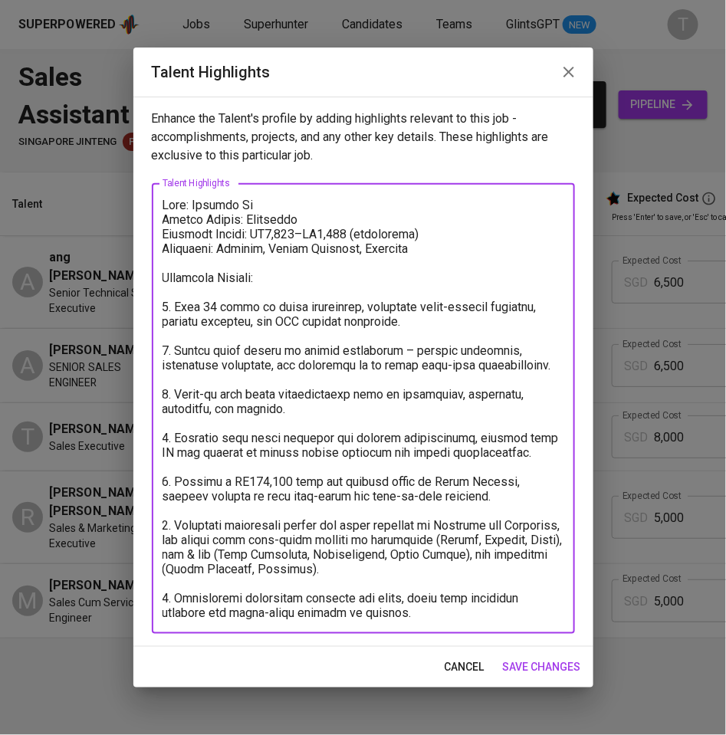
drag, startPoint x: 90, startPoint y: 101, endPoint x: 153, endPoint y: 35, distance: 91.1
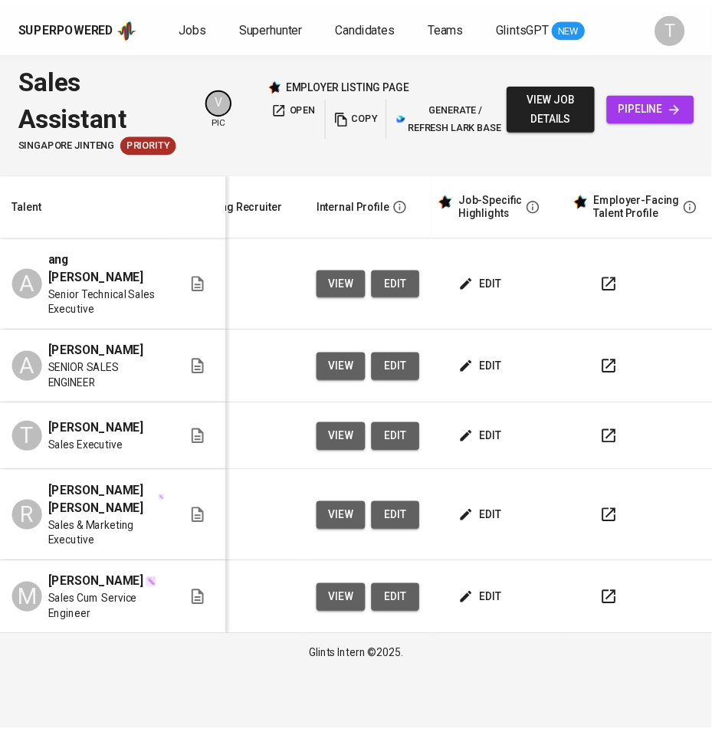
scroll to position [0, 596]
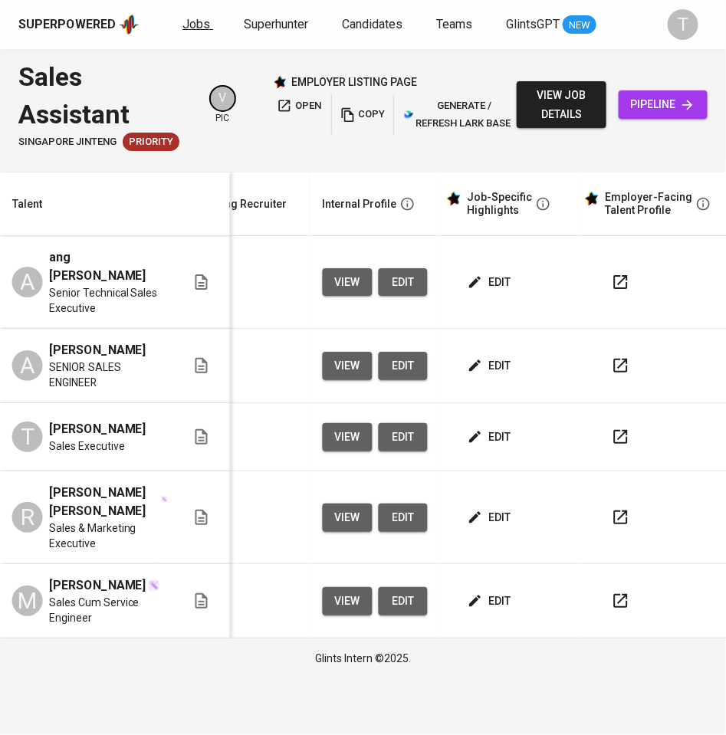
click at [191, 26] on span "Jobs" at bounding box center [196, 24] width 28 height 15
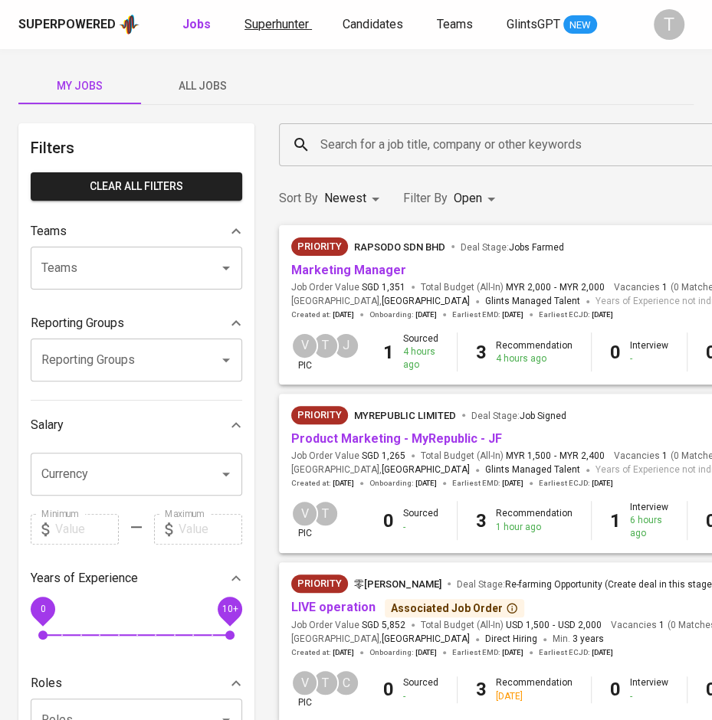
click at [260, 18] on span "Superhunter" at bounding box center [276, 24] width 64 height 15
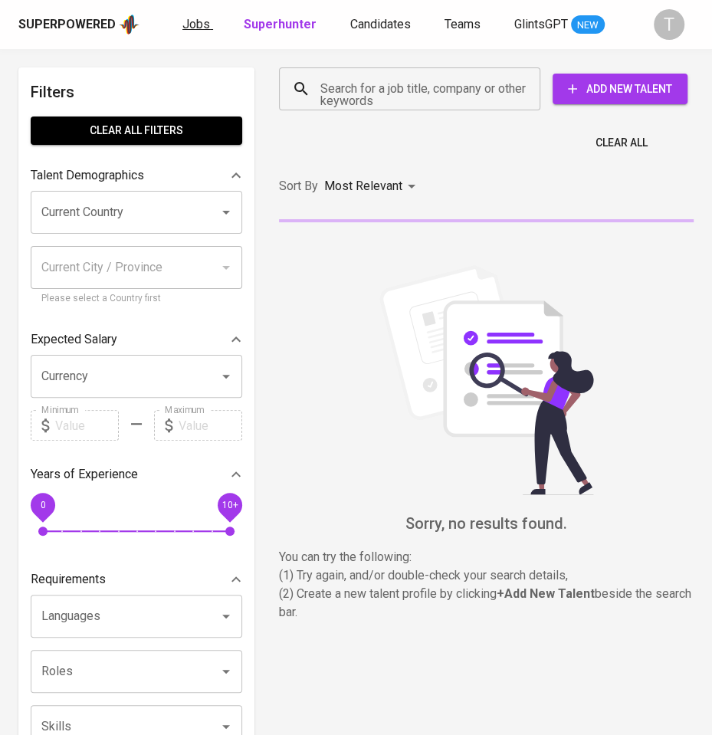
click at [190, 25] on span "Jobs" at bounding box center [196, 24] width 28 height 15
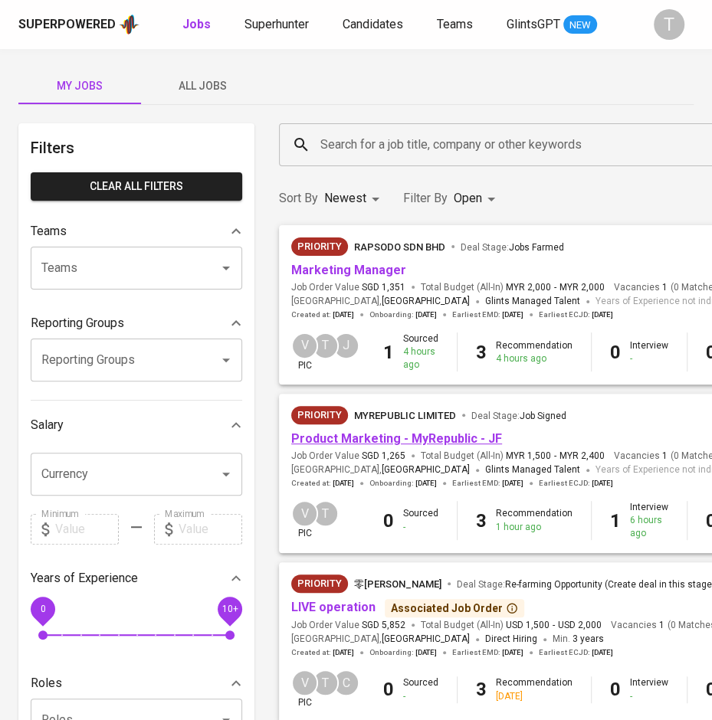
click at [435, 438] on link "Product Marketing - MyRepublic - JF" at bounding box center [396, 439] width 211 height 15
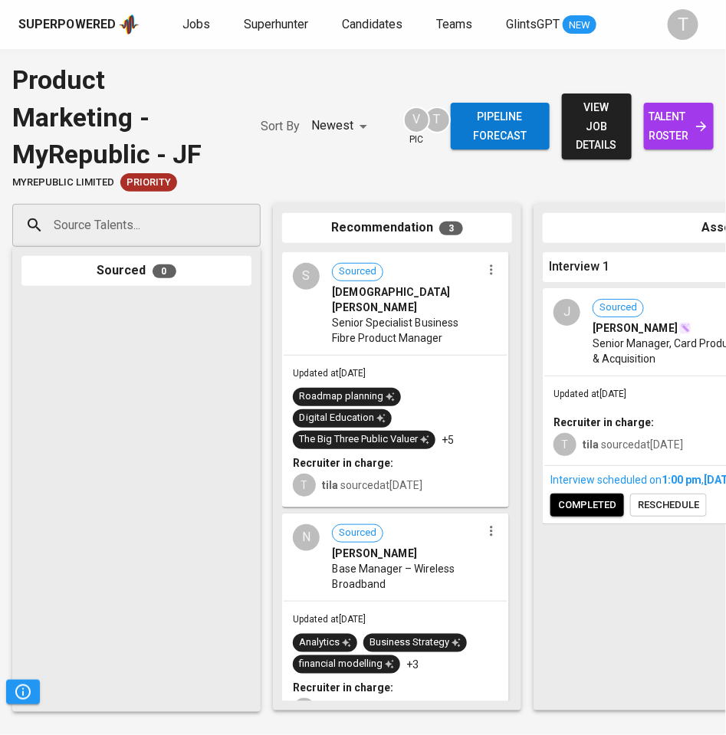
click at [152, 217] on input "Source Talents..." at bounding box center [130, 225] width 161 height 29
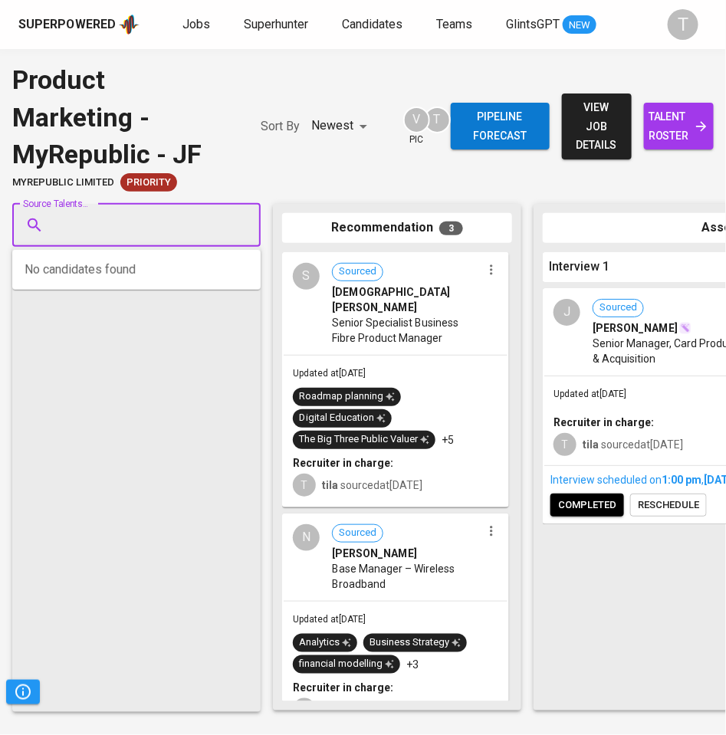
paste input "[EMAIL_ADDRESS][PERSON_NAME][DOMAIN_NAME]"
type input "[EMAIL_ADDRESS][PERSON_NAME][DOMAIN_NAME]"
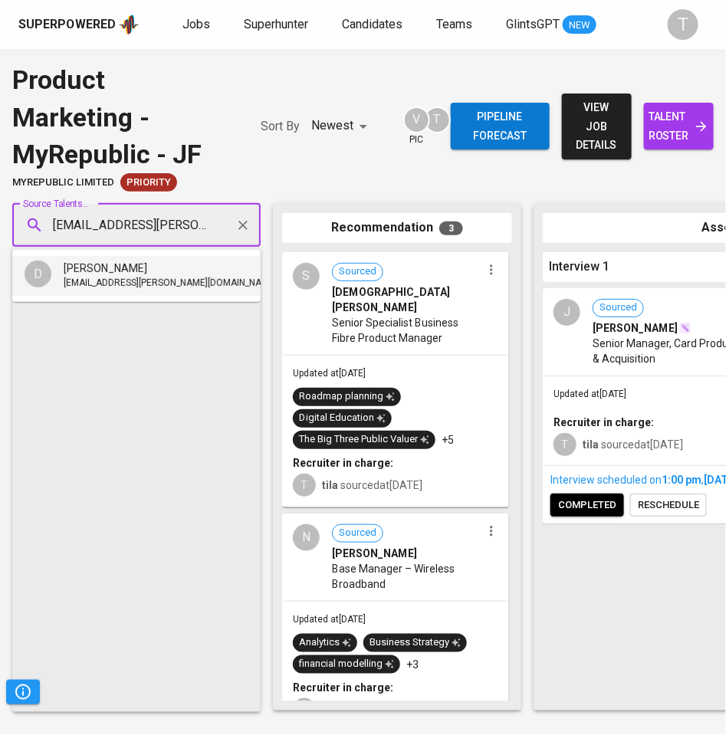
click at [156, 282] on span "[EMAIL_ADDRESS][PERSON_NAME][DOMAIN_NAME]" at bounding box center [170, 283] width 213 height 15
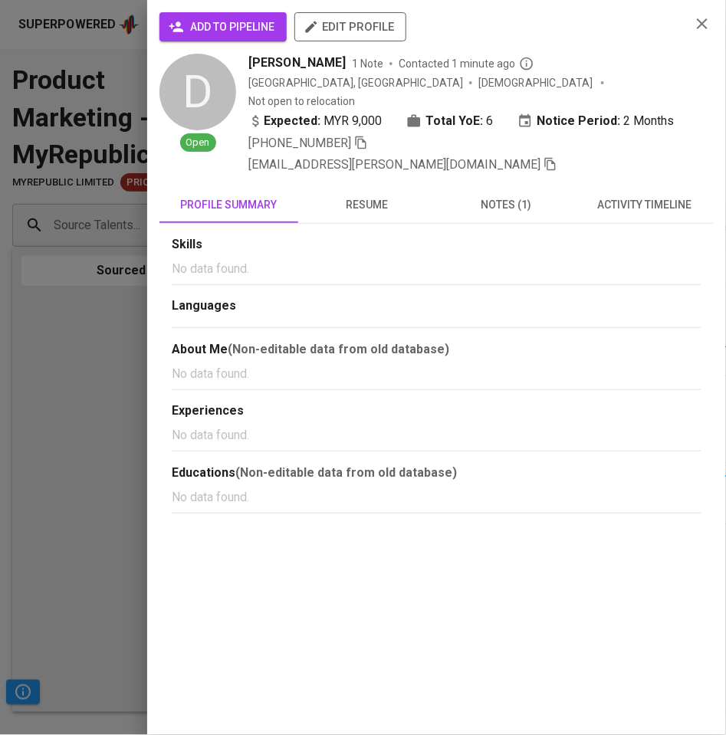
click at [261, 33] on span "add to pipeline" at bounding box center [223, 27] width 103 height 19
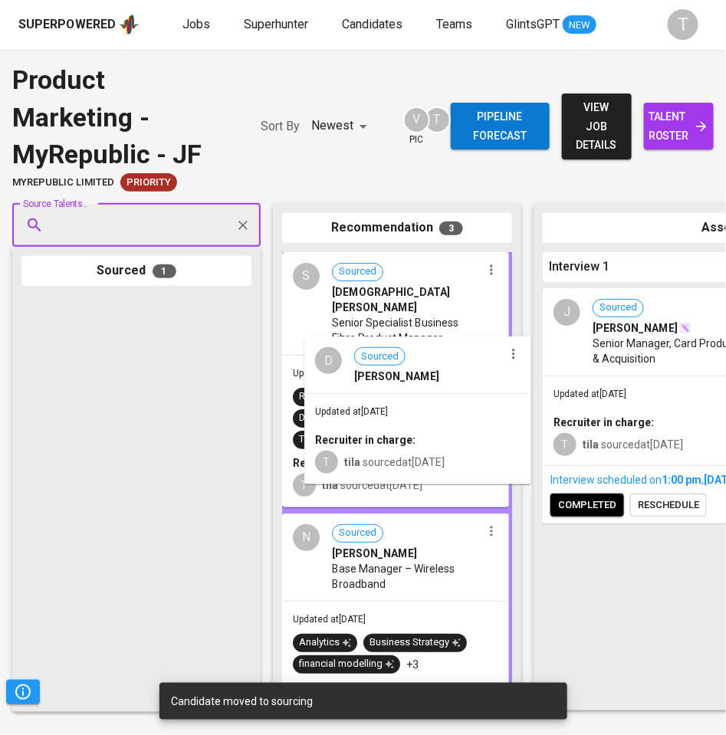
drag, startPoint x: 165, startPoint y: 356, endPoint x: 456, endPoint y: 397, distance: 294.2
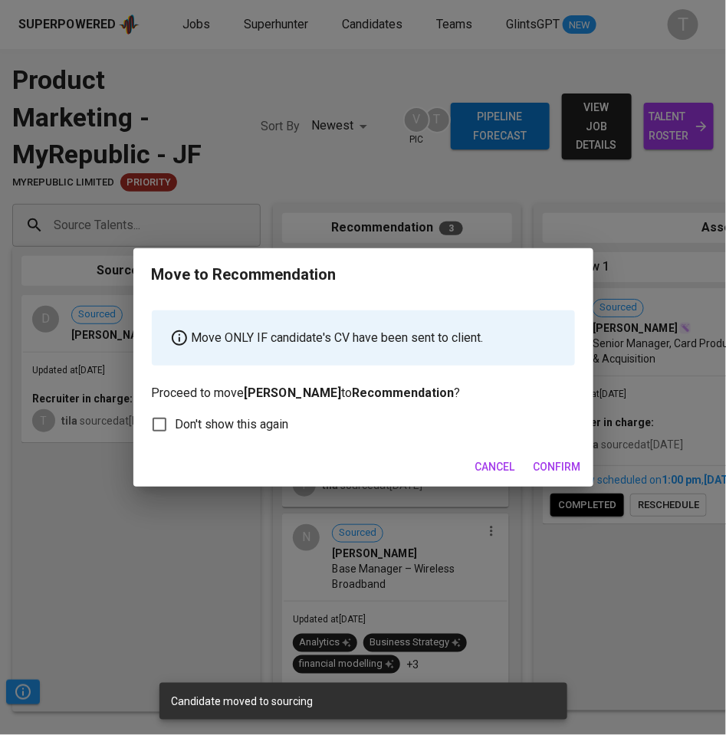
click at [558, 458] on span "Confirm" at bounding box center [557, 467] width 48 height 19
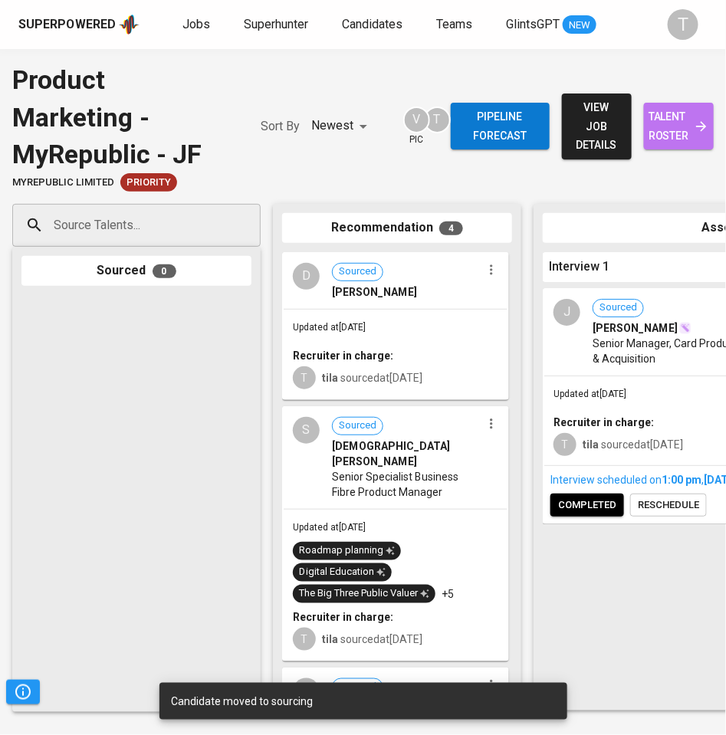
click at [667, 131] on span "talent roster" at bounding box center [678, 126] width 45 height 38
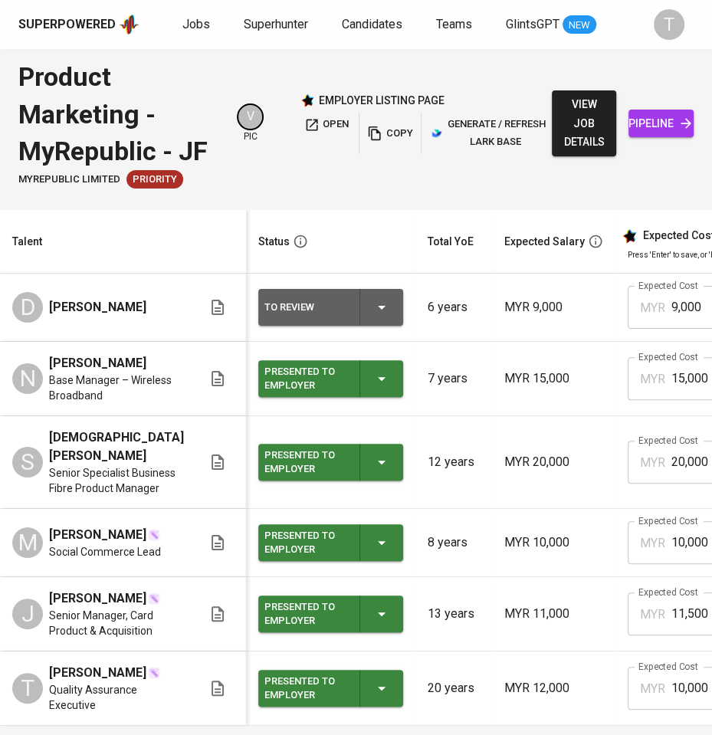
click at [372, 310] on icon "button" at bounding box center [381, 307] width 18 height 18
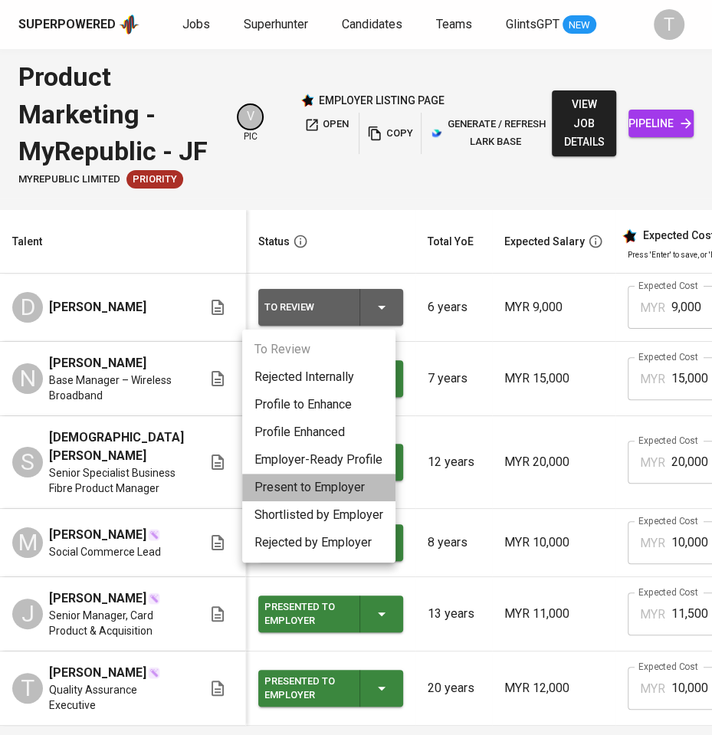
click at [309, 483] on li "Present to Employer" at bounding box center [318, 488] width 153 height 28
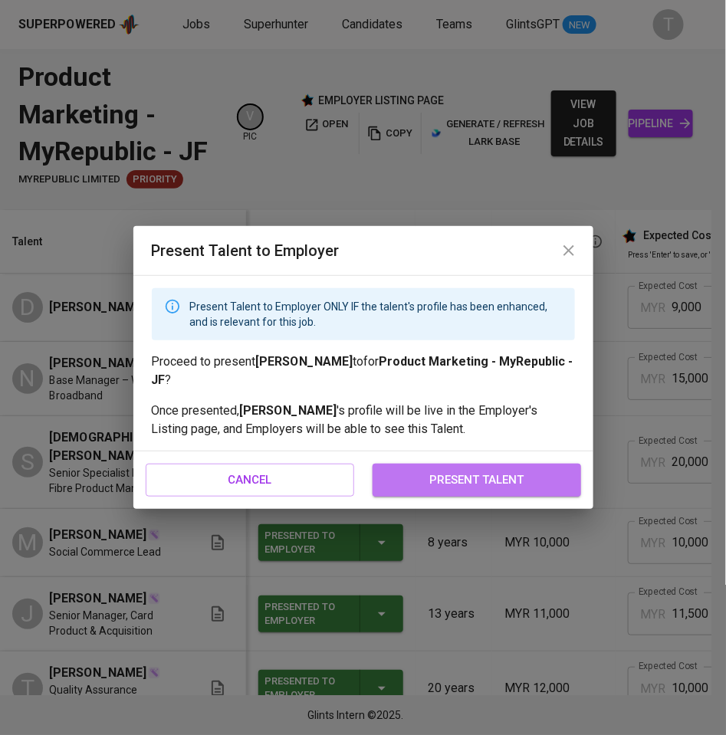
click at [456, 474] on span "present talent" at bounding box center [476, 480] width 175 height 20
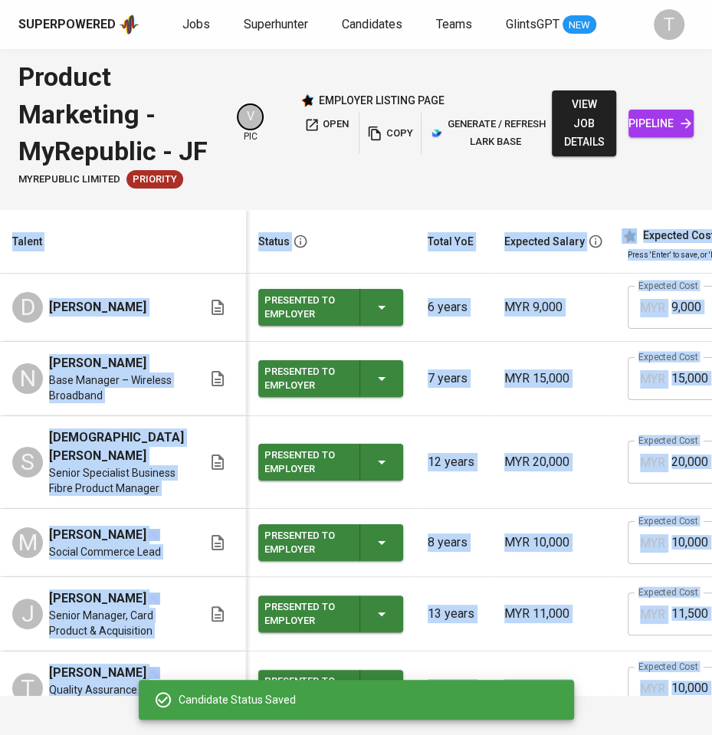
drag, startPoint x: 291, startPoint y: 197, endPoint x: 407, endPoint y: 202, distance: 115.9
click at [428, 198] on div "Product Marketing - MyRepublic - JF MyRepublic Limited Priority V pic employer …" at bounding box center [356, 372] width 712 height 646
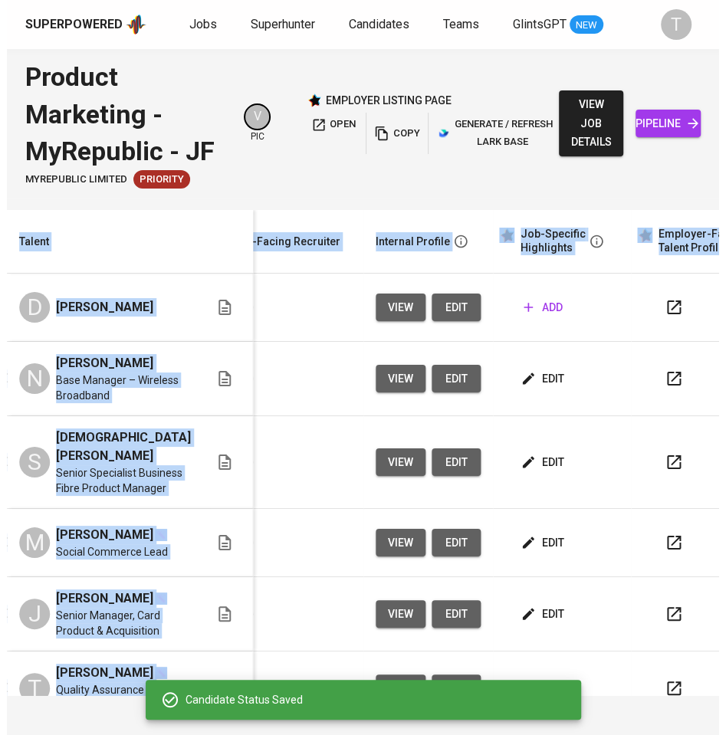
scroll to position [0, 611]
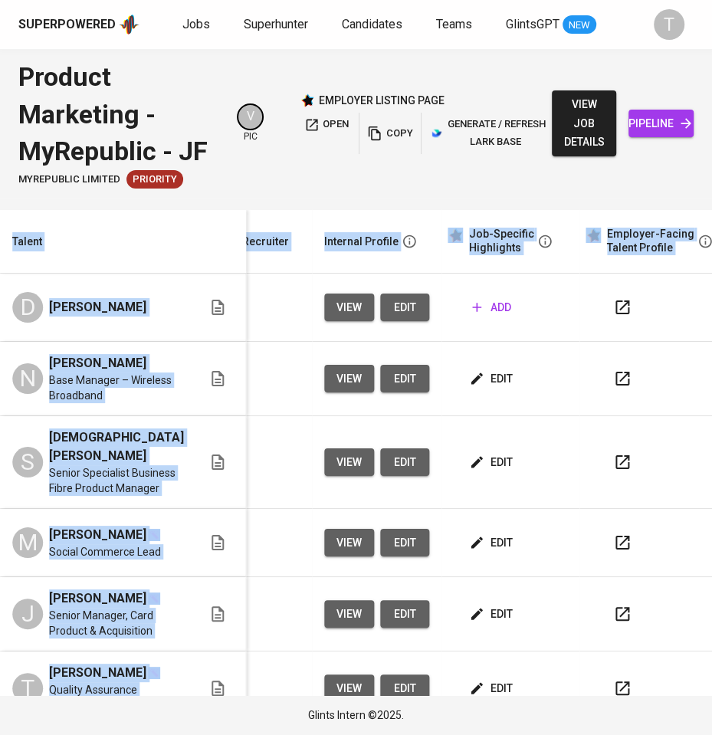
click at [479, 308] on span "add" at bounding box center [491, 307] width 39 height 19
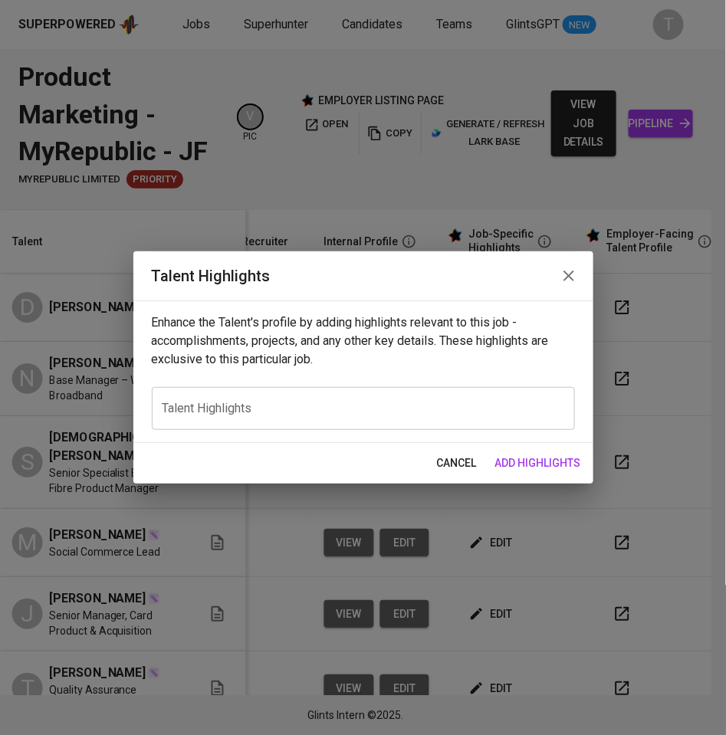
click at [363, 418] on div "x Talent Highlights" at bounding box center [363, 408] width 423 height 43
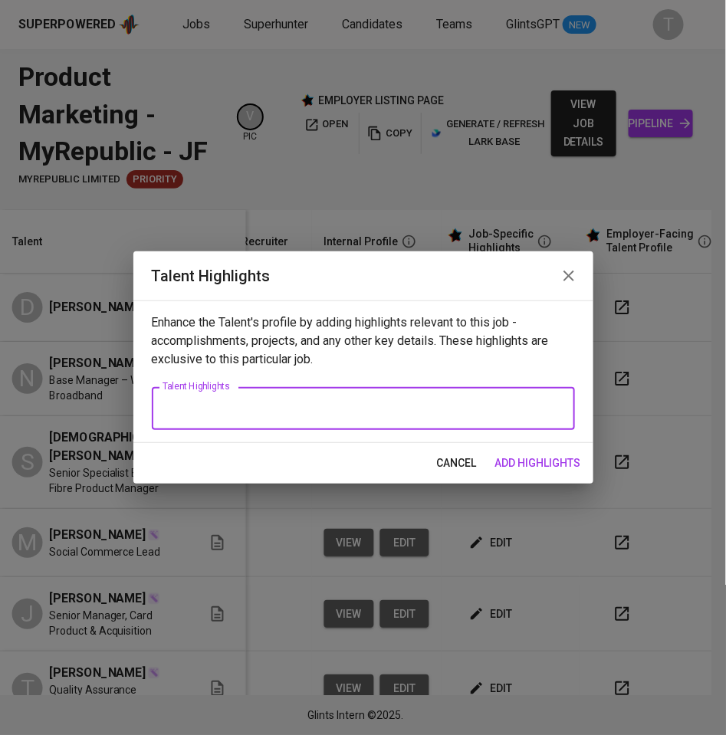
paste textarea "l2+ ipsum do Sitametc Adipisc (EliT) sedd eiusmo tempori ut laboree doloremag, …"
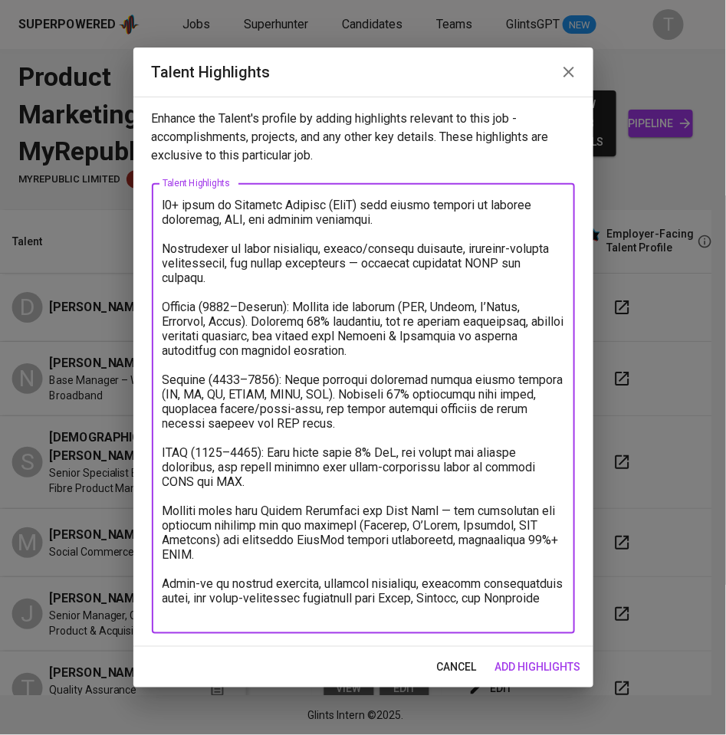
click at [169, 208] on textarea at bounding box center [363, 409] width 402 height 422
click at [171, 200] on textarea at bounding box center [363, 409] width 402 height 422
paste textarea "Name: [PERSON_NAME] Notice Period: Not stated (l"
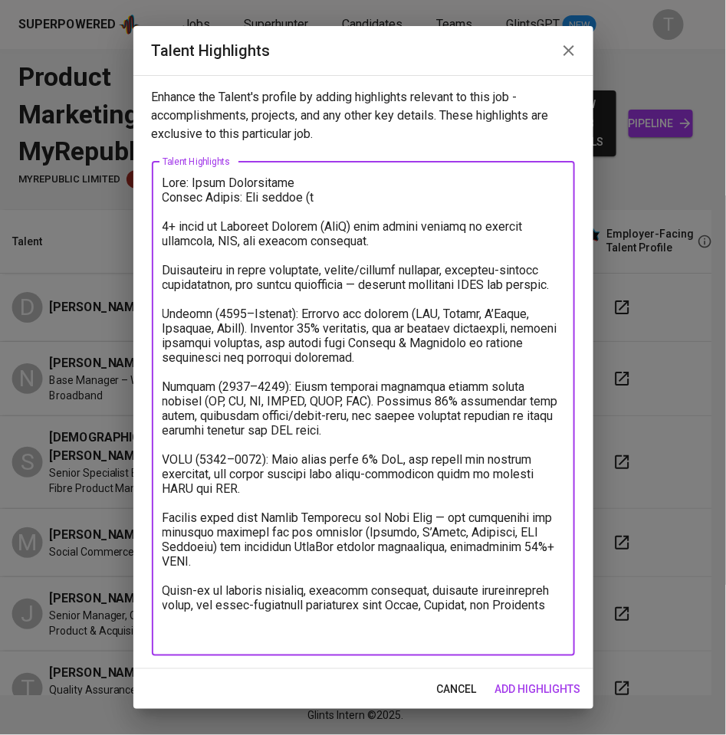
click at [314, 196] on textarea at bounding box center [363, 409] width 402 height 466
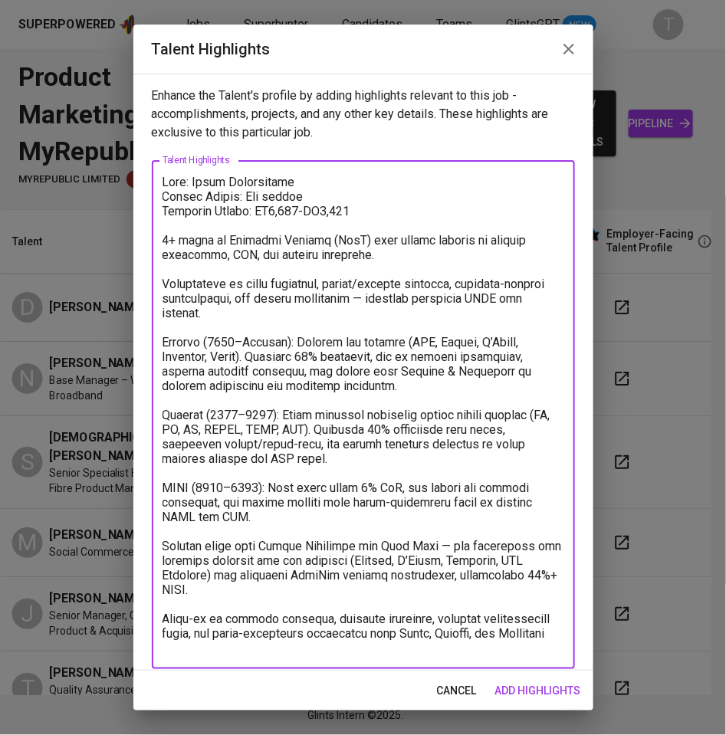
click at [315, 194] on textarea at bounding box center [363, 415] width 402 height 481
drag, startPoint x: 468, startPoint y: 218, endPoint x: 438, endPoint y: 208, distance: 31.5
click at [438, 208] on textarea at bounding box center [363, 415] width 402 height 481
drag, startPoint x: 334, startPoint y: 192, endPoint x: 241, endPoint y: 199, distance: 93.8
click at [241, 199] on textarea at bounding box center [363, 415] width 402 height 481
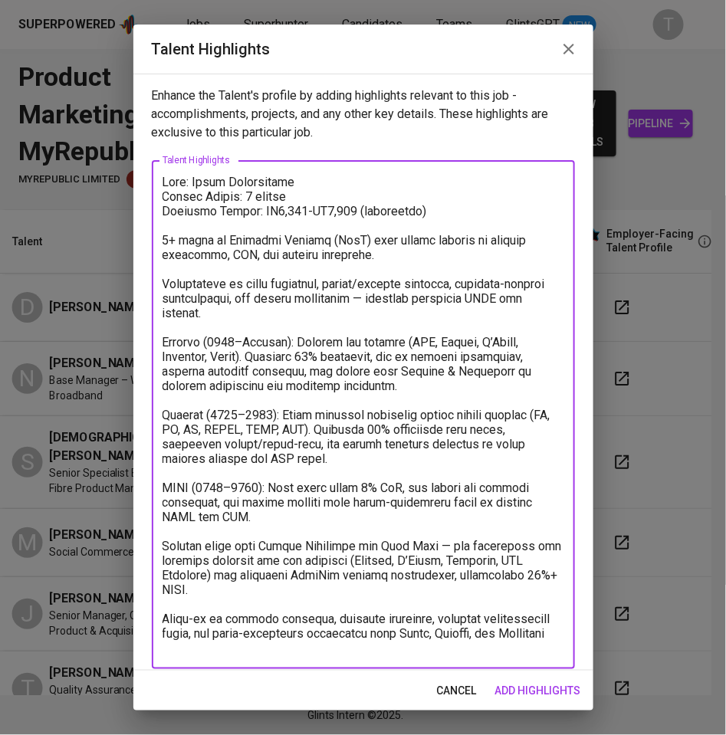
click at [158, 232] on div "x Talent Highlights" at bounding box center [363, 414] width 423 height 509
click at [164, 236] on textarea at bounding box center [363, 415] width 402 height 481
drag, startPoint x: 330, startPoint y: 238, endPoint x: 231, endPoint y: 241, distance: 99.7
click at [231, 241] on textarea at bounding box center [363, 415] width 402 height 481
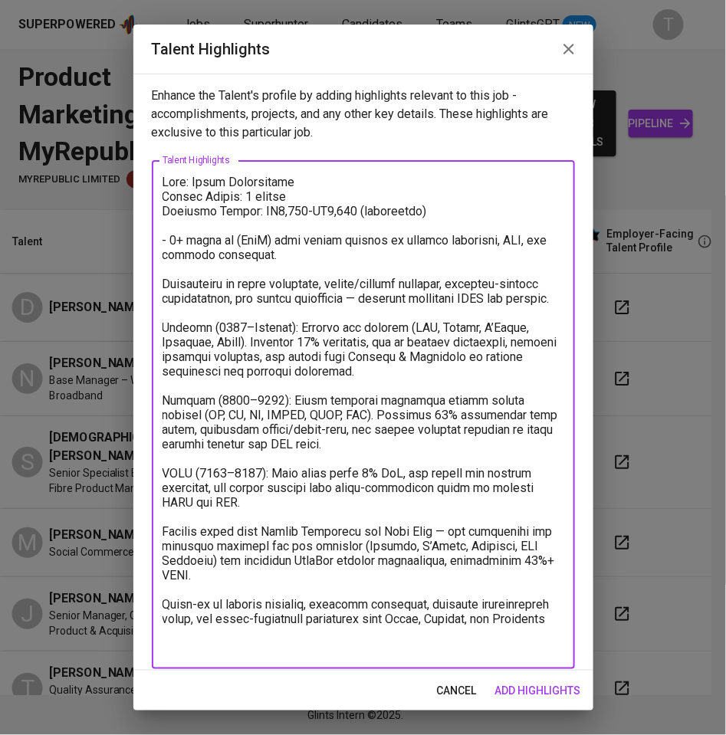
click at [159, 282] on div "x Talent Highlights" at bounding box center [363, 414] width 423 height 509
click at [163, 284] on textarea at bounding box center [363, 415] width 402 height 481
click at [163, 338] on textarea at bounding box center [363, 415] width 402 height 481
click at [412, 297] on textarea at bounding box center [363, 415] width 402 height 481
click at [163, 338] on textarea at bounding box center [363, 415] width 402 height 481
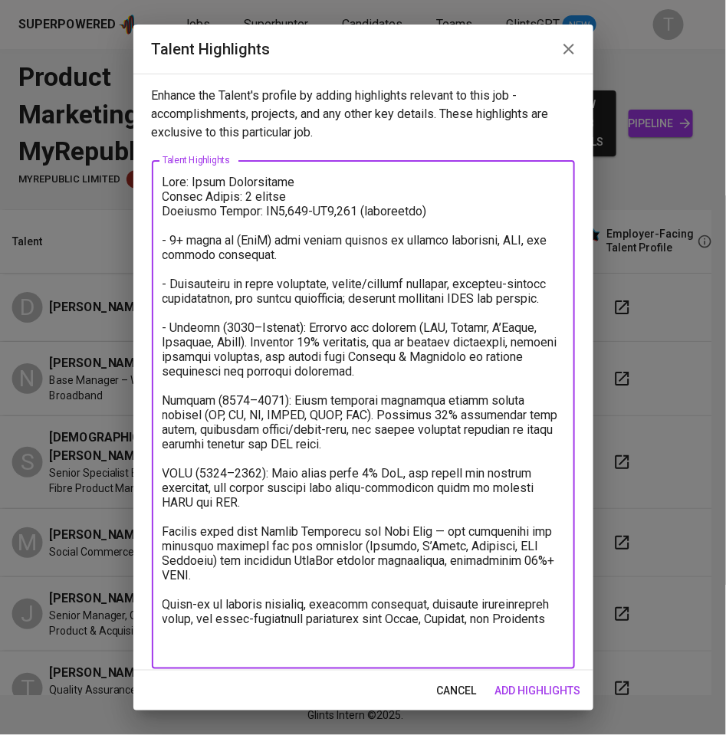
click at [167, 236] on textarea at bounding box center [363, 415] width 402 height 481
click at [166, 280] on textarea at bounding box center [363, 415] width 402 height 481
click at [166, 341] on textarea at bounding box center [363, 415] width 402 height 481
click at [166, 413] on textarea at bounding box center [363, 415] width 402 height 481
click at [163, 480] on textarea at bounding box center [363, 415] width 402 height 481
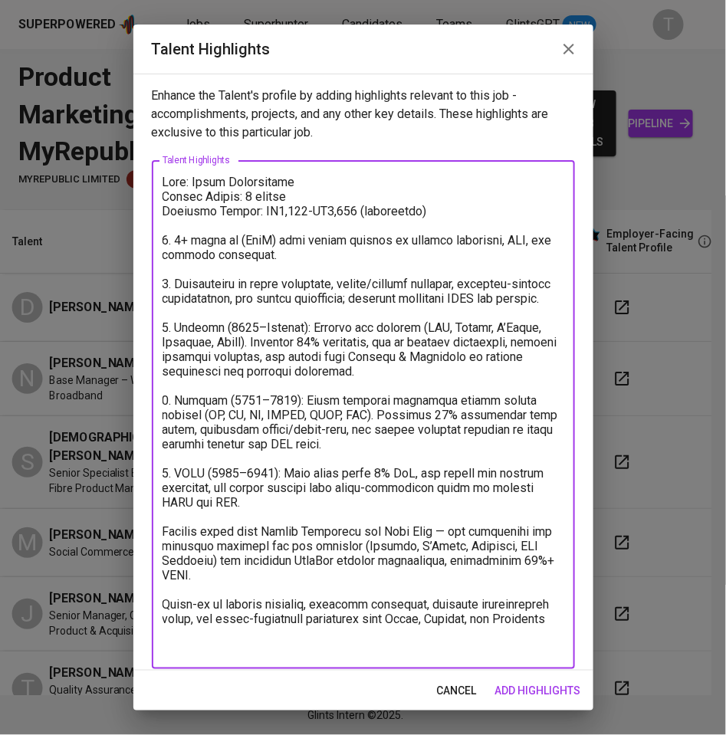
click at [165, 537] on textarea at bounding box center [363, 415] width 402 height 481
click at [451, 542] on textarea at bounding box center [363, 415] width 402 height 481
click at [161, 619] on div "x Talent Highlights" at bounding box center [363, 414] width 423 height 509
click at [165, 622] on textarea at bounding box center [363, 415] width 402 height 481
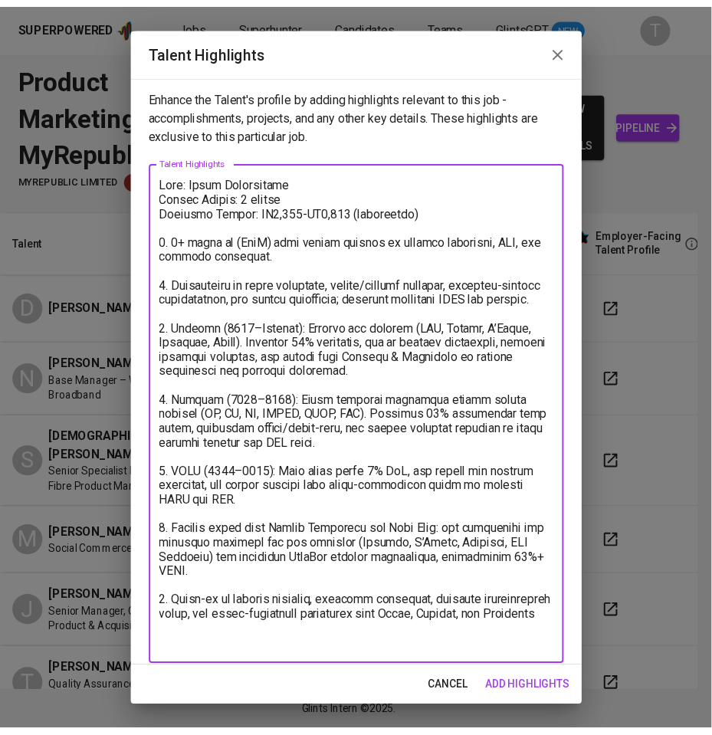
scroll to position [11, 0]
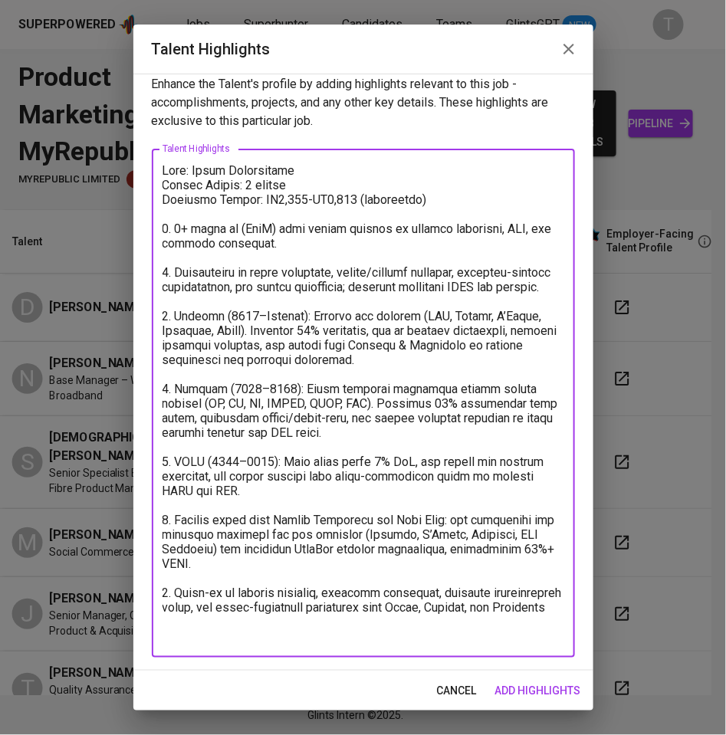
click at [359, 632] on textarea at bounding box center [363, 403] width 402 height 481
type textarea "Name: Divya Jayakumaran Notice Period: 2 months Expected Salary: RM8,500-RM9,50…"
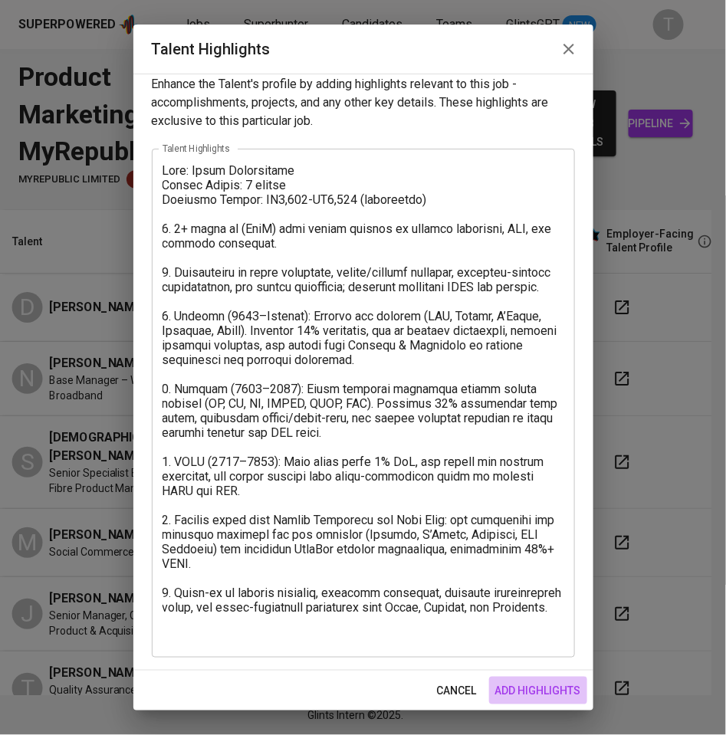
click at [540, 687] on span "add highlights" at bounding box center [538, 690] width 86 height 19
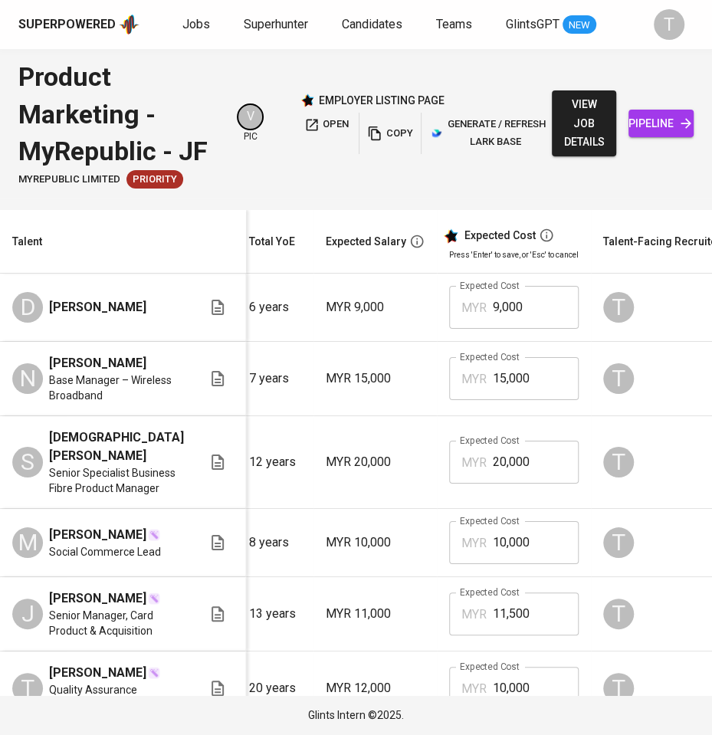
scroll to position [0, 189]
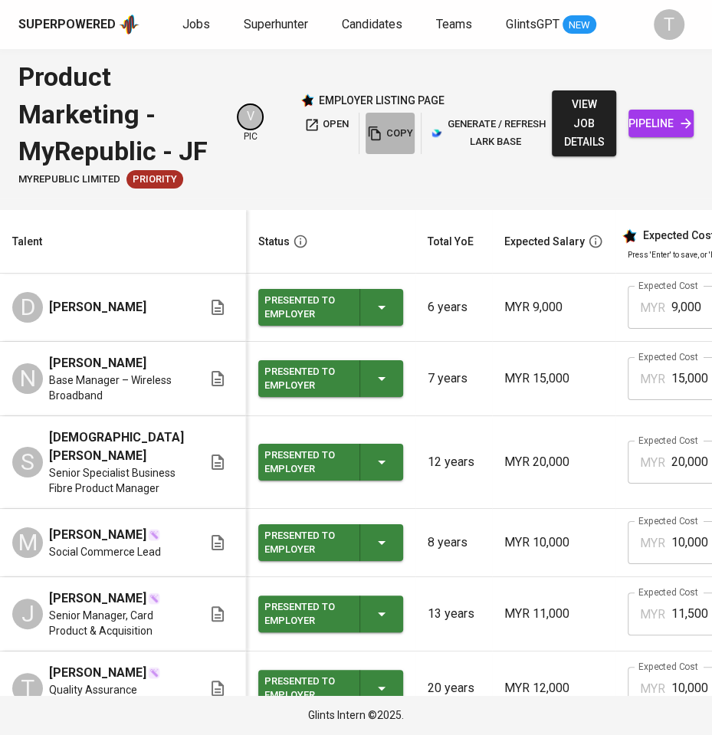
click at [382, 129] on span "copy" at bounding box center [389, 134] width 41 height 18
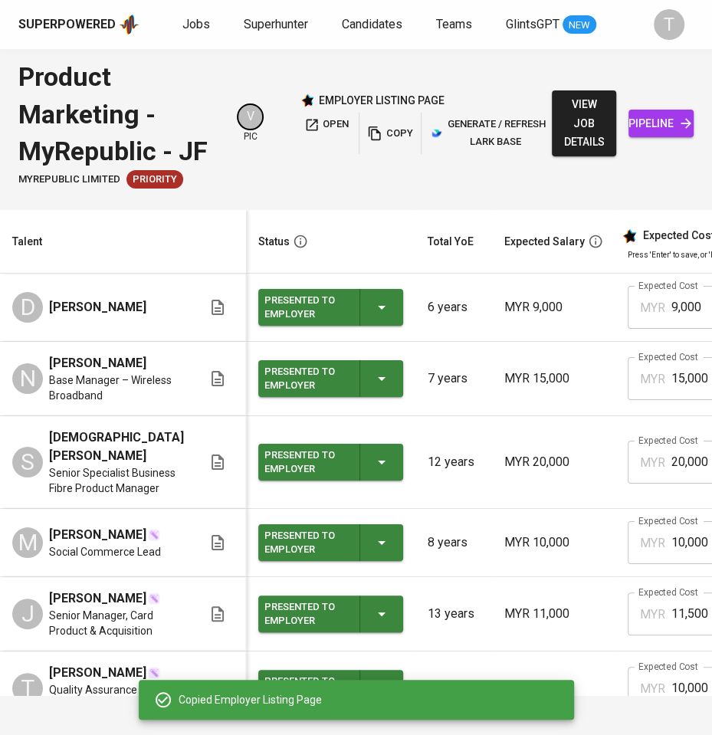
click at [331, 123] on span "open" at bounding box center [326, 125] width 44 height 18
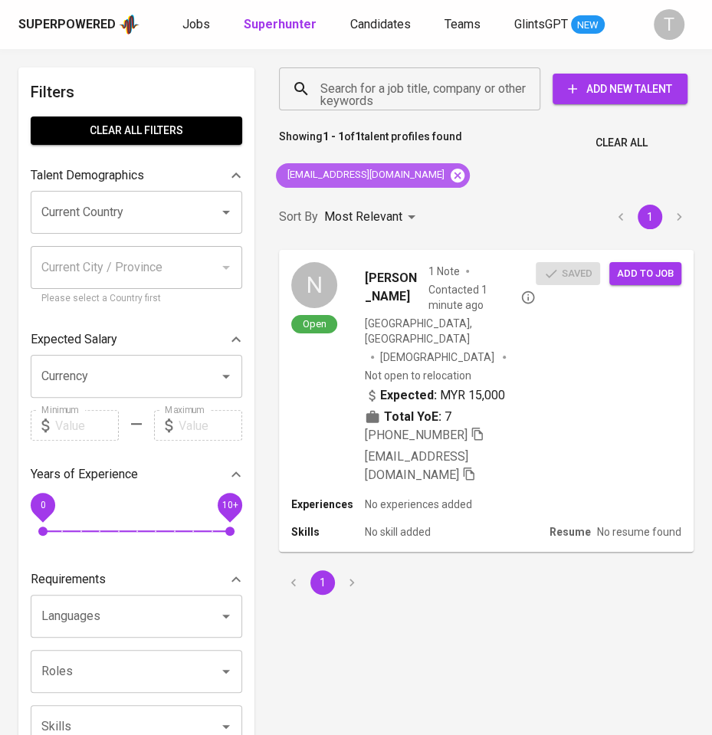
click at [449, 179] on icon at bounding box center [457, 175] width 17 height 17
click at [401, 84] on input "Search for a job title, company or other keywords" at bounding box center [414, 88] width 194 height 29
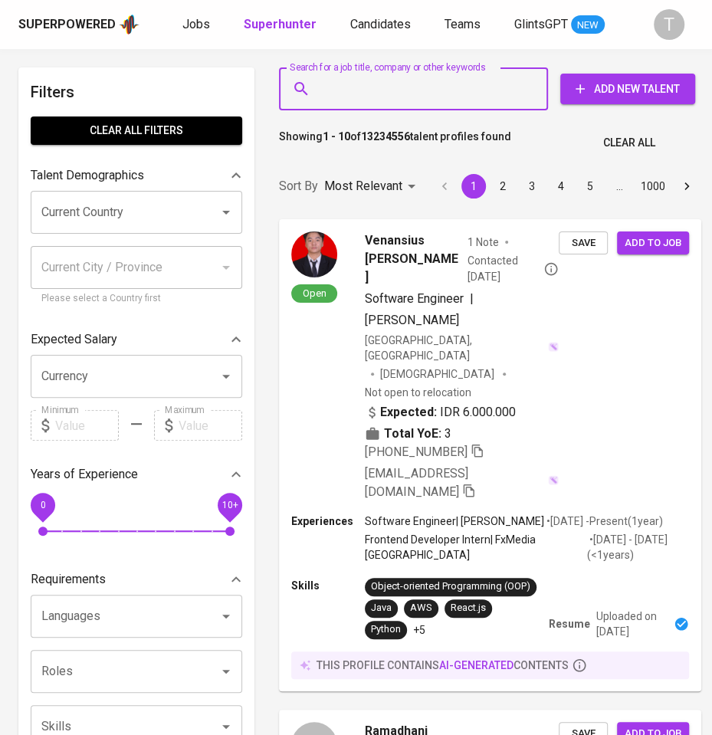
paste input "divya.gowri@hotmail.com"
type input "divya.gowri@hotmail.com"
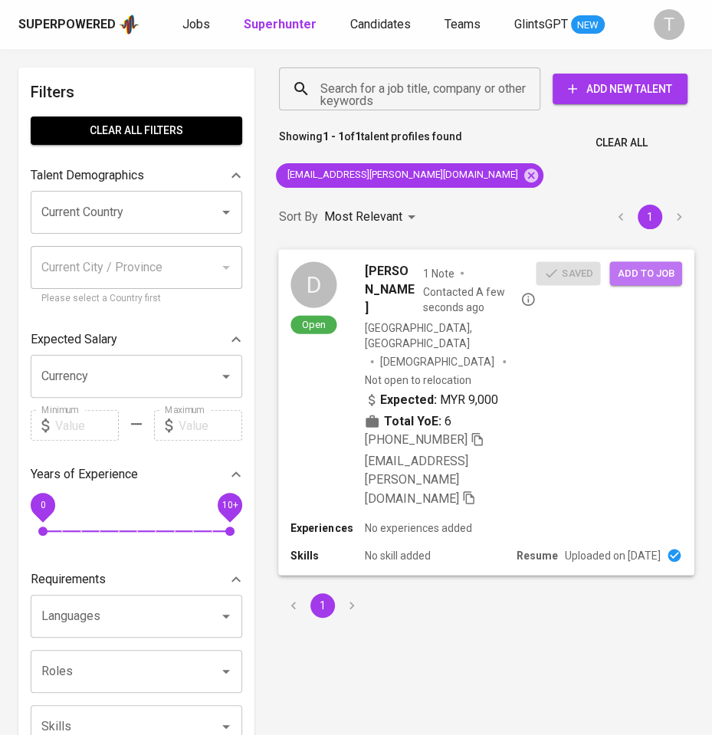
click at [635, 277] on span "Add to job" at bounding box center [646, 273] width 57 height 18
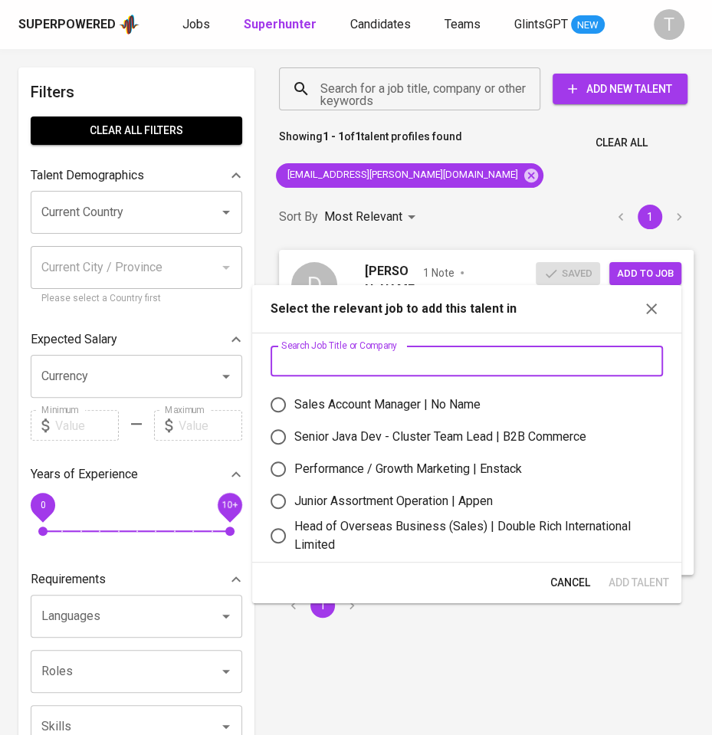
click at [457, 352] on input "text" at bounding box center [467, 361] width 392 height 31
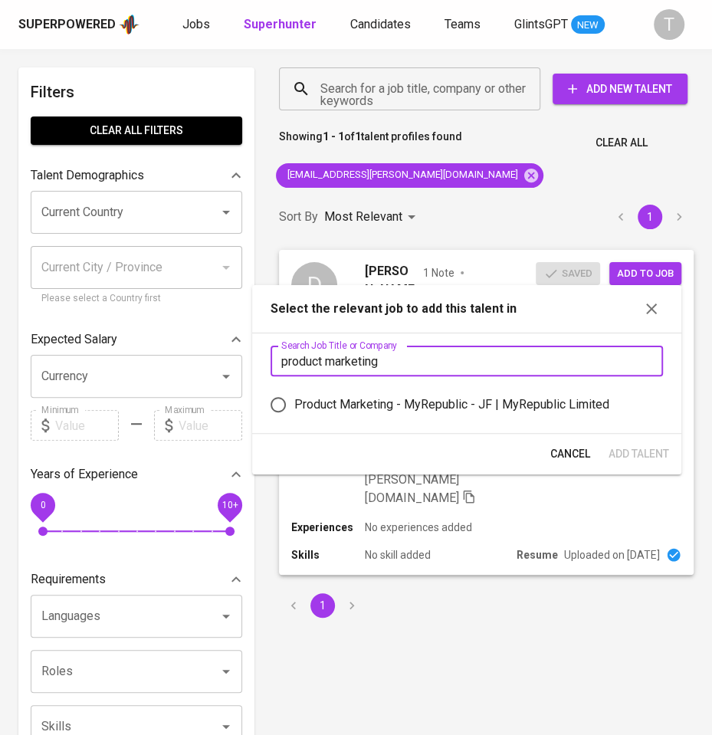
type input "product marketing"
click at [477, 403] on div "Product Marketing - MyRepublic - JF | MyRepublic Limited" at bounding box center [451, 404] width 315 height 18
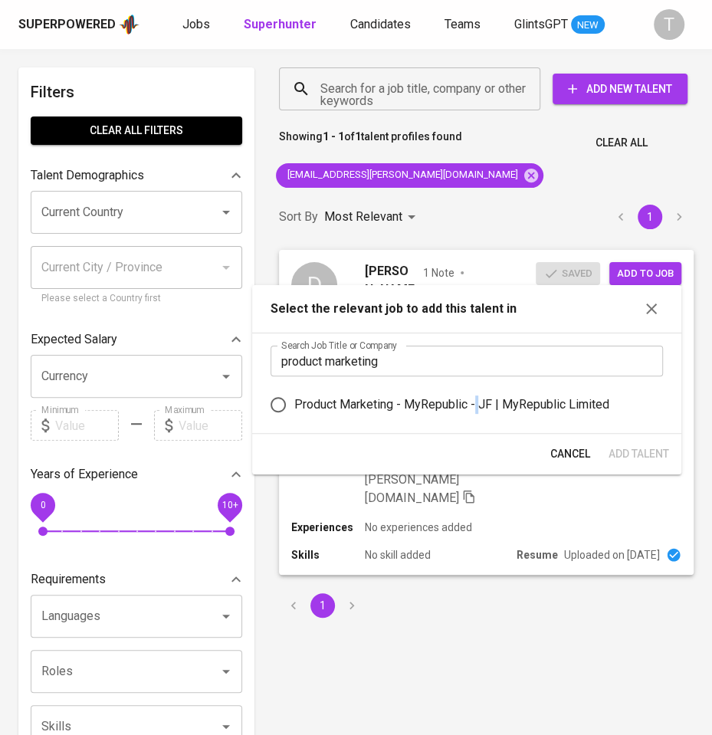
click at [284, 396] on input "Product Marketing - MyRepublic - JF | MyRepublic Limited" at bounding box center [278, 405] width 32 height 32
radio input "true"
click at [637, 445] on span "Add Talent" at bounding box center [639, 454] width 61 height 19
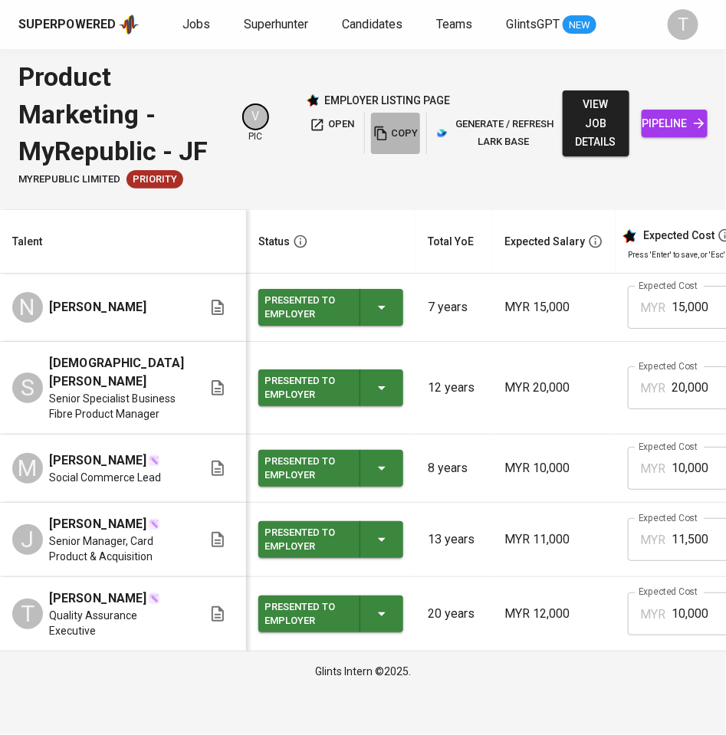
click at [389, 129] on span "copy" at bounding box center [395, 134] width 41 height 18
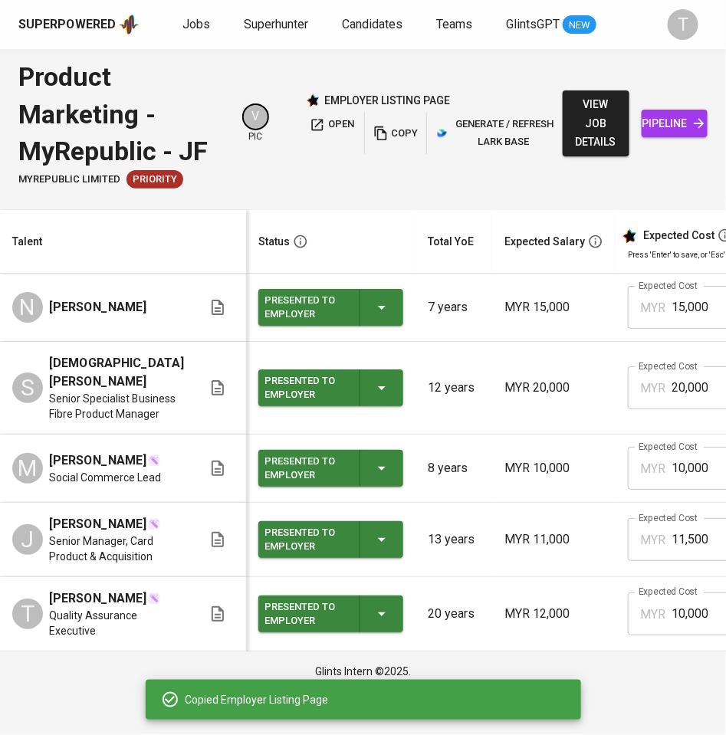
click at [492, 70] on div "Product Marketing - MyRepublic - JF MyRepublic Limited Priority V pic employer …" at bounding box center [290, 123] width 544 height 130
click at [379, 126] on icon "button" at bounding box center [380, 133] width 12 height 14
